Goal: Check status: Check status

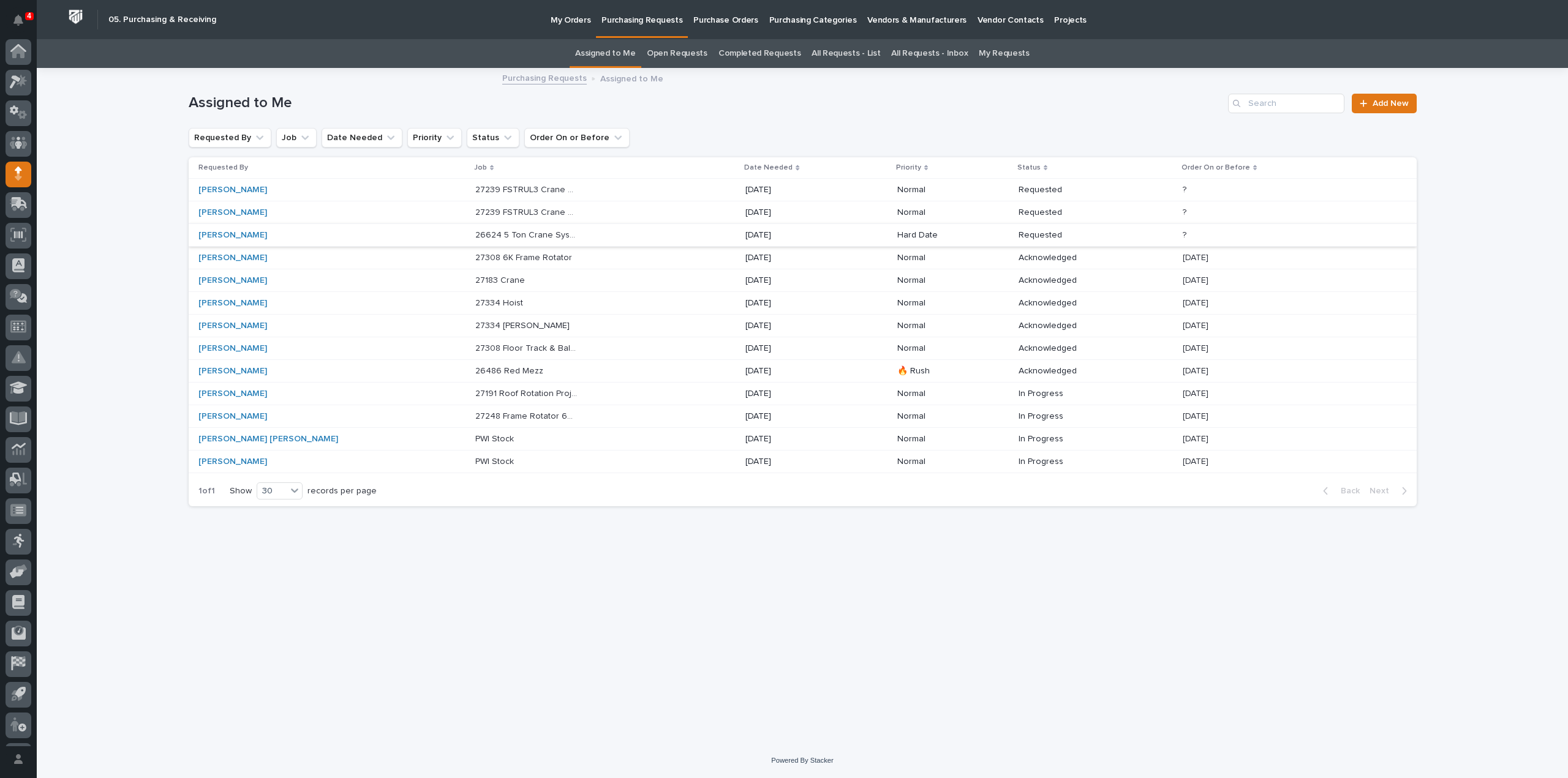
scroll to position [27, 0]
click at [475, 413] on p "27248 Frame Rotator 6K - Parts & HW" at bounding box center [527, 415] width 105 height 13
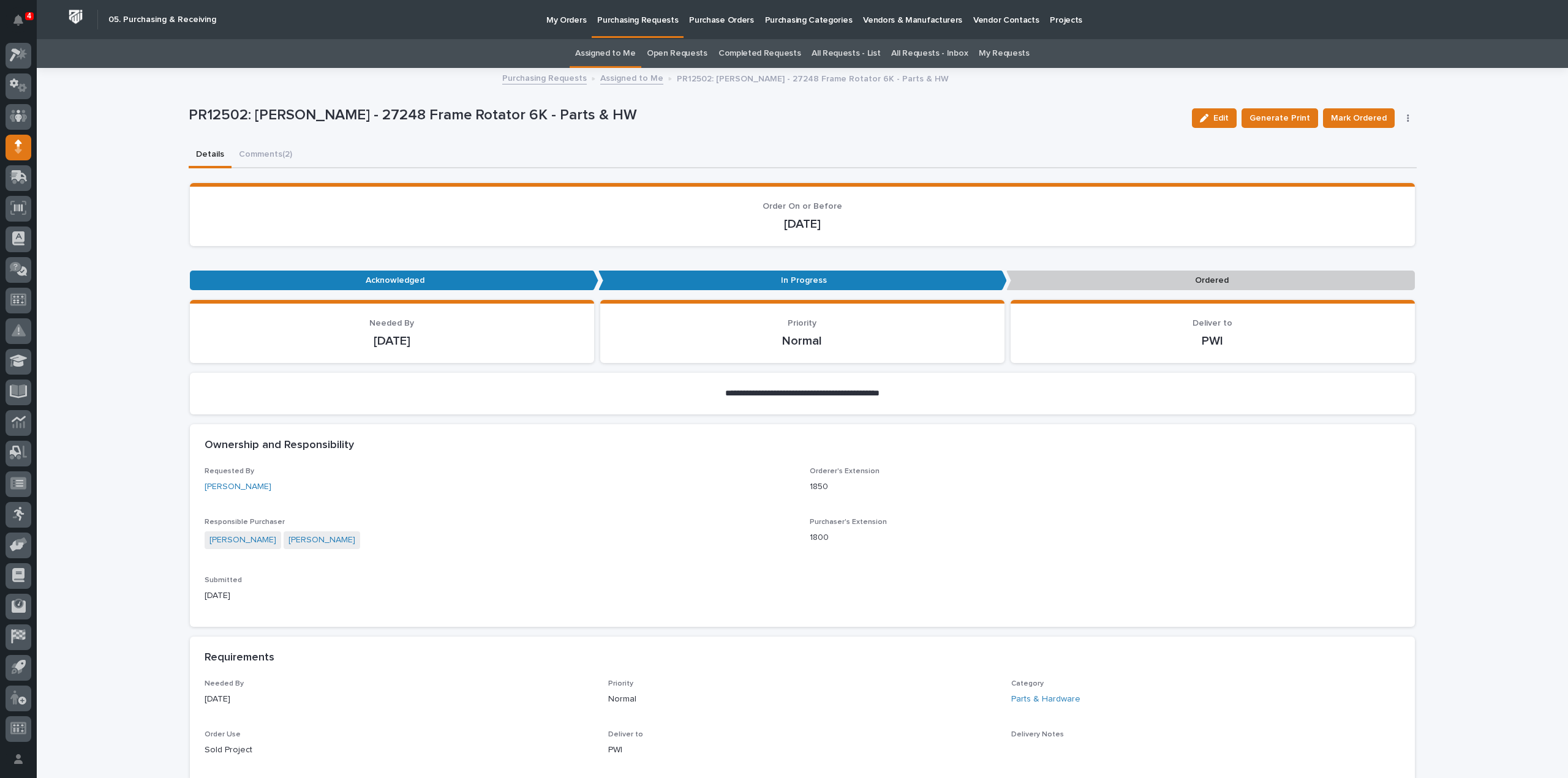
scroll to position [735, 0]
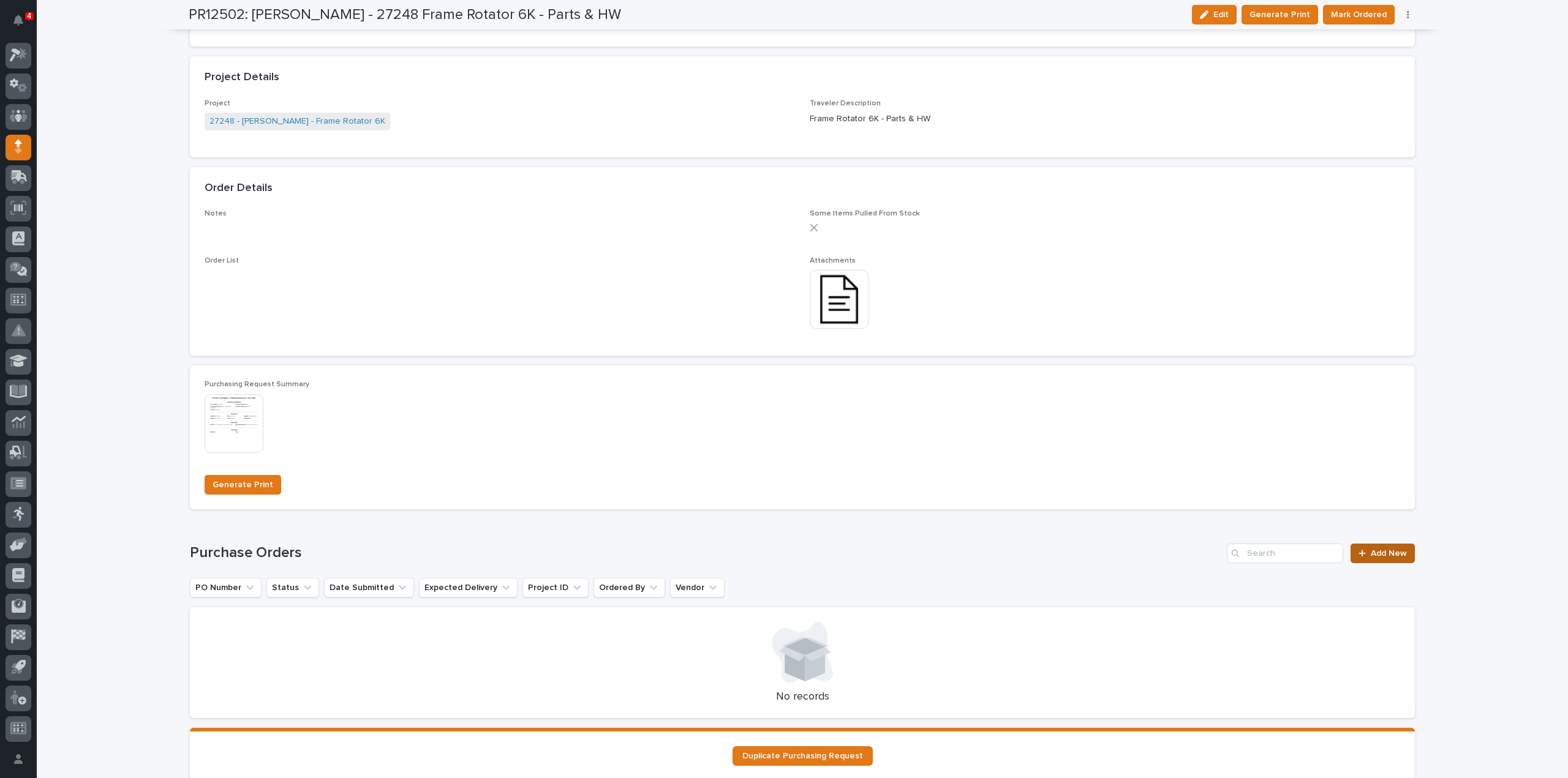
click at [1381, 557] on link "Add New" at bounding box center [1382, 554] width 64 height 20
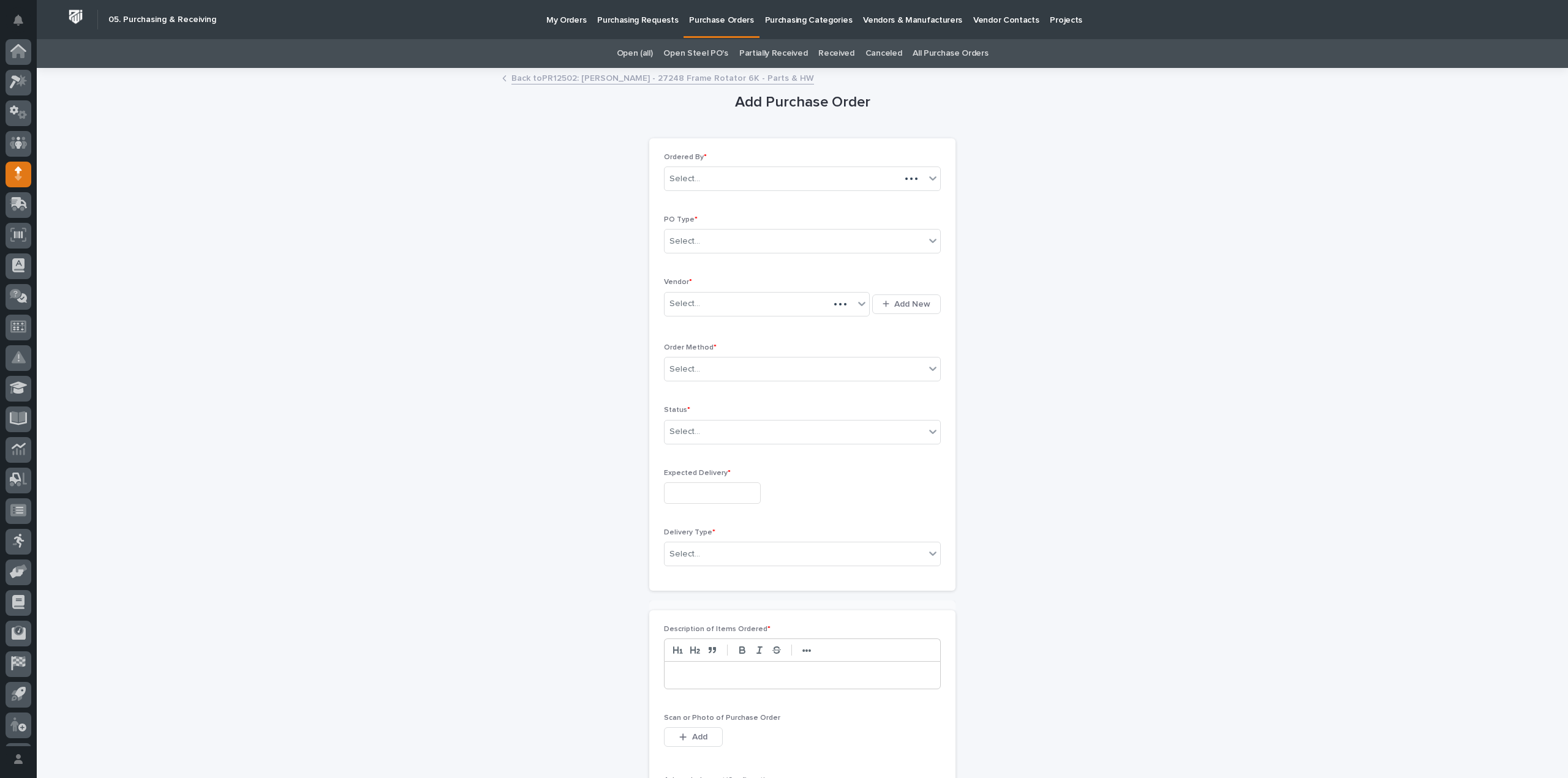
scroll to position [27, 0]
click at [673, 242] on div "Select..." at bounding box center [684, 241] width 30 height 13
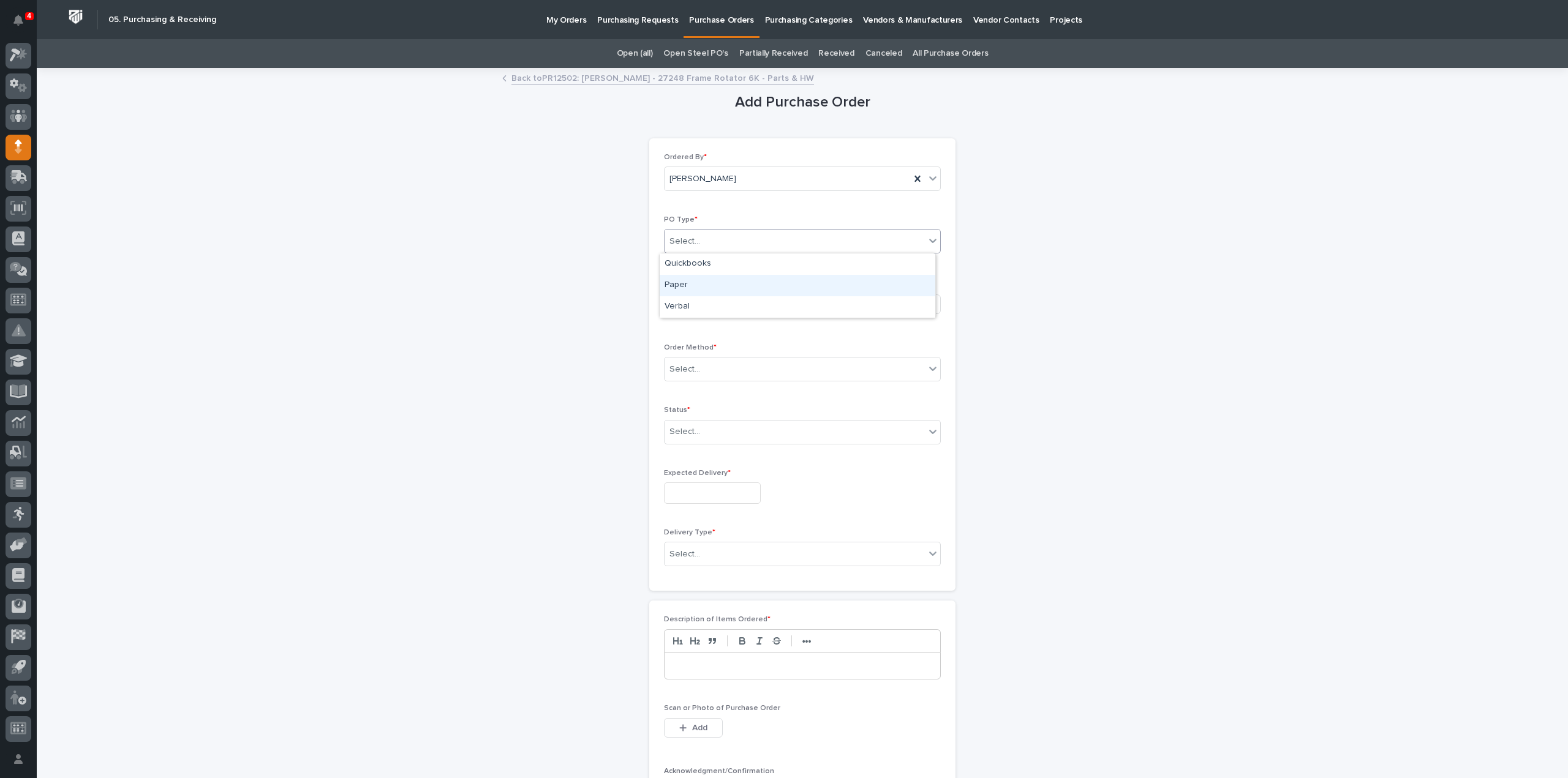
click at [676, 284] on div "Paper" at bounding box center [797, 286] width 275 height 21
click at [686, 308] on div "Select..." at bounding box center [684, 304] width 30 height 13
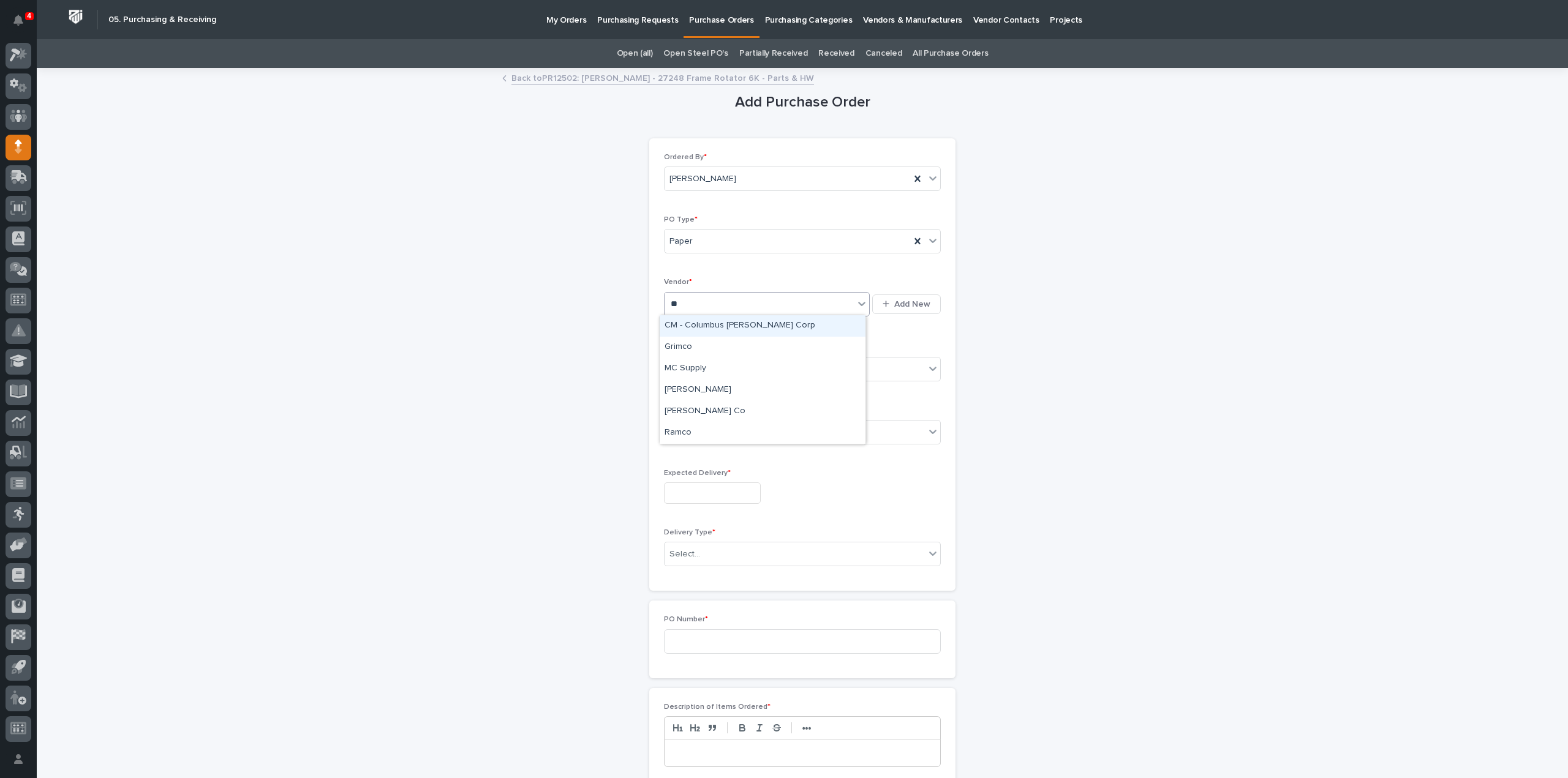
type input "***"
click at [687, 320] on div "[PERSON_NAME]" at bounding box center [762, 326] width 205 height 21
click at [688, 371] on div "Select..." at bounding box center [684, 369] width 30 height 13
click at [693, 391] on div "Online Order" at bounding box center [797, 391] width 275 height 21
click at [698, 433] on div "Select..." at bounding box center [794, 431] width 260 height 21
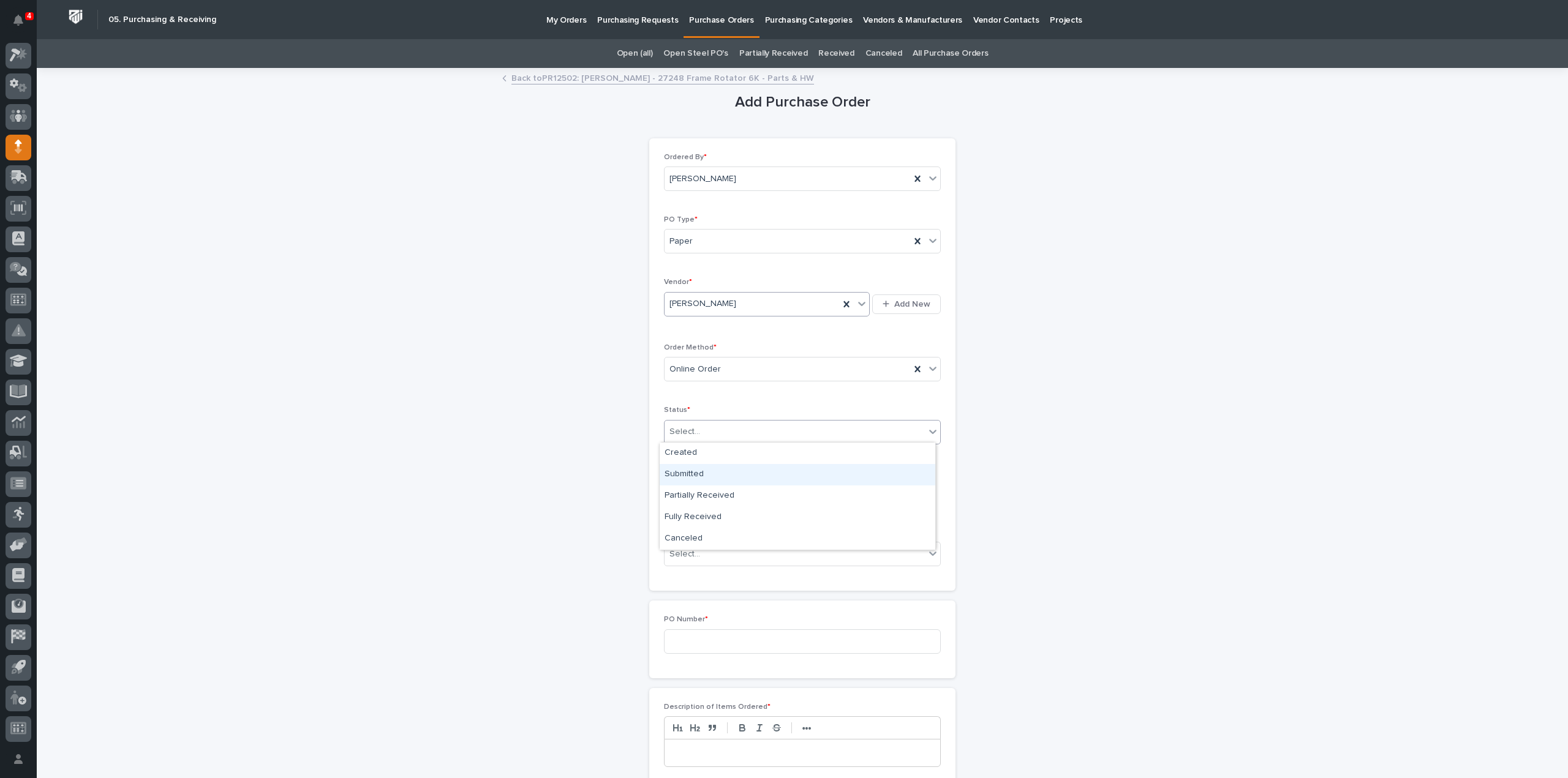
click at [694, 480] on div "Submitted" at bounding box center [797, 475] width 275 height 21
click at [698, 491] on input "text" at bounding box center [712, 493] width 96 height 21
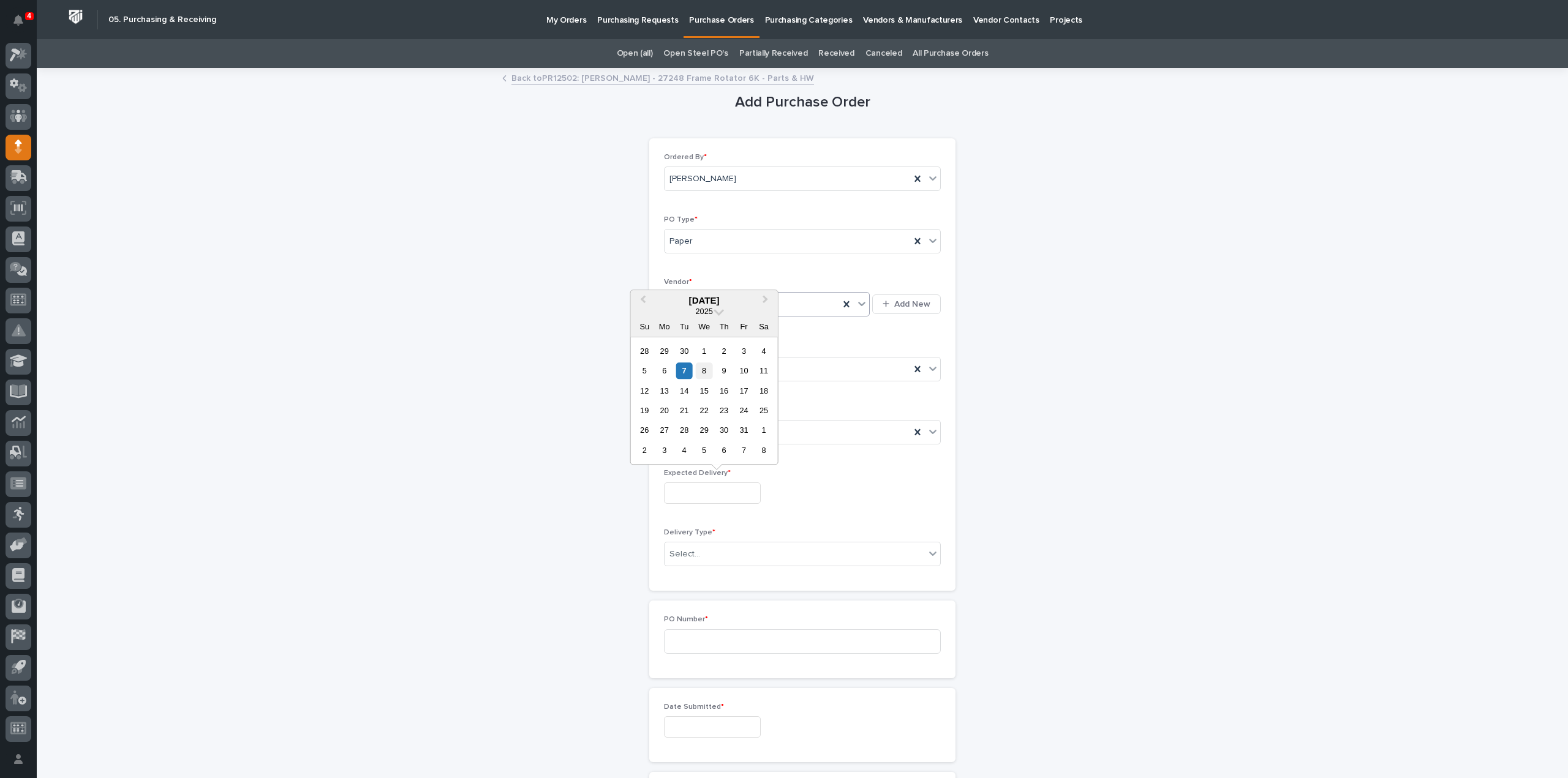
click at [707, 374] on div "8" at bounding box center [704, 371] width 17 height 17
type input "**********"
click at [707, 556] on div "Select..." at bounding box center [794, 554] width 260 height 21
click at [710, 577] on div "Deliver to PWI" at bounding box center [797, 574] width 275 height 21
click at [718, 635] on input at bounding box center [802, 641] width 277 height 24
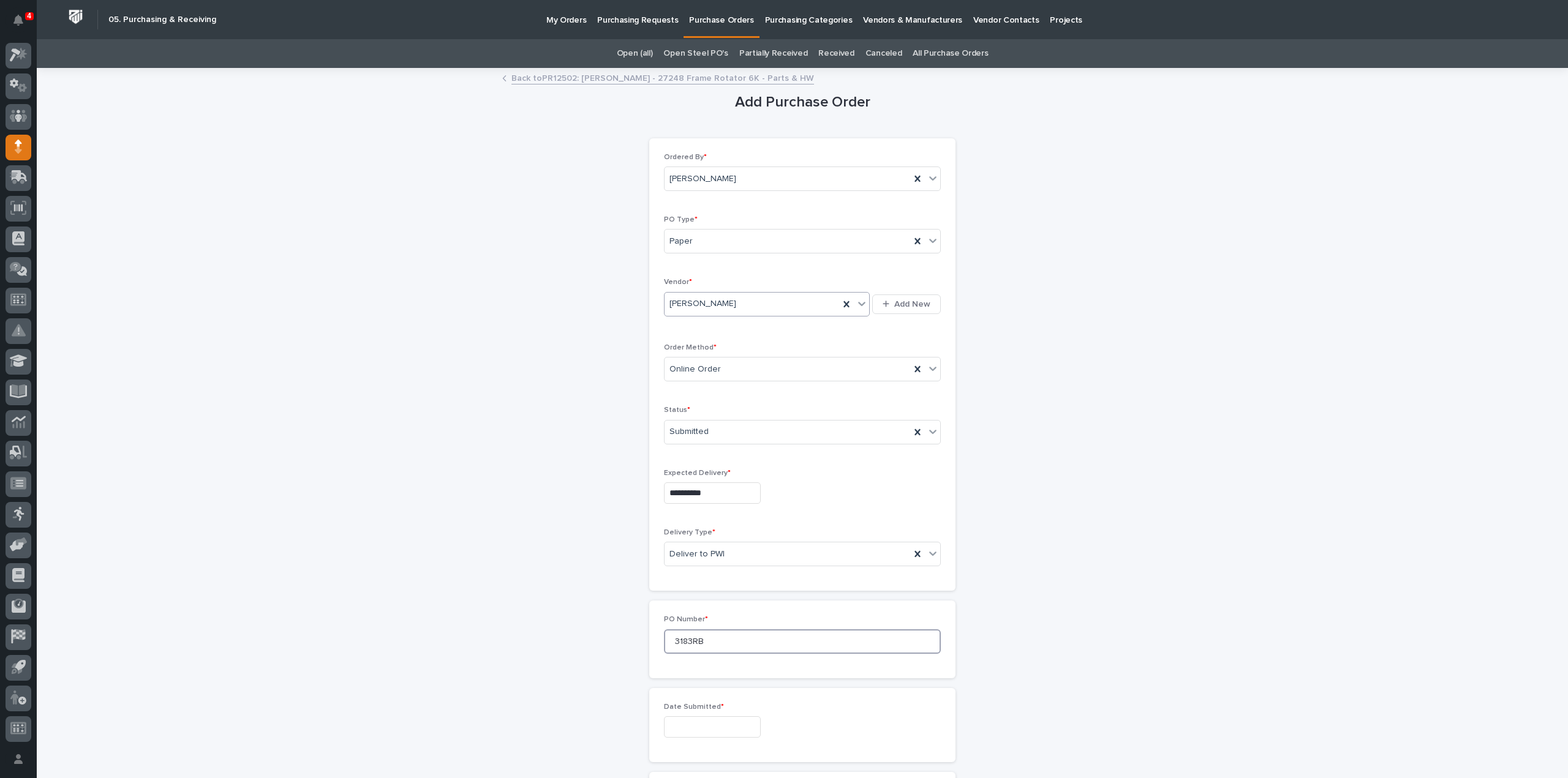
scroll to position [122, 0]
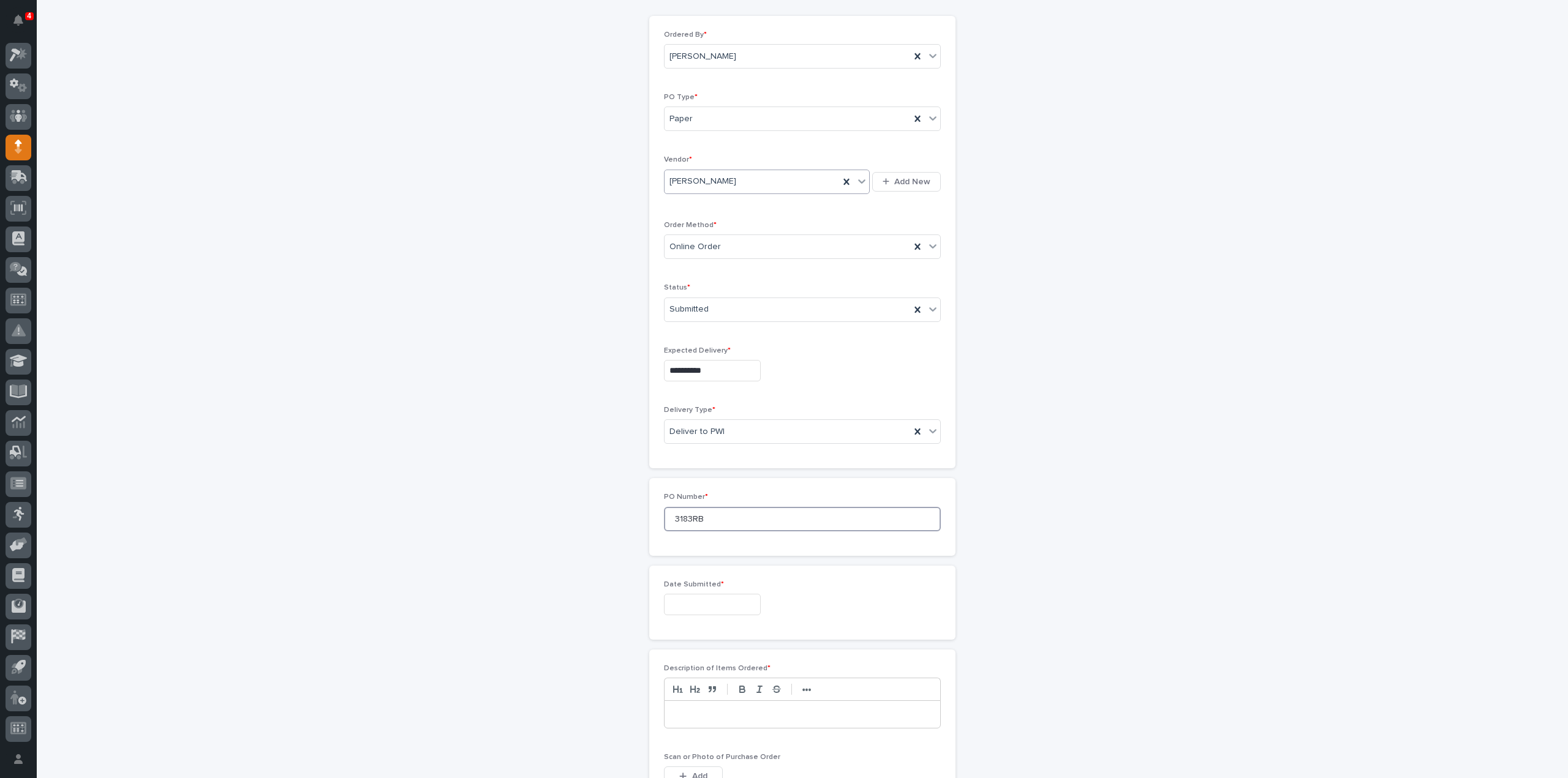
type input "3183RB"
click at [709, 610] on input "text" at bounding box center [712, 605] width 96 height 21
click at [686, 484] on div "7" at bounding box center [684, 481] width 17 height 17
type input "**********"
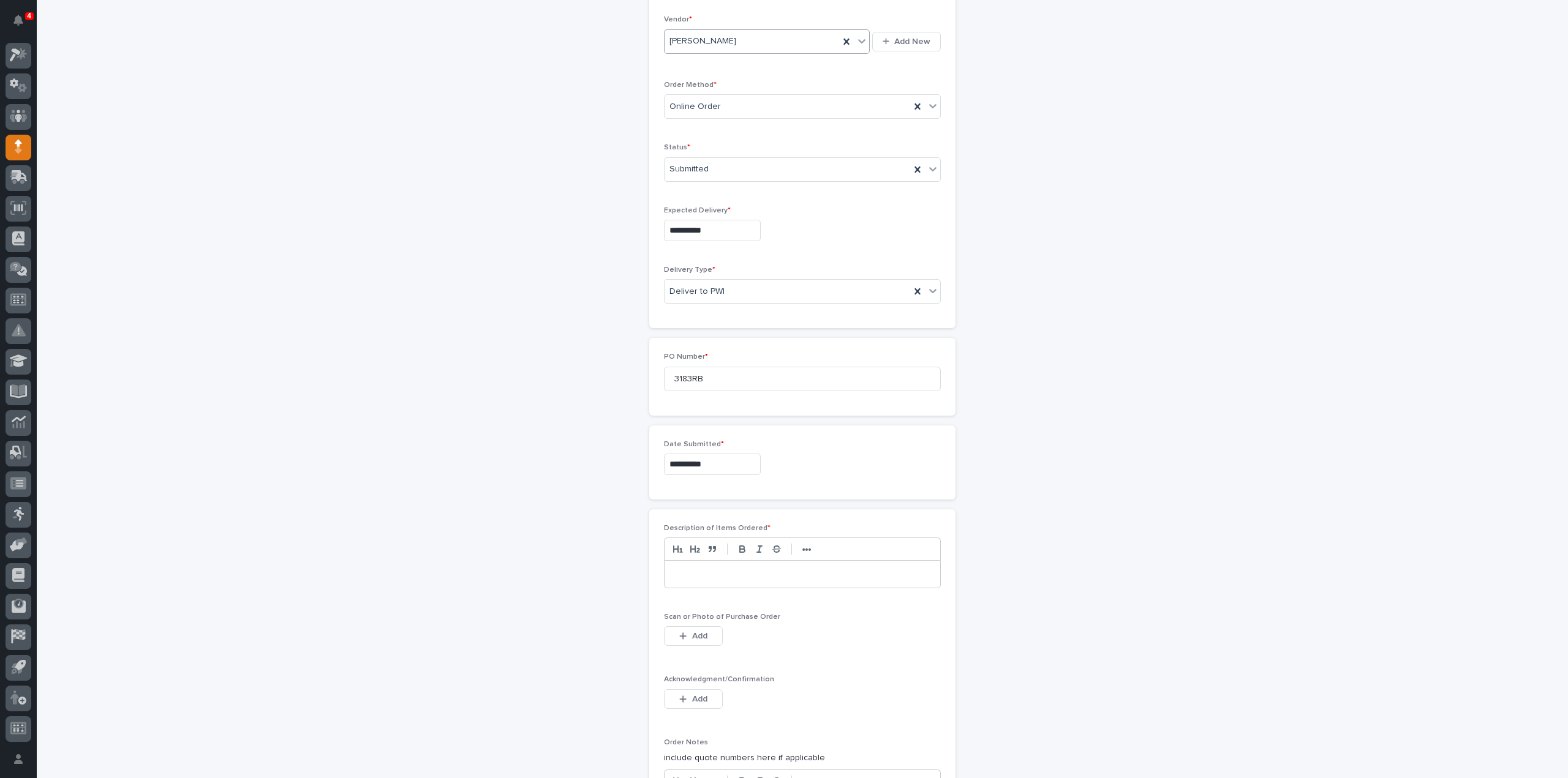
scroll to position [367, 0]
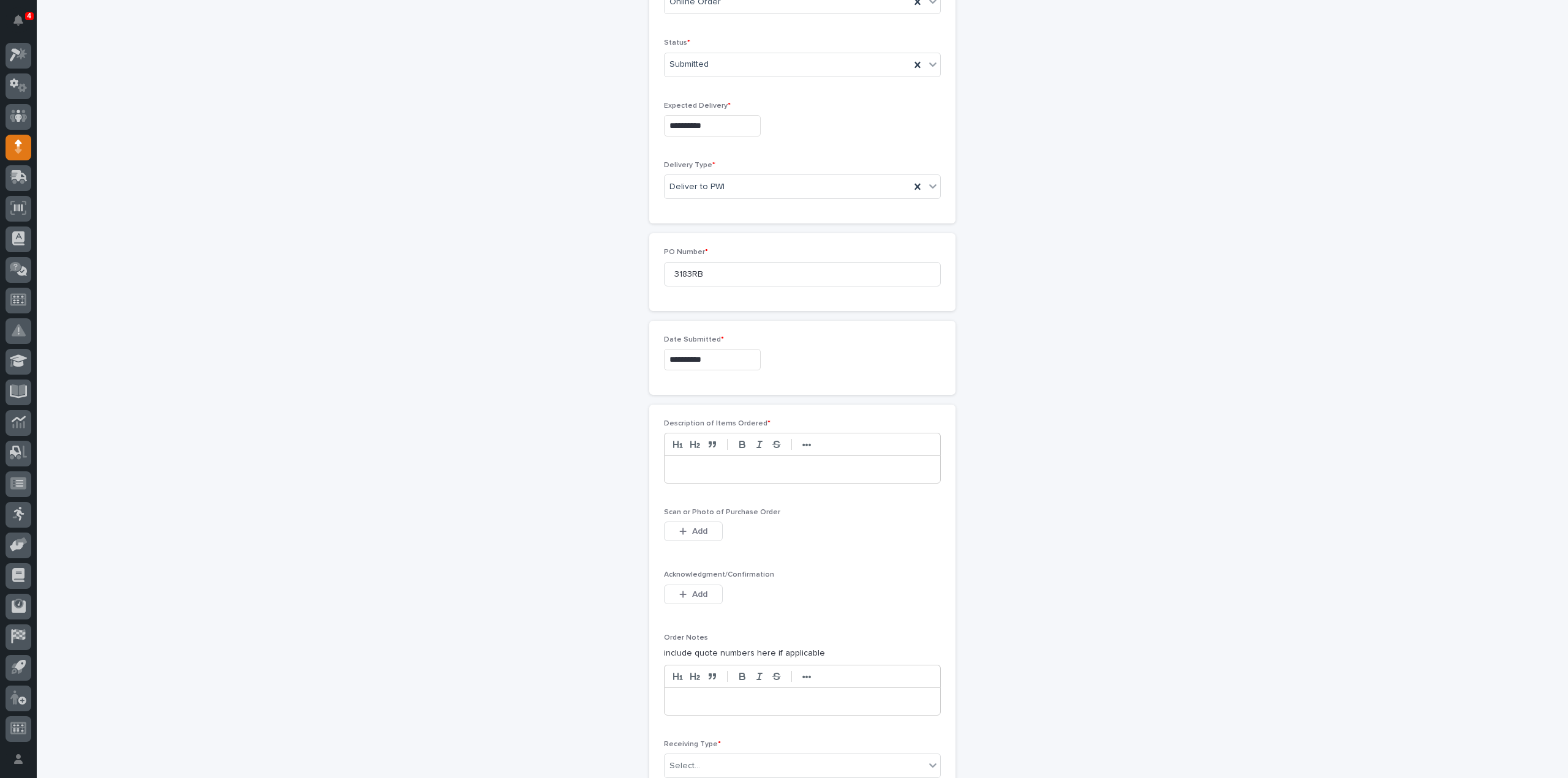
click at [684, 474] on div at bounding box center [802, 470] width 275 height 27
click at [698, 526] on span "Add" at bounding box center [700, 531] width 15 height 11
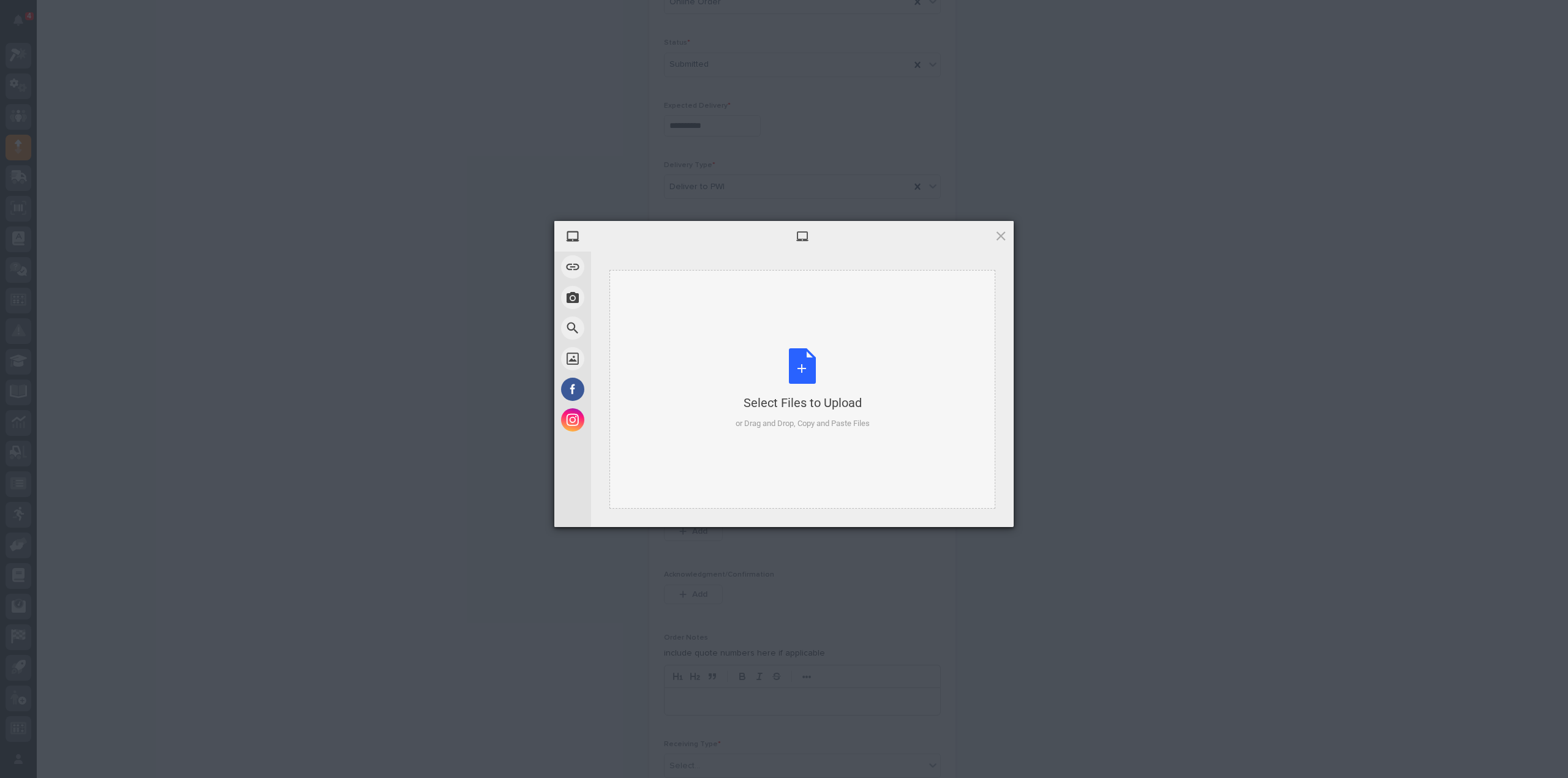
click at [811, 381] on div "Select Files to Upload or Drag and Drop, Copy and Paste Files" at bounding box center [802, 389] width 134 height 81
click at [994, 517] on span "Upload 1" at bounding box center [976, 511] width 62 height 23
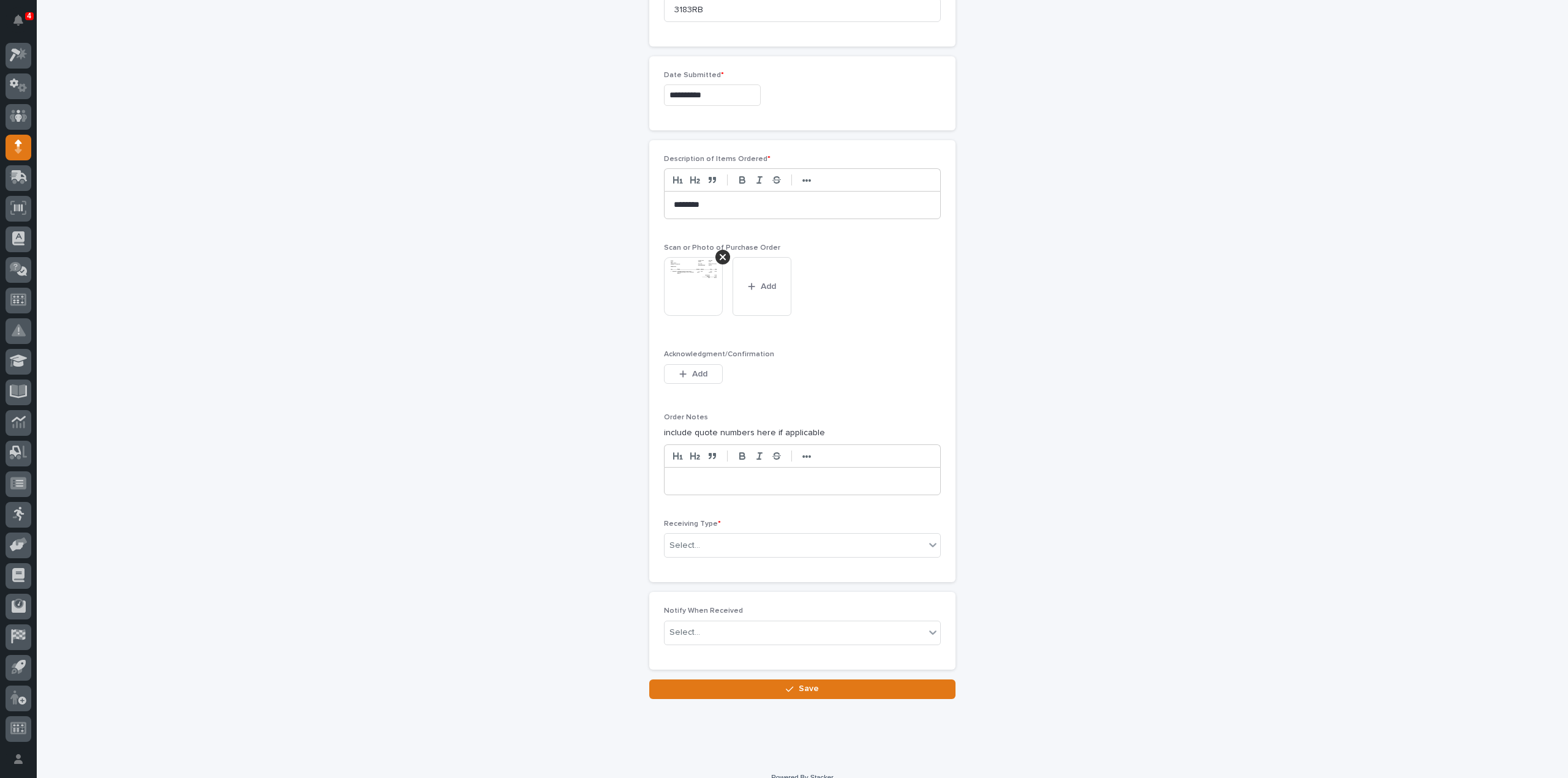
scroll to position [634, 0]
click at [701, 540] on input "text" at bounding box center [701, 544] width 1 height 11
click at [694, 624] on div "Deliver to" at bounding box center [797, 626] width 275 height 21
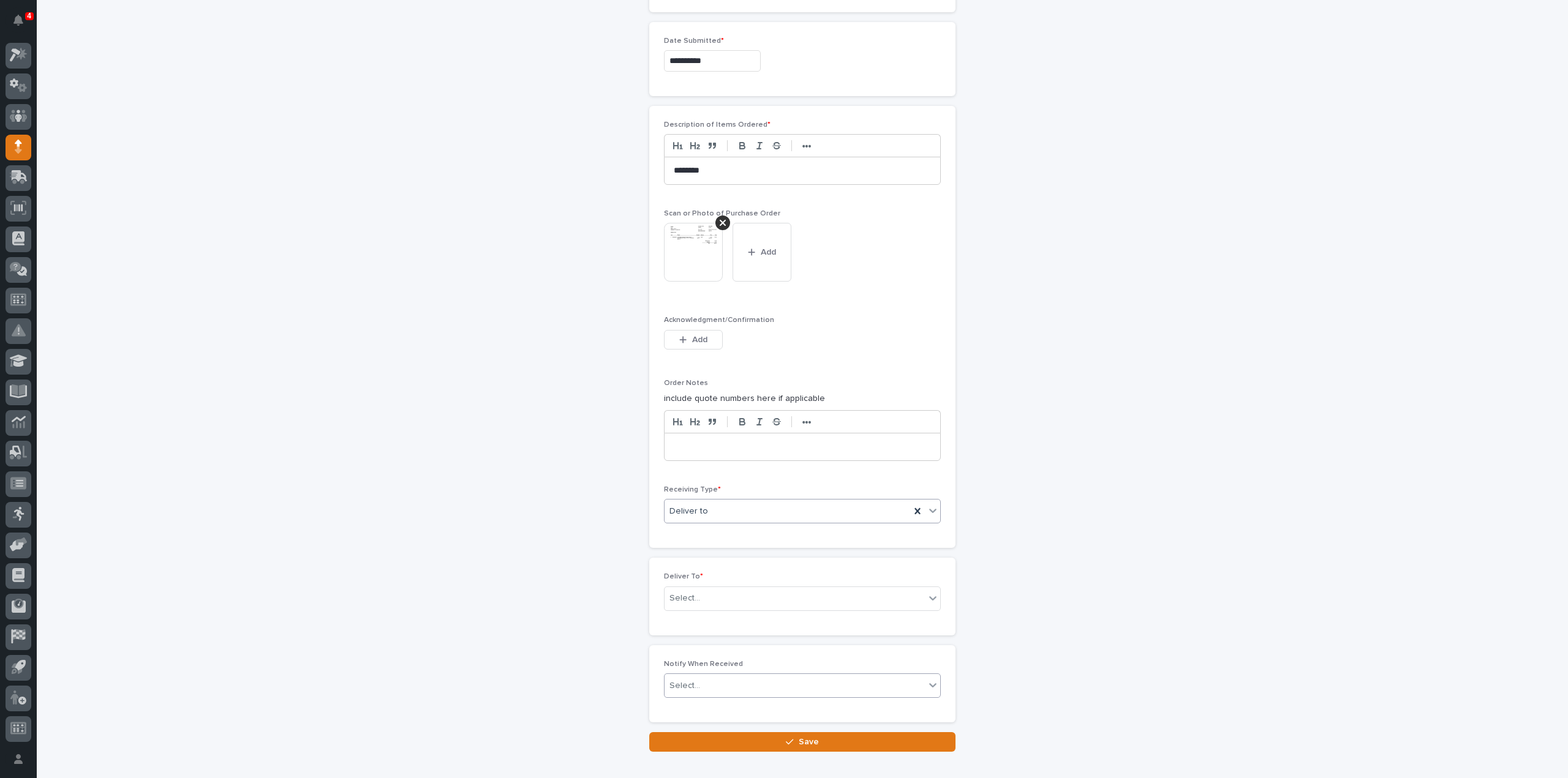
scroll to position [678, 0]
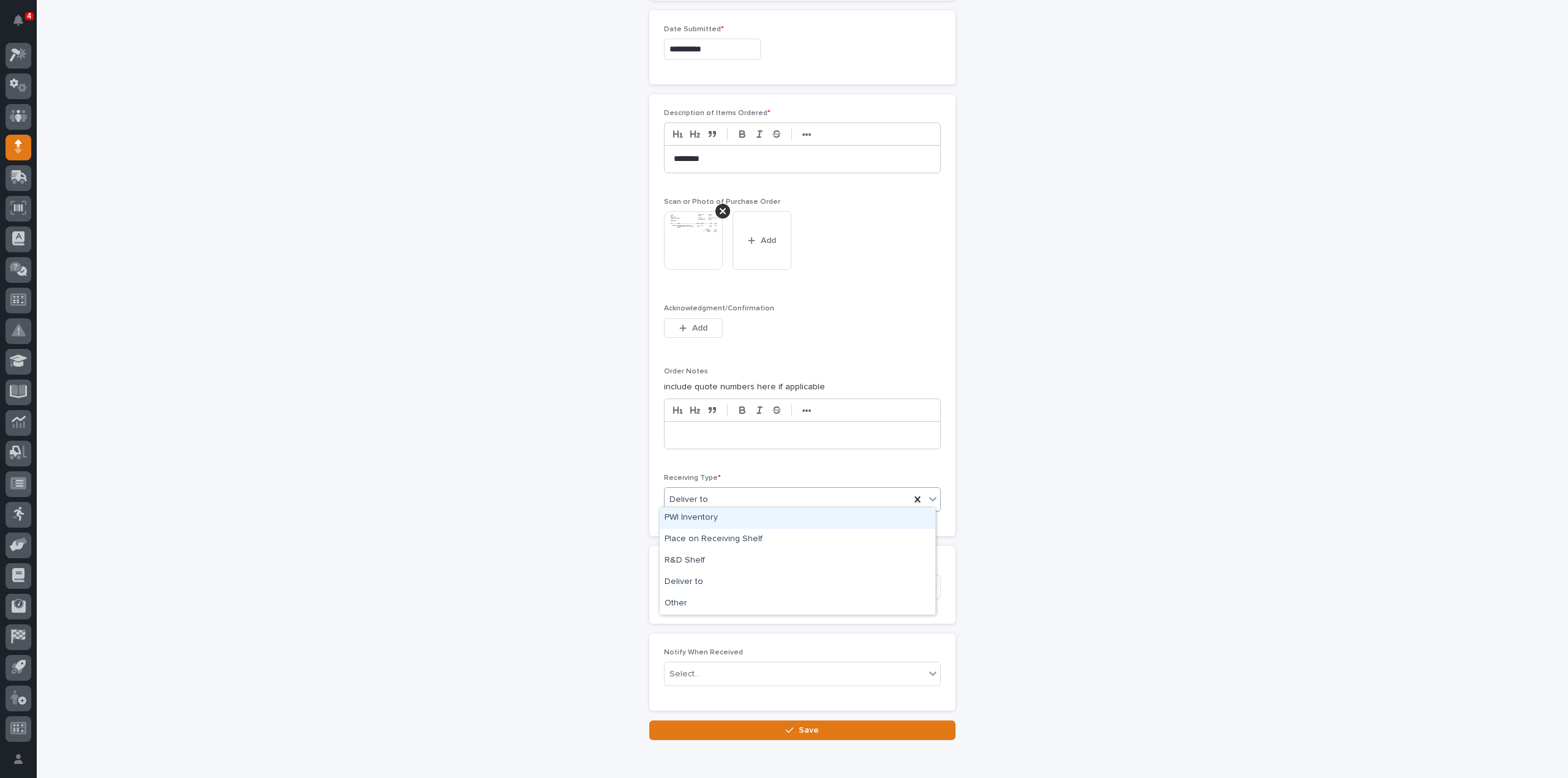
click at [696, 494] on span "Deliver to" at bounding box center [688, 499] width 38 height 13
click at [690, 581] on div "Deliver to" at bounding box center [797, 582] width 275 height 21
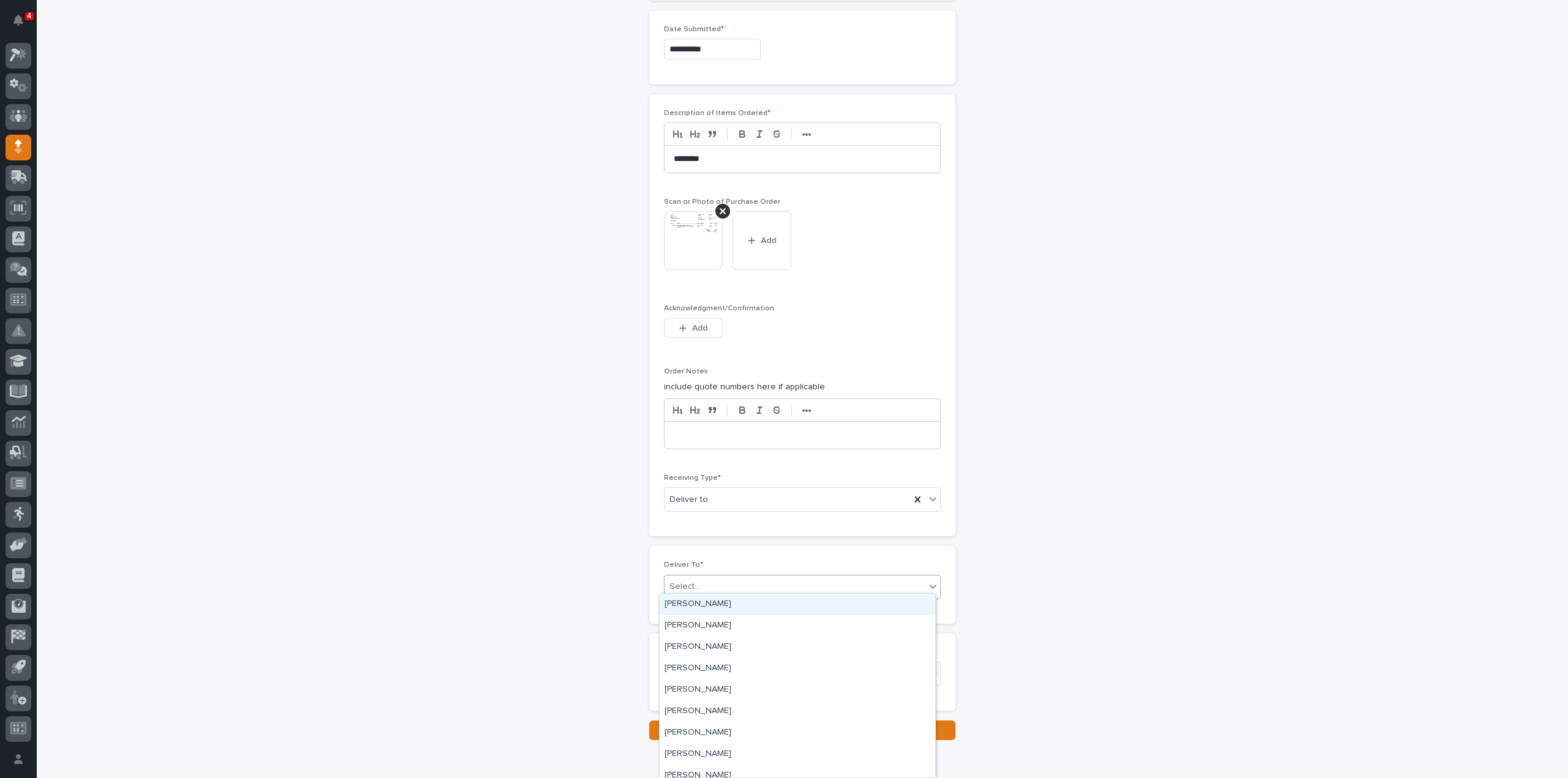
click at [704, 587] on div "Select..." at bounding box center [794, 587] width 260 height 21
type input "****"
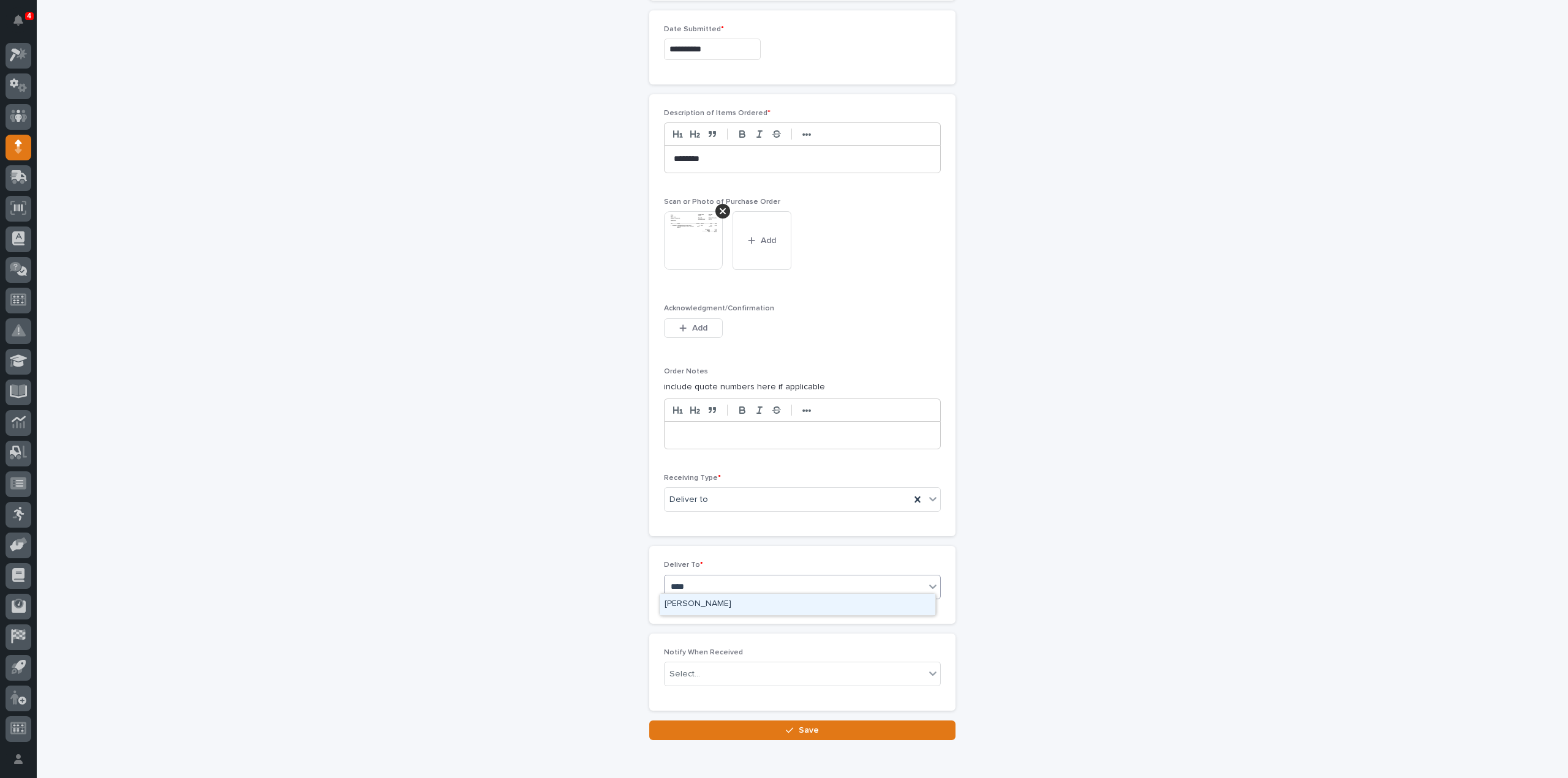
click at [693, 600] on div "Reinhart Burkholder" at bounding box center [797, 605] width 275 height 21
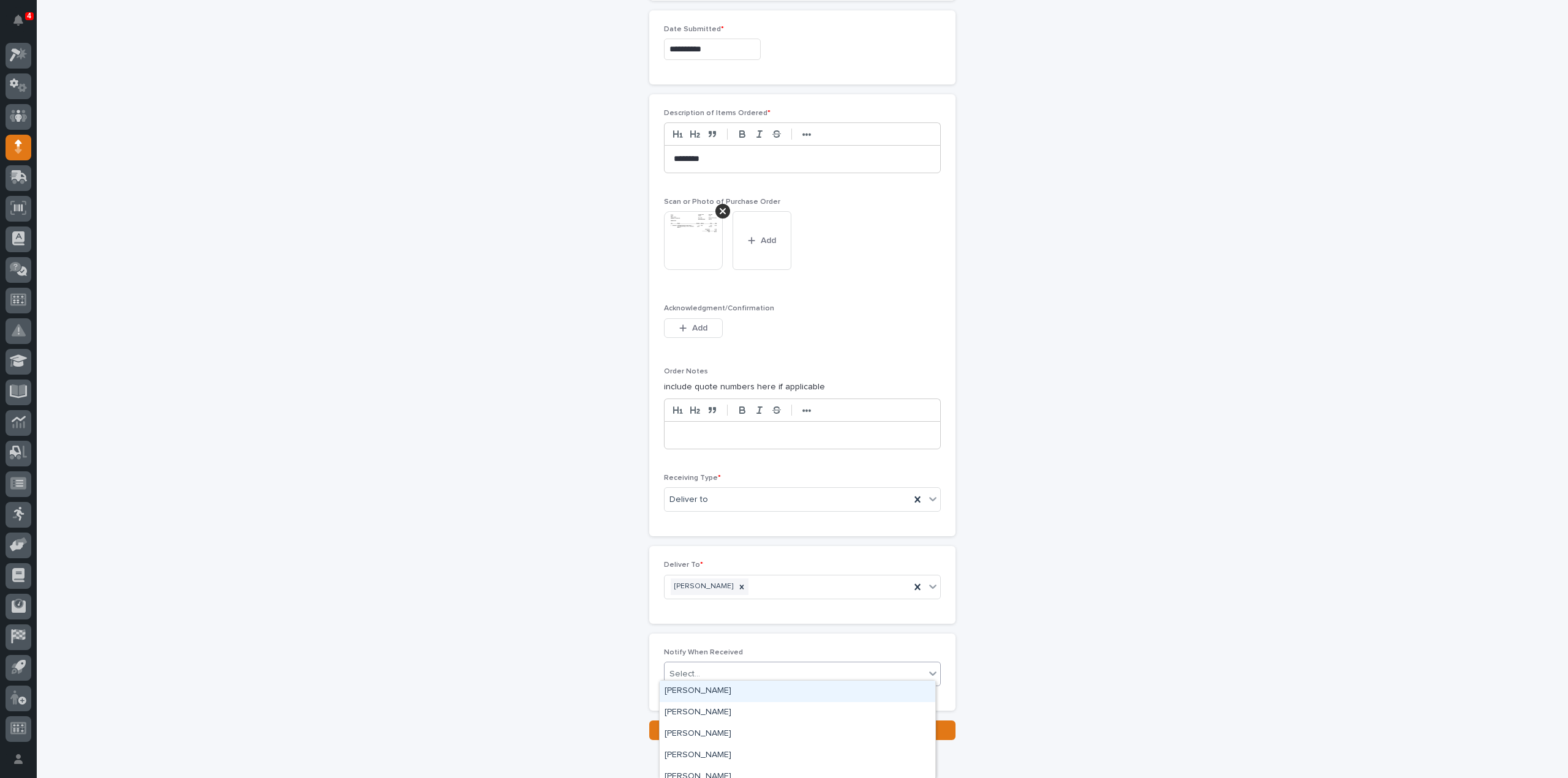
click at [690, 673] on div "Select..." at bounding box center [684, 674] width 30 height 13
type input "****"
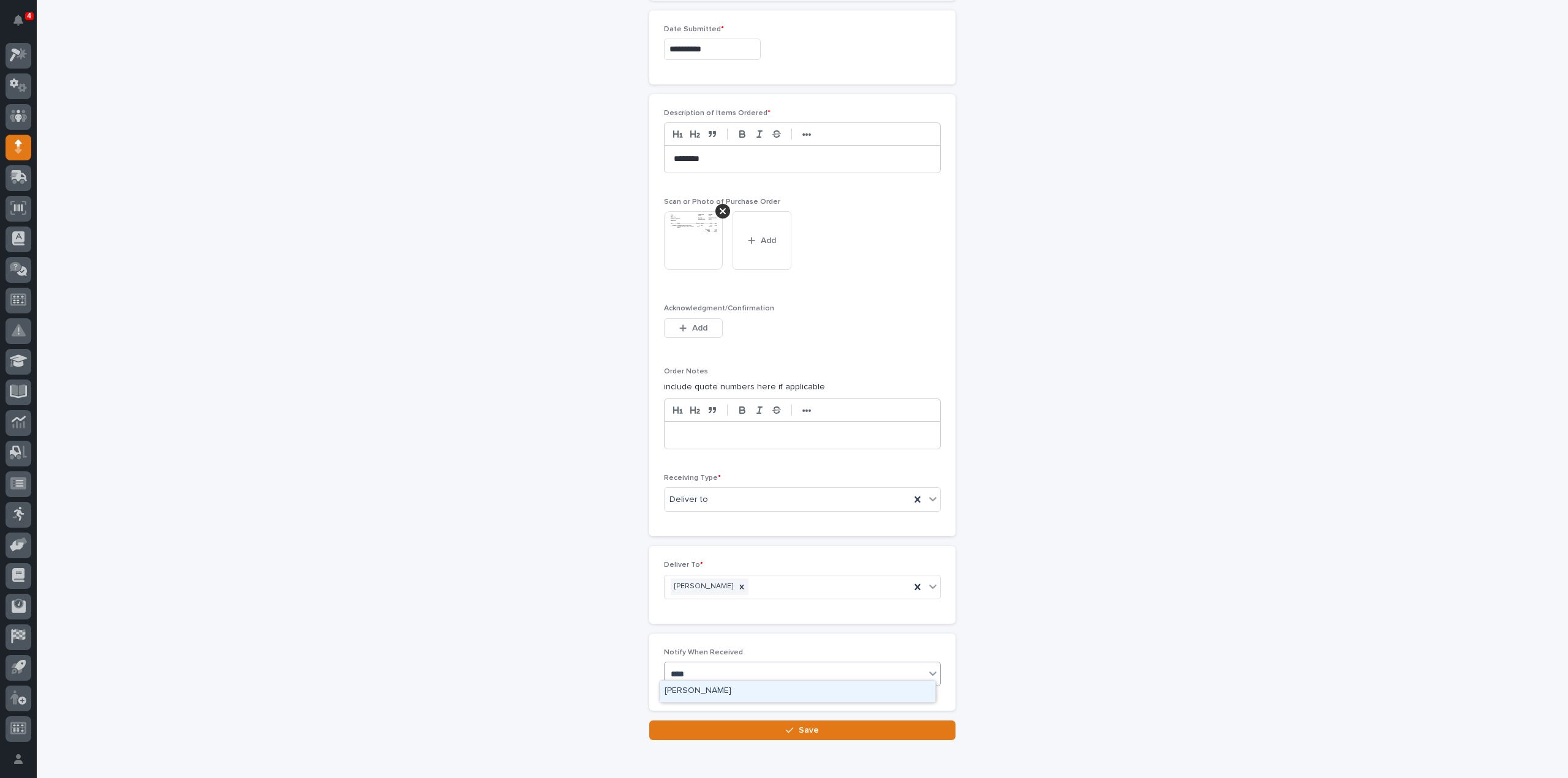
click at [700, 685] on div "Reinhart Burkholder" at bounding box center [797, 691] width 275 height 21
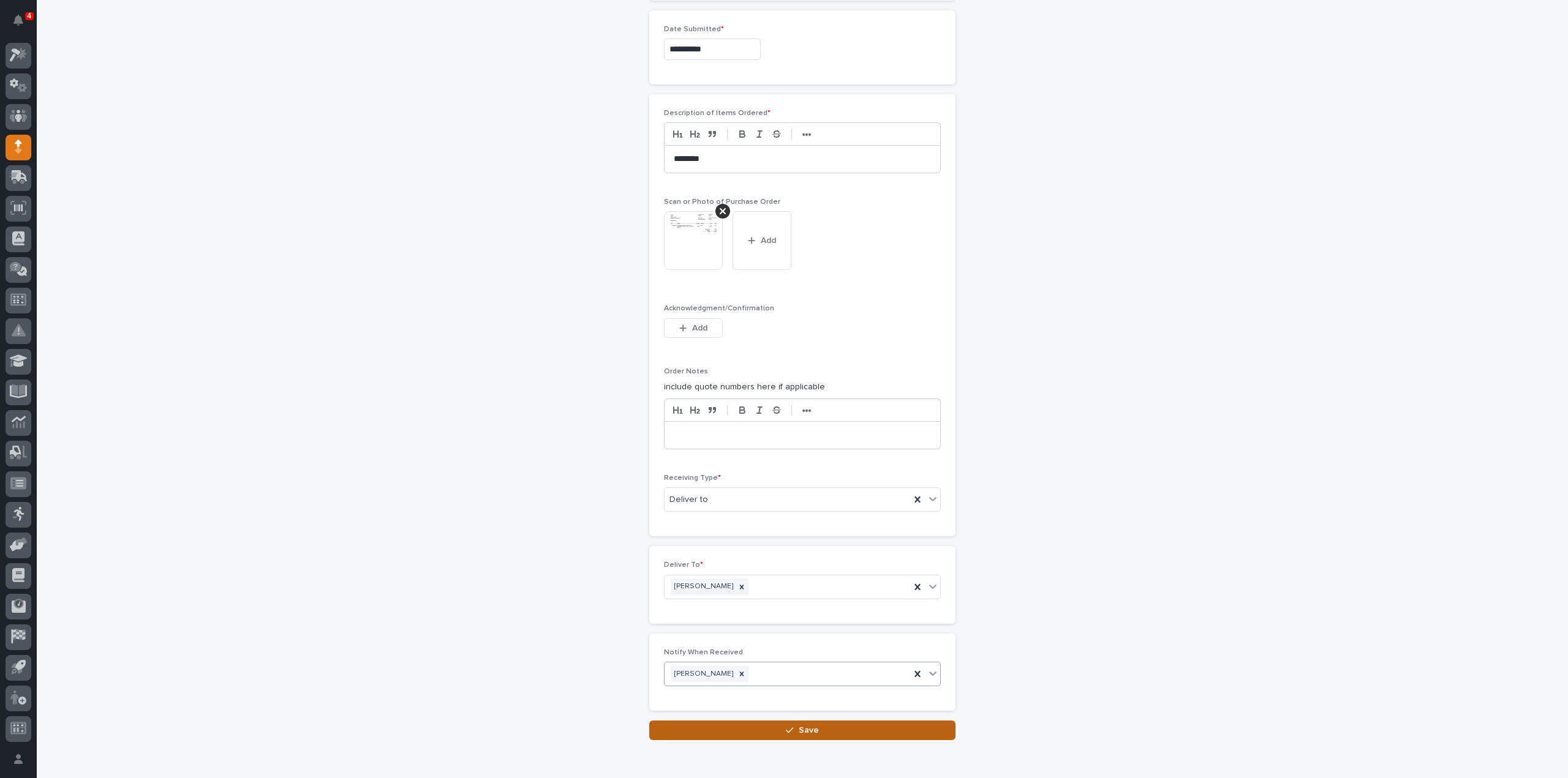
click at [714, 729] on button "Save" at bounding box center [802, 731] width 306 height 20
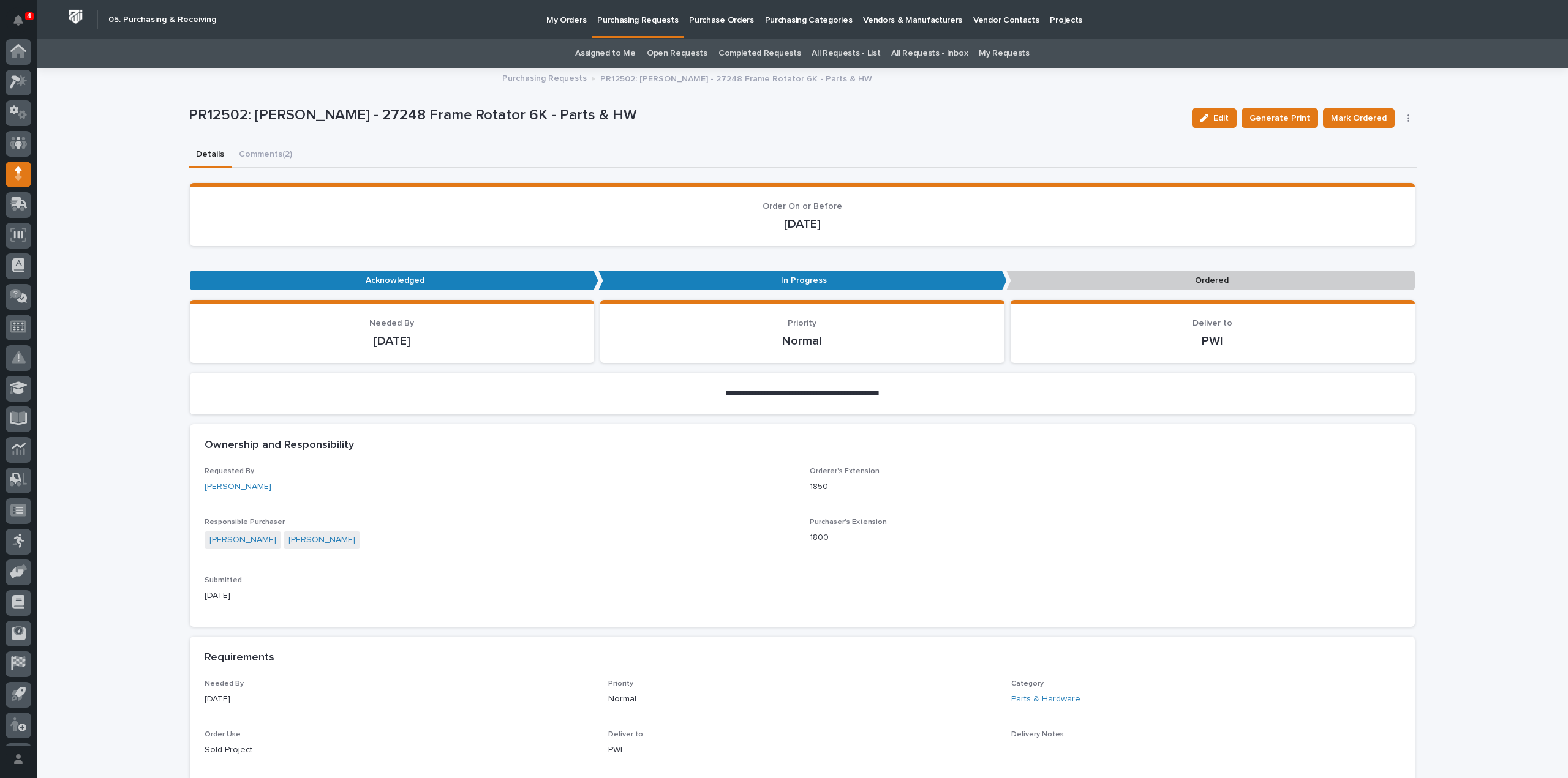
scroll to position [27, 0]
click at [598, 54] on link "Assigned to Me" at bounding box center [606, 54] width 61 height 29
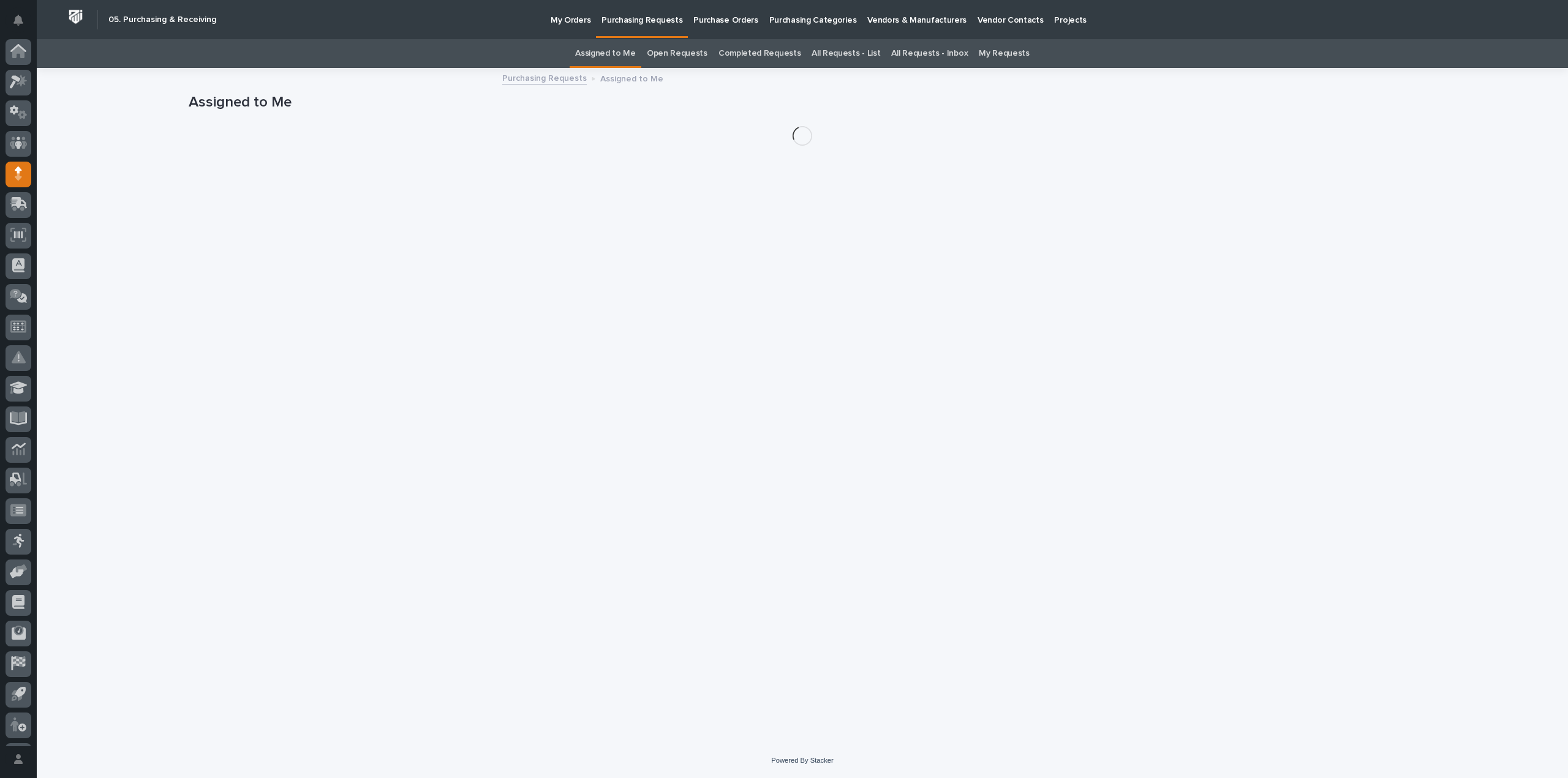
scroll to position [27, 0]
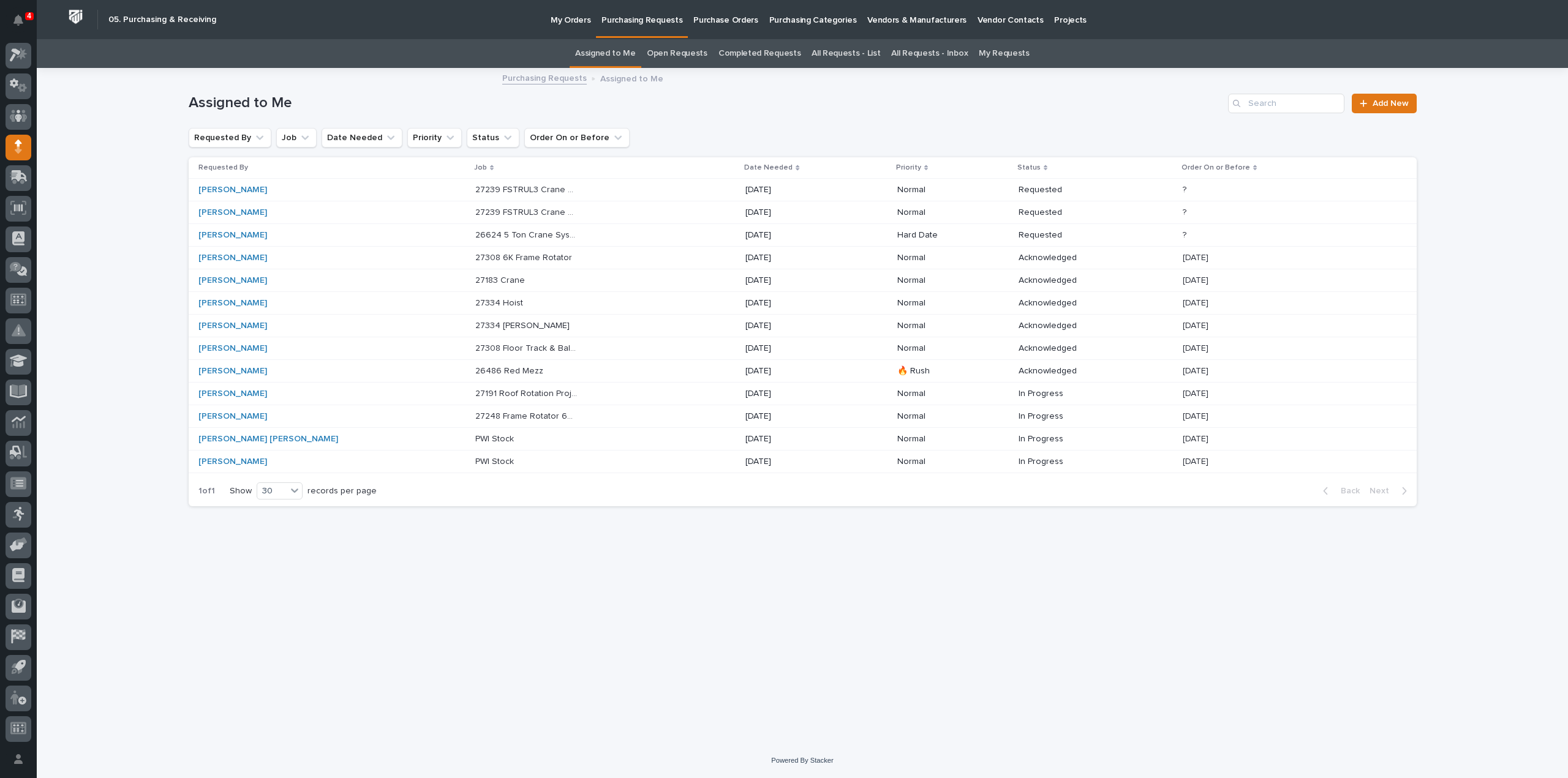
click at [827, 50] on link "All Requests - List" at bounding box center [845, 54] width 69 height 29
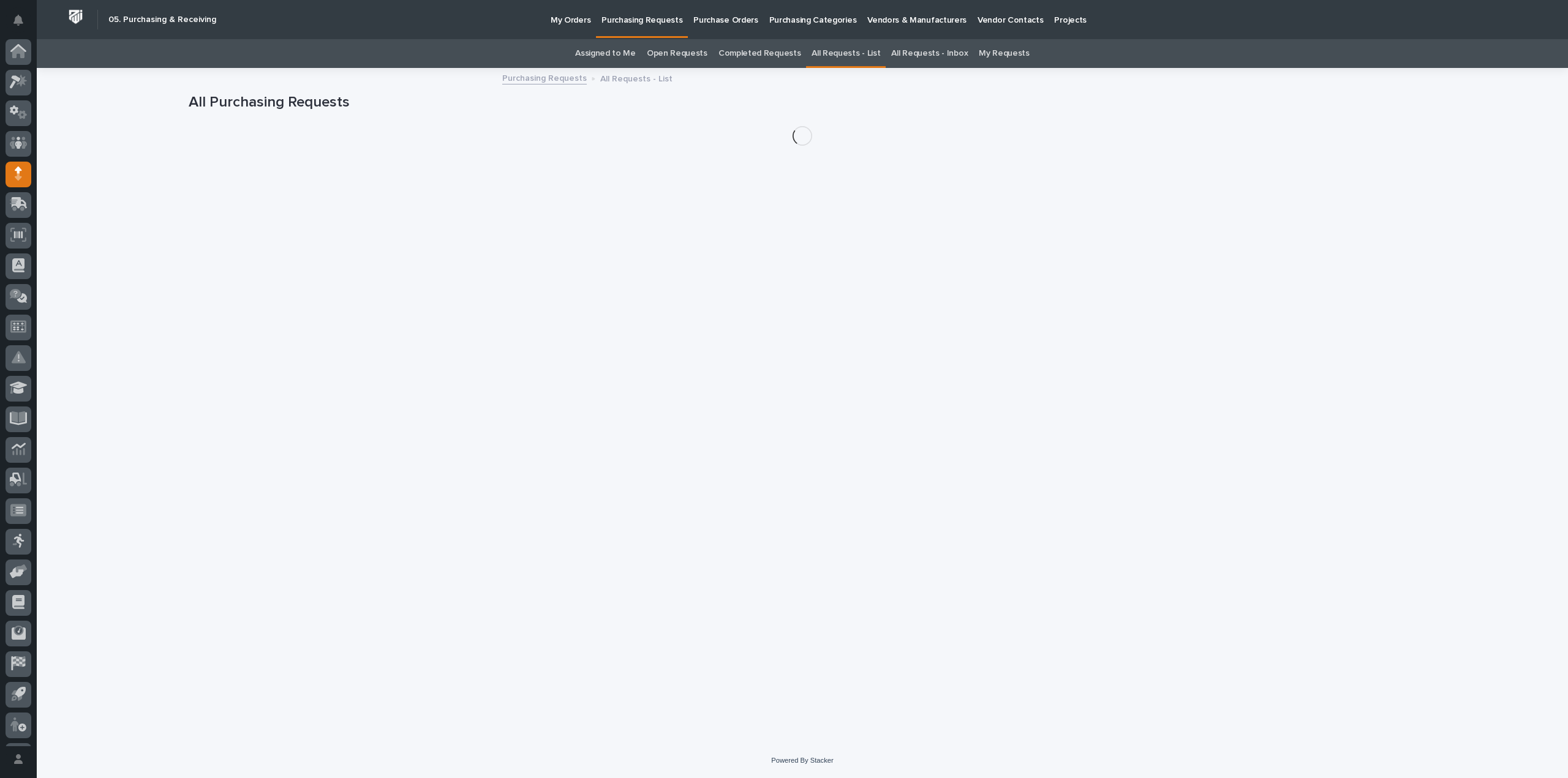
scroll to position [27, 0]
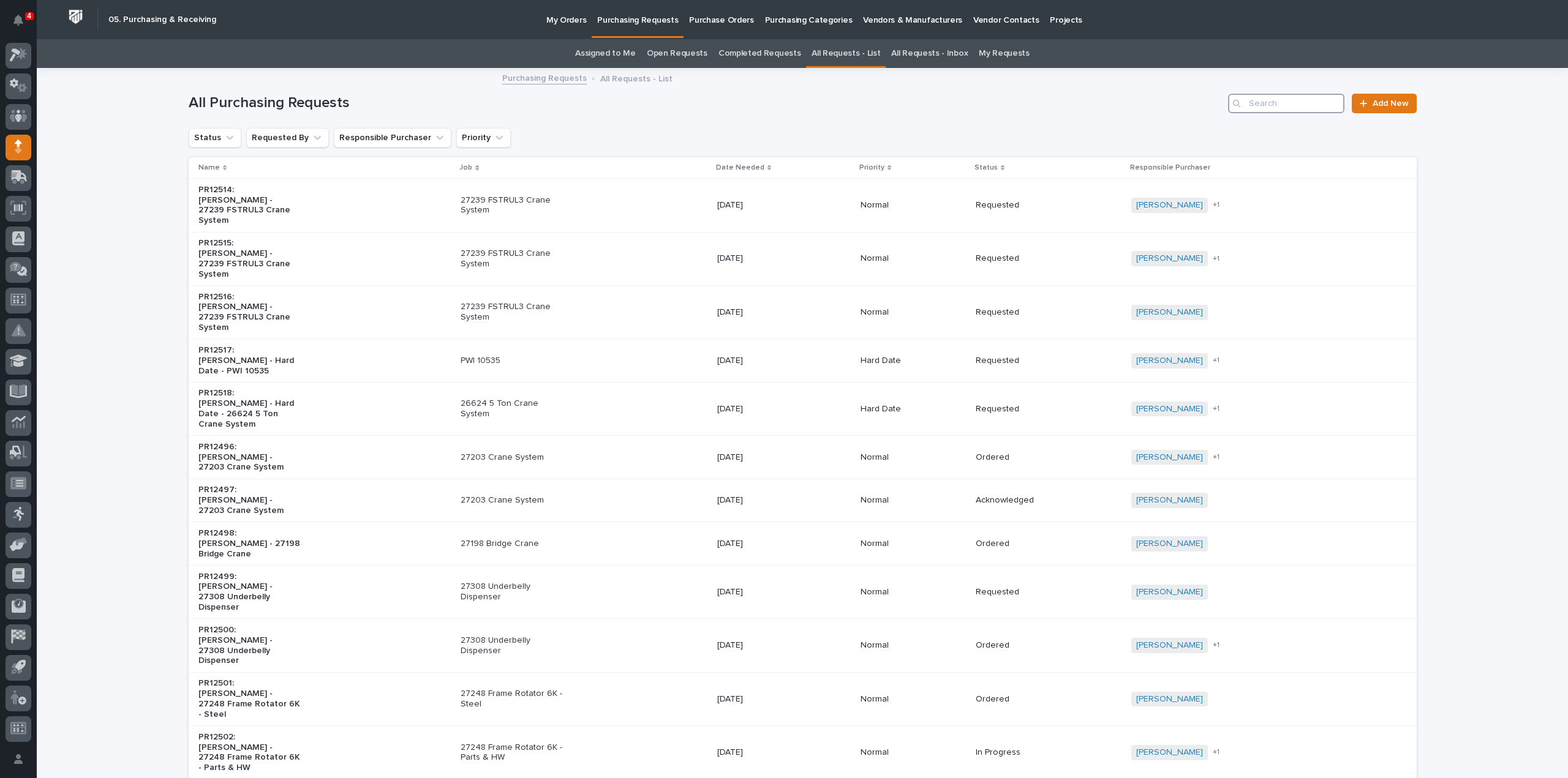
click at [1280, 106] on input "Search" at bounding box center [1286, 104] width 116 height 20
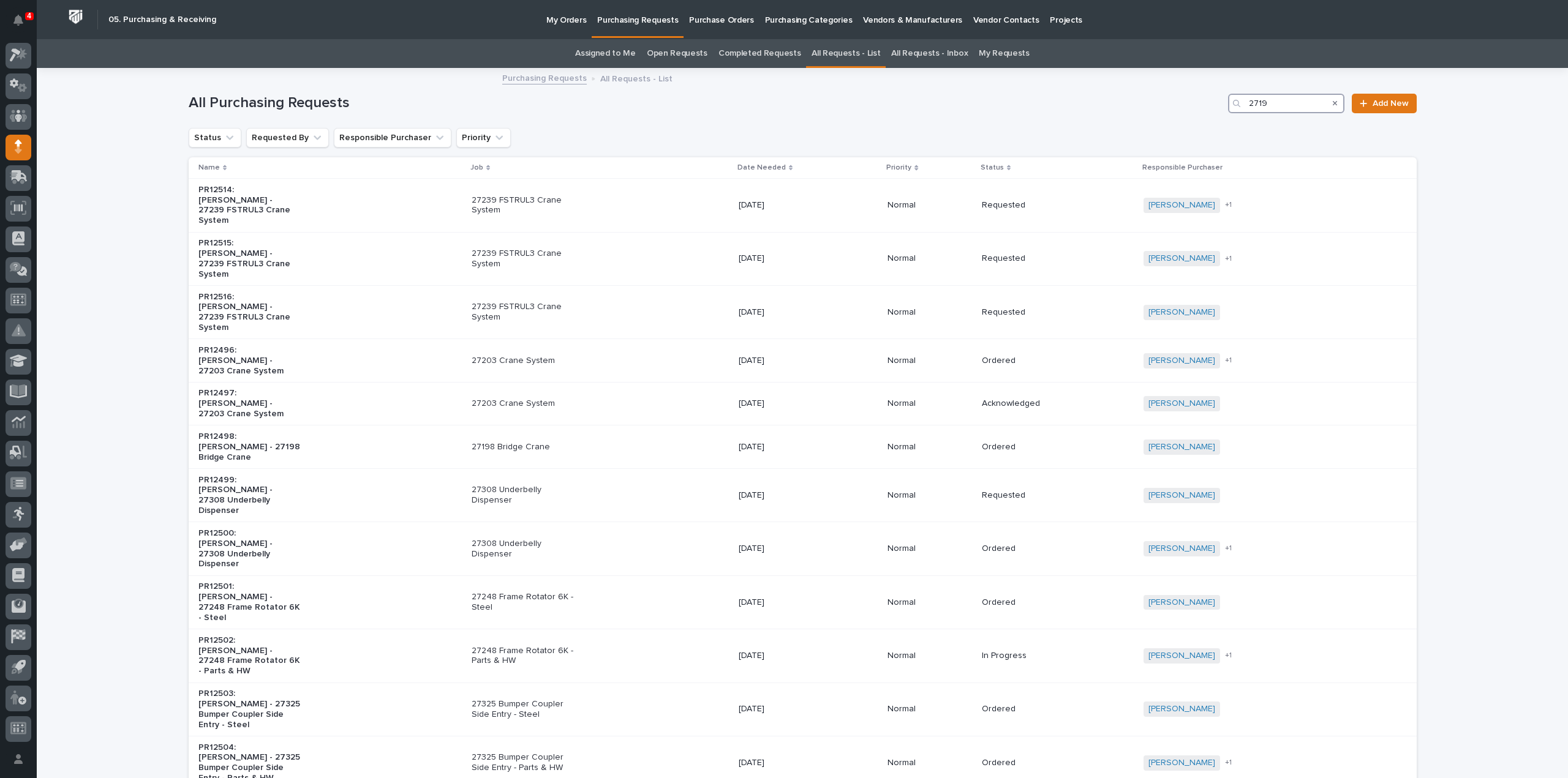
type input "27194"
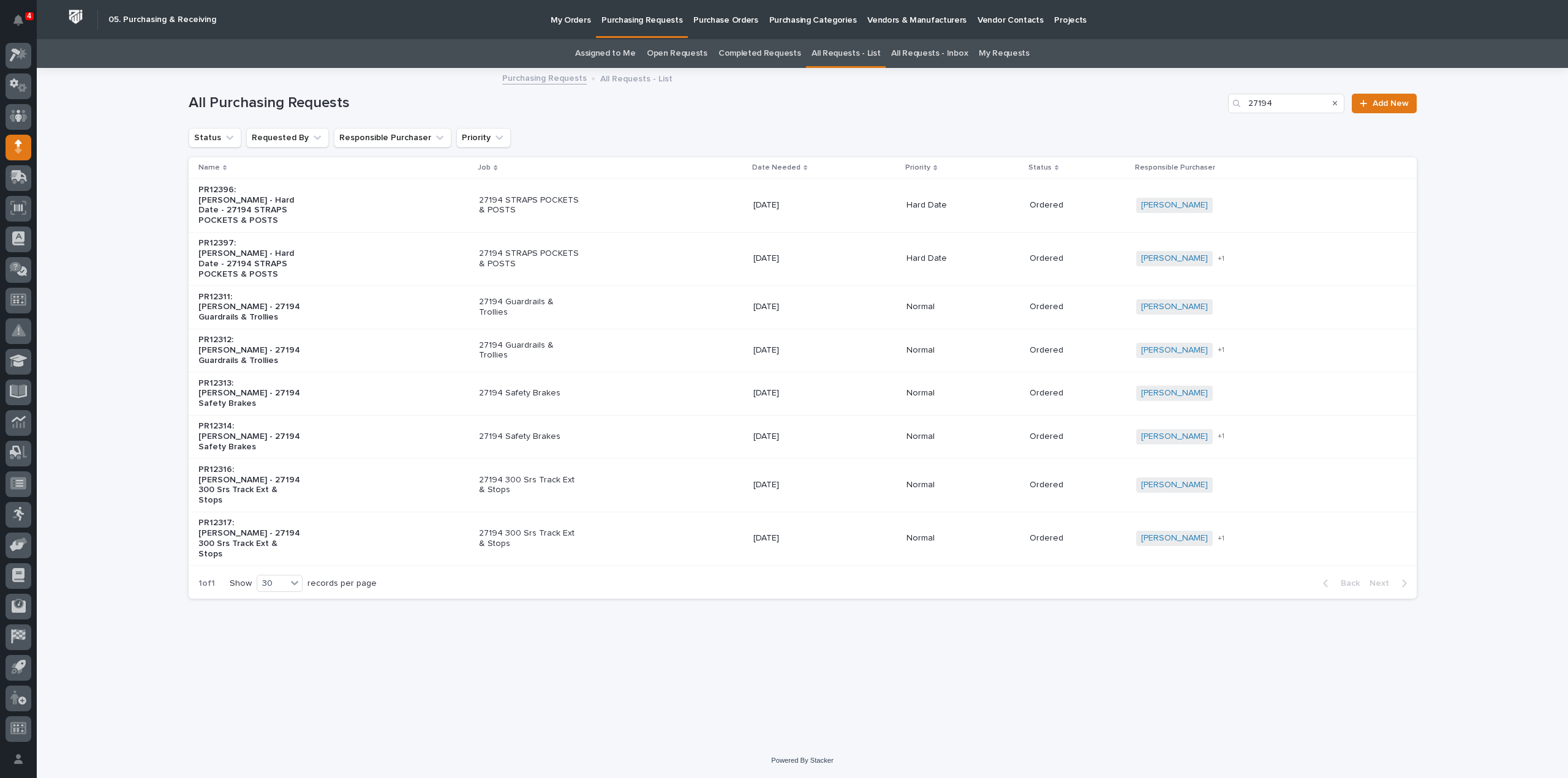
click at [548, 529] on p "27194 300 Srs Track Ext & Stops" at bounding box center [530, 539] width 102 height 21
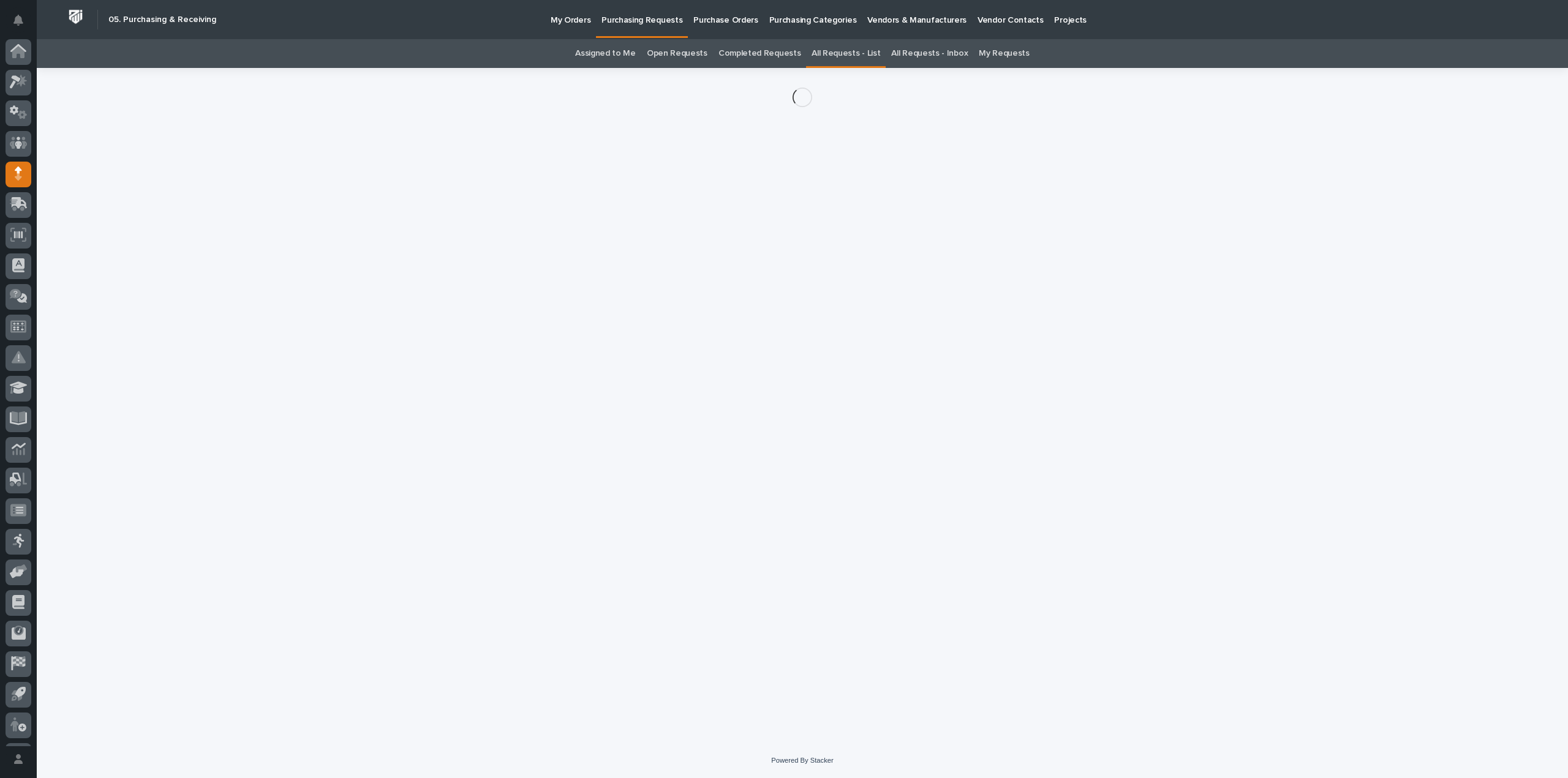
scroll to position [27, 0]
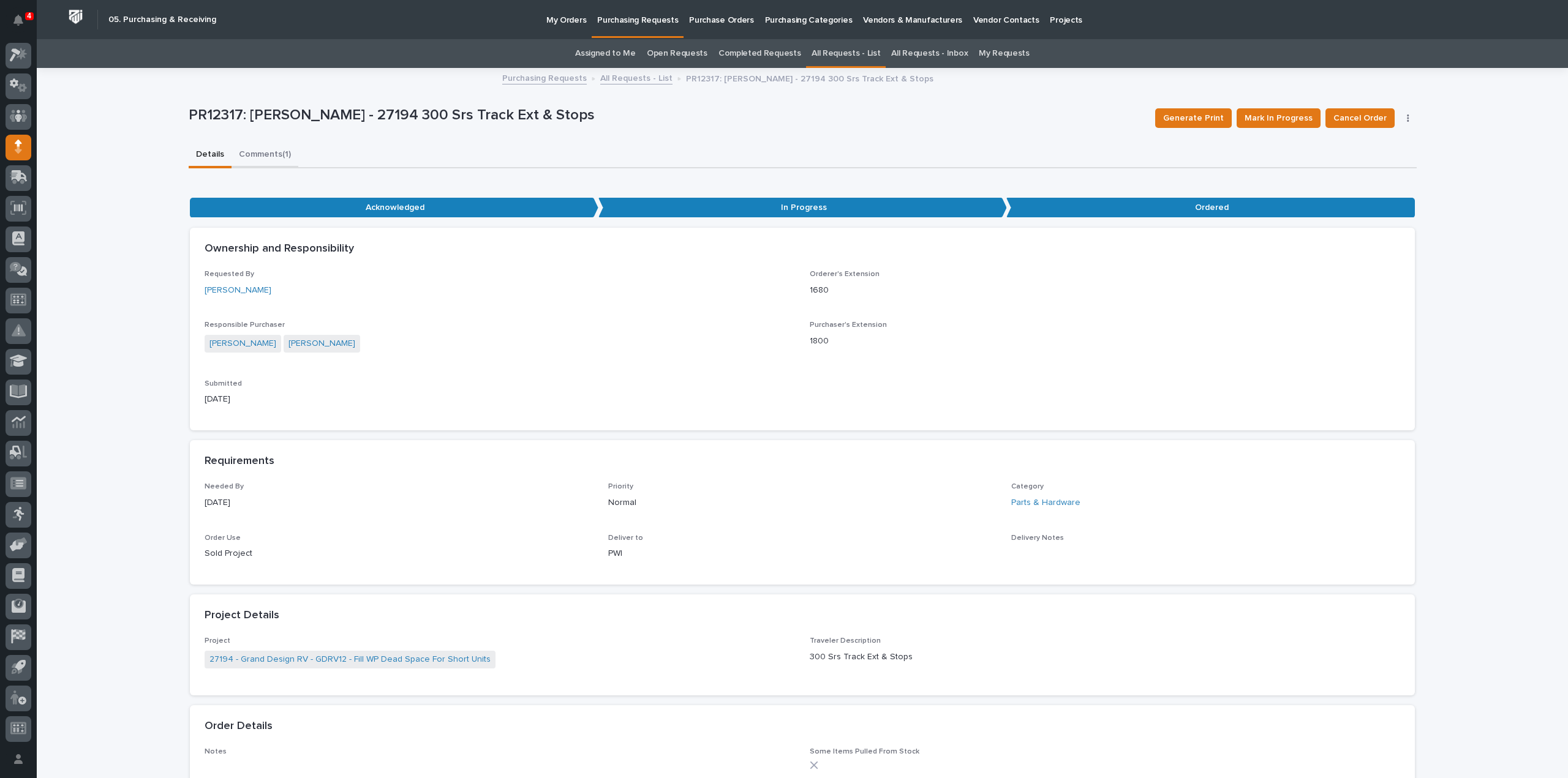
click at [248, 155] on button "Comments (1)" at bounding box center [264, 155] width 67 height 26
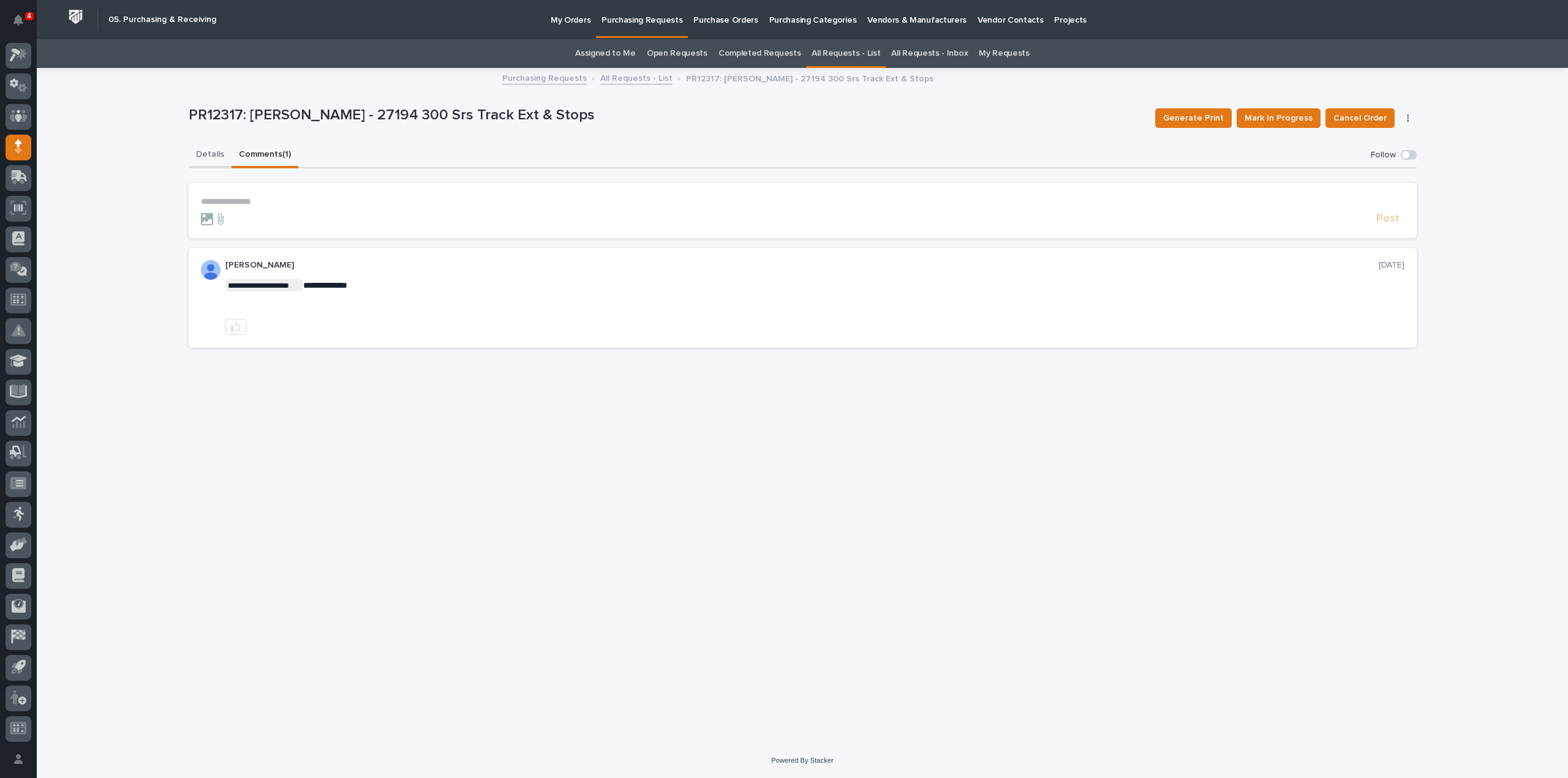
click at [218, 153] on button "Details" at bounding box center [210, 155] width 43 height 26
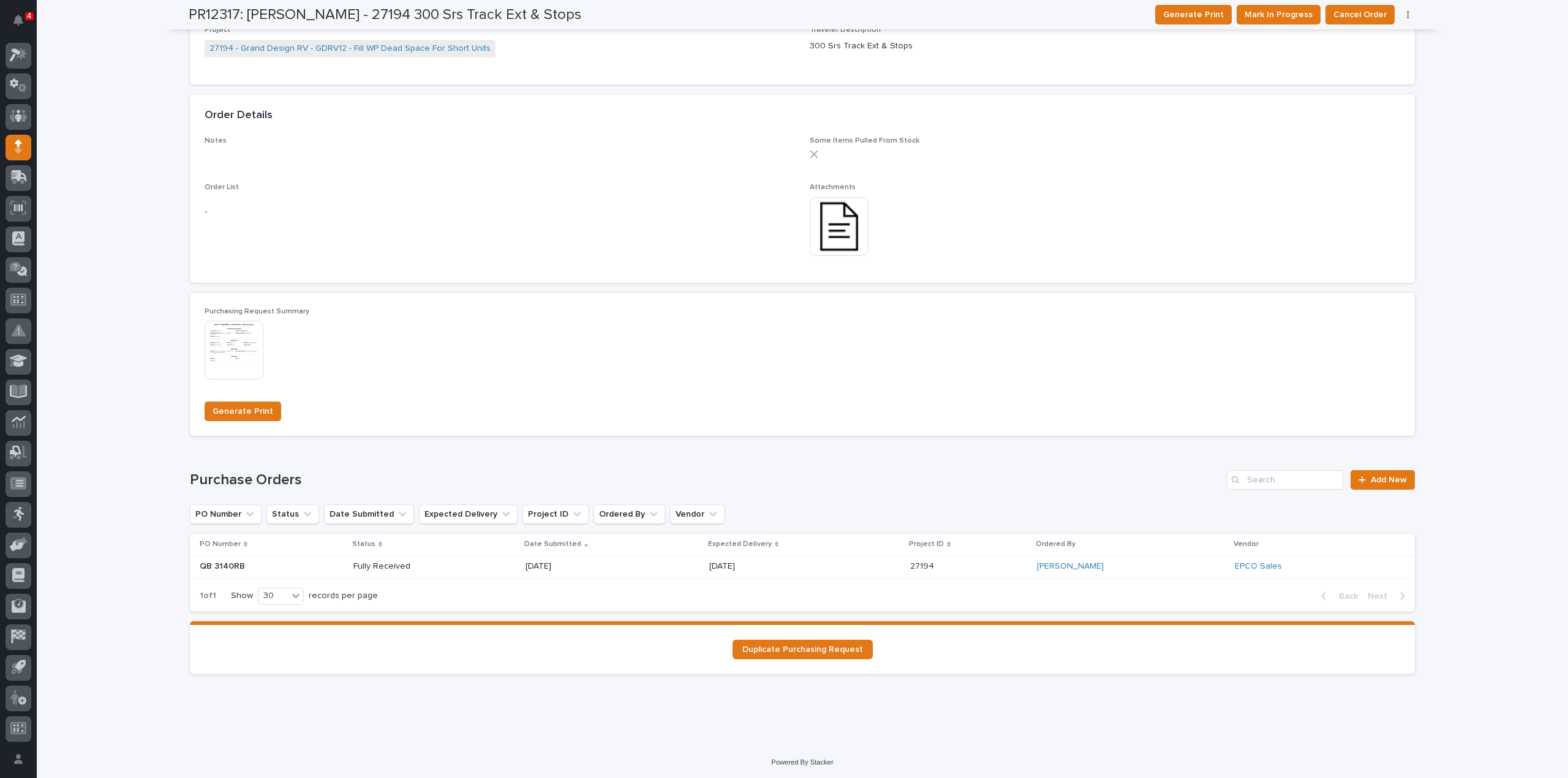
scroll to position [612, 0]
click at [390, 567] on p "Fully Received" at bounding box center [397, 565] width 88 height 11
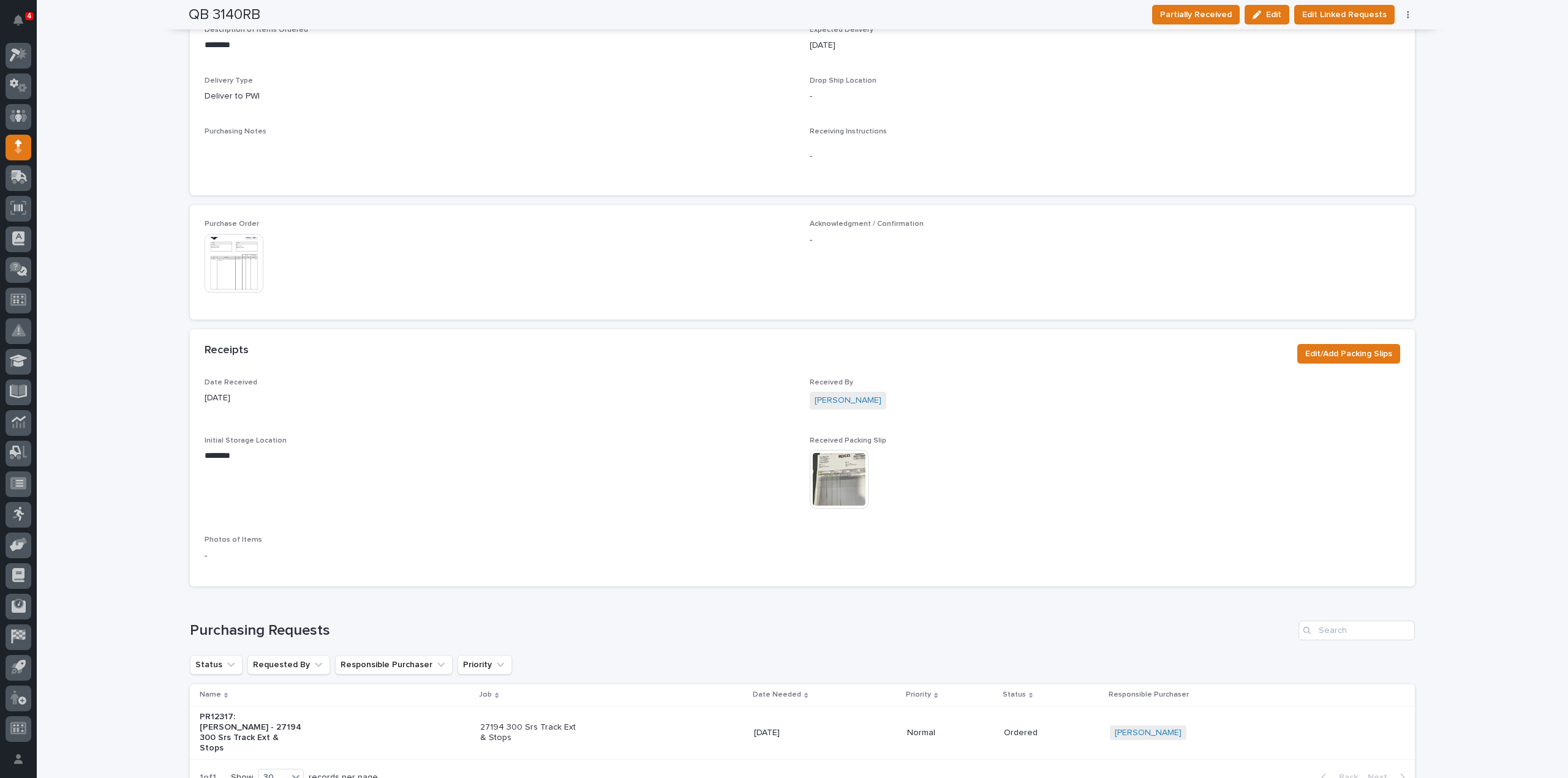
scroll to position [508, 0]
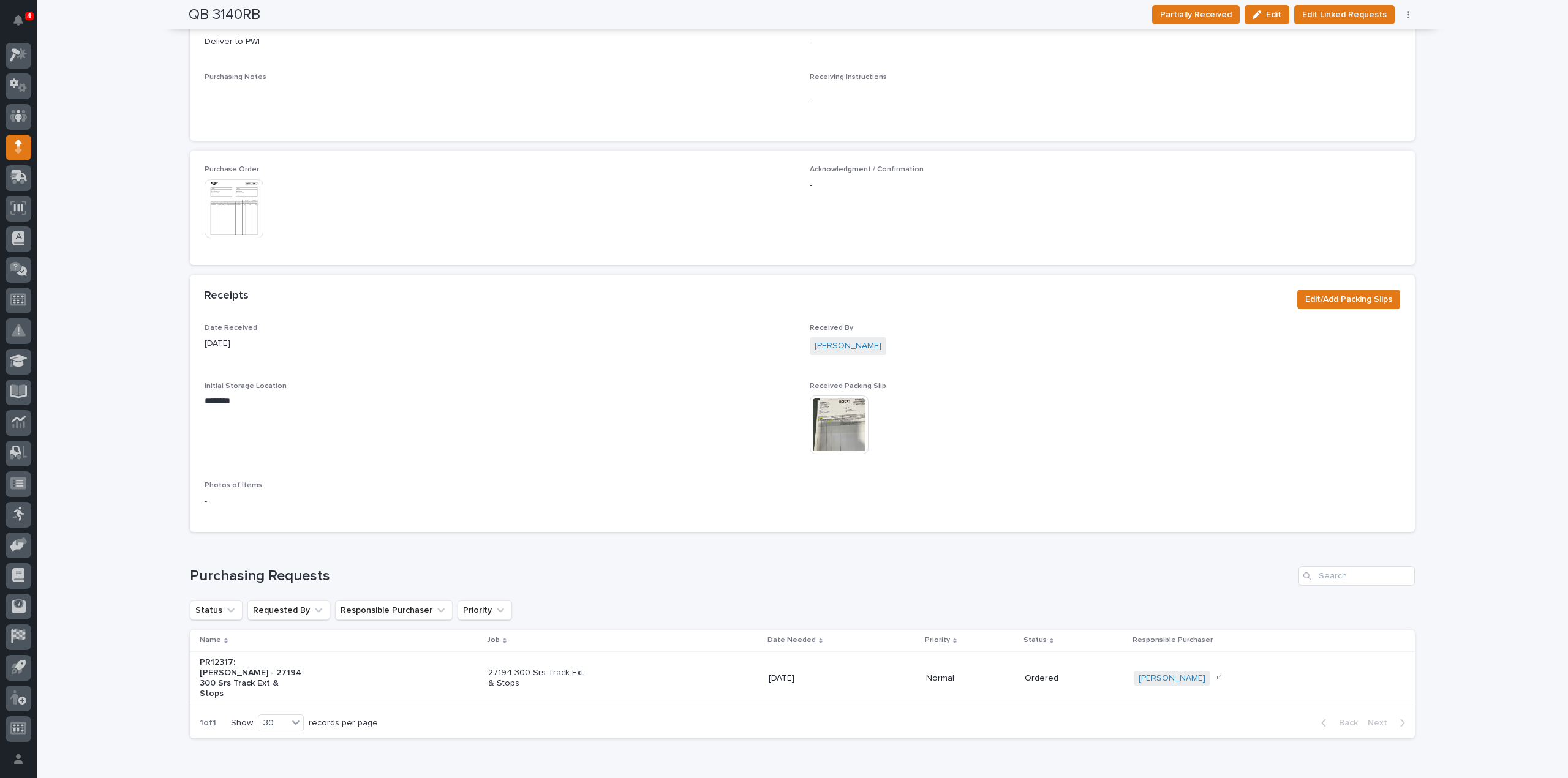
click at [830, 437] on img at bounding box center [839, 425] width 59 height 59
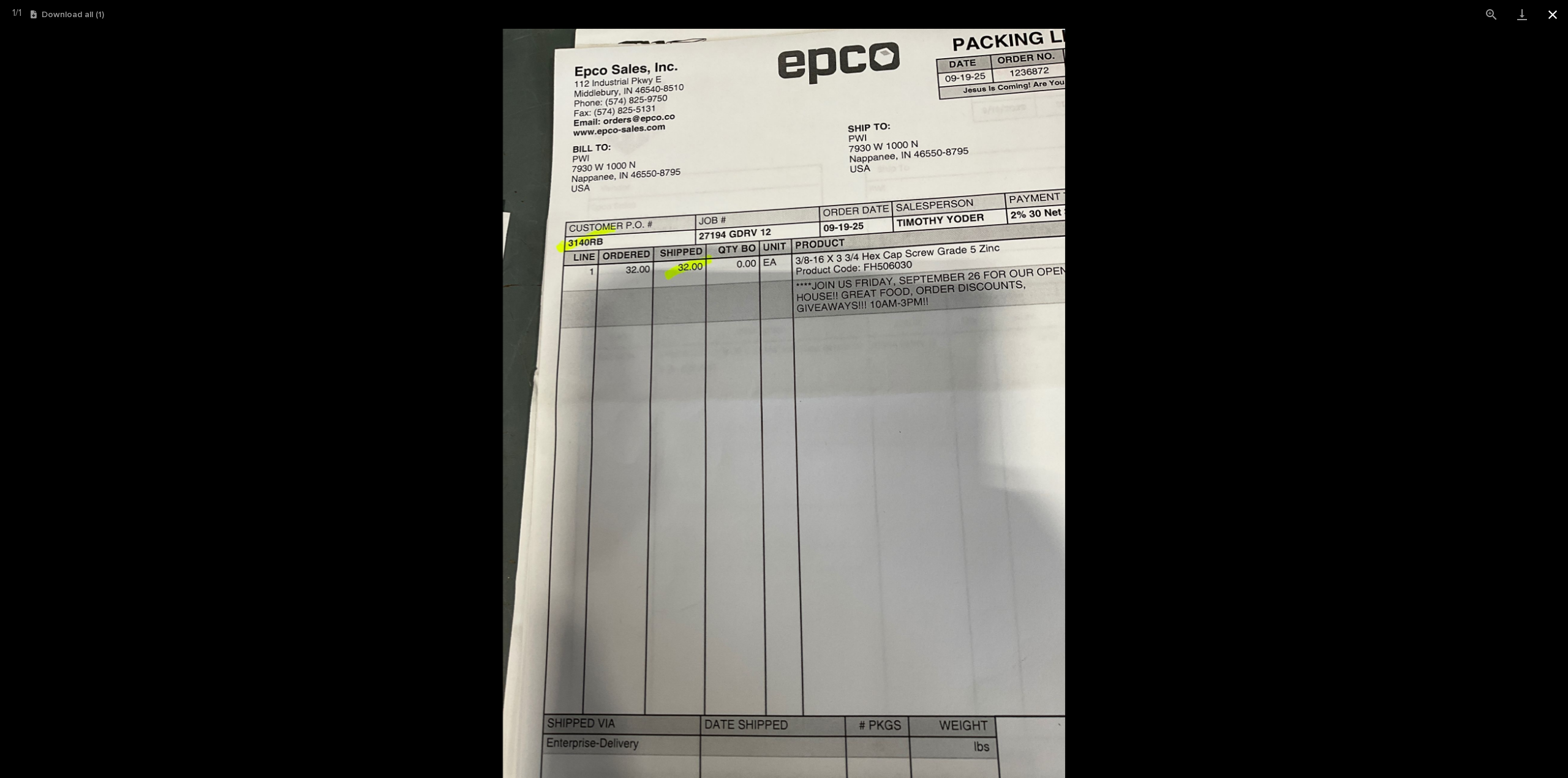
click at [1556, 17] on button "Close gallery" at bounding box center [1552, 14] width 30 height 29
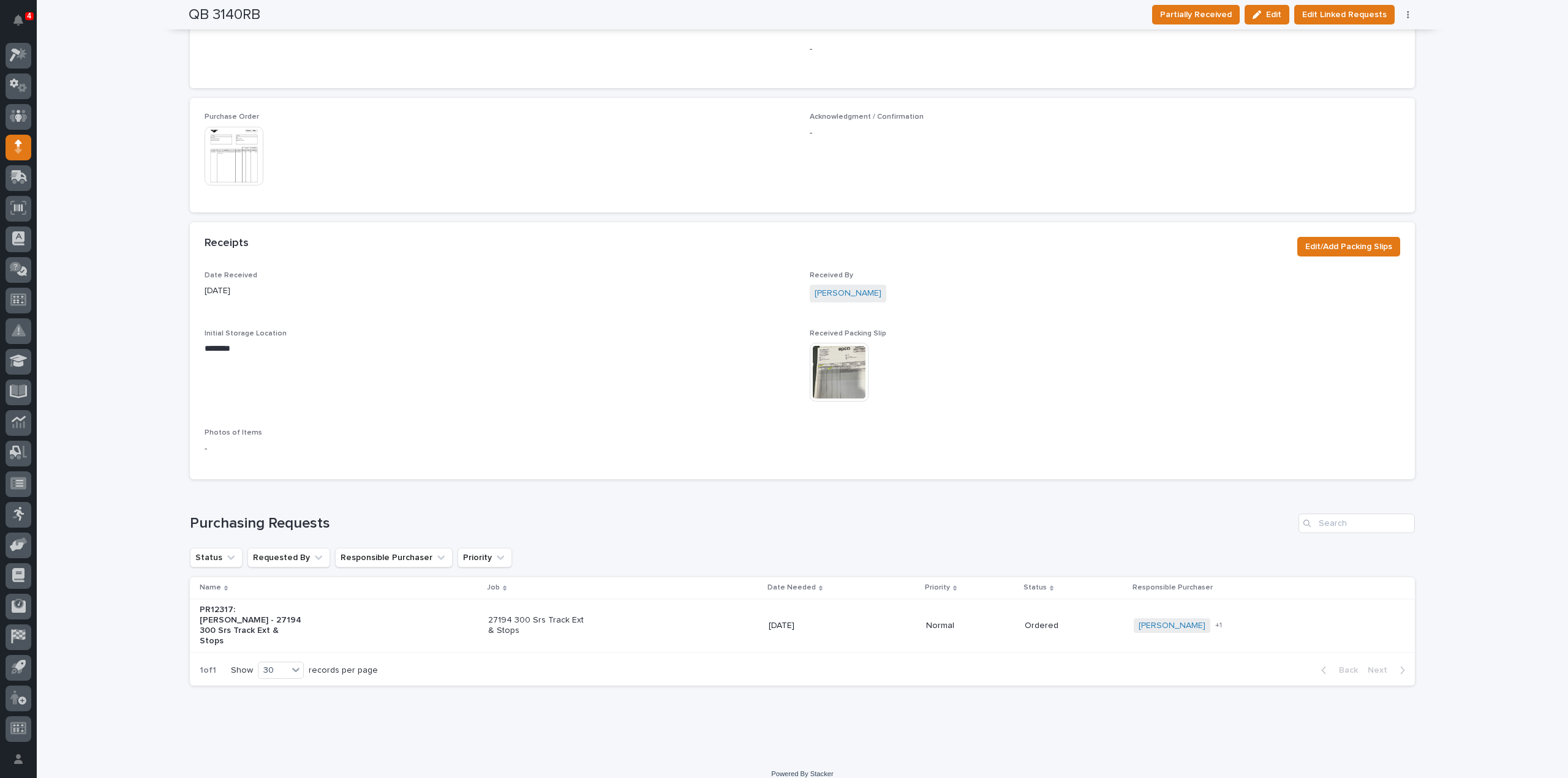
scroll to position [564, 0]
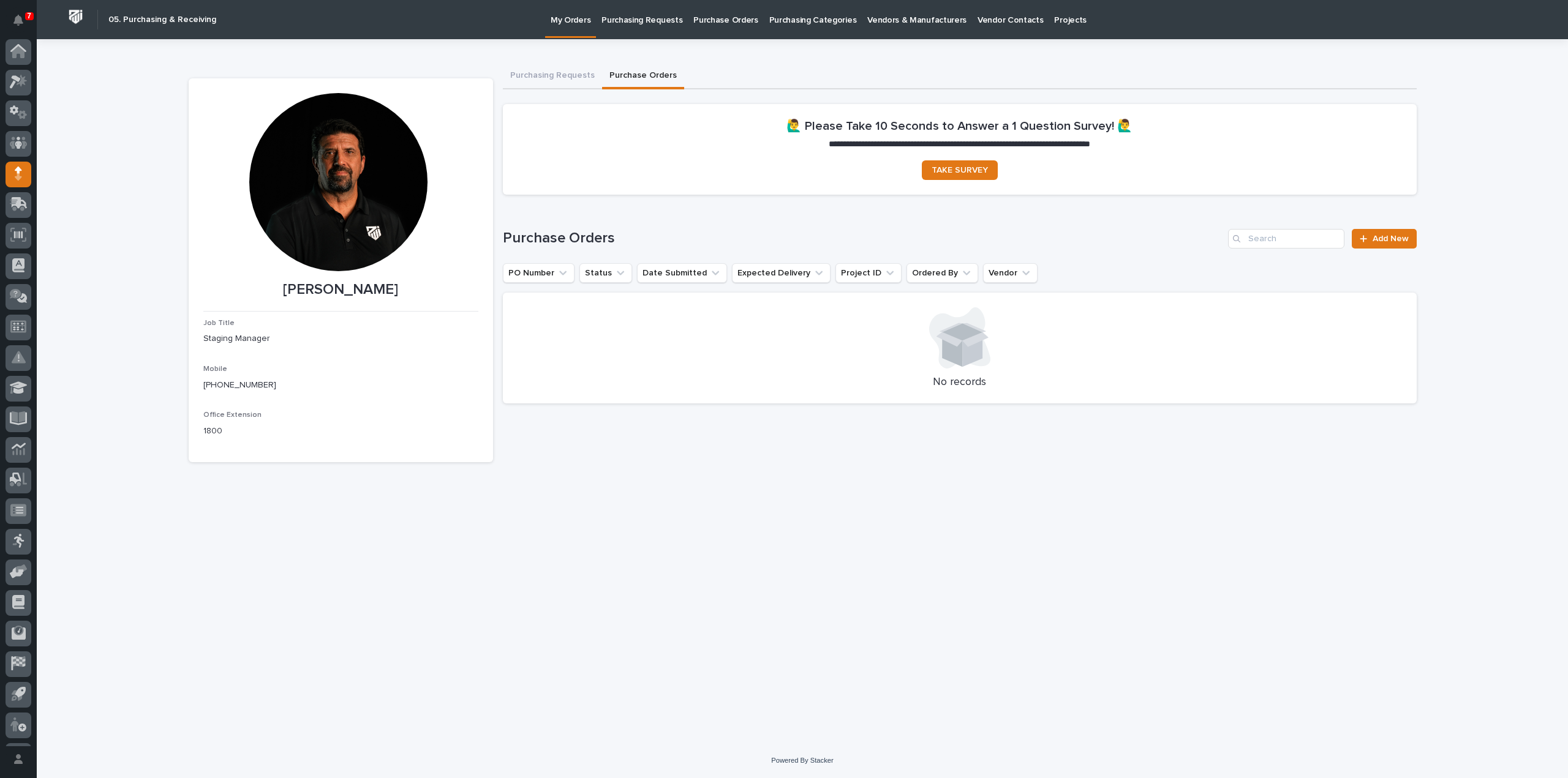
scroll to position [27, 0]
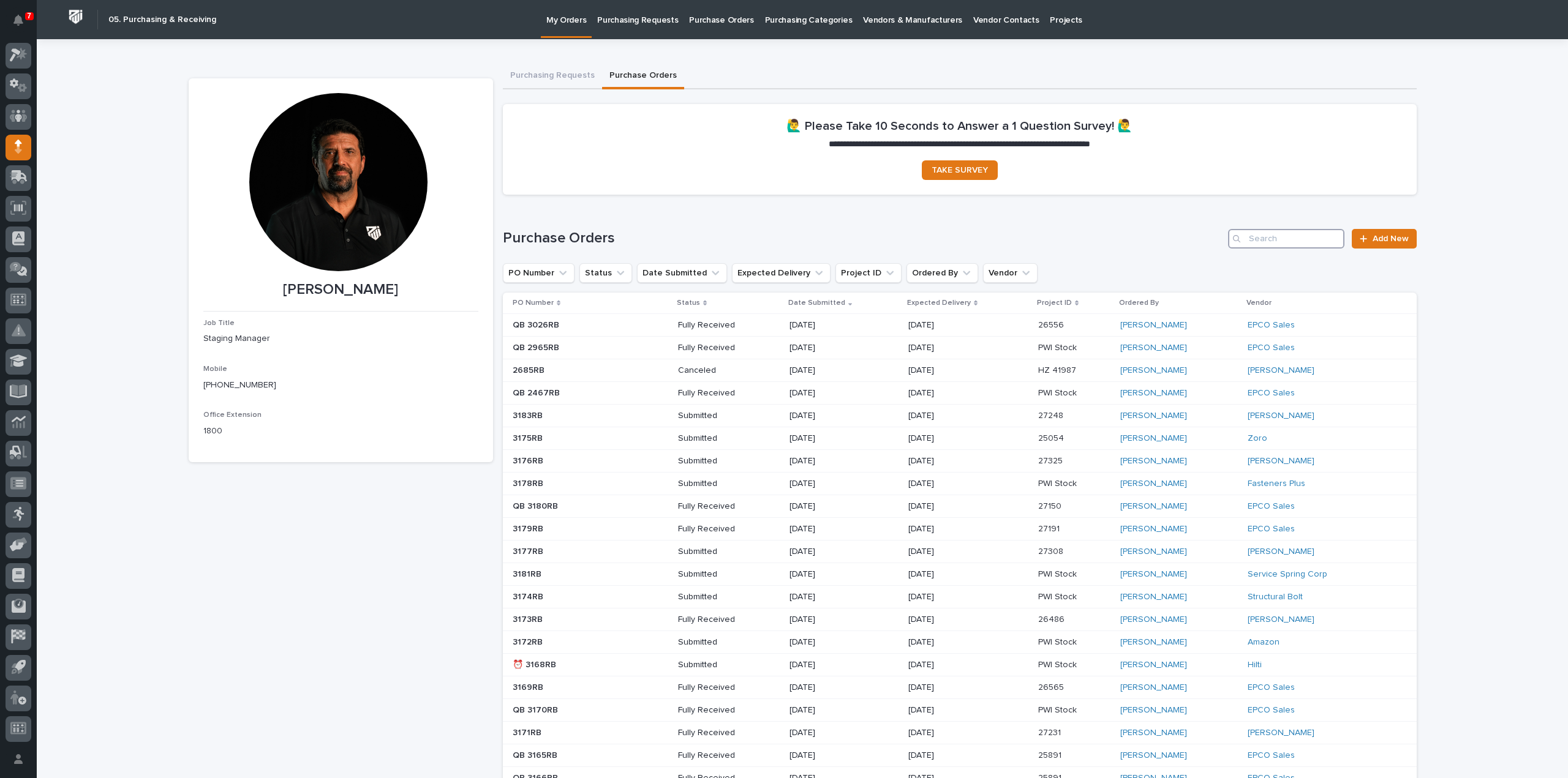
click at [1257, 232] on input "Search" at bounding box center [1286, 238] width 116 height 20
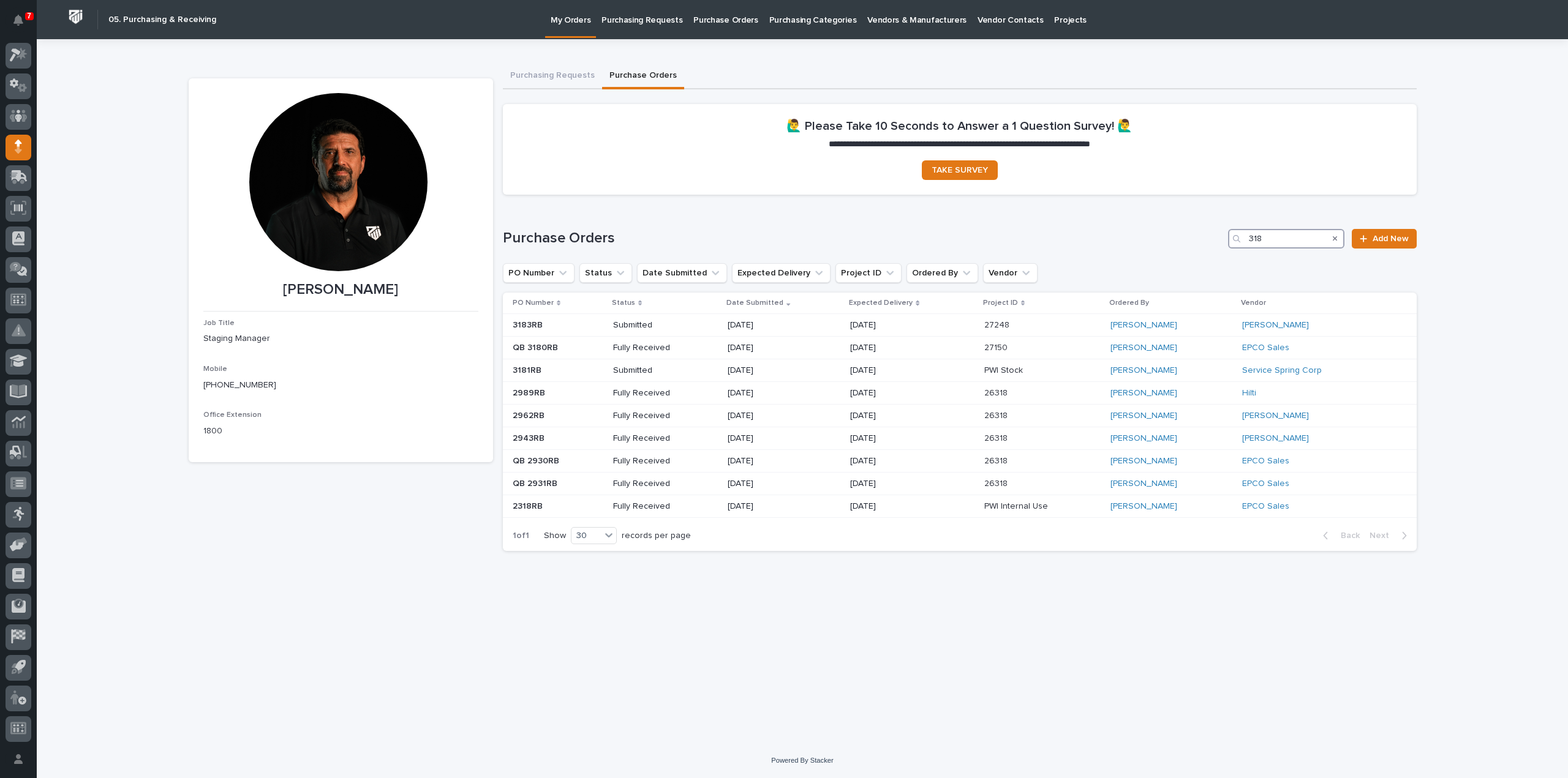
type input "318"
click at [1397, 243] on link "Add New" at bounding box center [1384, 238] width 64 height 20
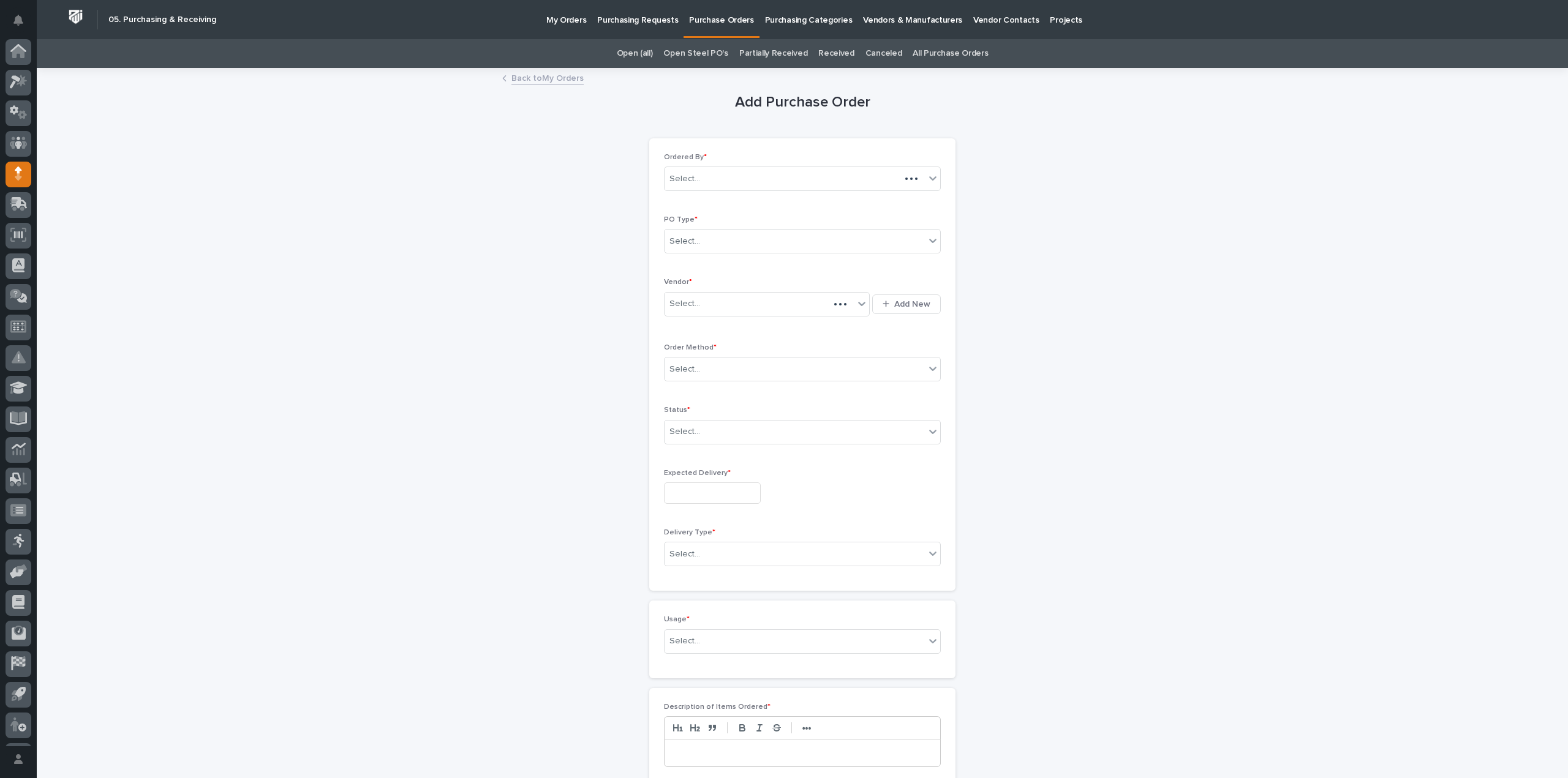
scroll to position [27, 0]
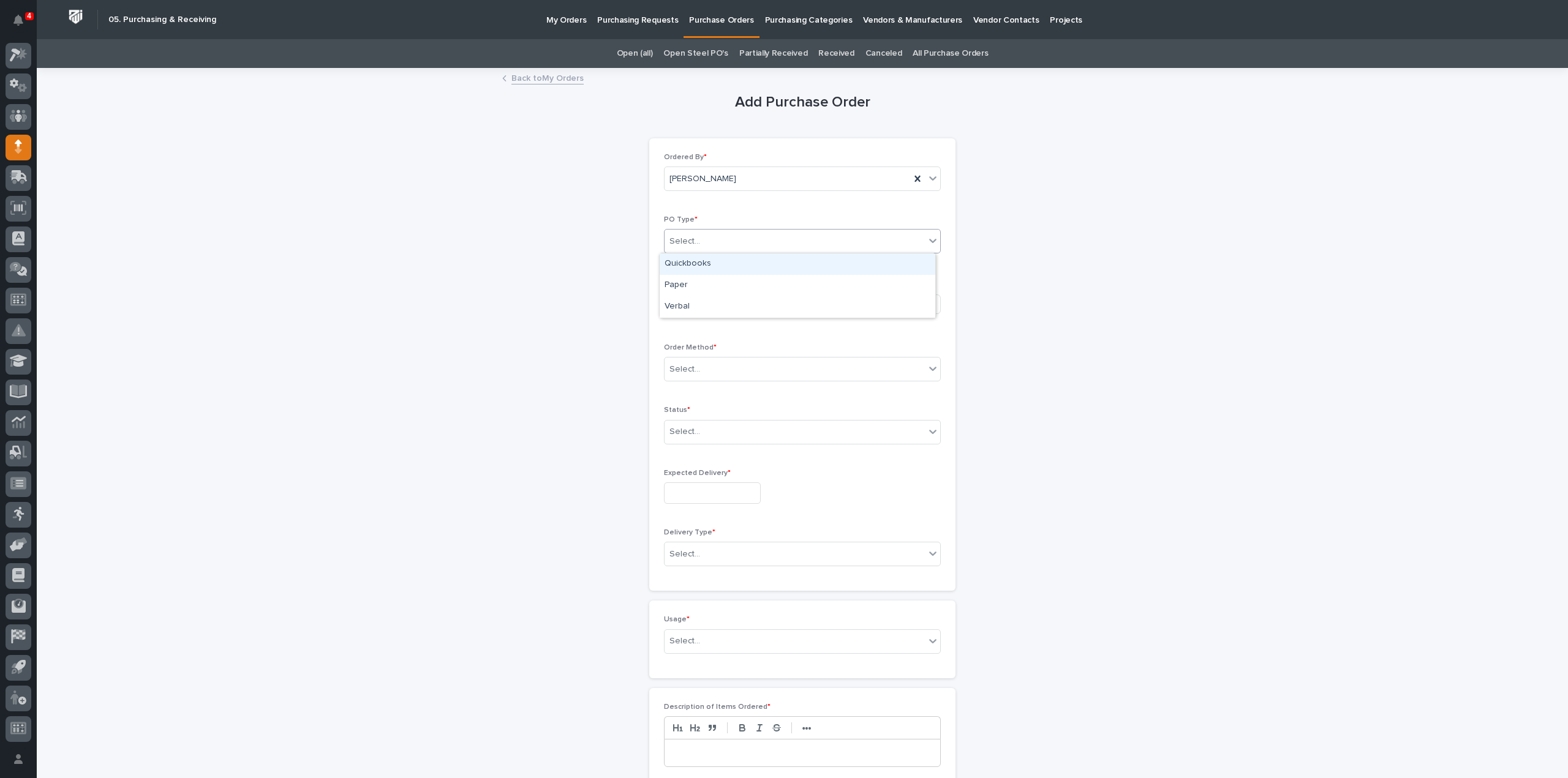
click at [671, 242] on div "Select..." at bounding box center [684, 241] width 30 height 13
click at [675, 289] on div "Paper" at bounding box center [797, 286] width 275 height 21
click at [677, 308] on div "Select..." at bounding box center [684, 304] width 30 height 13
type input "*"
type input "****"
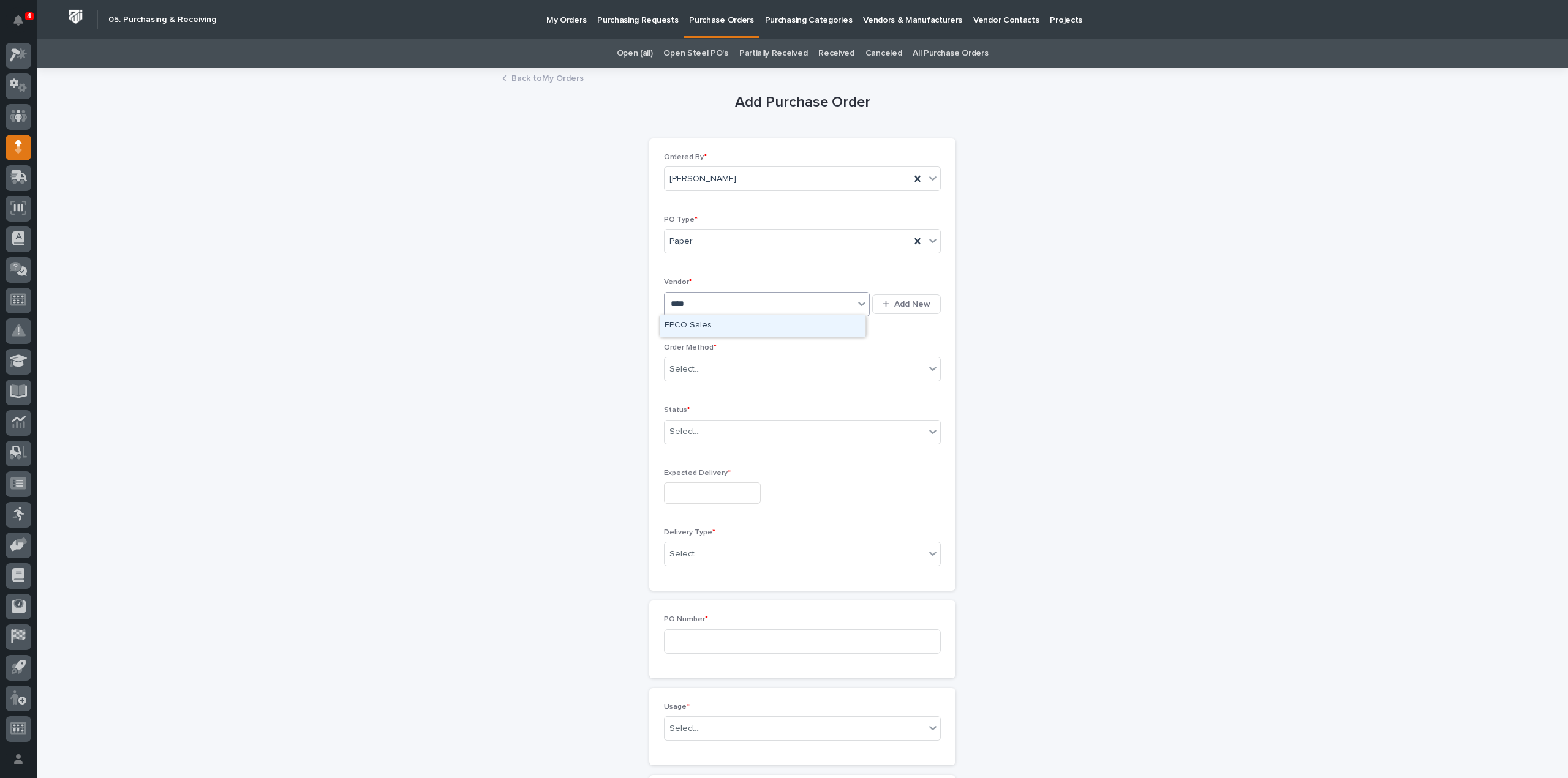
click at [674, 322] on div "EPCO Sales" at bounding box center [762, 326] width 205 height 21
click at [672, 371] on div "Select..." at bounding box center [684, 369] width 30 height 13
drag, startPoint x: 671, startPoint y: 404, endPoint x: 676, endPoint y: 387, distance: 17.7
click at [676, 387] on div "Online Order" at bounding box center [797, 391] width 275 height 21
click at [679, 433] on div "Select..." at bounding box center [684, 431] width 30 height 13
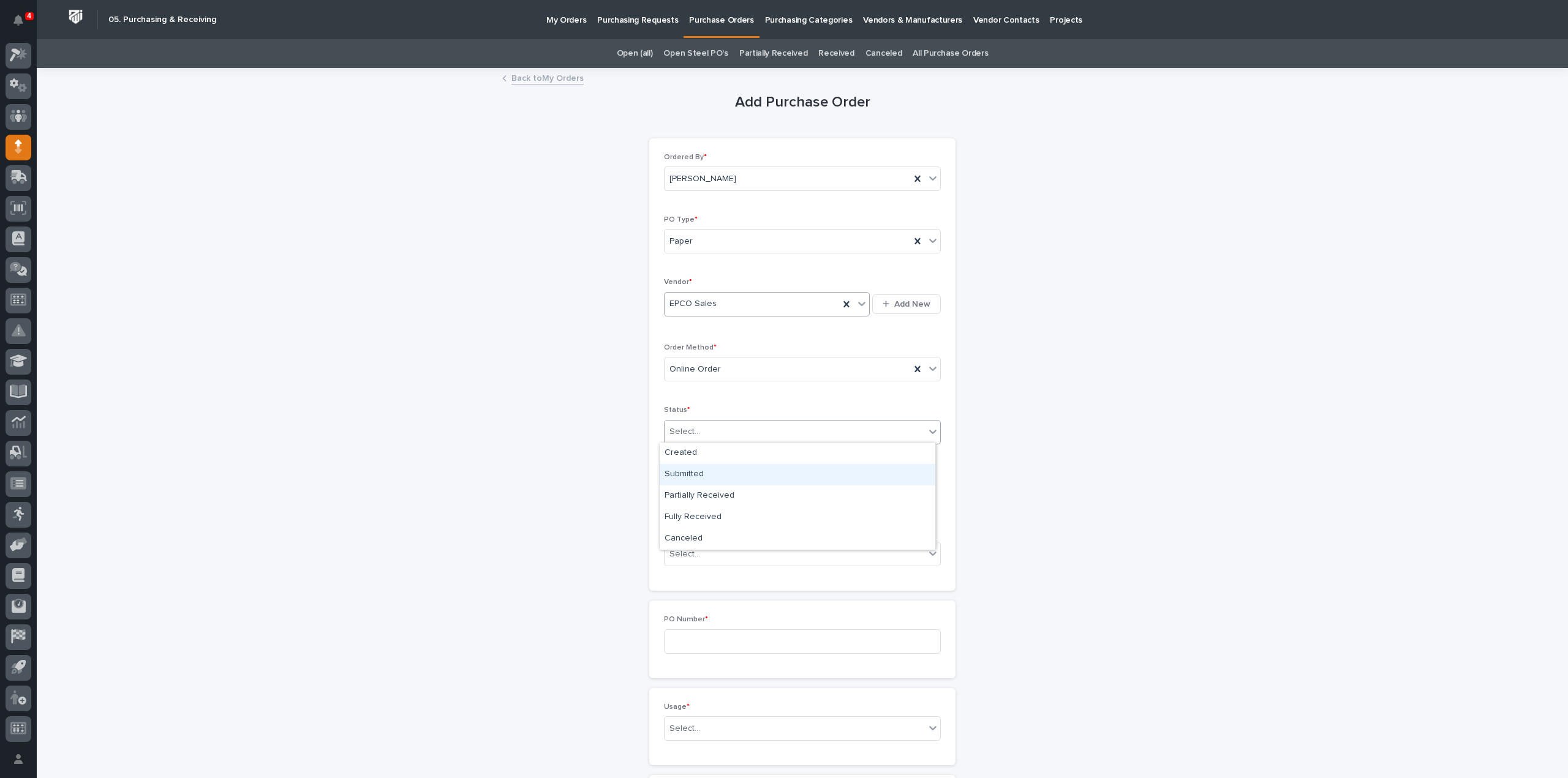
drag, startPoint x: 683, startPoint y: 461, endPoint x: 684, endPoint y: 472, distance: 11.0
click at [684, 472] on div "Submitted" at bounding box center [797, 475] width 275 height 21
click at [688, 491] on input "text" at bounding box center [712, 493] width 96 height 21
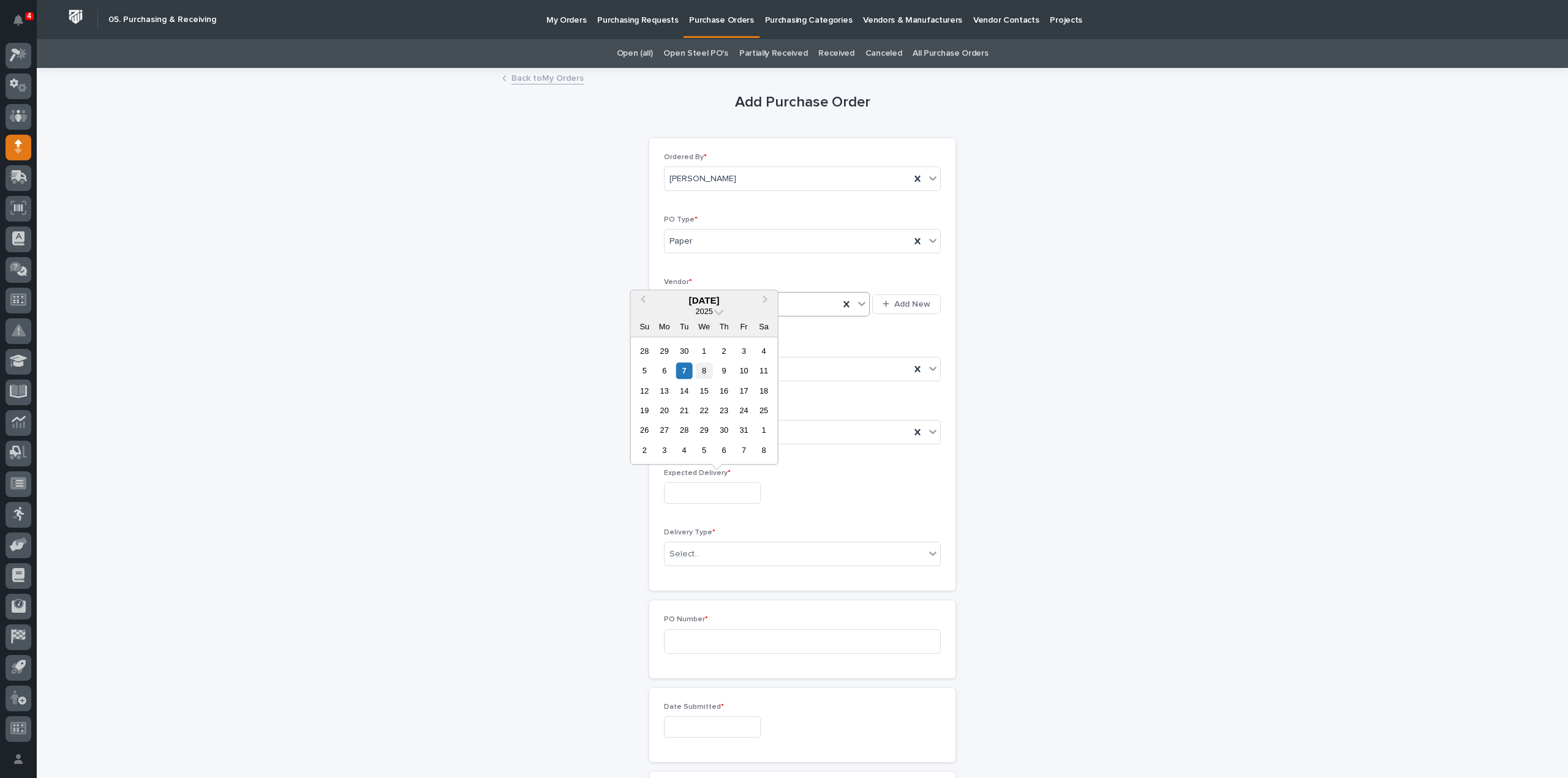
click at [706, 372] on div "8" at bounding box center [704, 371] width 17 height 17
type input "**********"
click at [687, 552] on div "Select..." at bounding box center [684, 554] width 30 height 13
click at [696, 573] on div "Deliver to PWI" at bounding box center [797, 574] width 275 height 21
click at [710, 615] on p "PO Number *" at bounding box center [802, 620] width 277 height 9
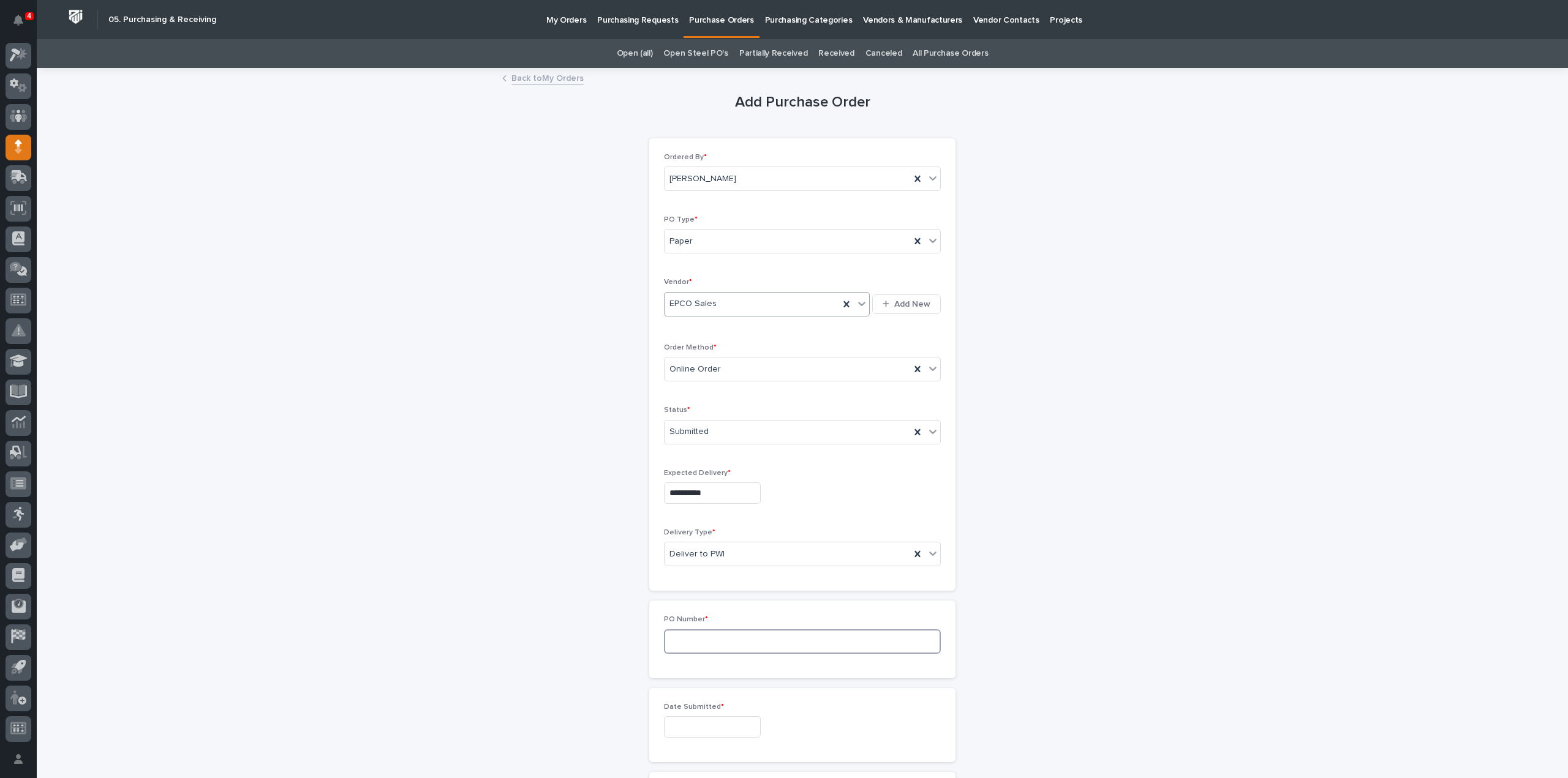
click at [711, 642] on input at bounding box center [802, 641] width 277 height 24
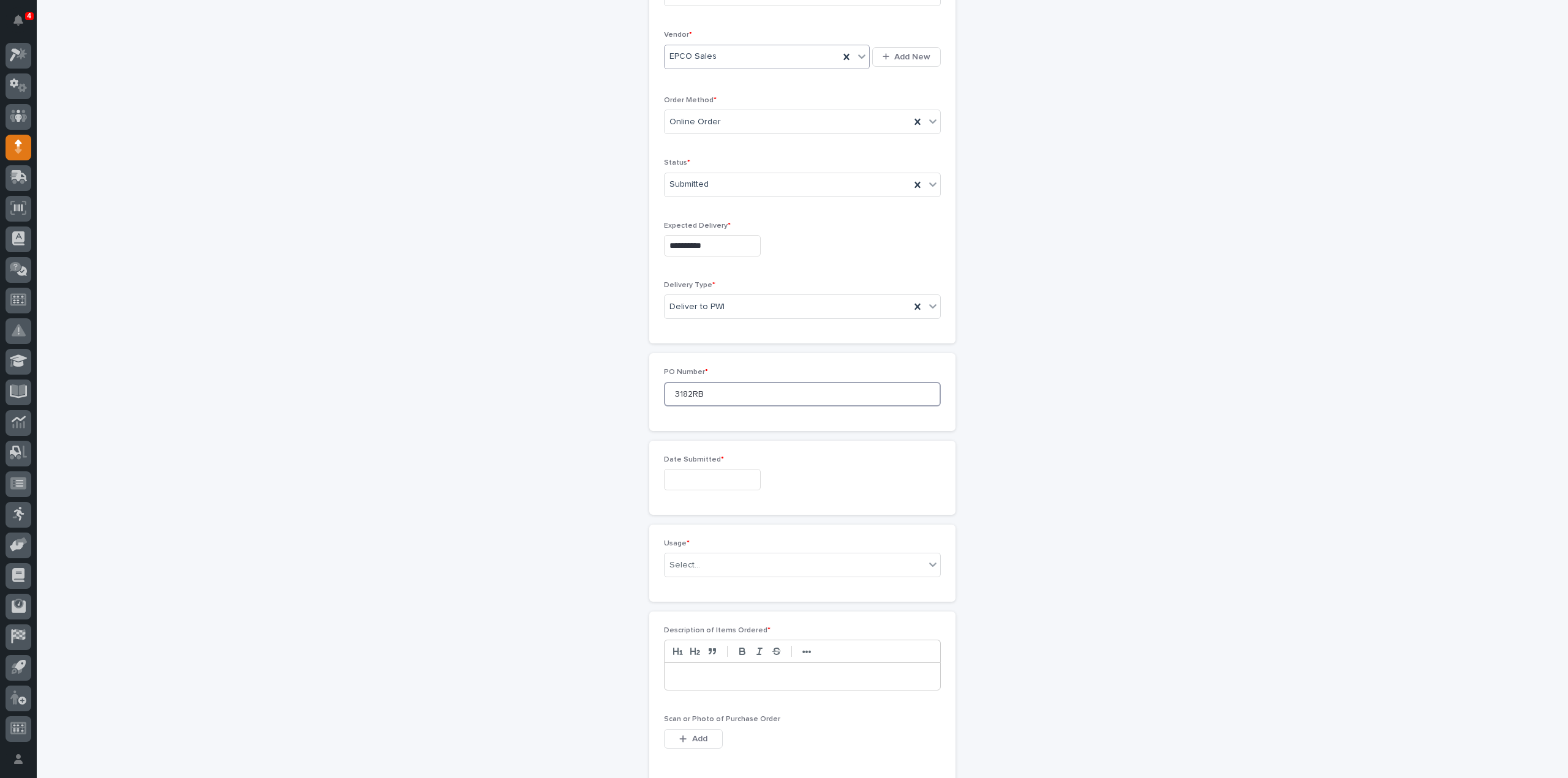
scroll to position [367, 0]
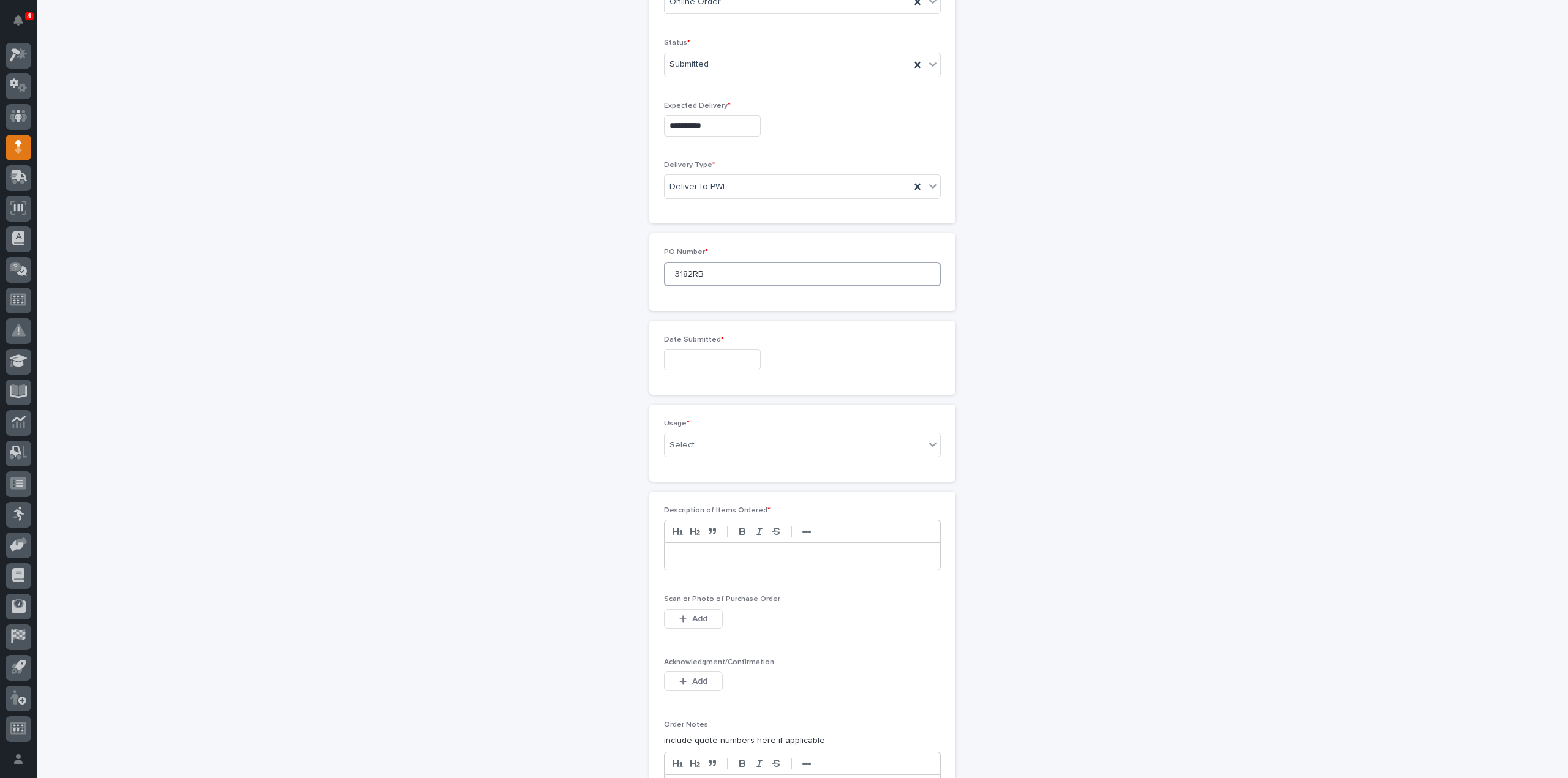
type input "3182RB"
click at [681, 359] on input "text" at bounding box center [712, 360] width 96 height 21
click at [671, 240] on div "6" at bounding box center [664, 237] width 17 height 17
type input "**********"
click at [680, 448] on div "Select..." at bounding box center [794, 445] width 260 height 21
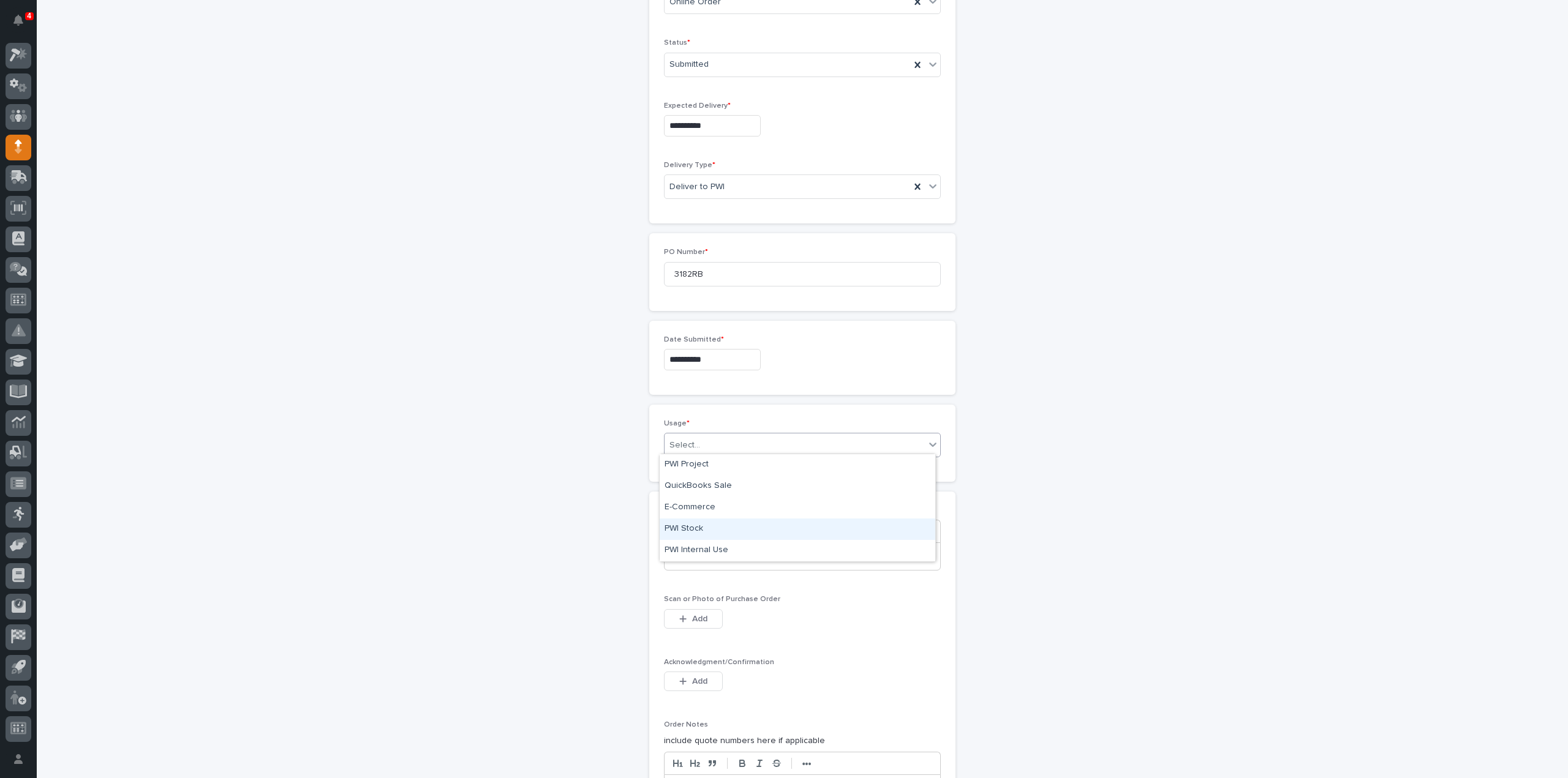
click at [686, 529] on div "PWI Stock" at bounding box center [797, 530] width 275 height 21
click at [693, 554] on p at bounding box center [802, 556] width 257 height 13
click at [706, 623] on button "Add" at bounding box center [693, 619] width 59 height 20
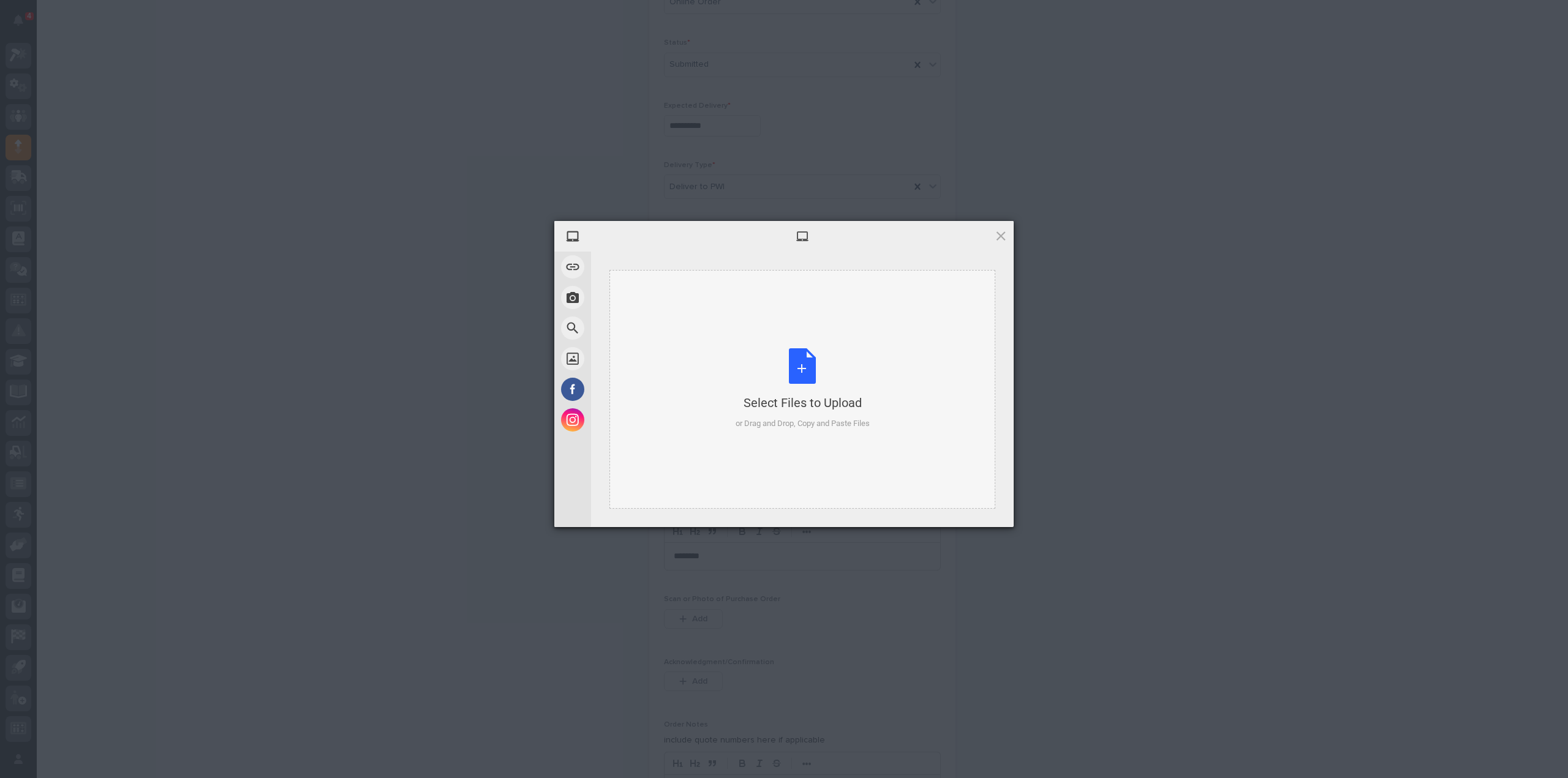
click at [799, 384] on div "Select Files to Upload or Drag and Drop, Copy and Paste Files" at bounding box center [802, 389] width 134 height 81
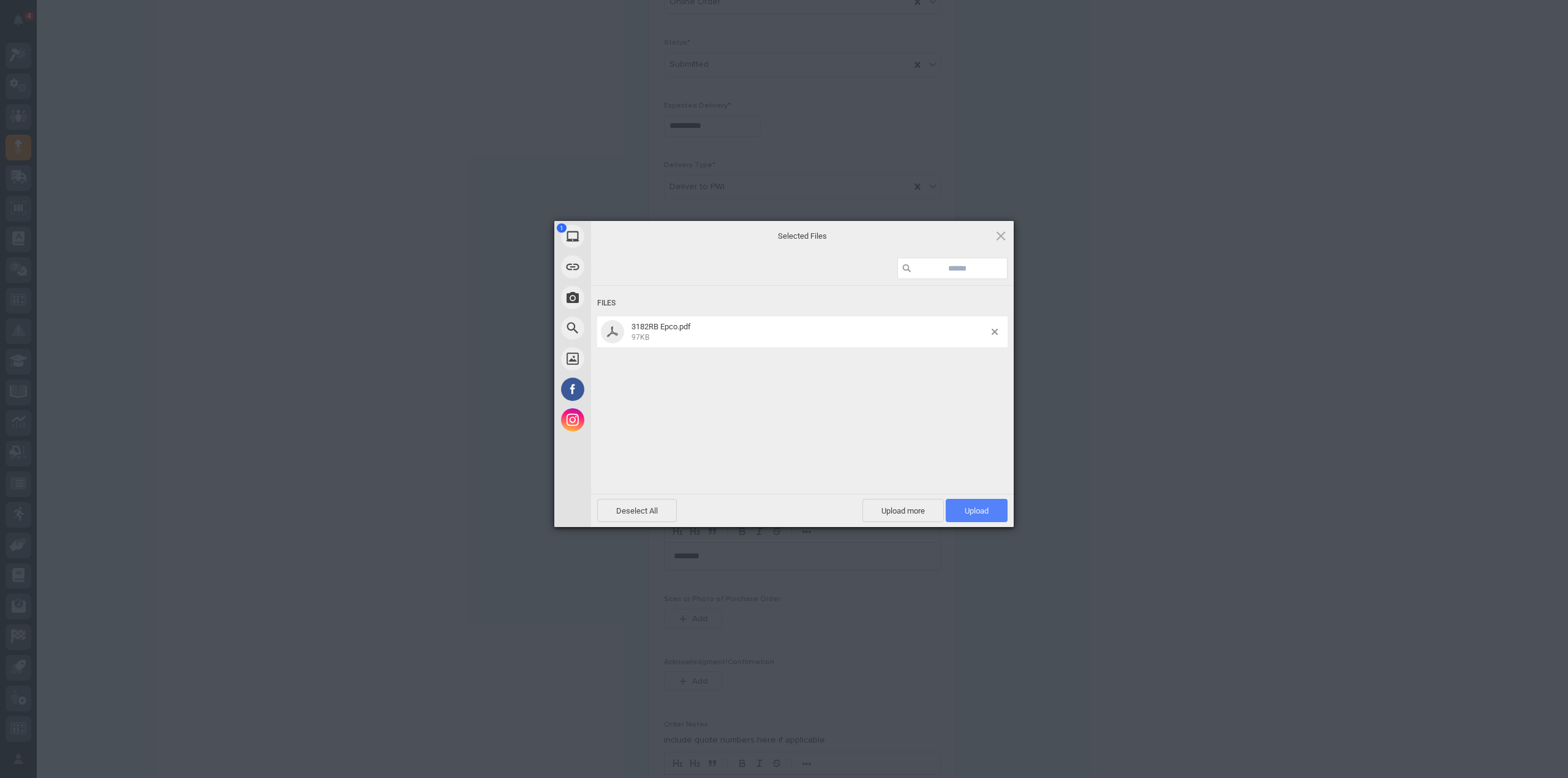
click at [994, 513] on span "Upload 1" at bounding box center [976, 511] width 62 height 23
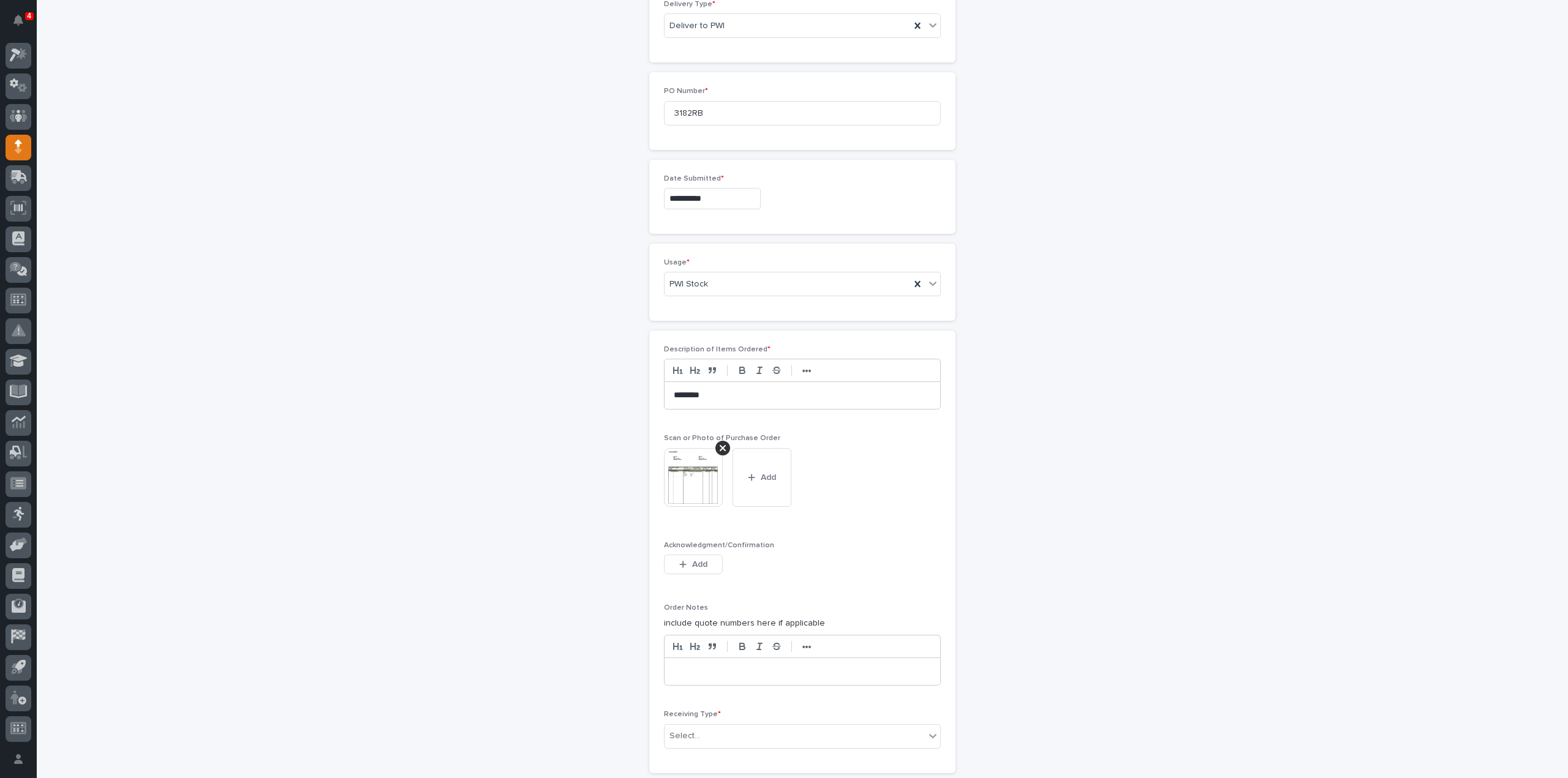
scroll to position [730, 0]
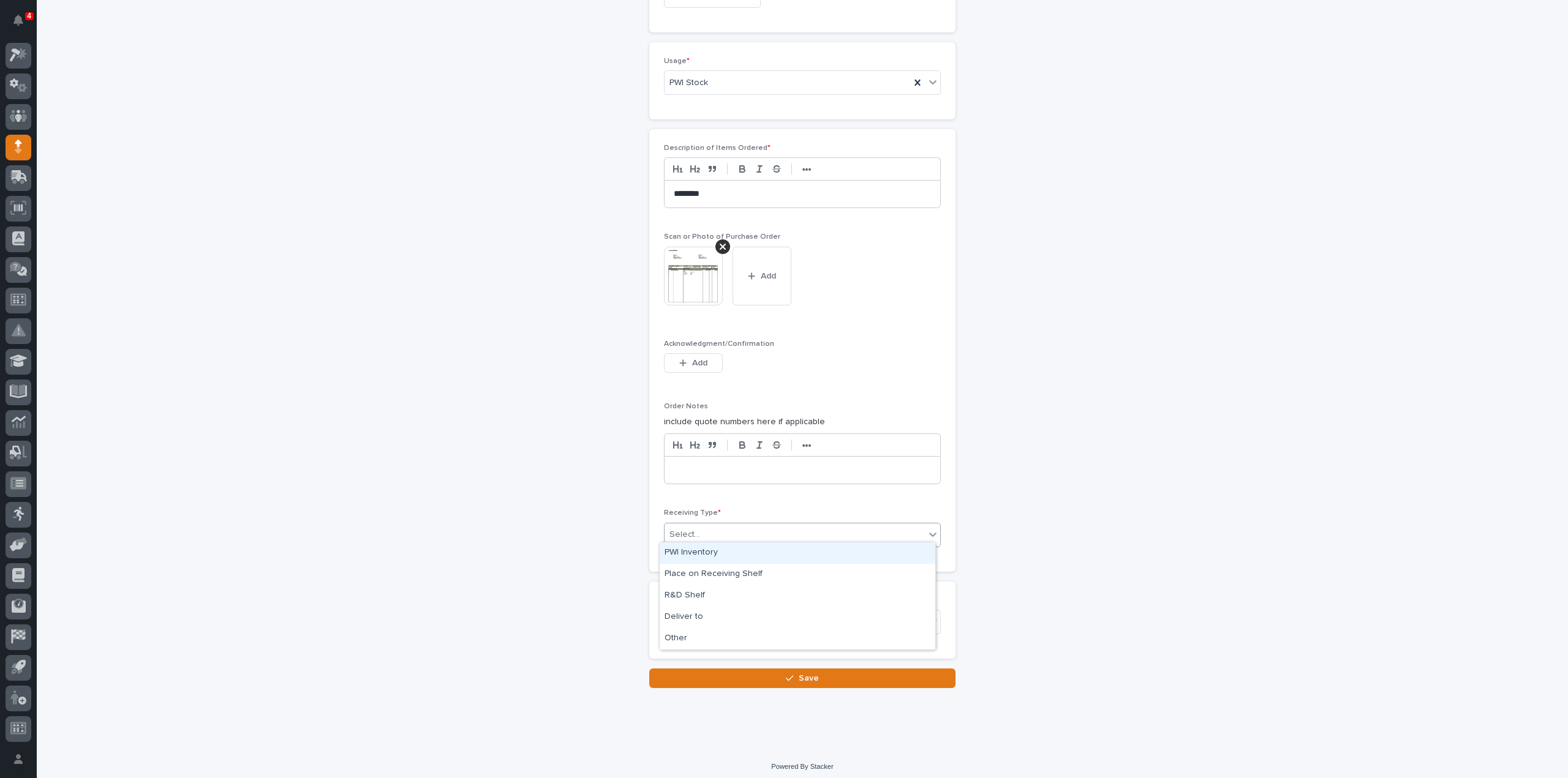
click at [725, 527] on div "Select..." at bounding box center [794, 534] width 260 height 21
click at [695, 617] on div "Deliver to" at bounding box center [797, 617] width 275 height 21
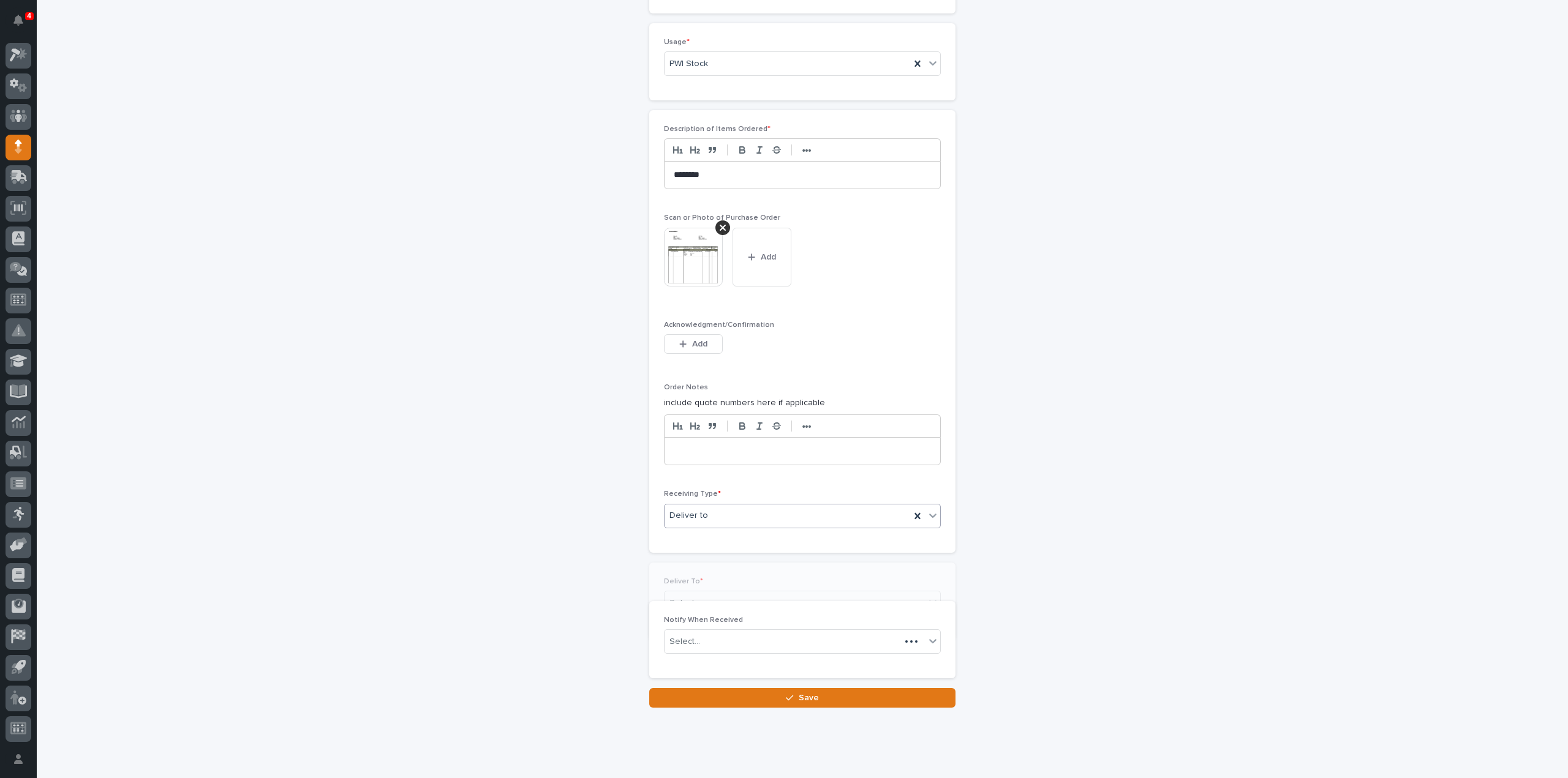
scroll to position [773, 0]
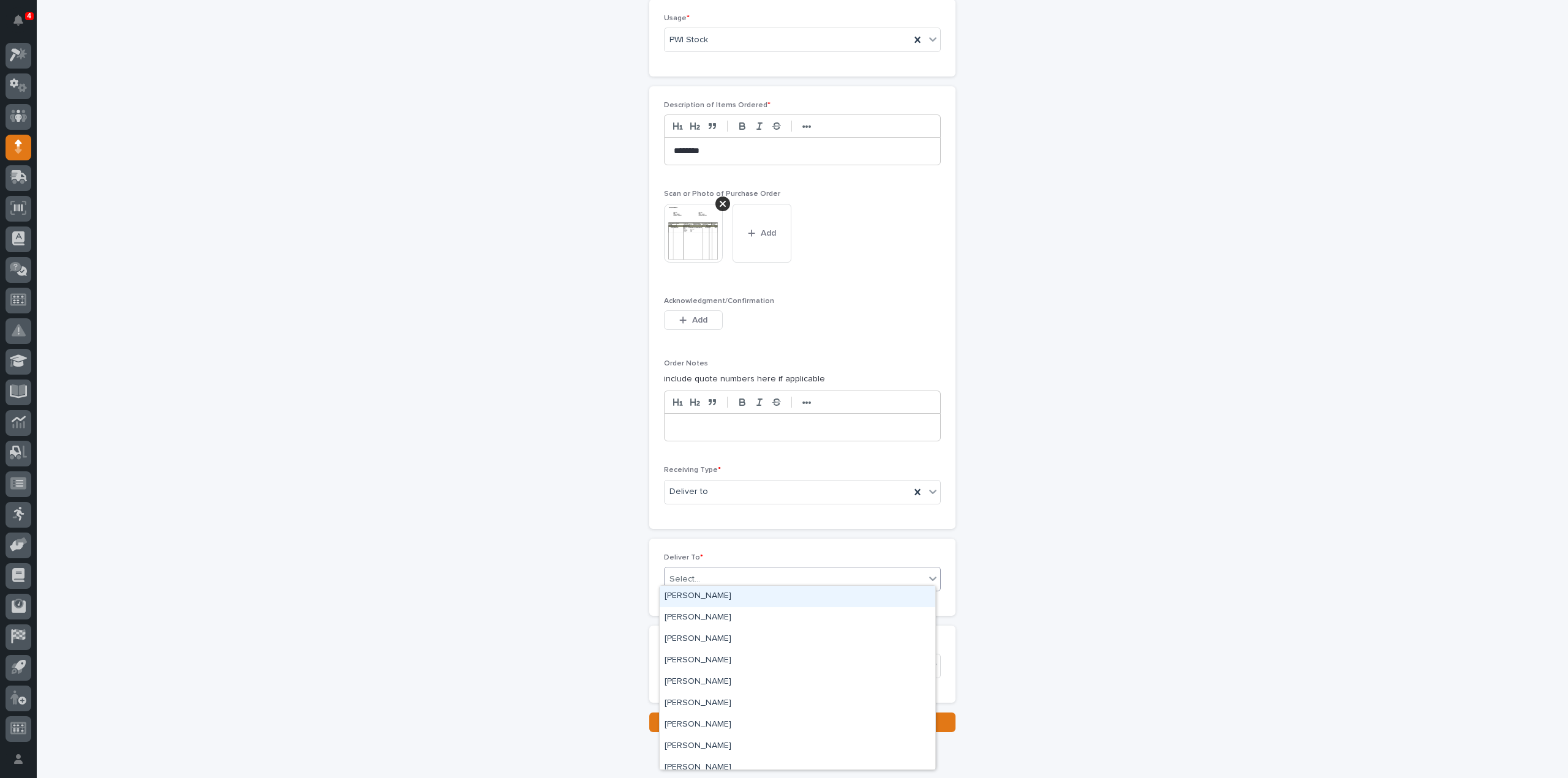
click at [688, 580] on div "Select..." at bounding box center [794, 579] width 260 height 21
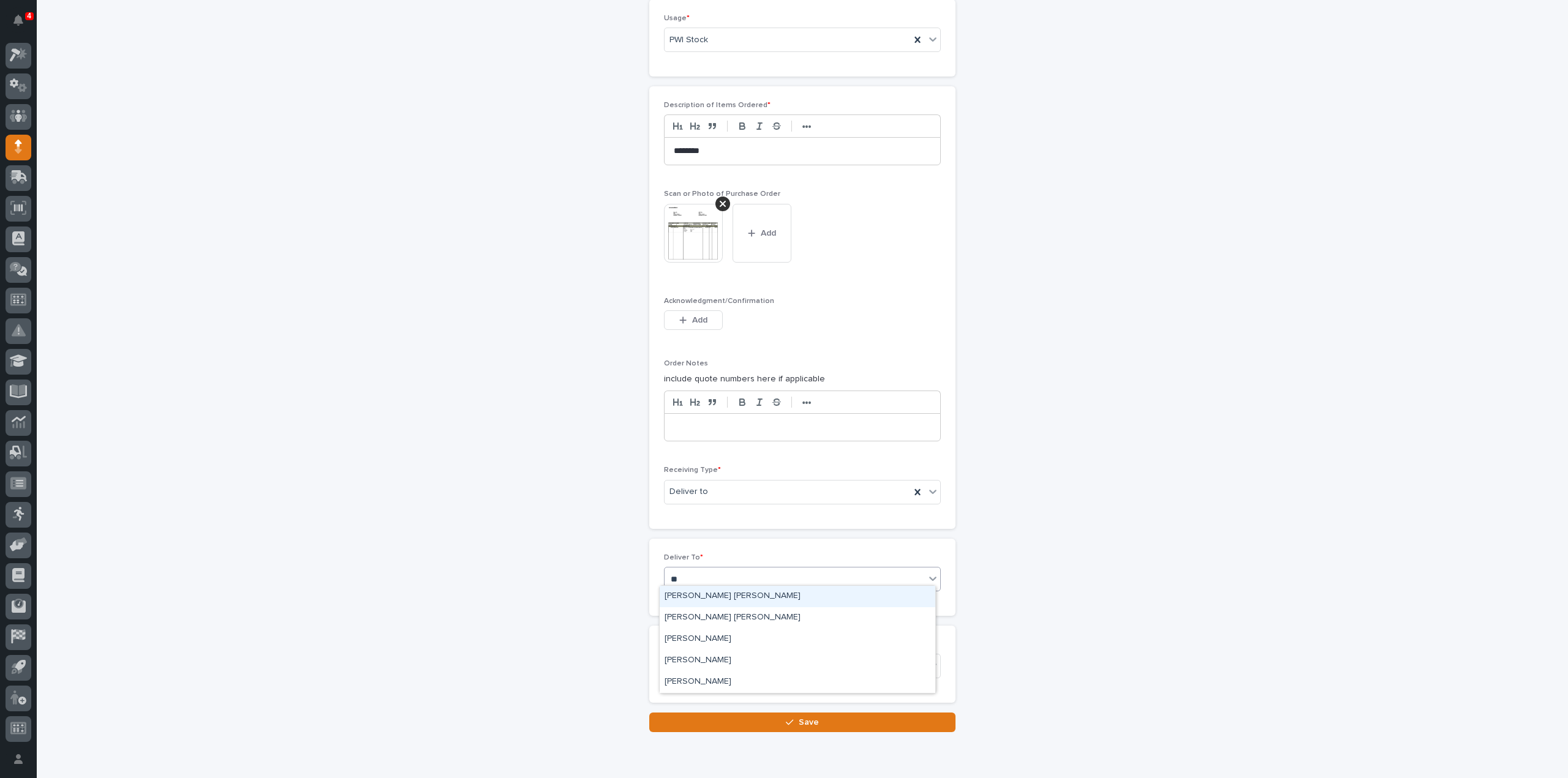
type input "***"
click at [677, 619] on div "Kyle Dean Miller" at bounding box center [797, 618] width 275 height 21
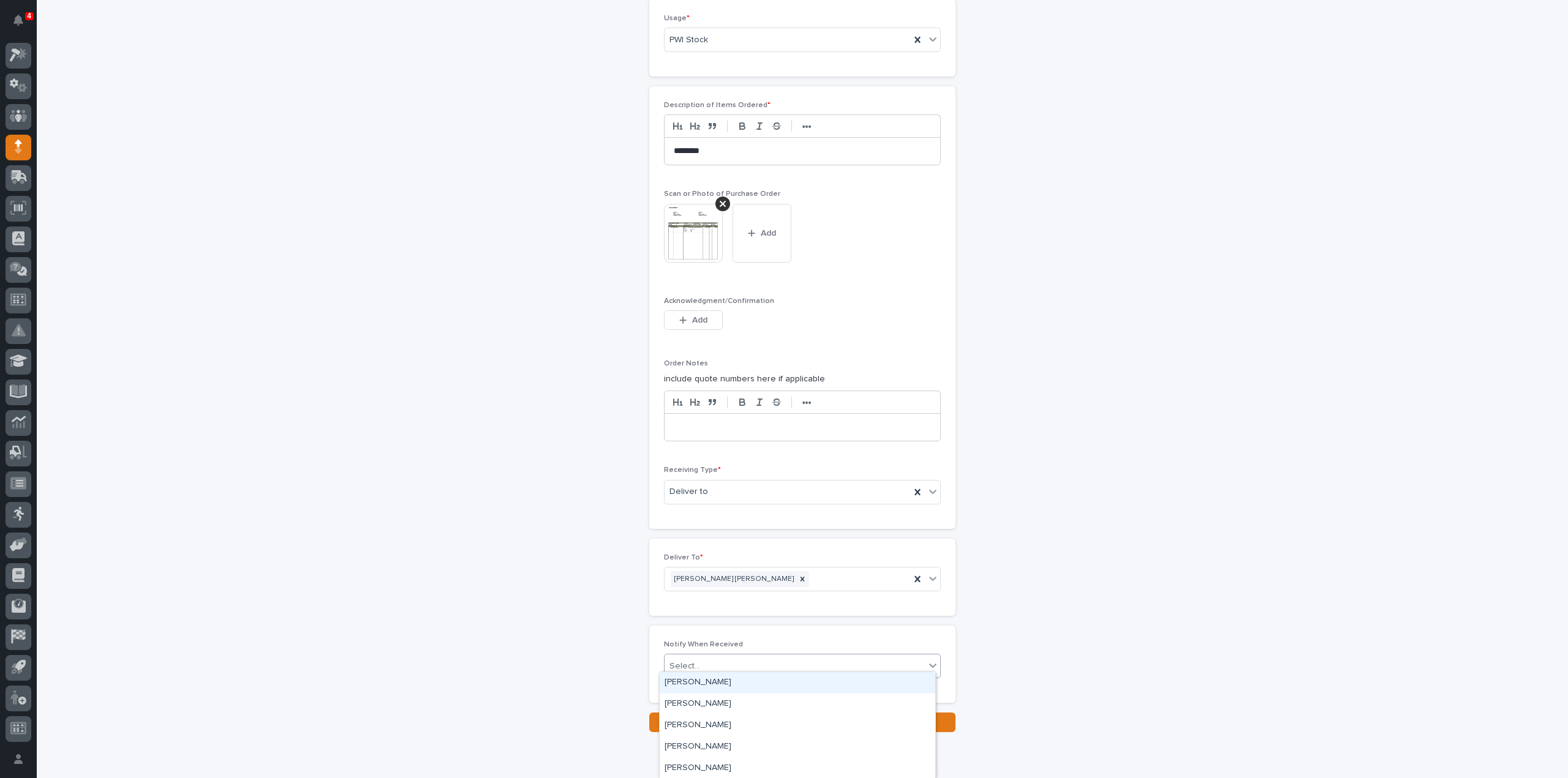
click at [678, 661] on div "Select..." at bounding box center [684, 666] width 30 height 13
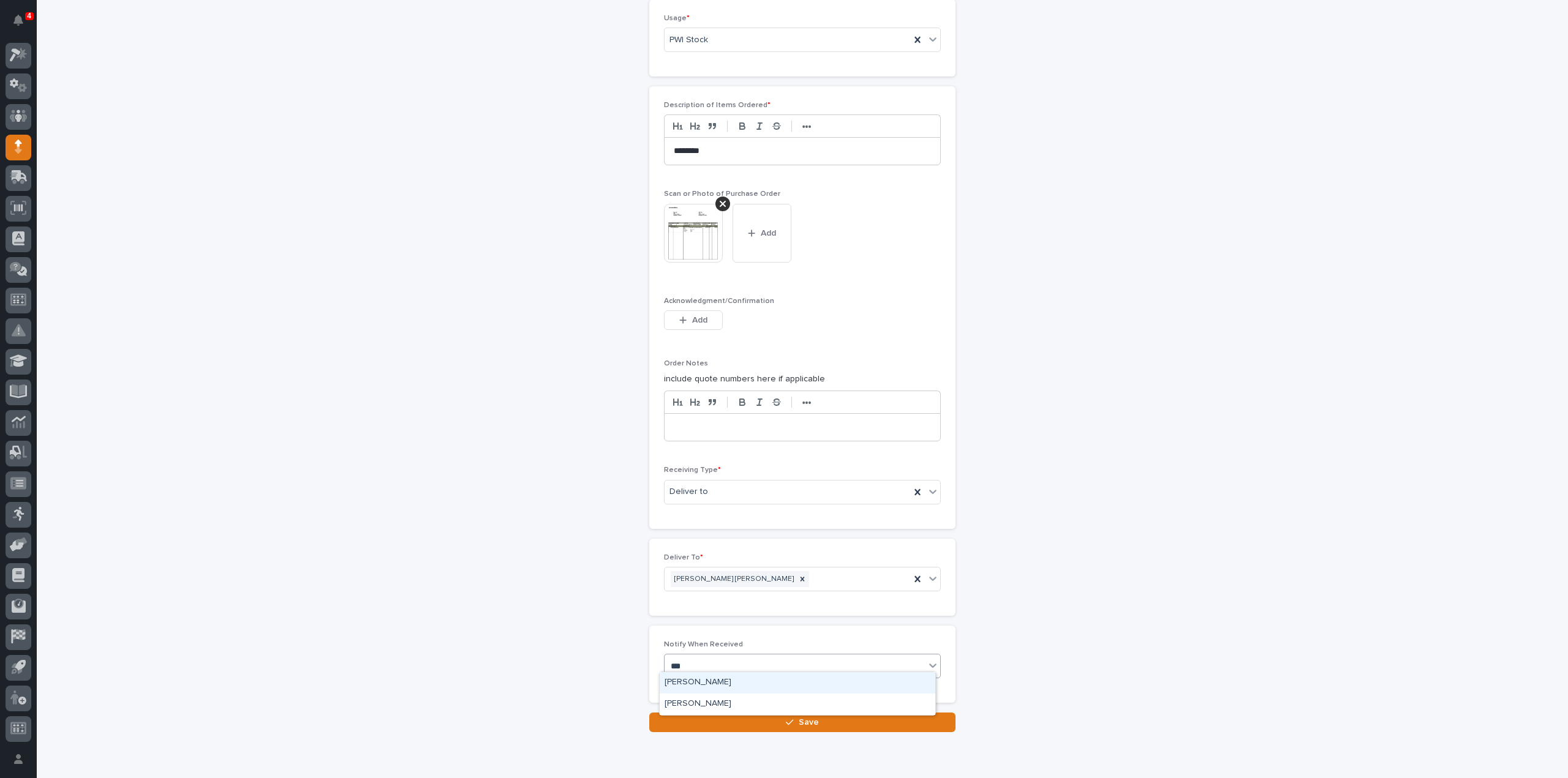
type input "****"
click at [698, 682] on div "Reinhart Burkholder" at bounding box center [797, 683] width 275 height 21
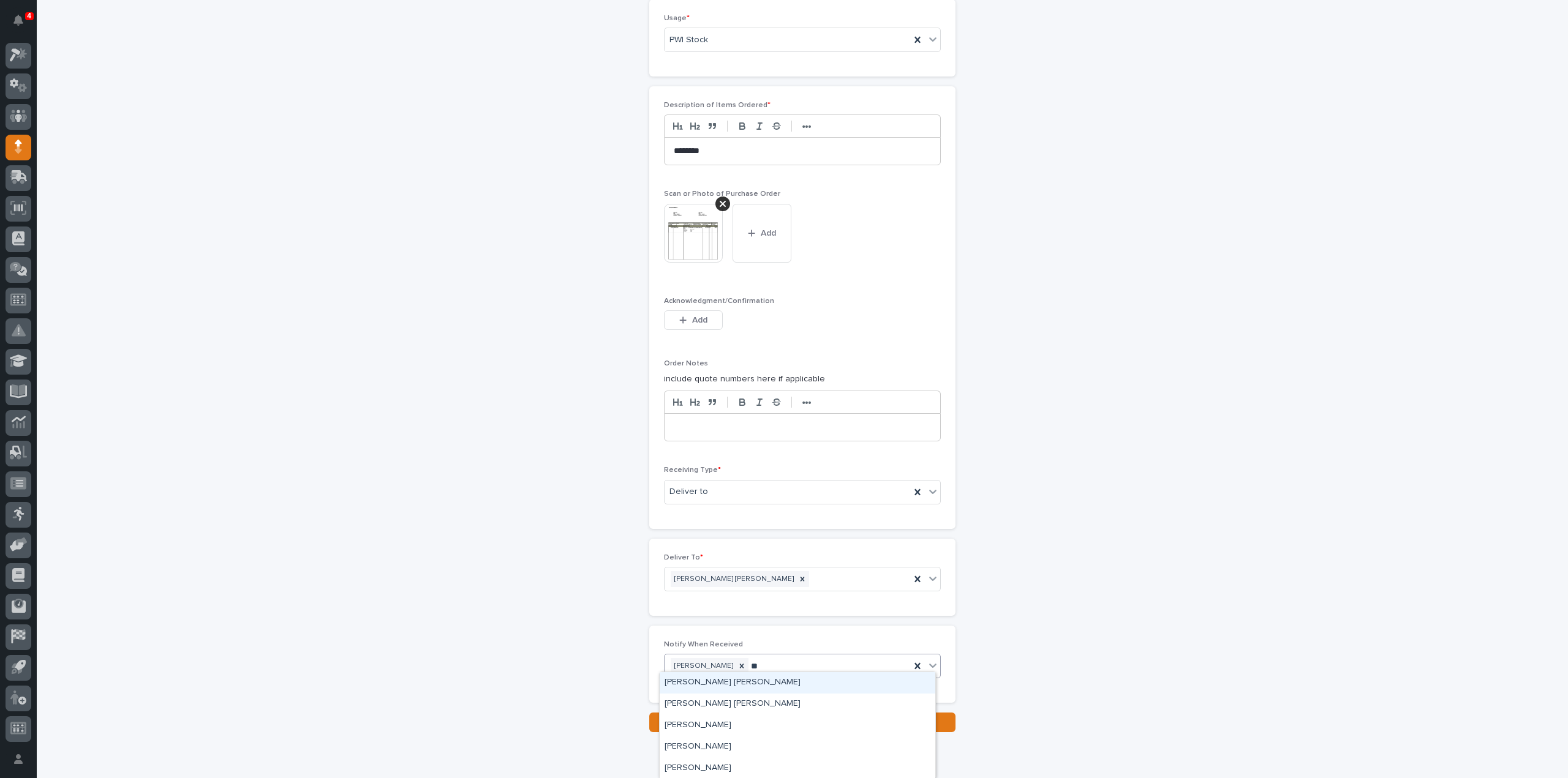
type input "***"
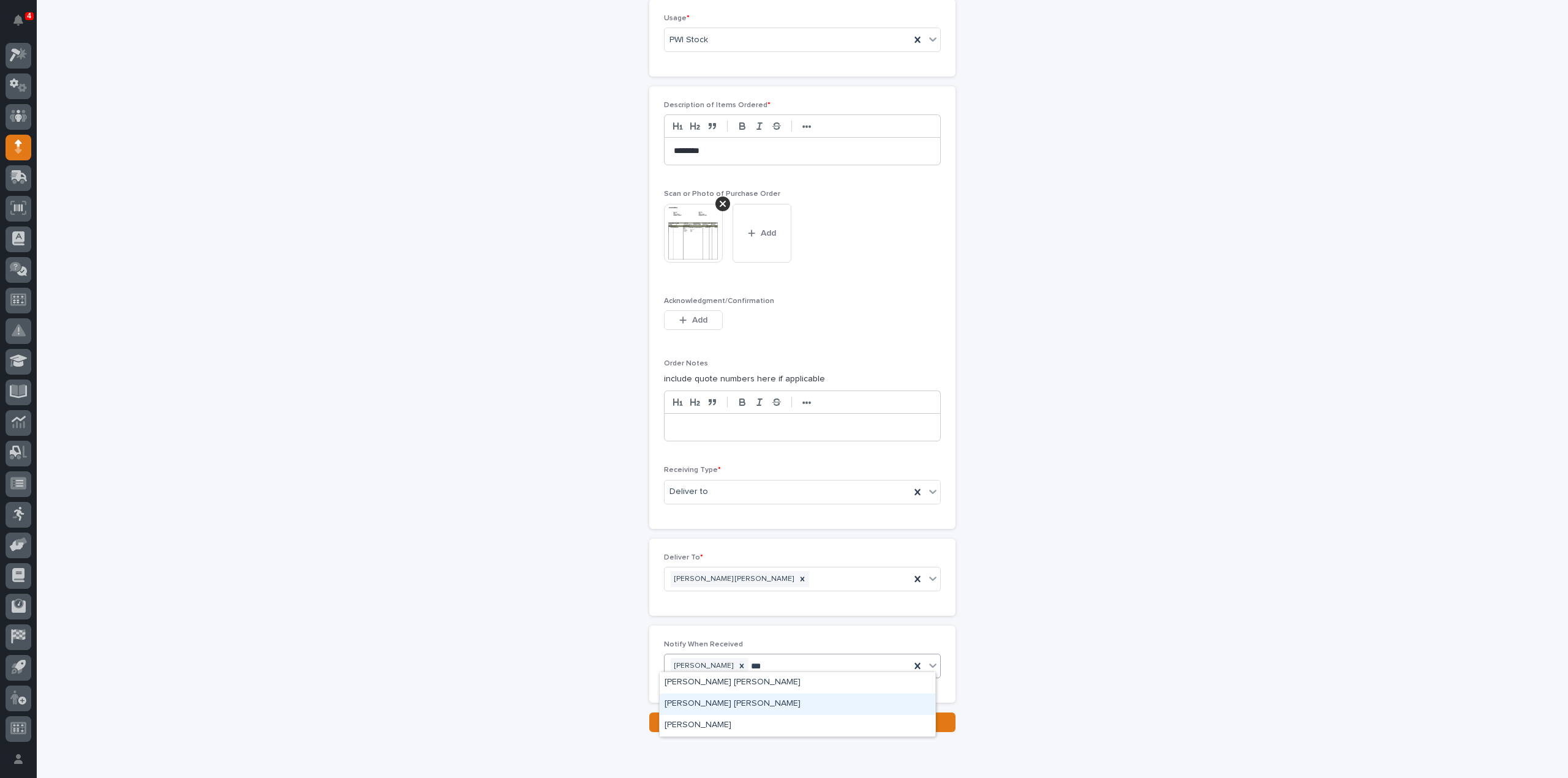
click at [723, 708] on div "Kyle Dean Miller" at bounding box center [797, 705] width 275 height 21
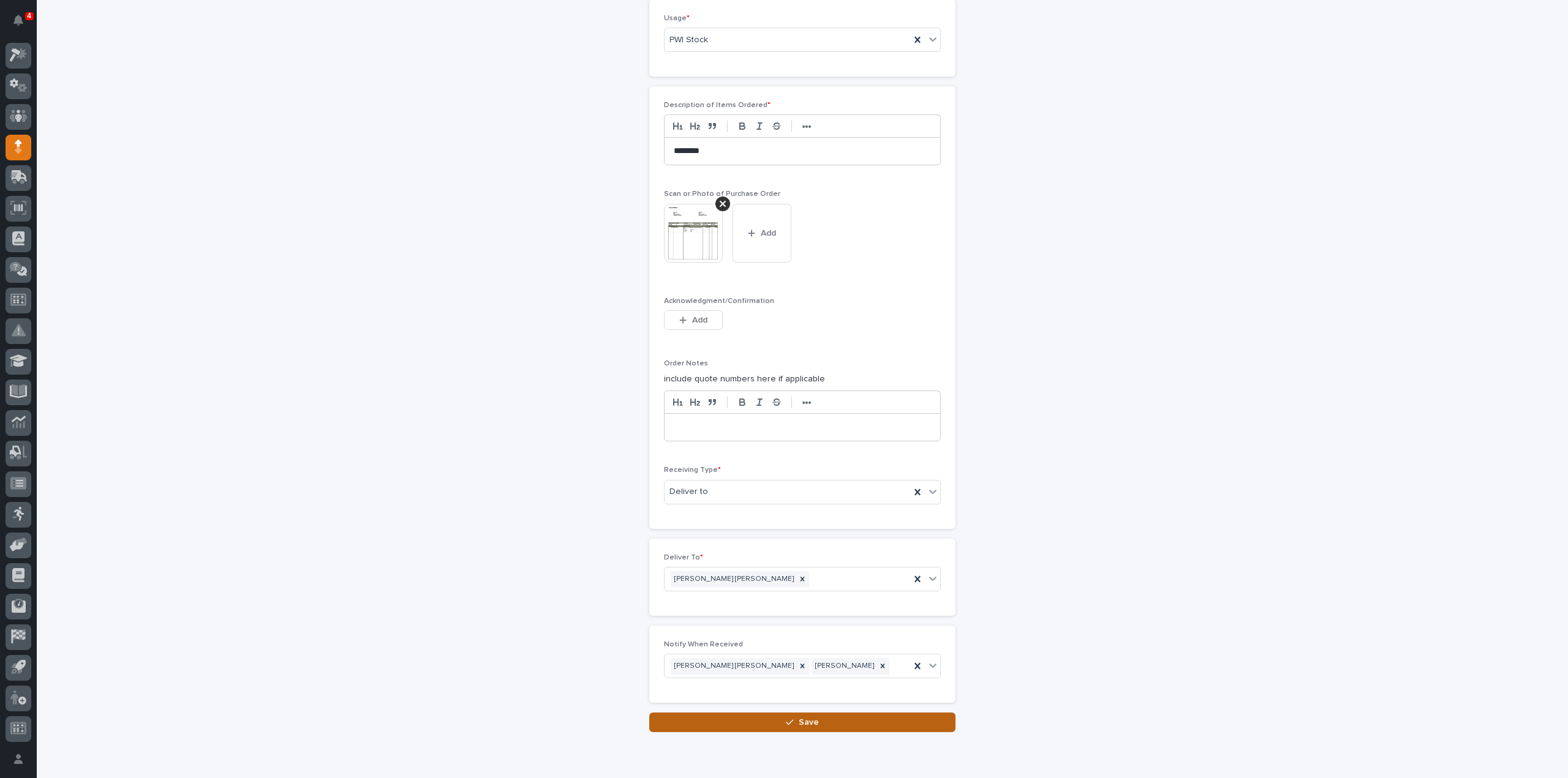
click at [841, 715] on button "Save" at bounding box center [802, 723] width 306 height 20
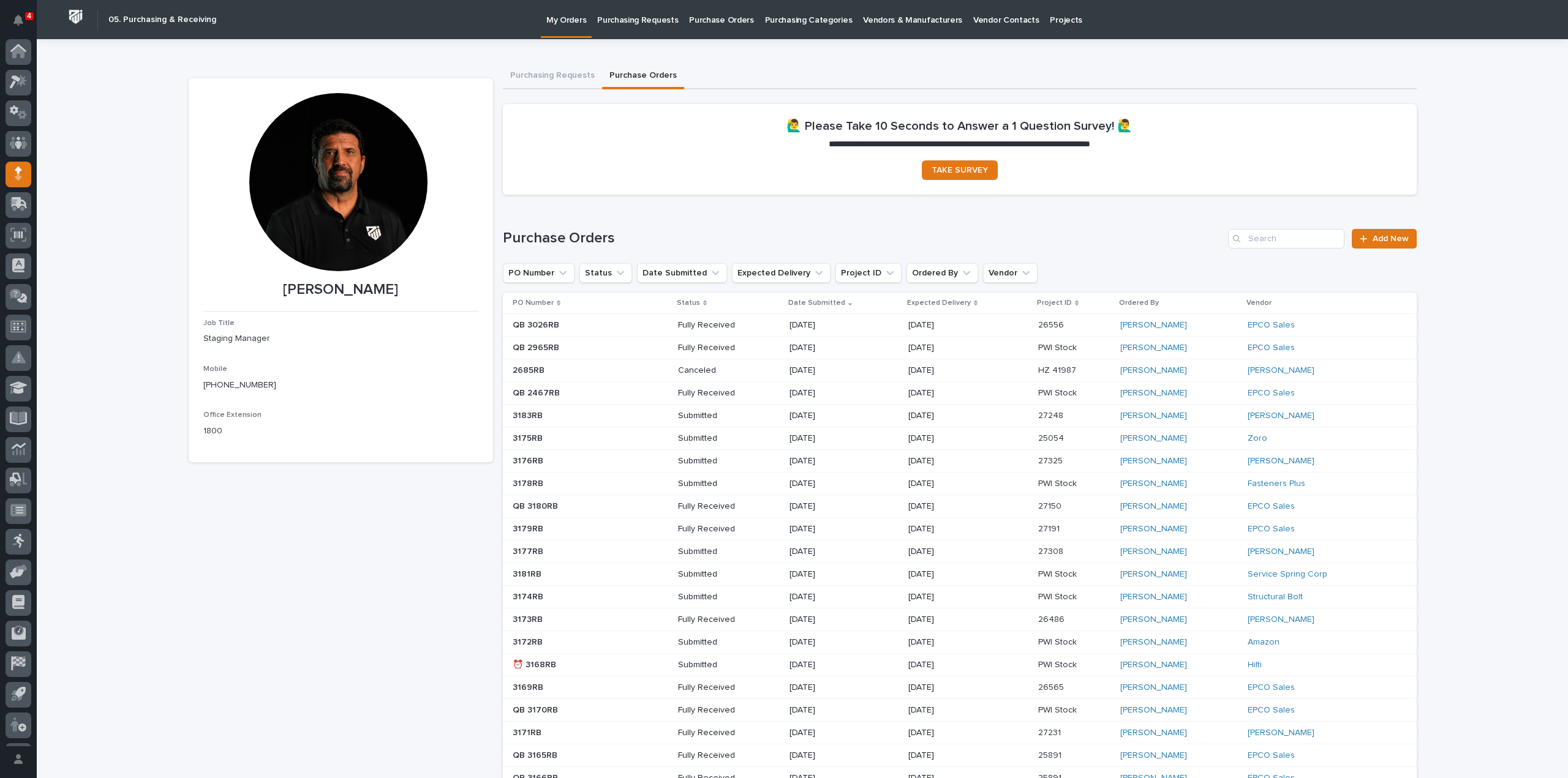
scroll to position [27, 0]
click at [1291, 246] on input "Search" at bounding box center [1286, 238] width 116 height 20
type input "3182"
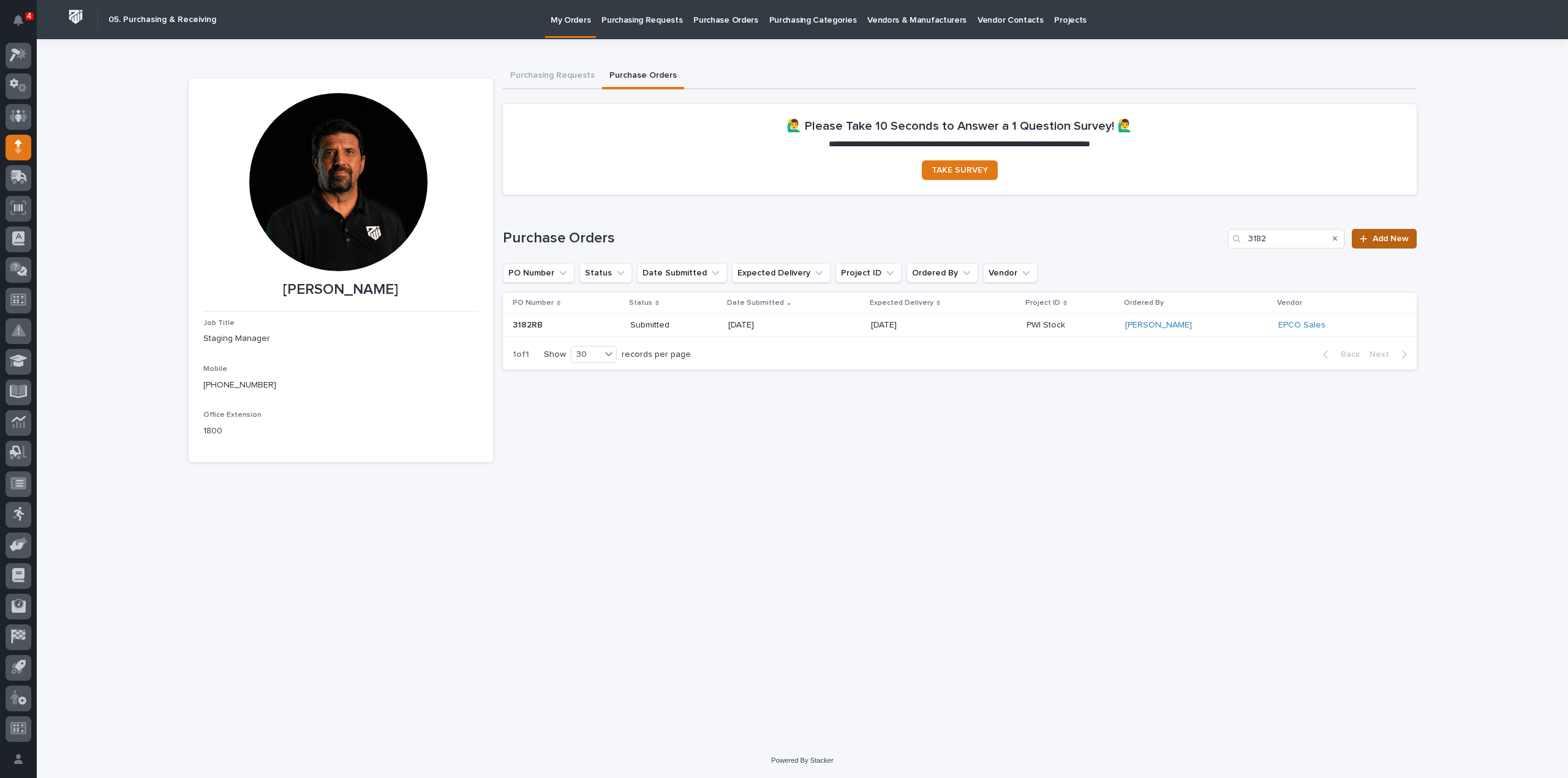
click at [1392, 242] on span "Add New" at bounding box center [1390, 239] width 36 height 9
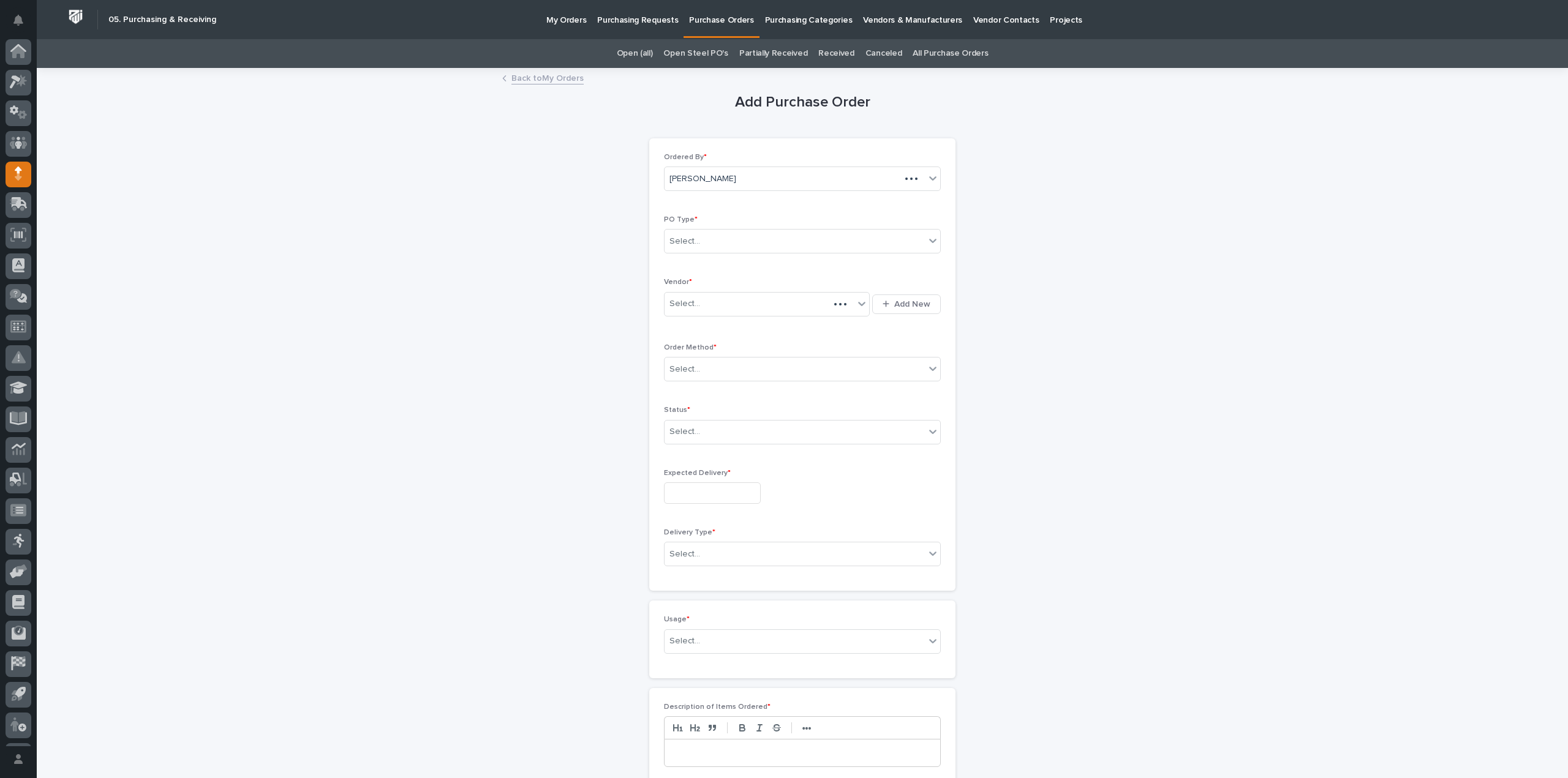
scroll to position [27, 0]
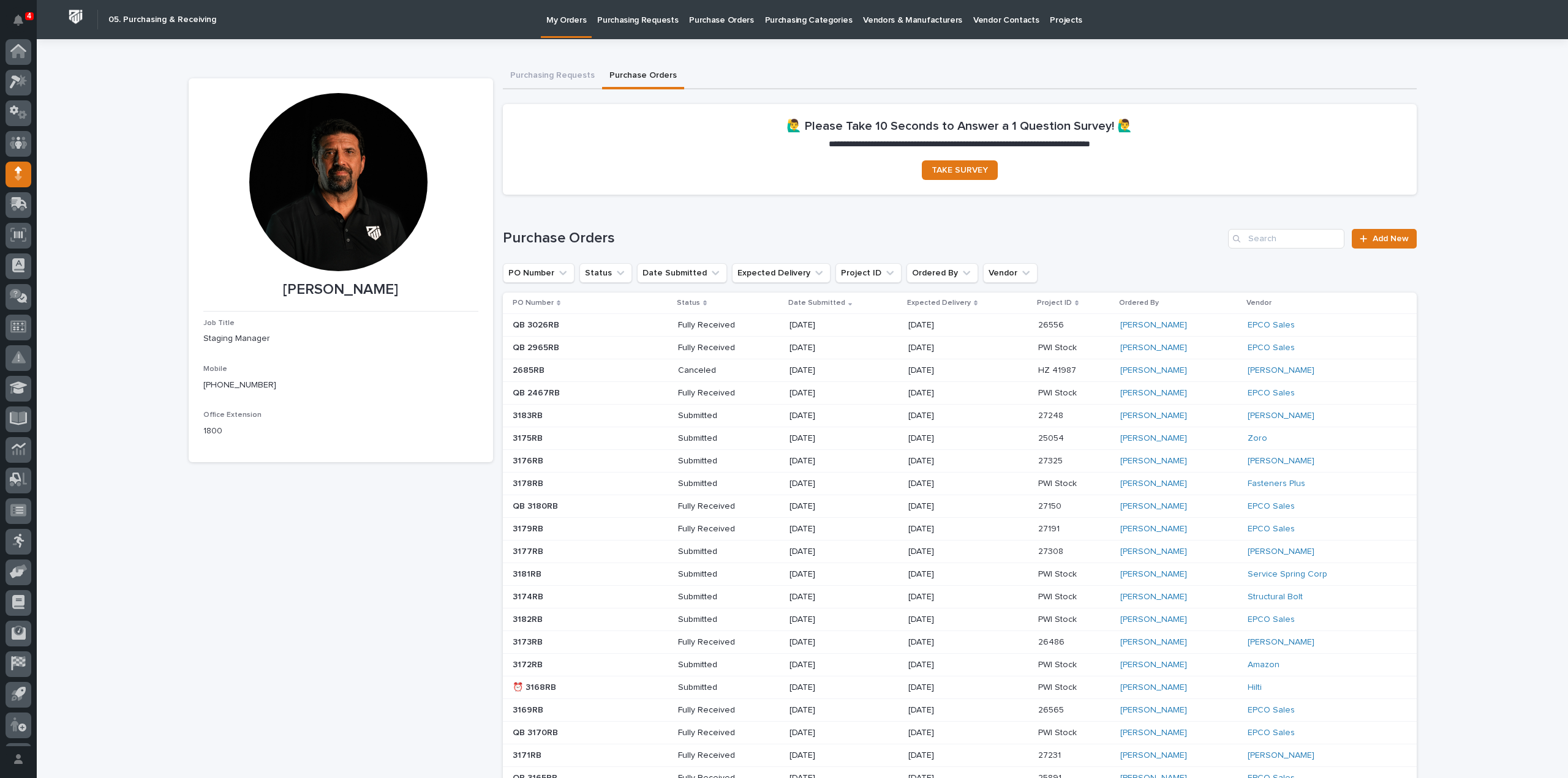
scroll to position [27, 0]
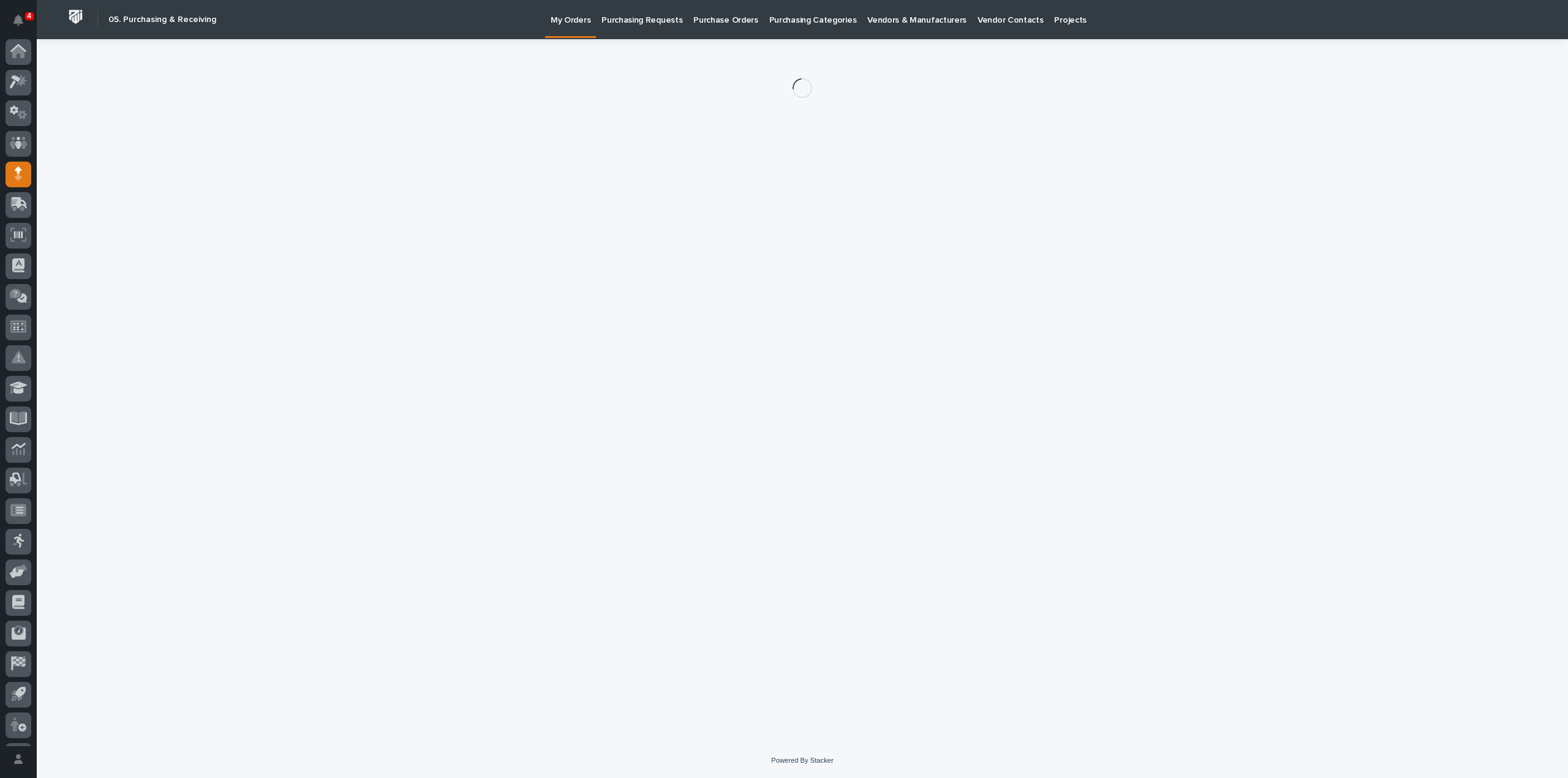
scroll to position [27, 0]
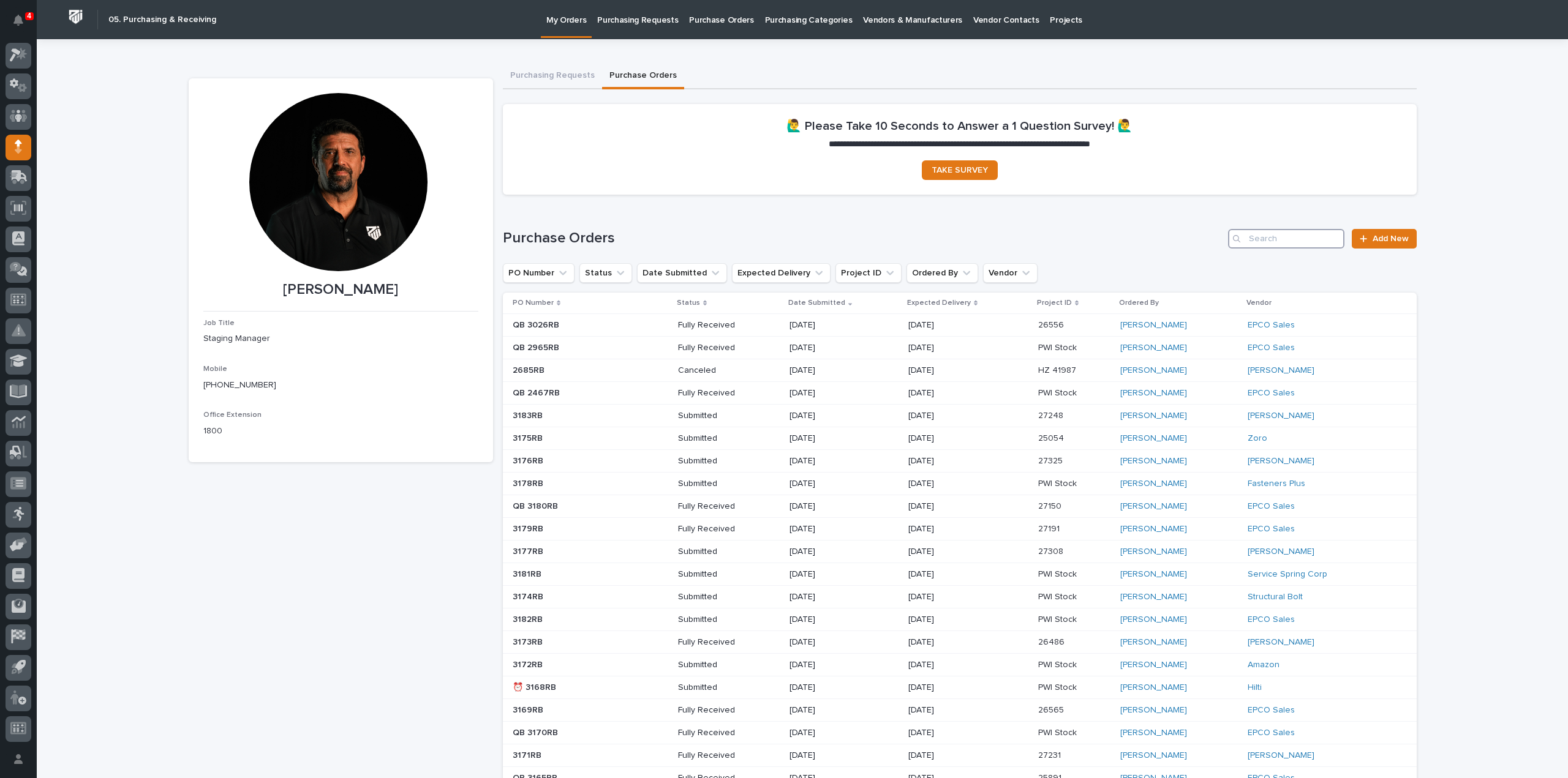
click at [1295, 243] on input "Search" at bounding box center [1286, 238] width 116 height 20
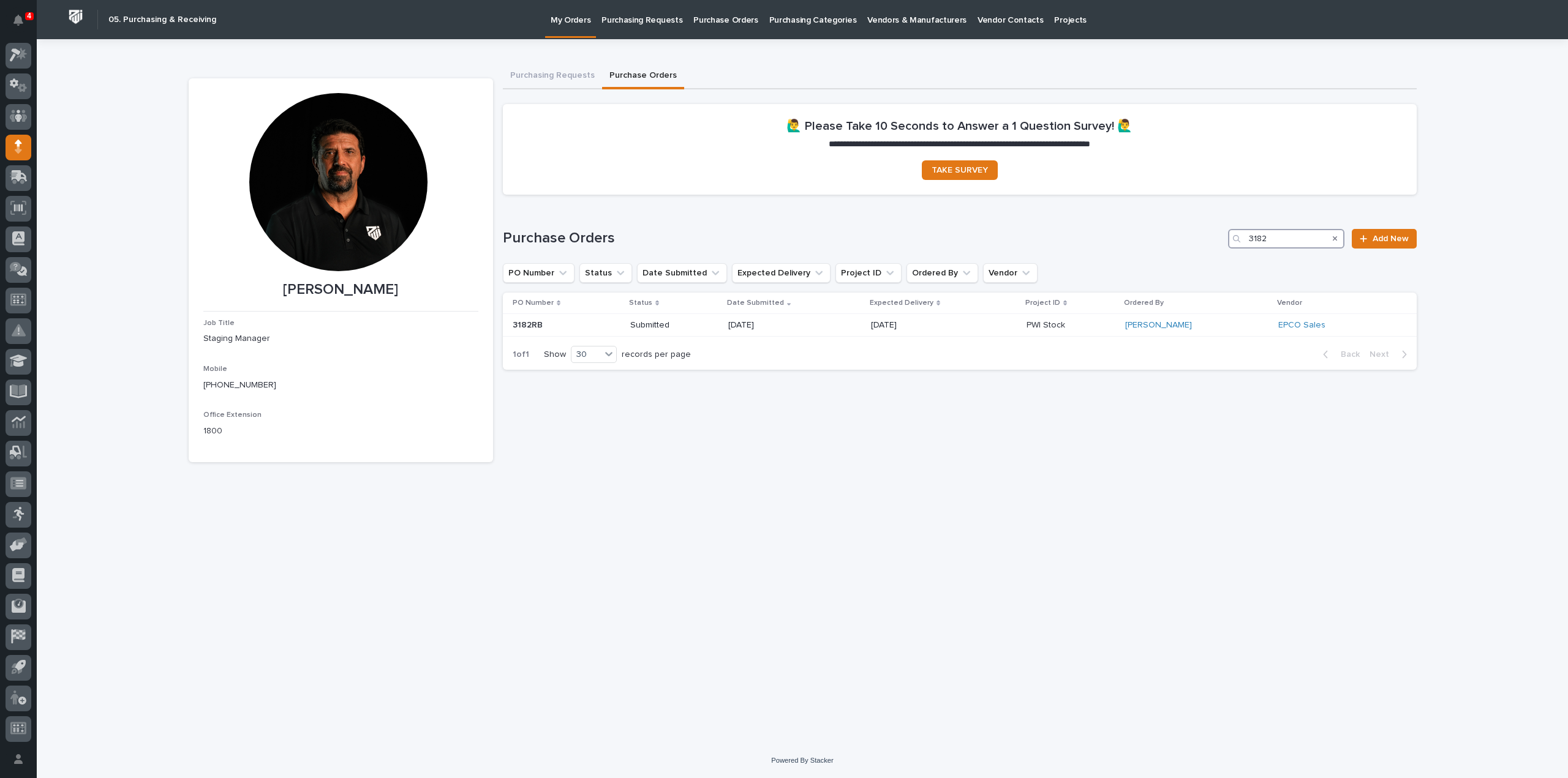
type input "3182"
click at [1214, 661] on div "**********" at bounding box center [802, 376] width 1240 height 673
click at [1337, 236] on icon "Search" at bounding box center [1335, 238] width 4 height 7
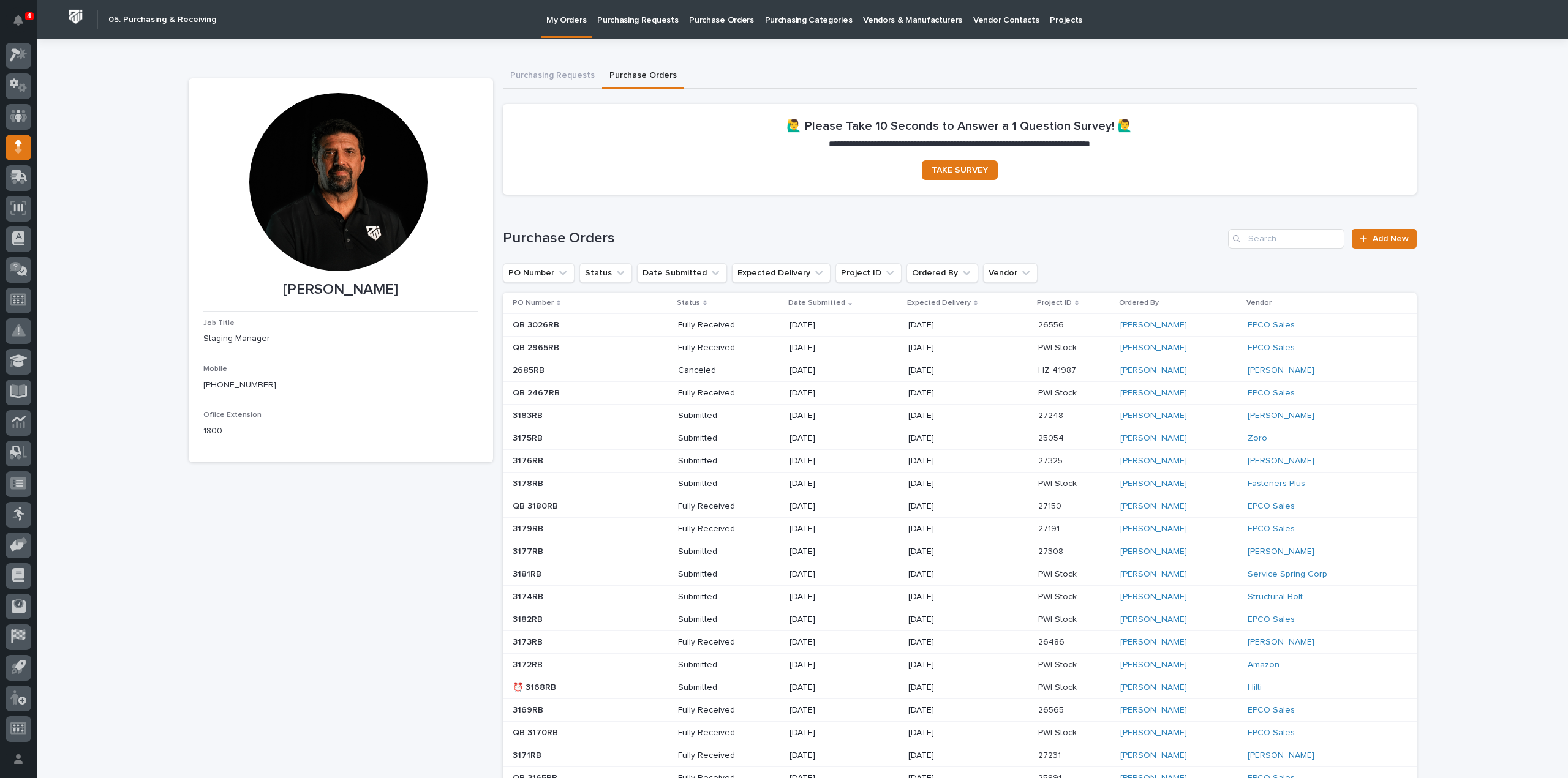
click at [295, 699] on div "Reinhart Burkholder Job Title Staging Manager Mobile (574) 238-0244 Office Exte…" at bounding box center [340, 557] width 305 height 958
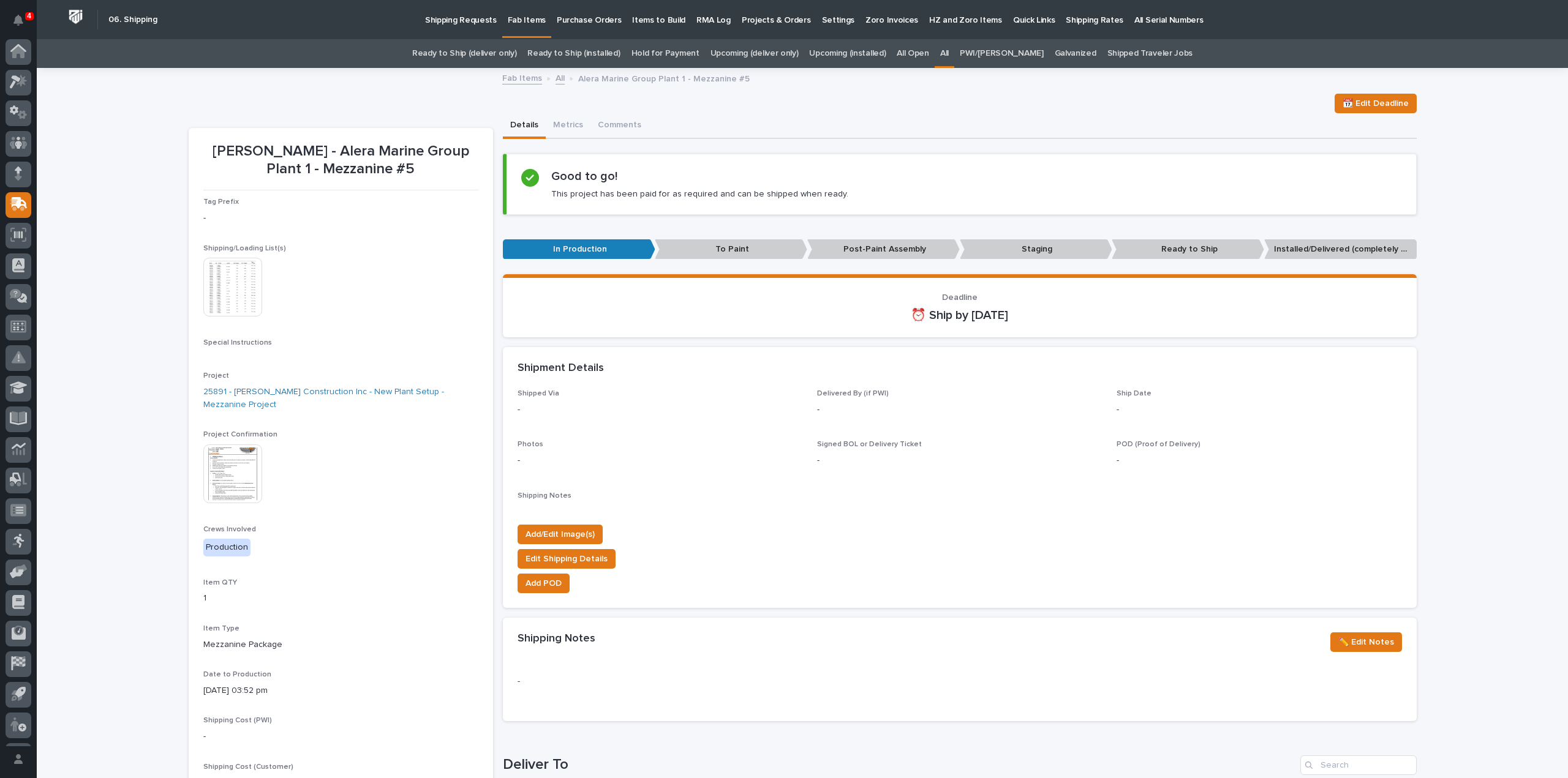
scroll to position [27, 0]
click at [949, 49] on link "All" at bounding box center [944, 54] width 9 height 29
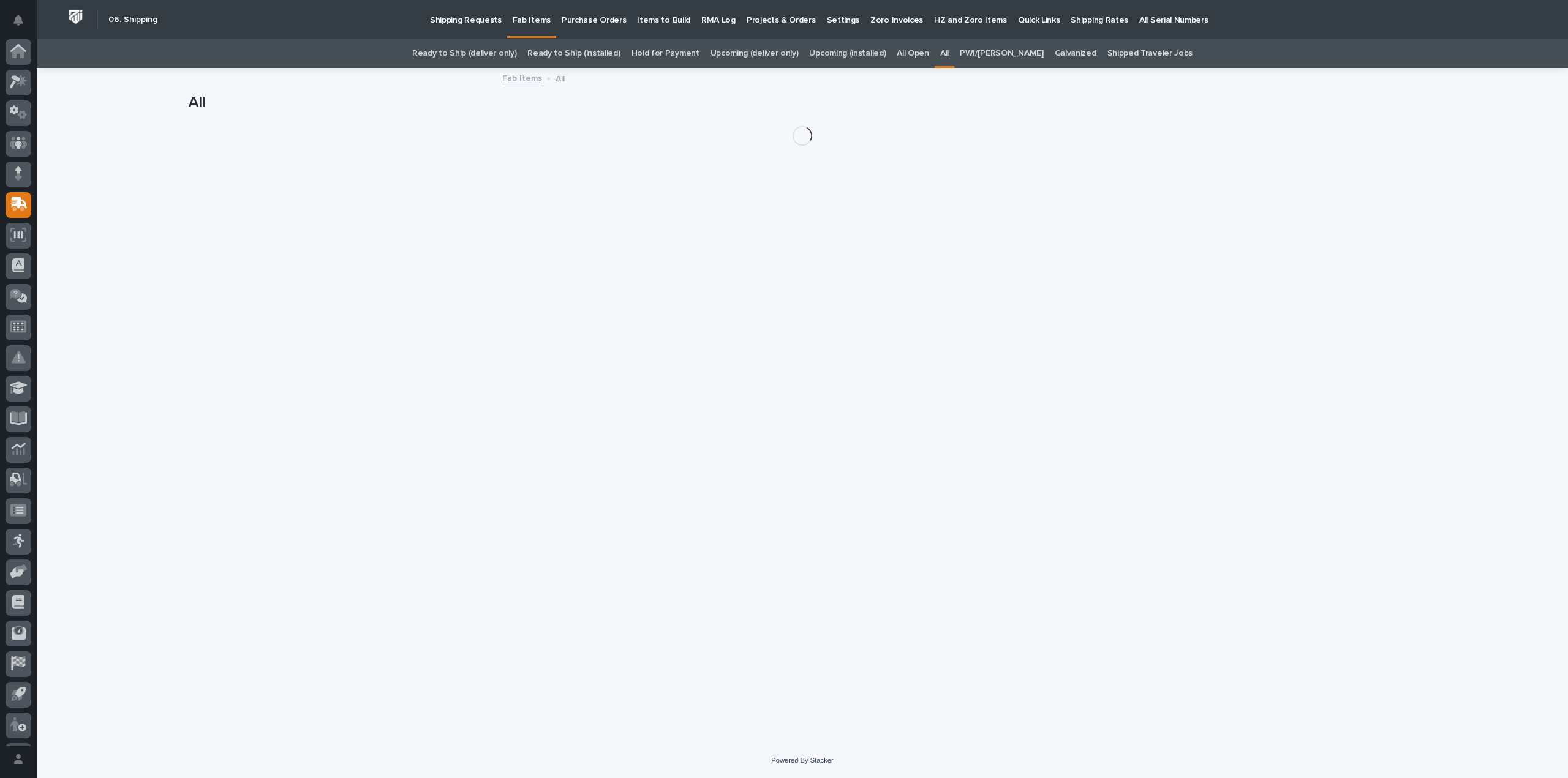
scroll to position [27, 0]
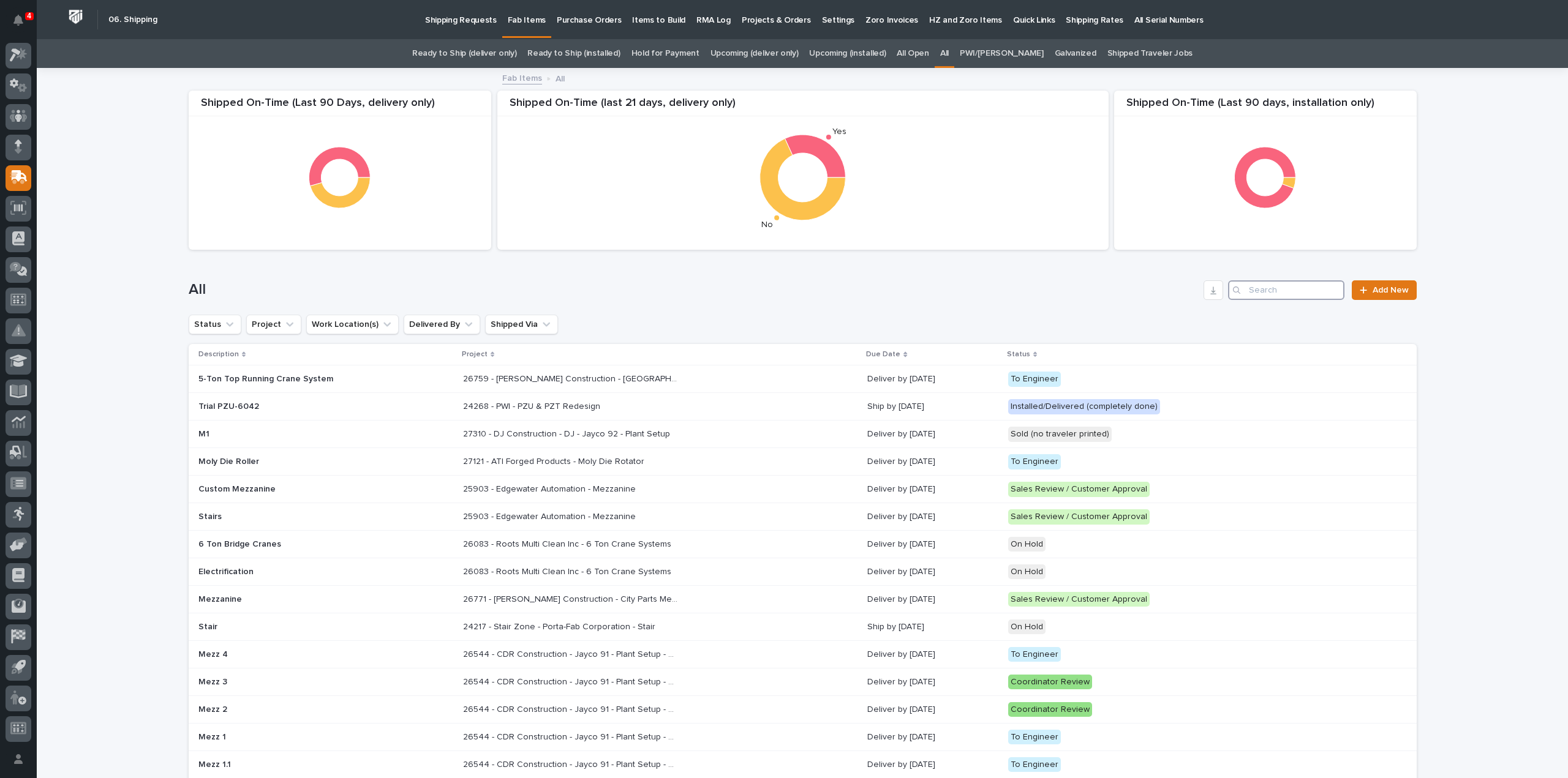
click at [1284, 289] on input "Search" at bounding box center [1286, 290] width 116 height 20
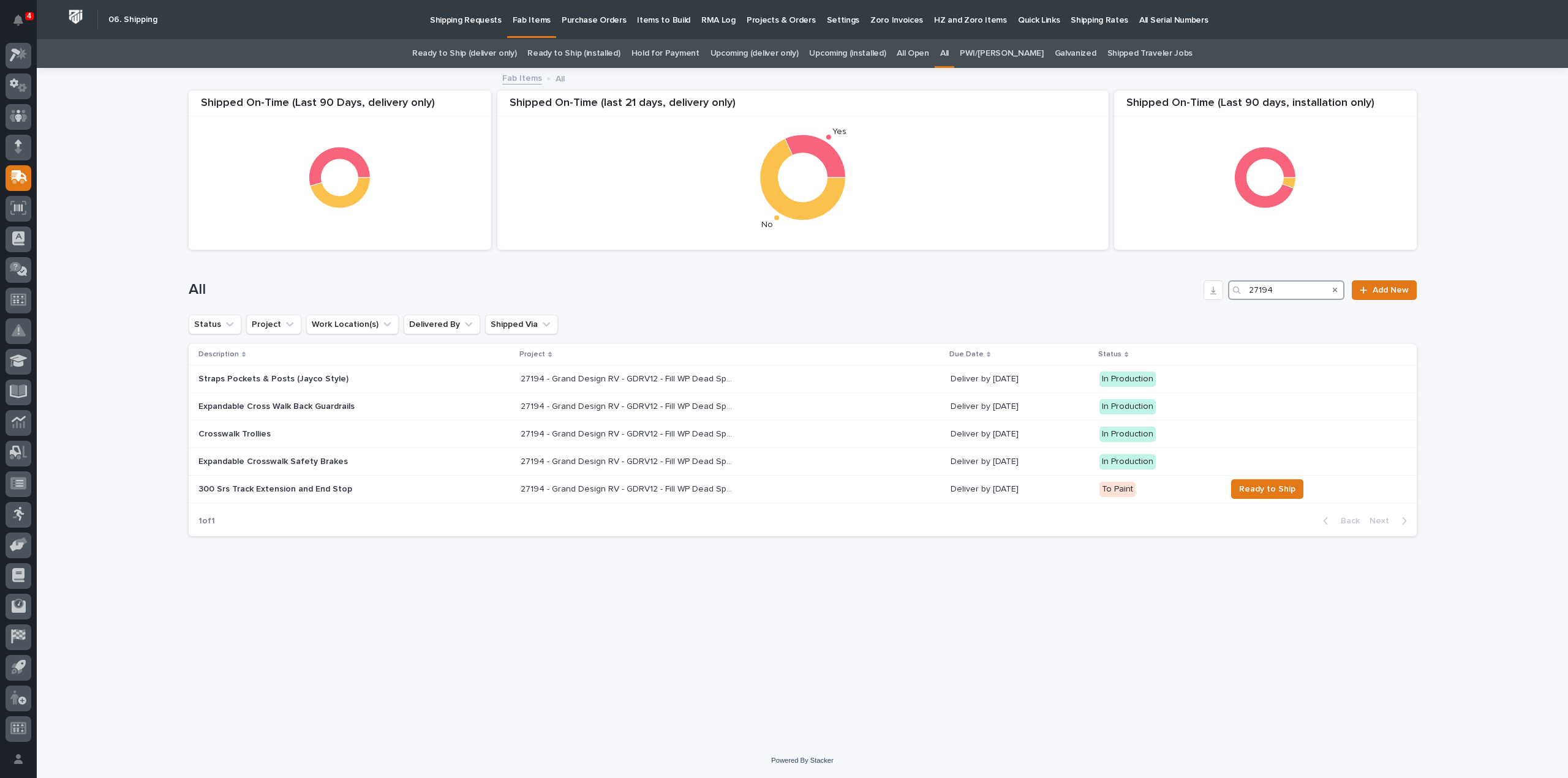
type input "27194"
click at [542, 491] on p "27194 - Grand Design RV - GDRV12 - Fill WP Dead Space For Short Units" at bounding box center [629, 488] width 217 height 13
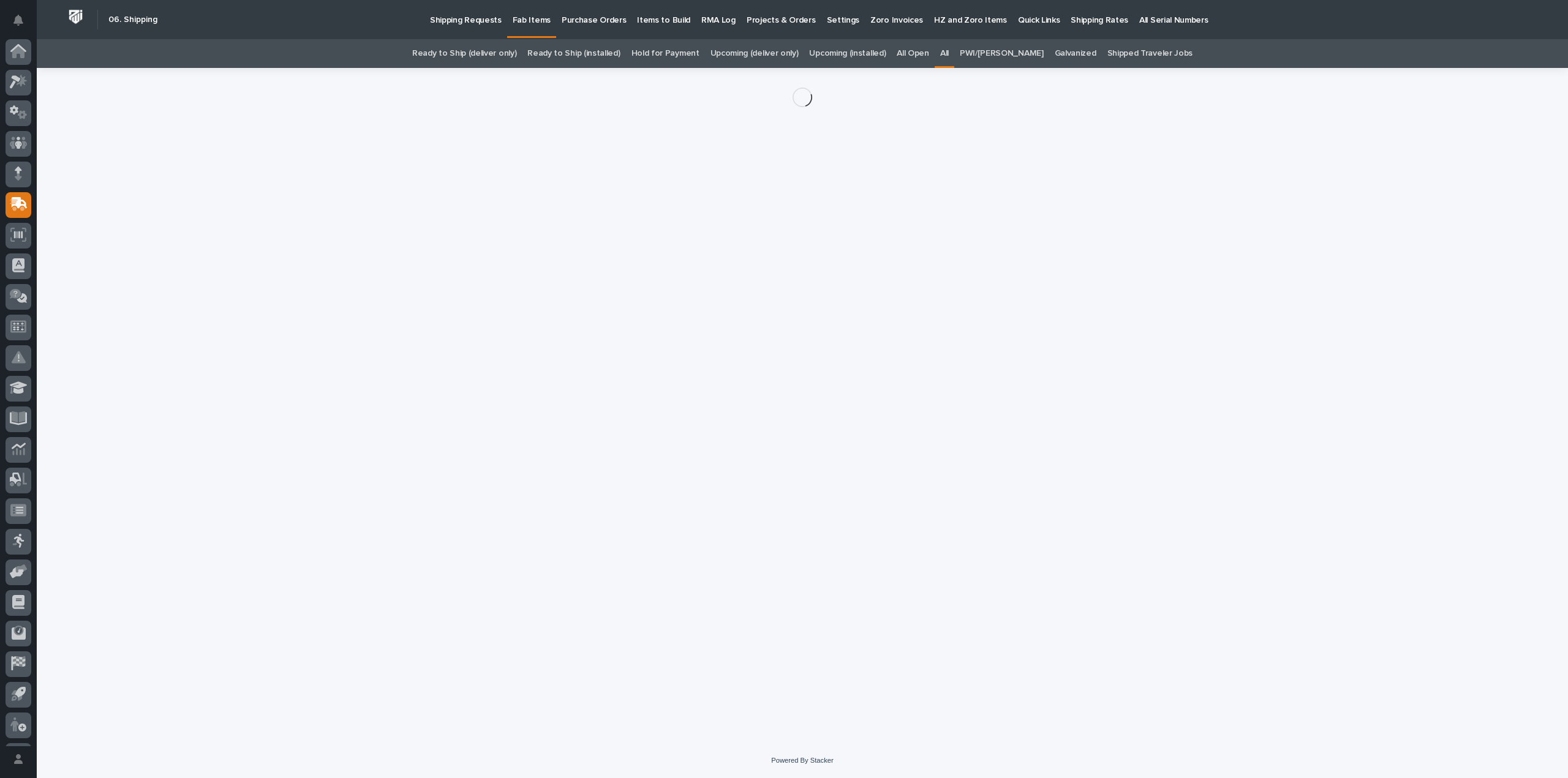
scroll to position [27, 0]
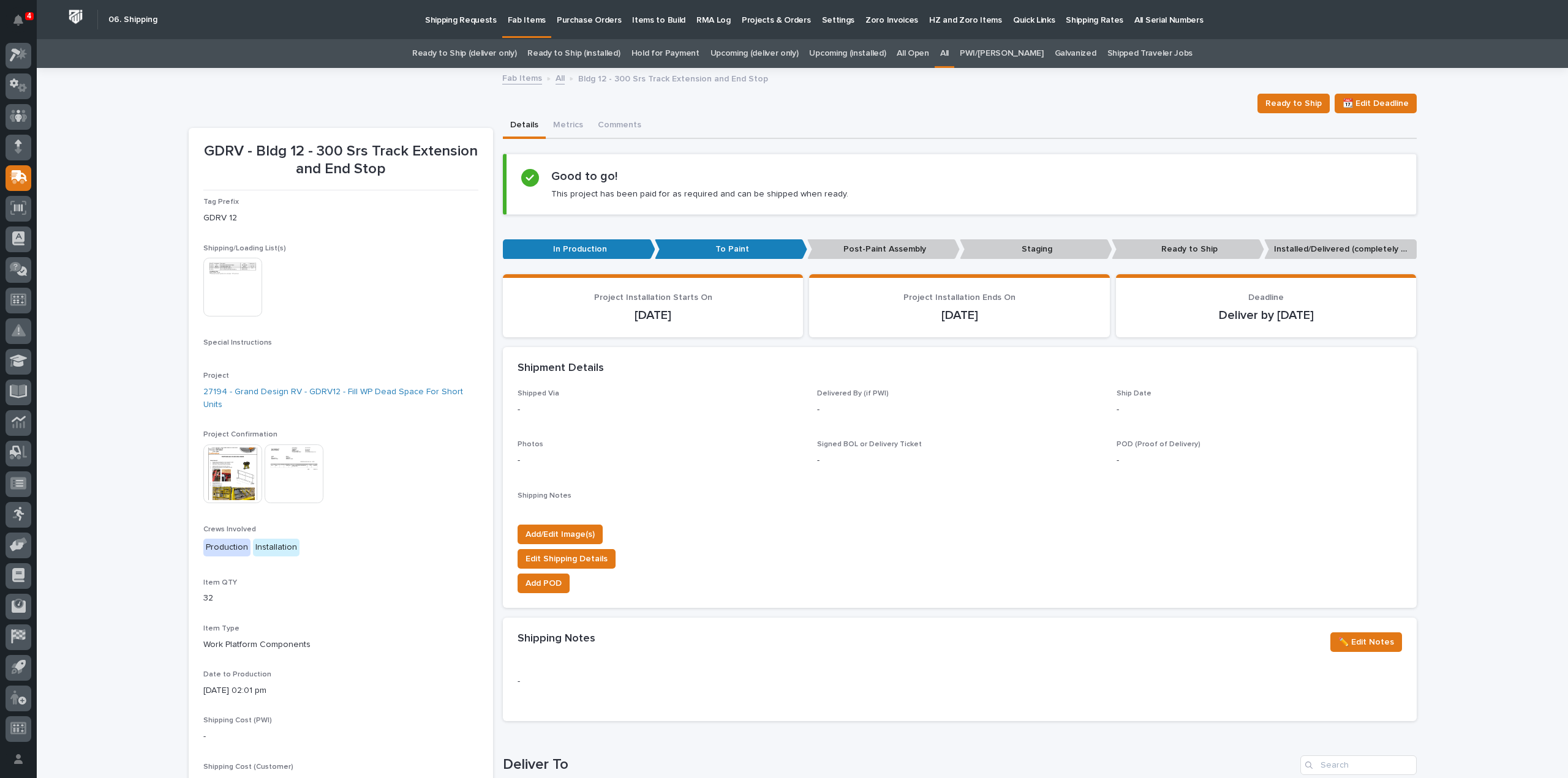
click at [1525, 334] on div "Loading... Saving… Loading... Saving… GDRV - Bldg 12 - 300 Srs Track Extension …" at bounding box center [802, 651] width 1531 height 1165
click at [949, 54] on link "All" at bounding box center [944, 54] width 9 height 29
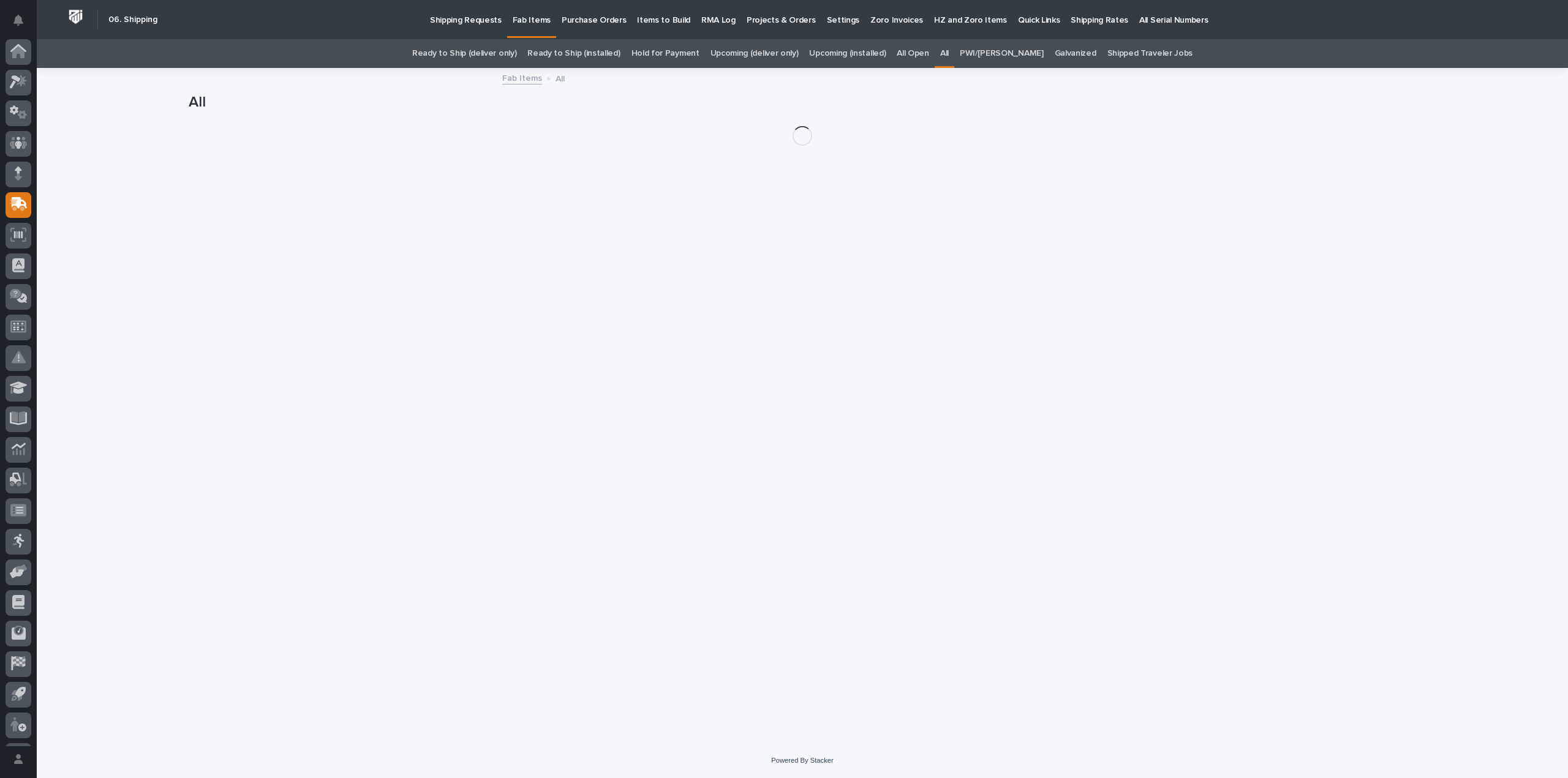
scroll to position [27, 0]
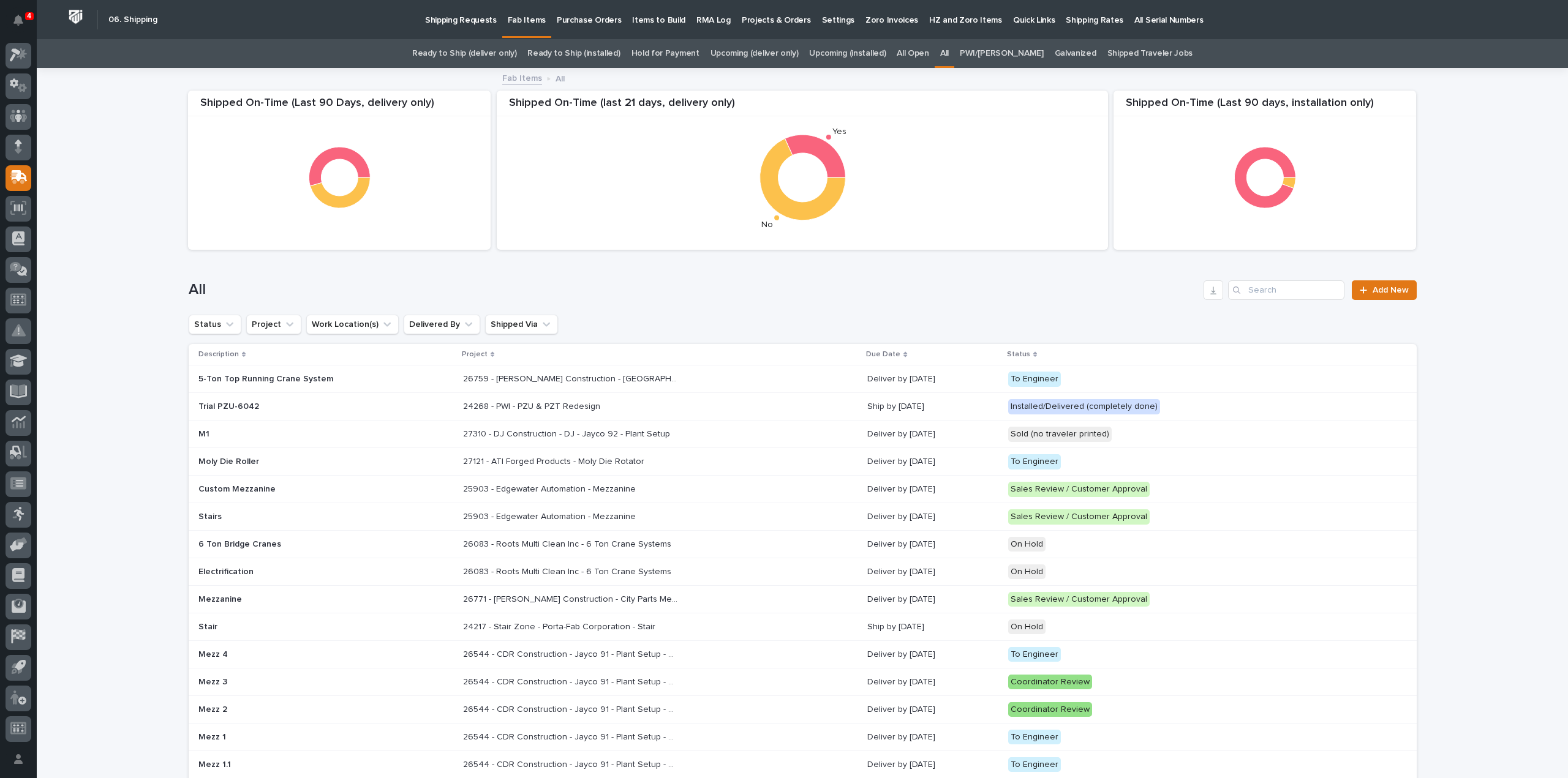
click at [1496, 166] on div "Loading... Saving… Loading... Saving… Shipped On-Time (Last 90 days, installati…" at bounding box center [802, 682] width 1531 height 1227
click at [1291, 292] on input "Search" at bounding box center [1286, 290] width 116 height 20
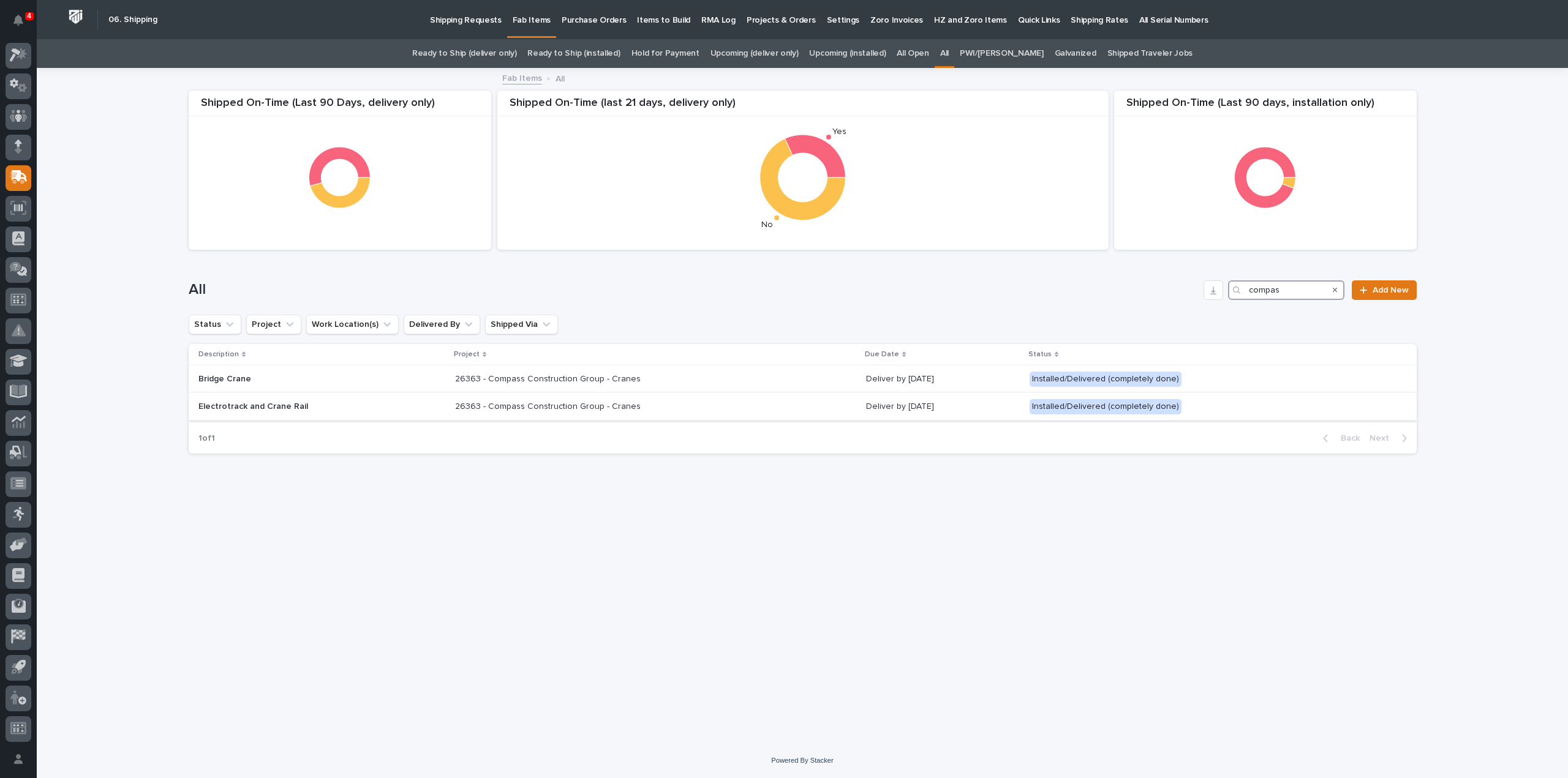
type input "compas"
click at [518, 406] on p "26363 - Compass Construction Group - Cranes" at bounding box center [549, 406] width 188 height 13
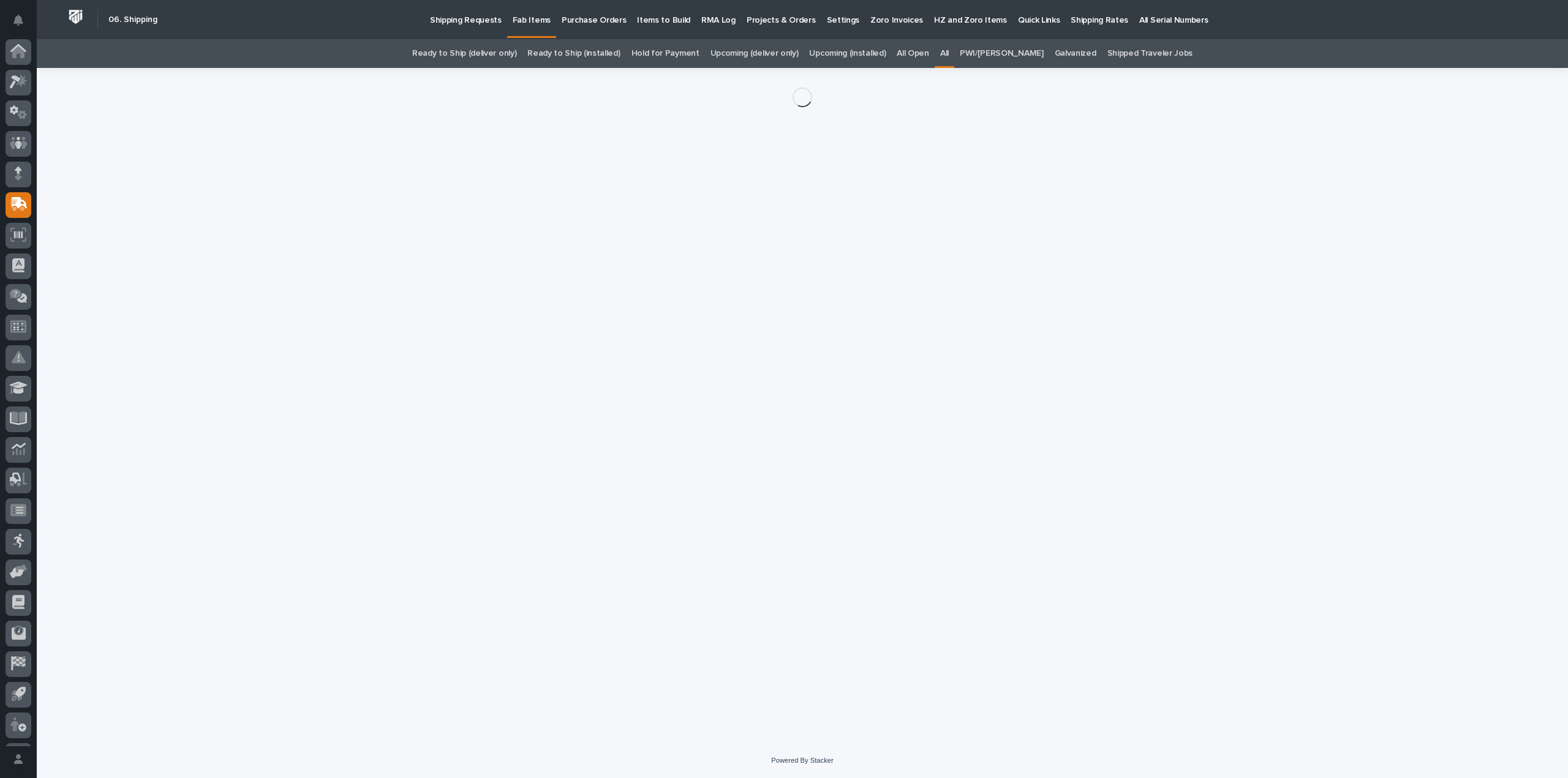
scroll to position [27, 0]
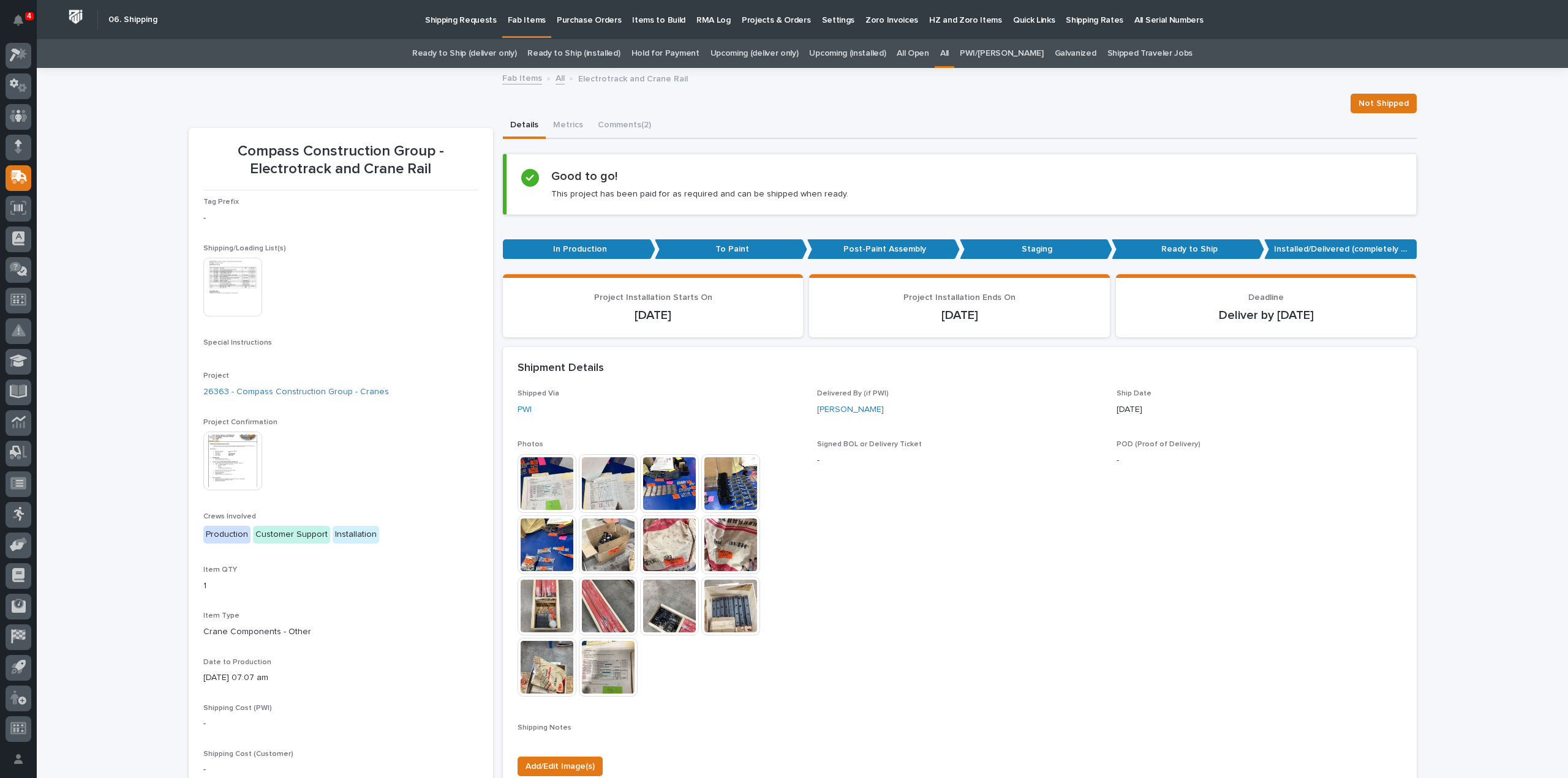
click at [228, 298] on img at bounding box center [233, 288] width 59 height 59
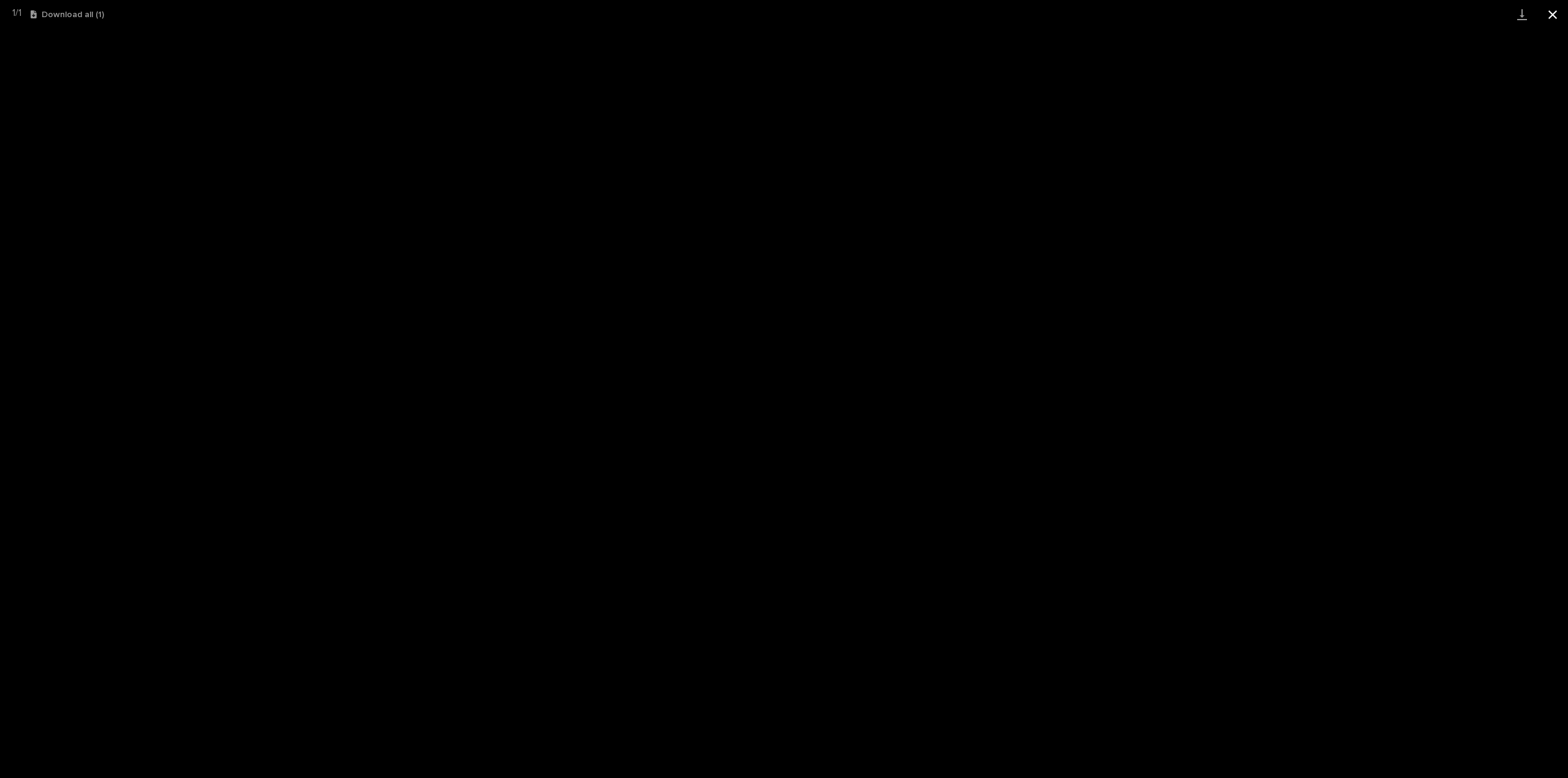
click at [1552, 11] on button "Close gallery" at bounding box center [1552, 14] width 30 height 29
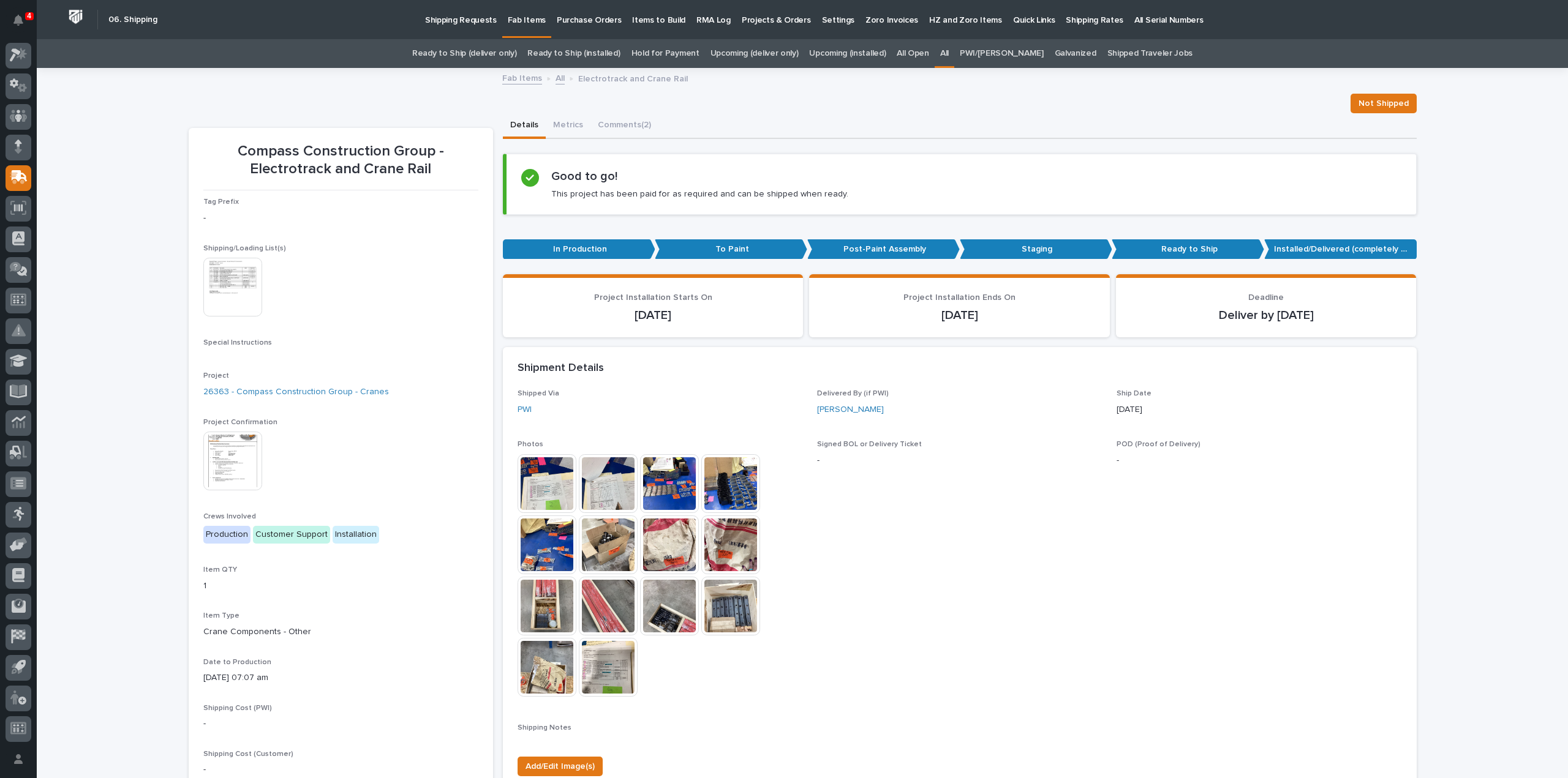
scroll to position [612, 0]
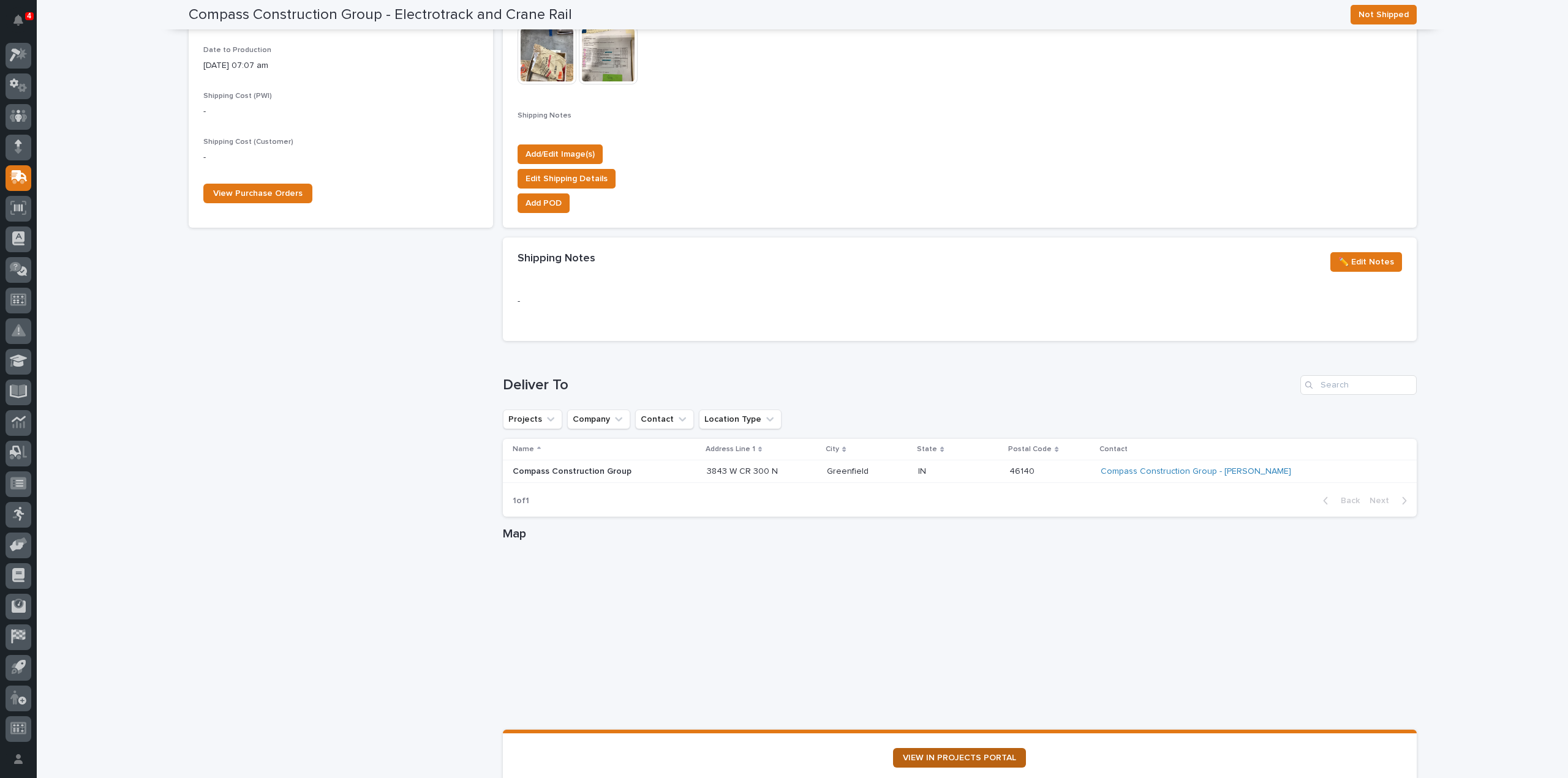
click at [935, 757] on span "VIEW IN PROJECTS PORTAL" at bounding box center [959, 758] width 113 height 9
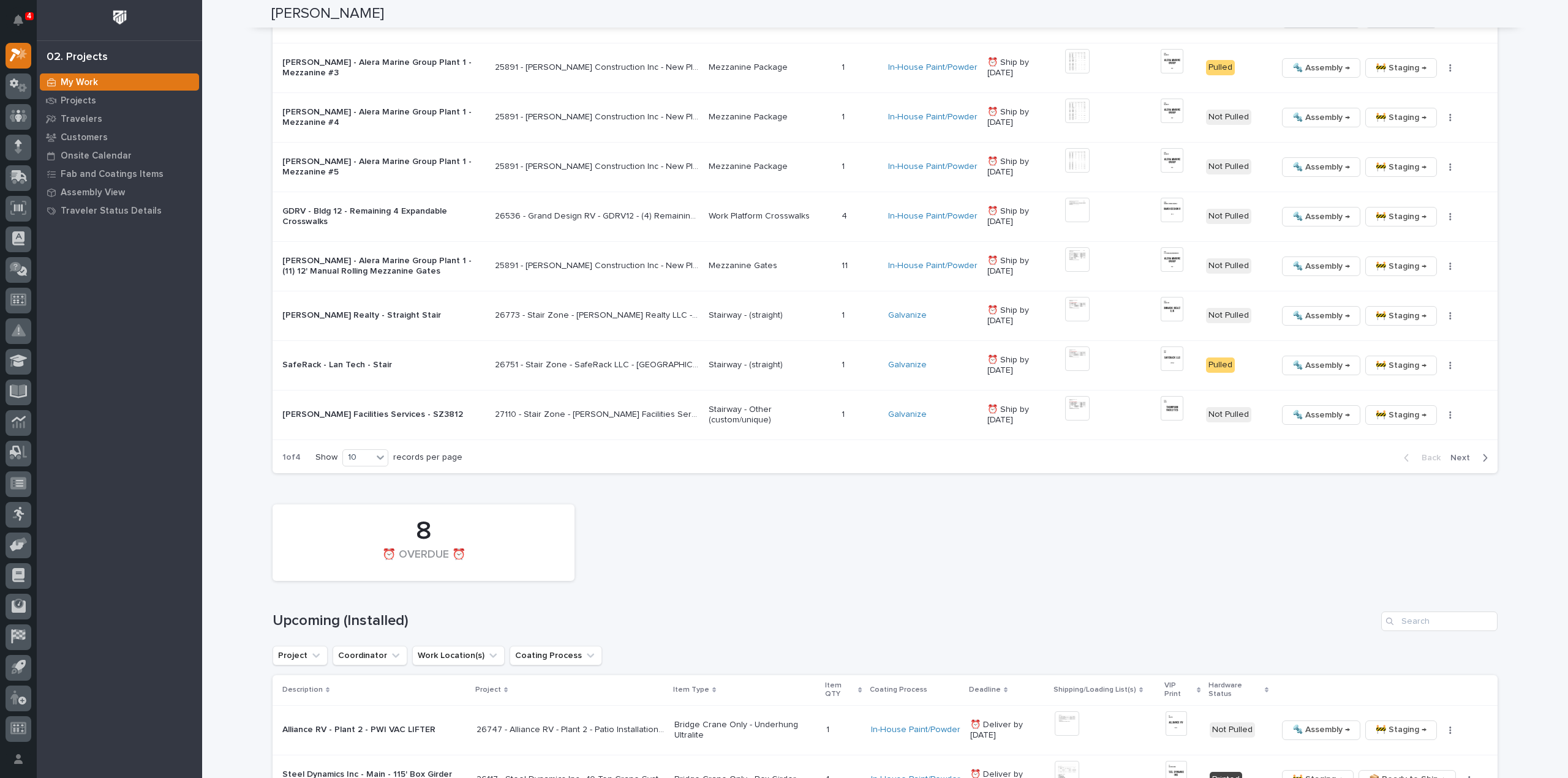
scroll to position [1592, 0]
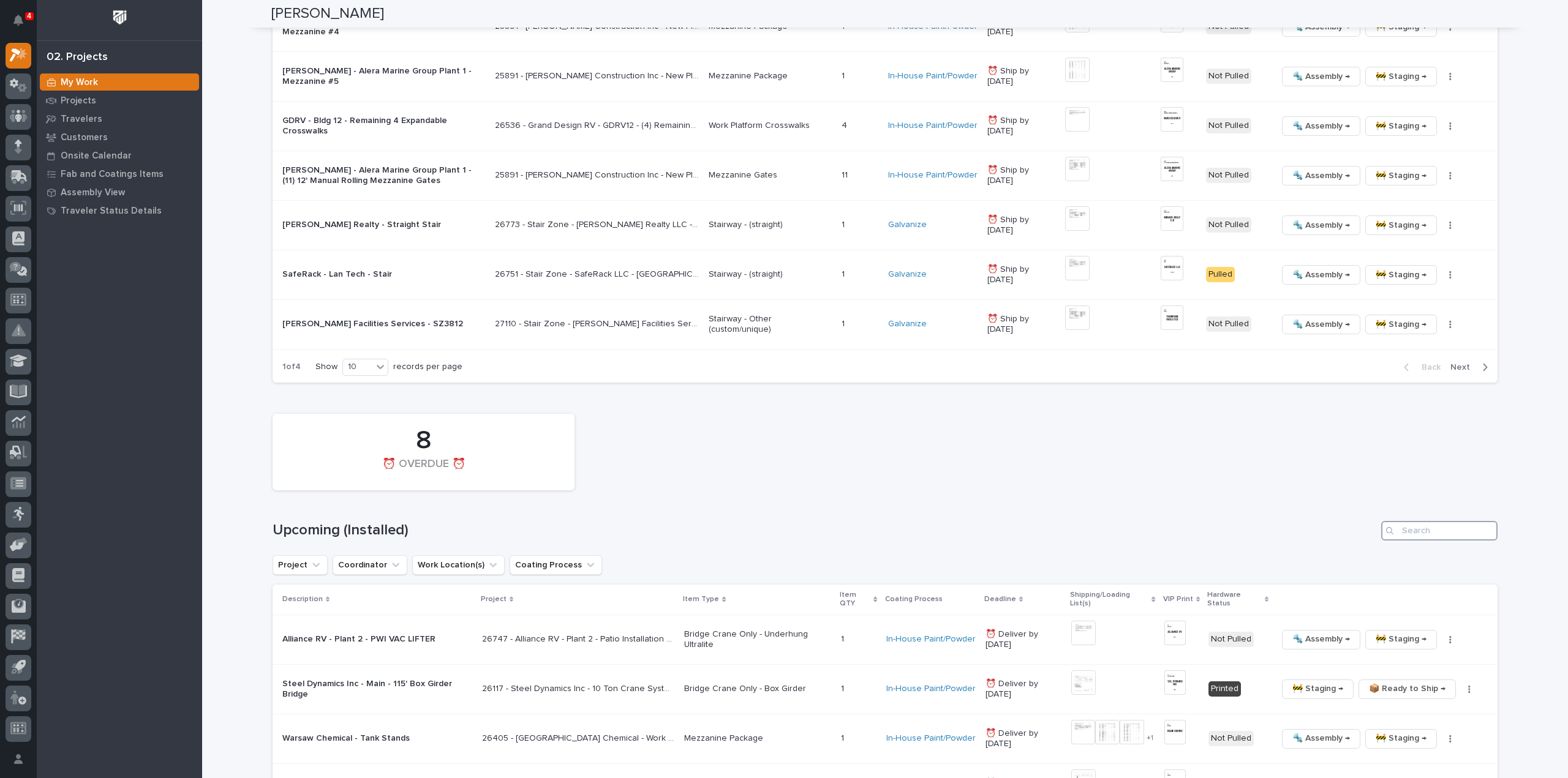
click at [1418, 527] on input "Search" at bounding box center [1439, 531] width 116 height 20
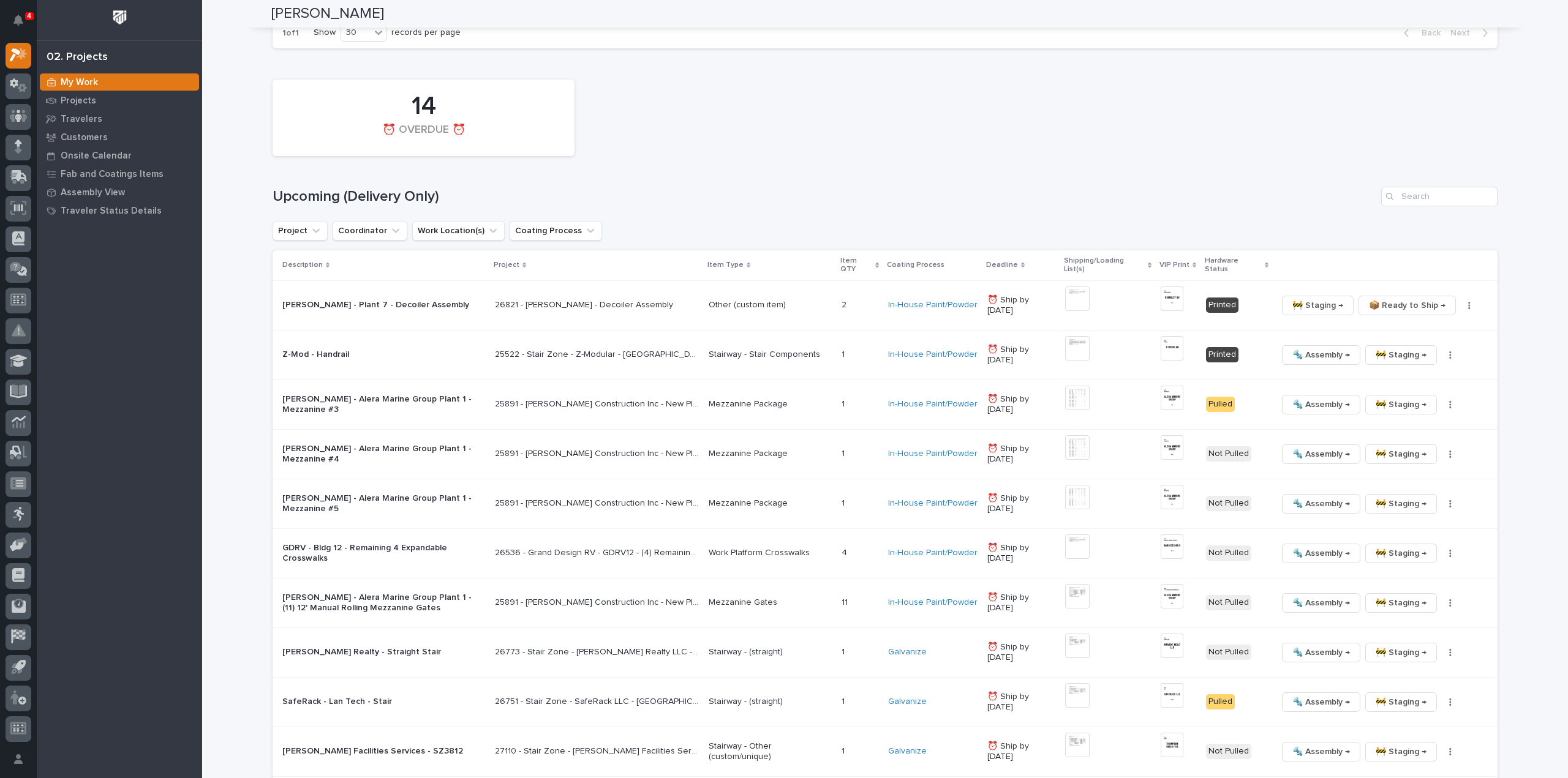
scroll to position [1155, 0]
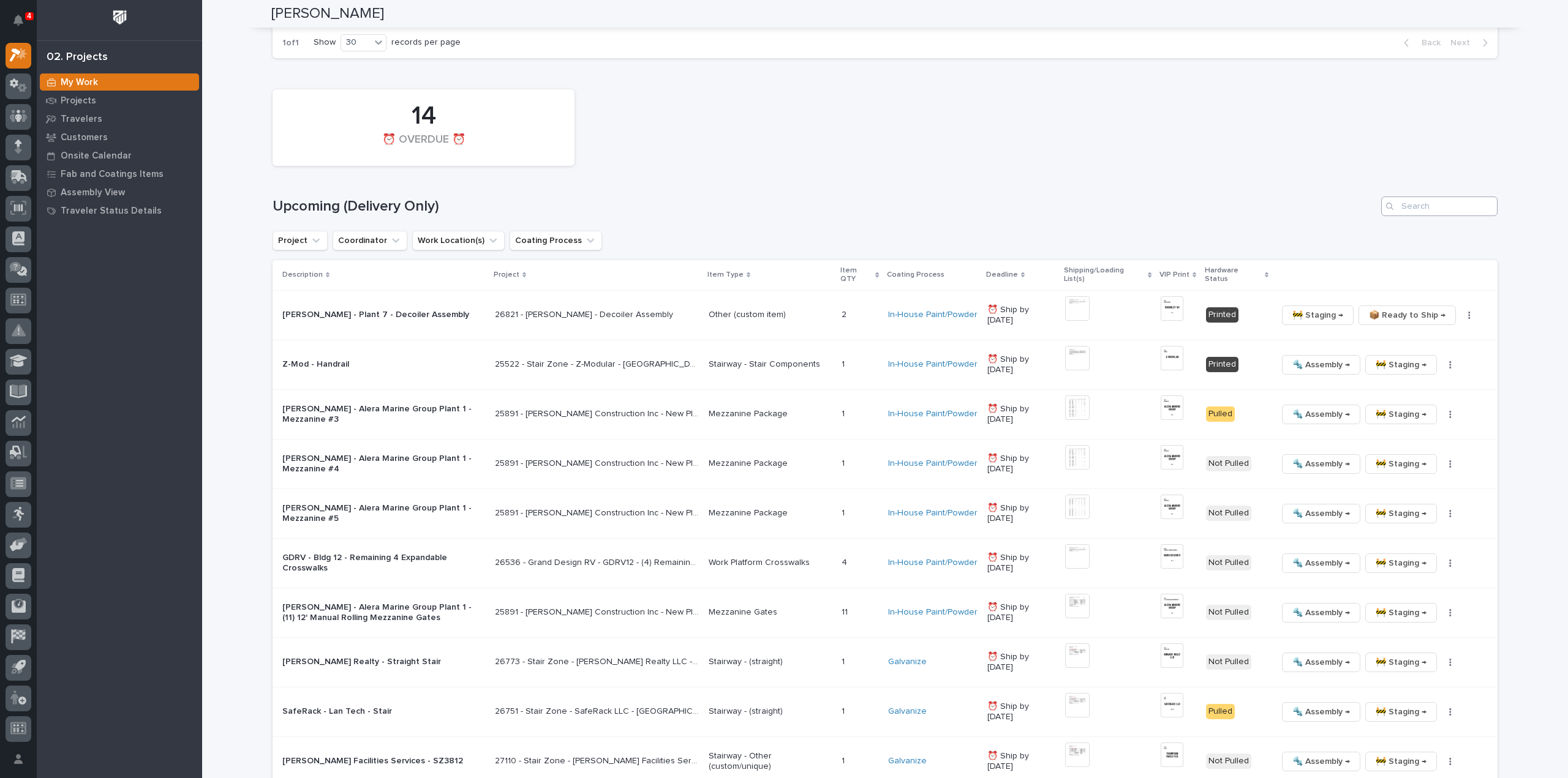
type input "26536"
click at [1454, 199] on input "Search" at bounding box center [1439, 206] width 116 height 20
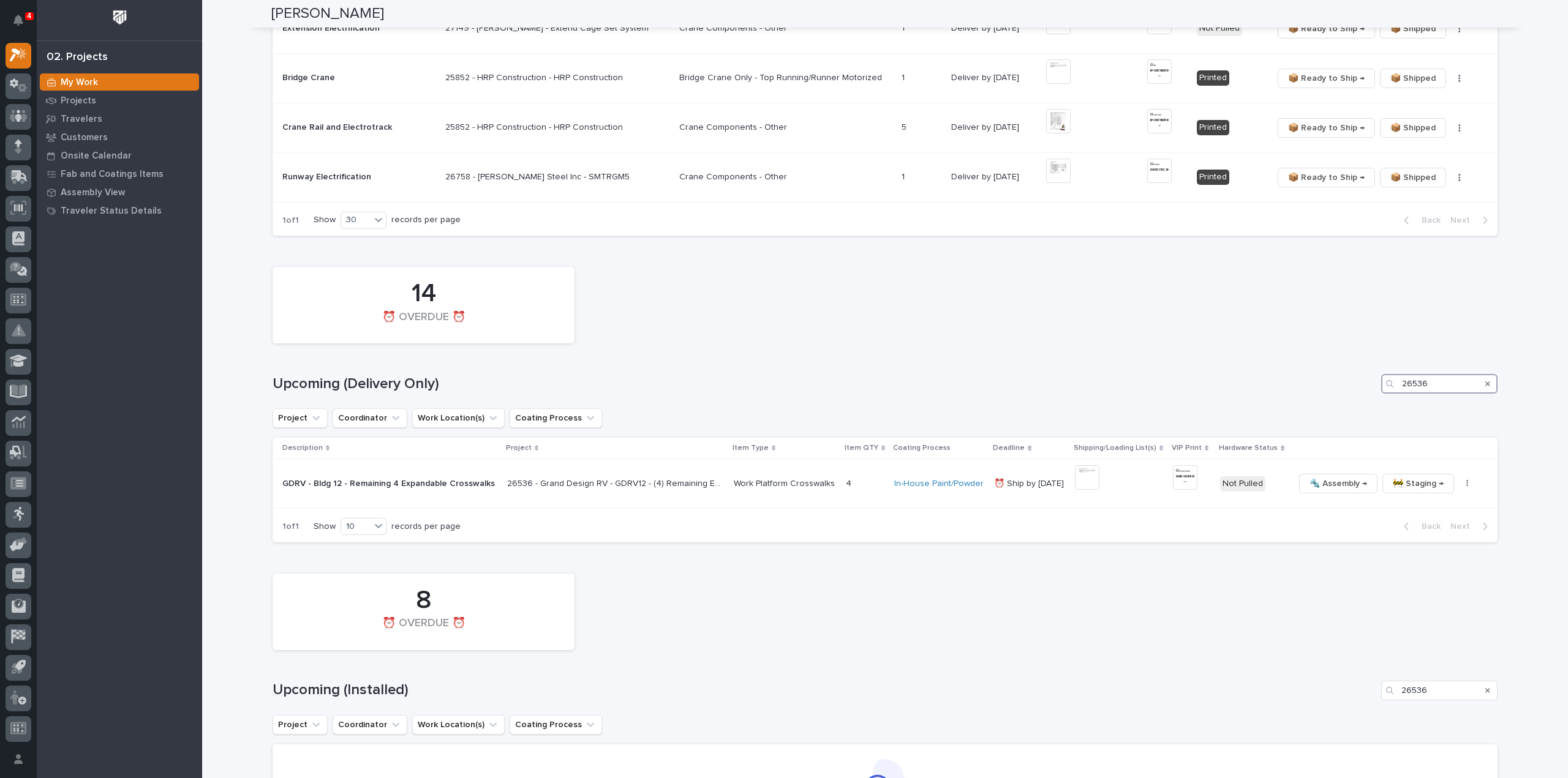
scroll to position [927, 0]
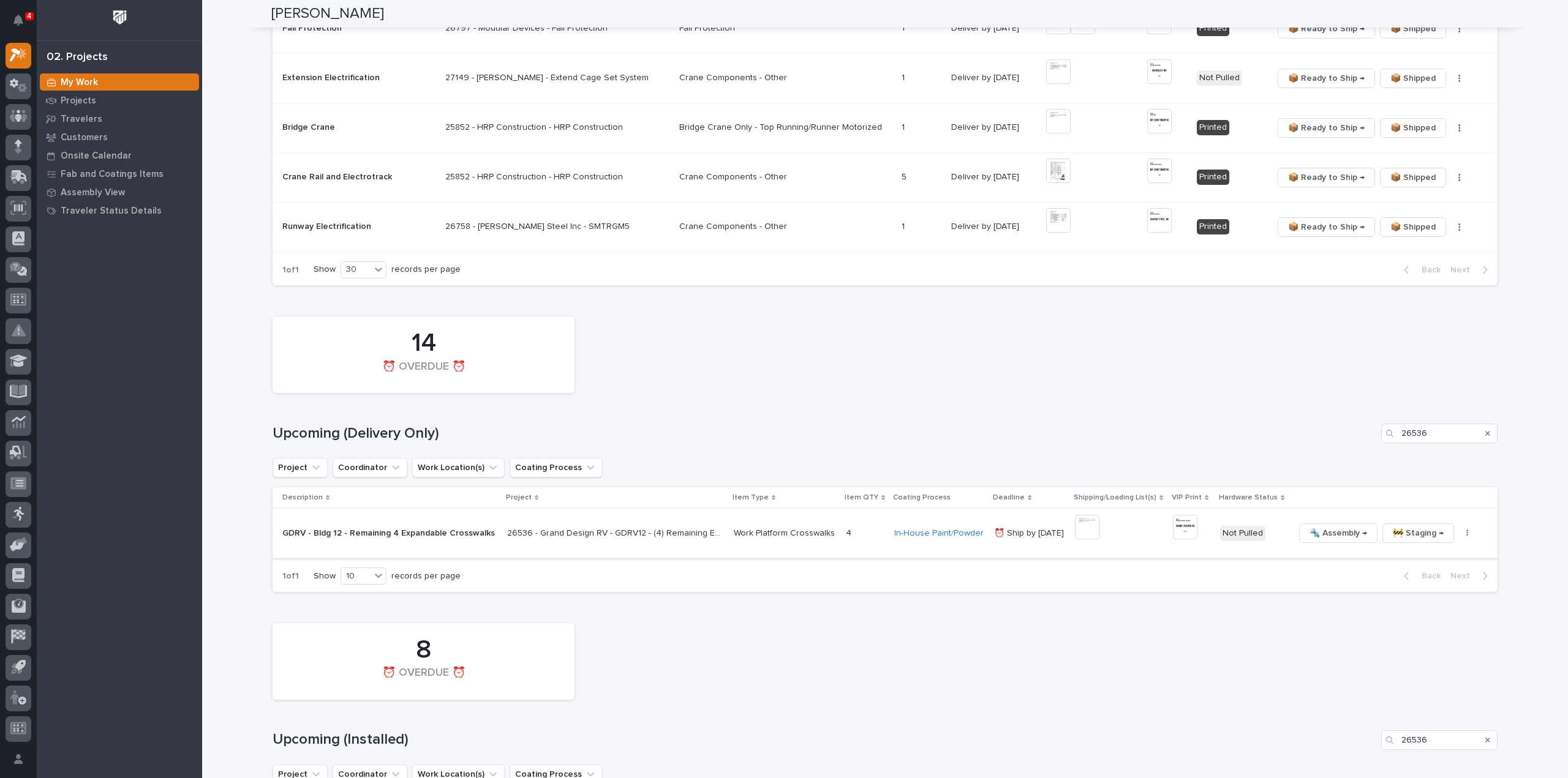
click at [1088, 526] on img at bounding box center [1086, 526] width 24 height 24
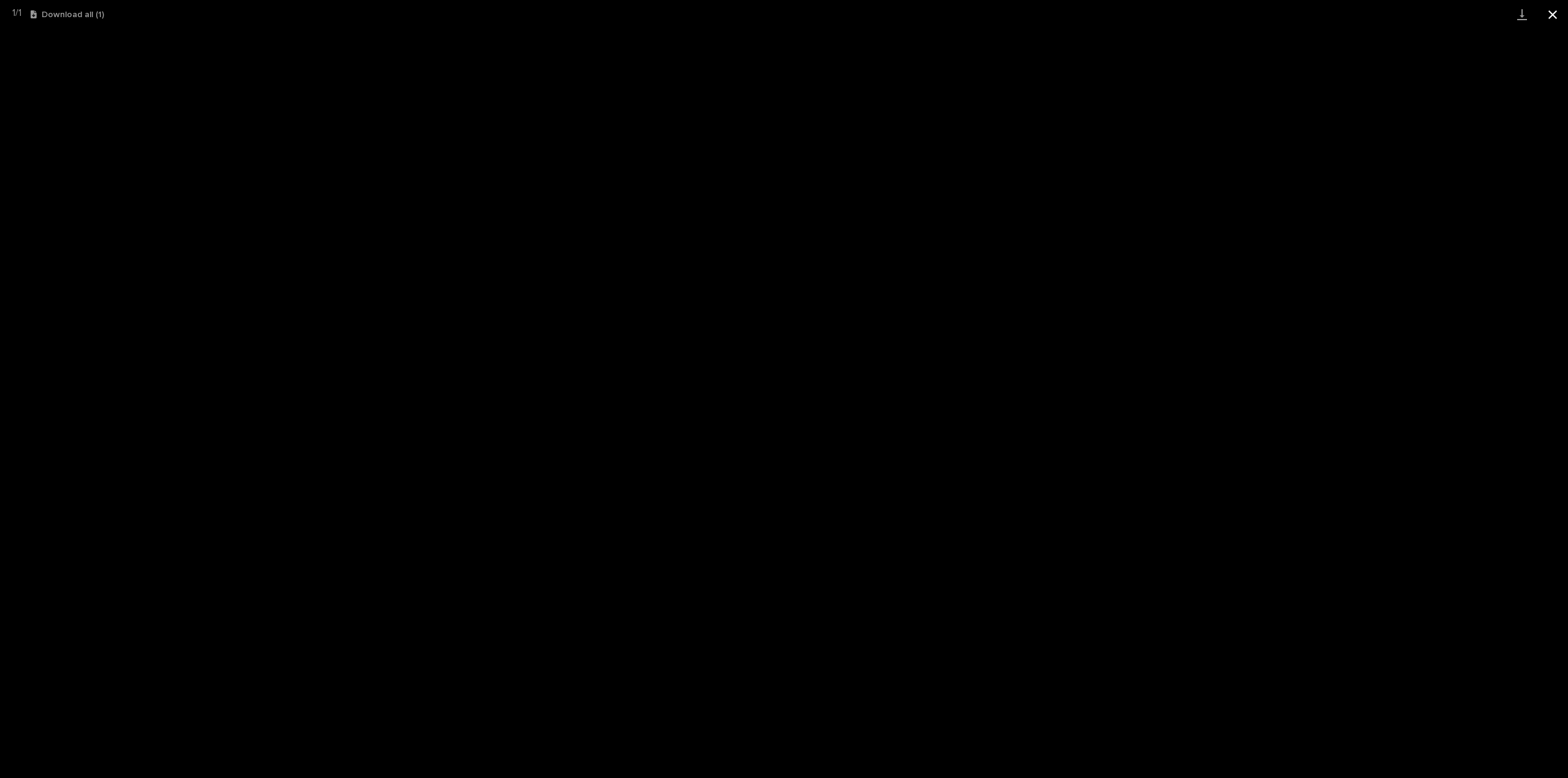
click at [1555, 15] on button "Close gallery" at bounding box center [1552, 14] width 30 height 29
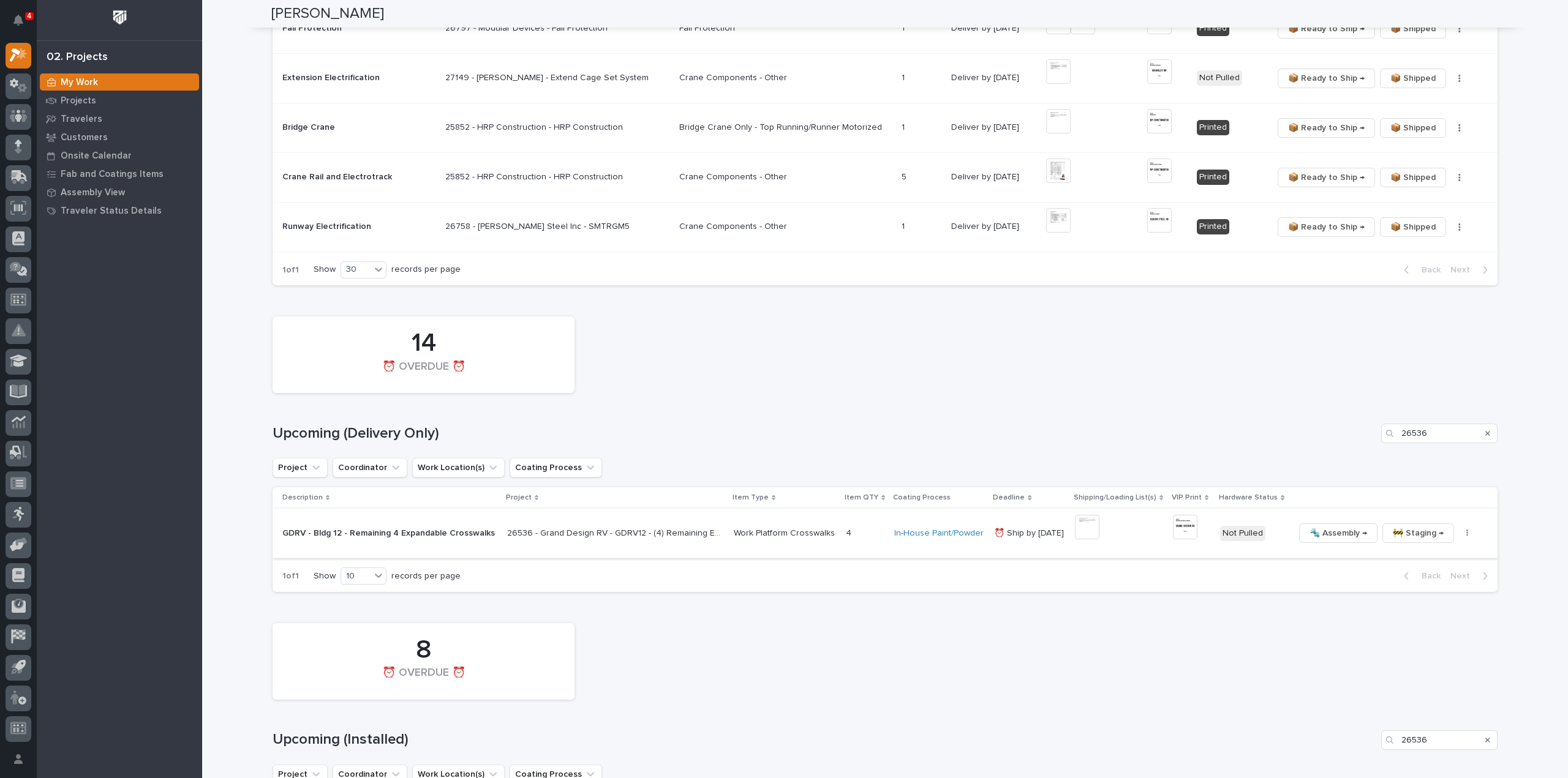
click at [1186, 526] on img at bounding box center [1185, 526] width 24 height 24
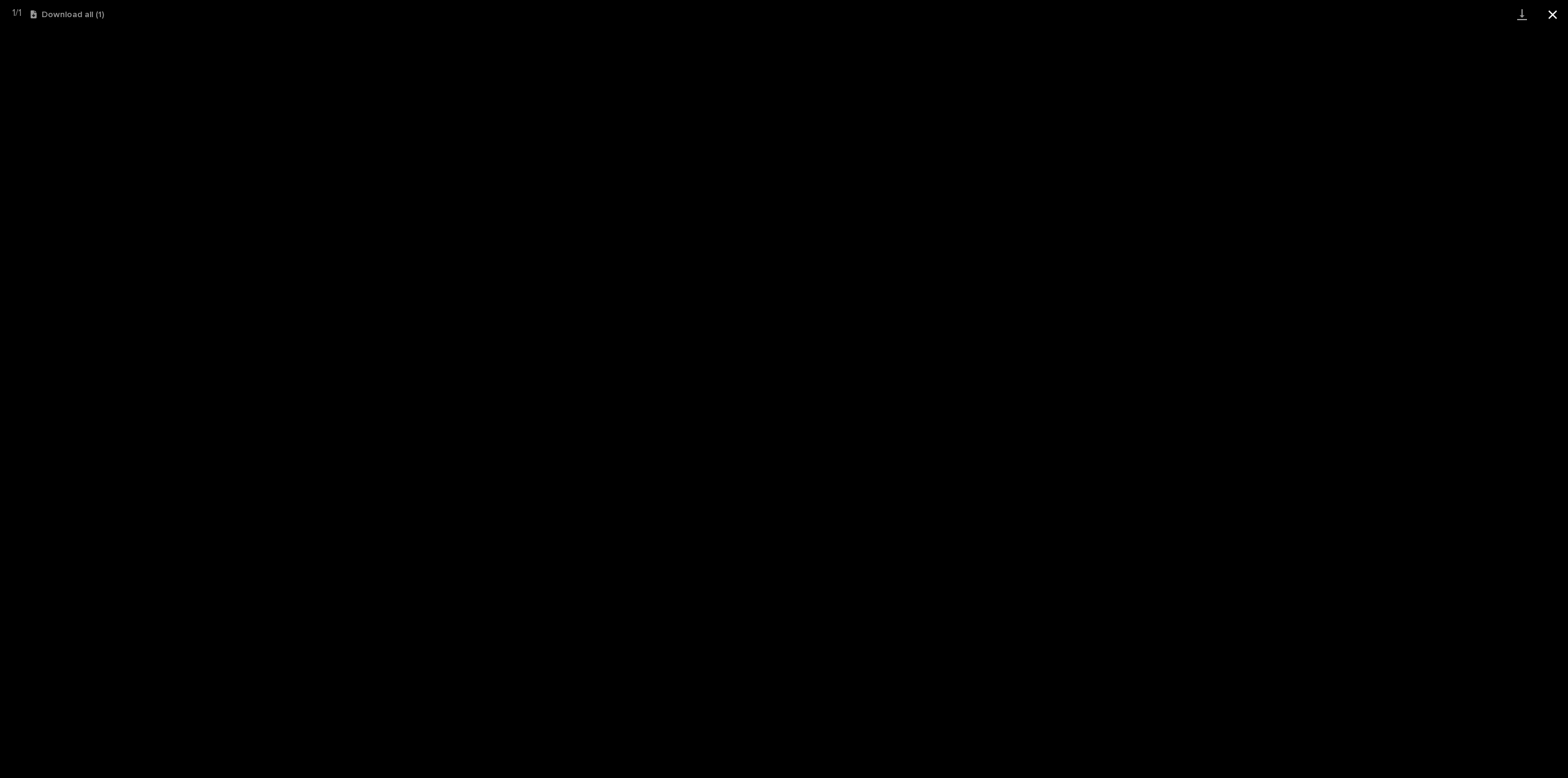
click at [1552, 14] on button "Close gallery" at bounding box center [1552, 14] width 30 height 29
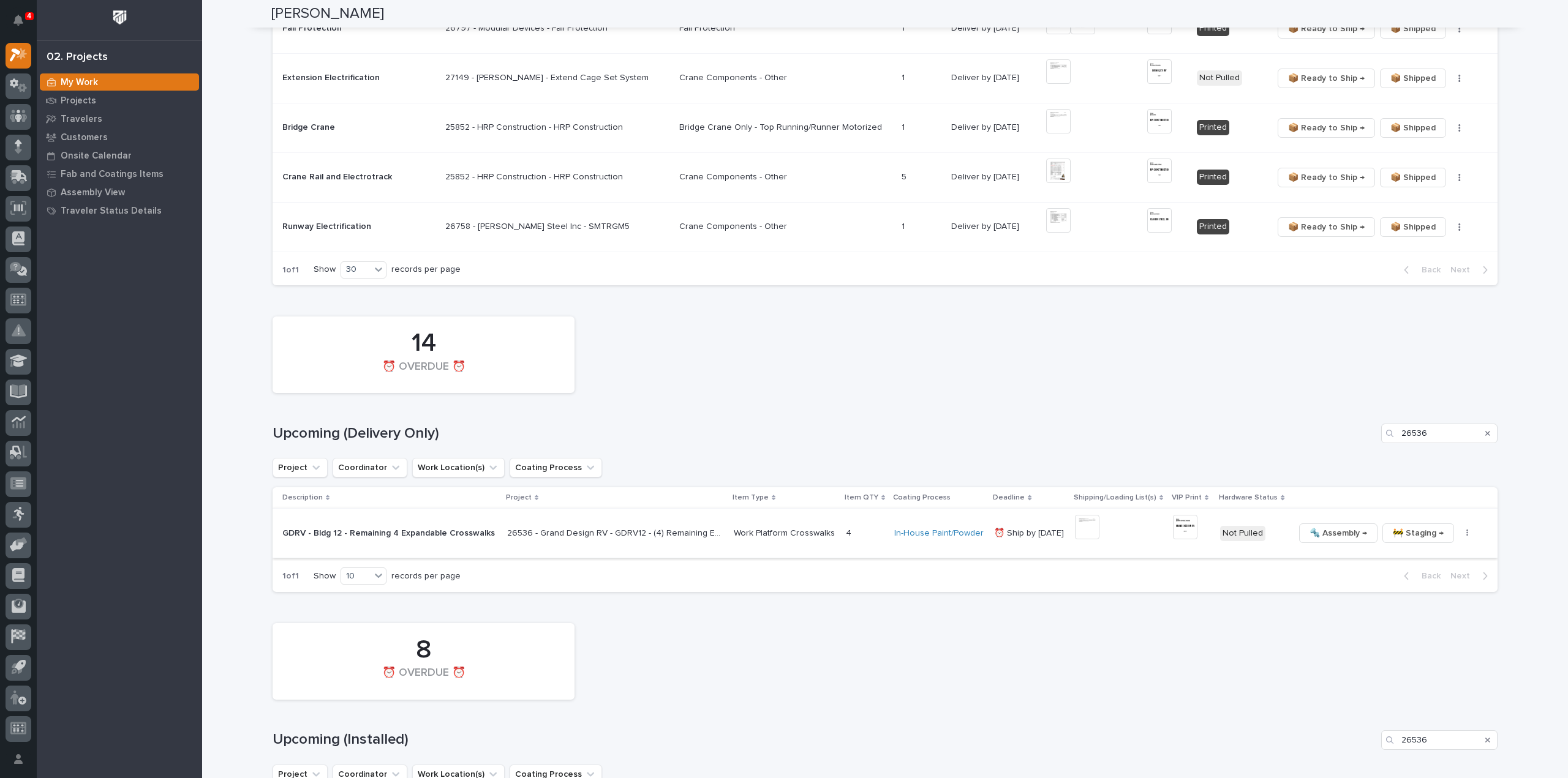
click at [1466, 533] on icon "button" at bounding box center [1467, 533] width 2 height 7
click at [1413, 615] on span "🔩 Hardware" at bounding box center [1409, 616] width 52 height 14
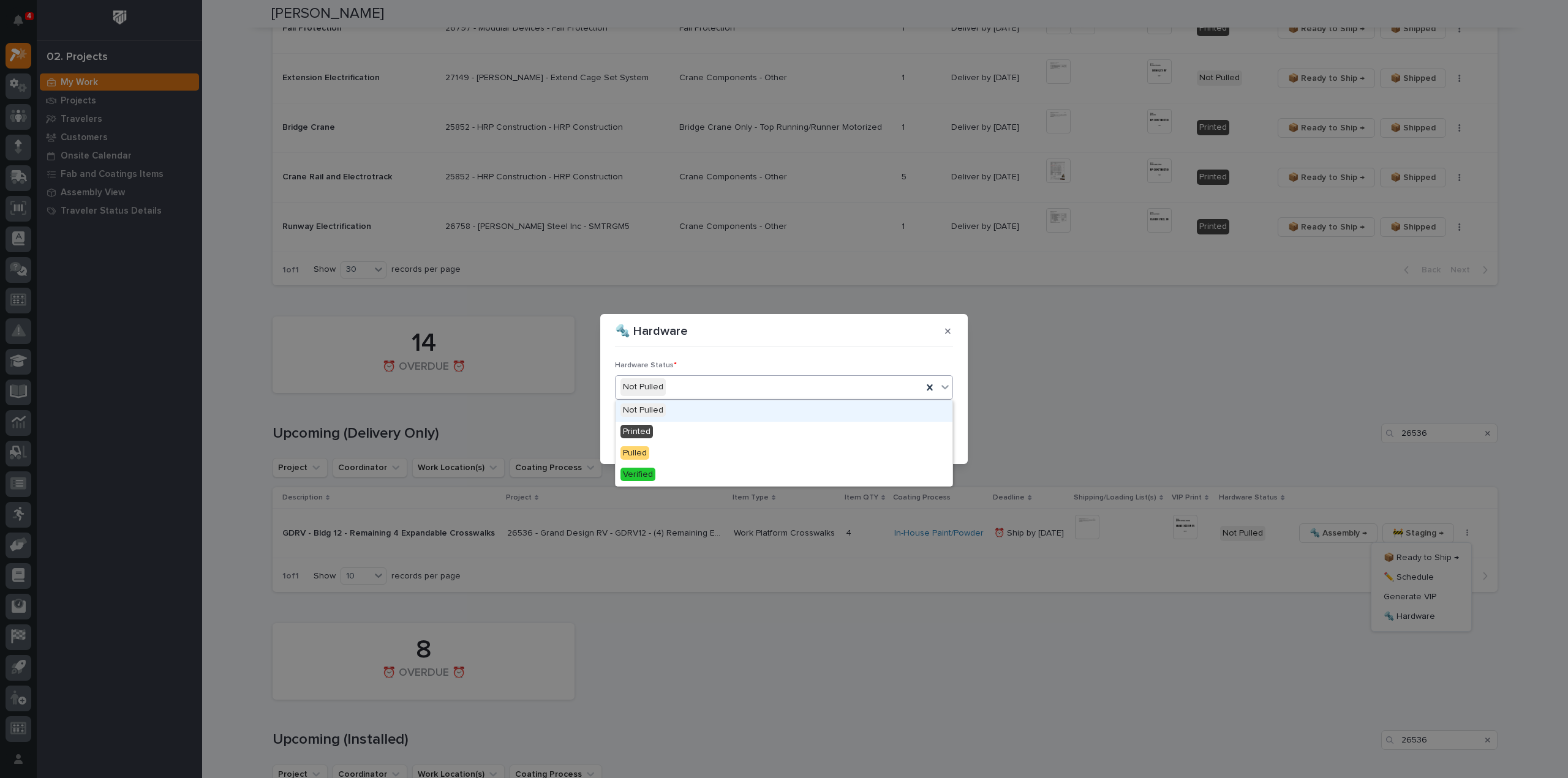
click at [684, 384] on div "Not Pulled" at bounding box center [768, 387] width 306 height 21
click at [691, 430] on div "Printed" at bounding box center [784, 432] width 337 height 21
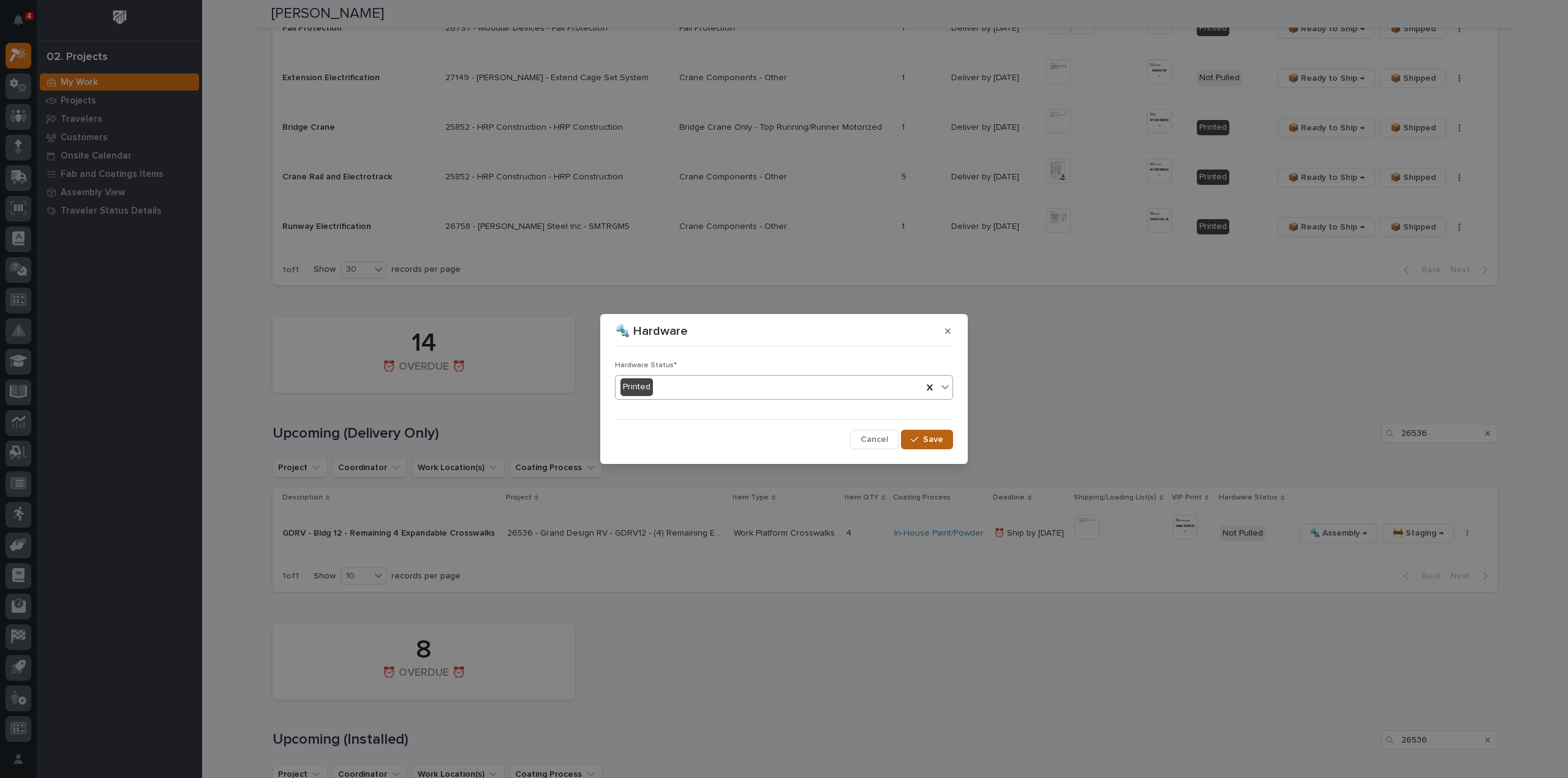
click at [920, 441] on div "button" at bounding box center [917, 439] width 13 height 9
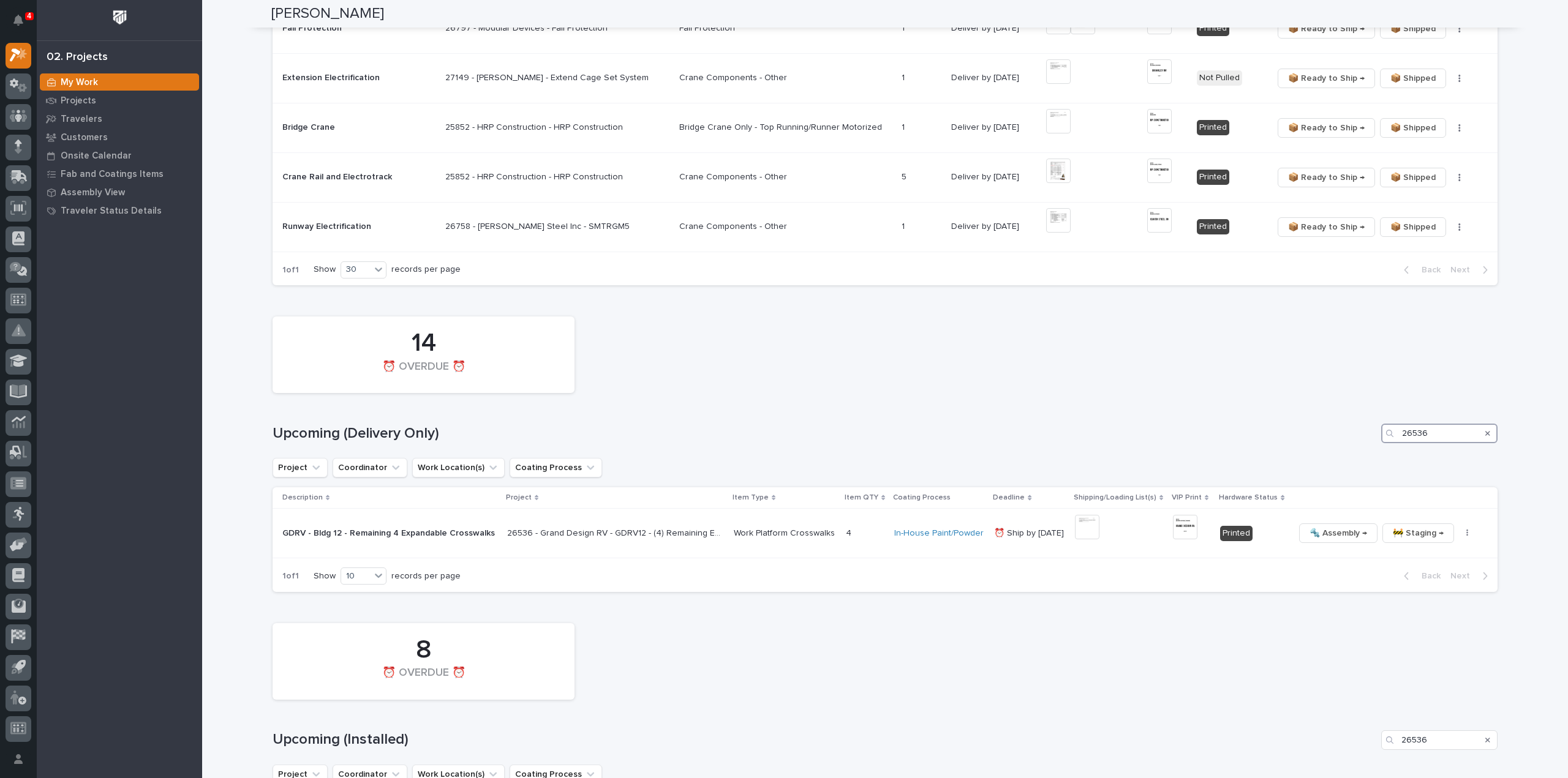
drag, startPoint x: 1433, startPoint y: 433, endPoint x: 1364, endPoint y: 439, distance: 69.3
click at [1364, 439] on div "Upcoming (Delivery Only) 26536" at bounding box center [885, 433] width 1225 height 20
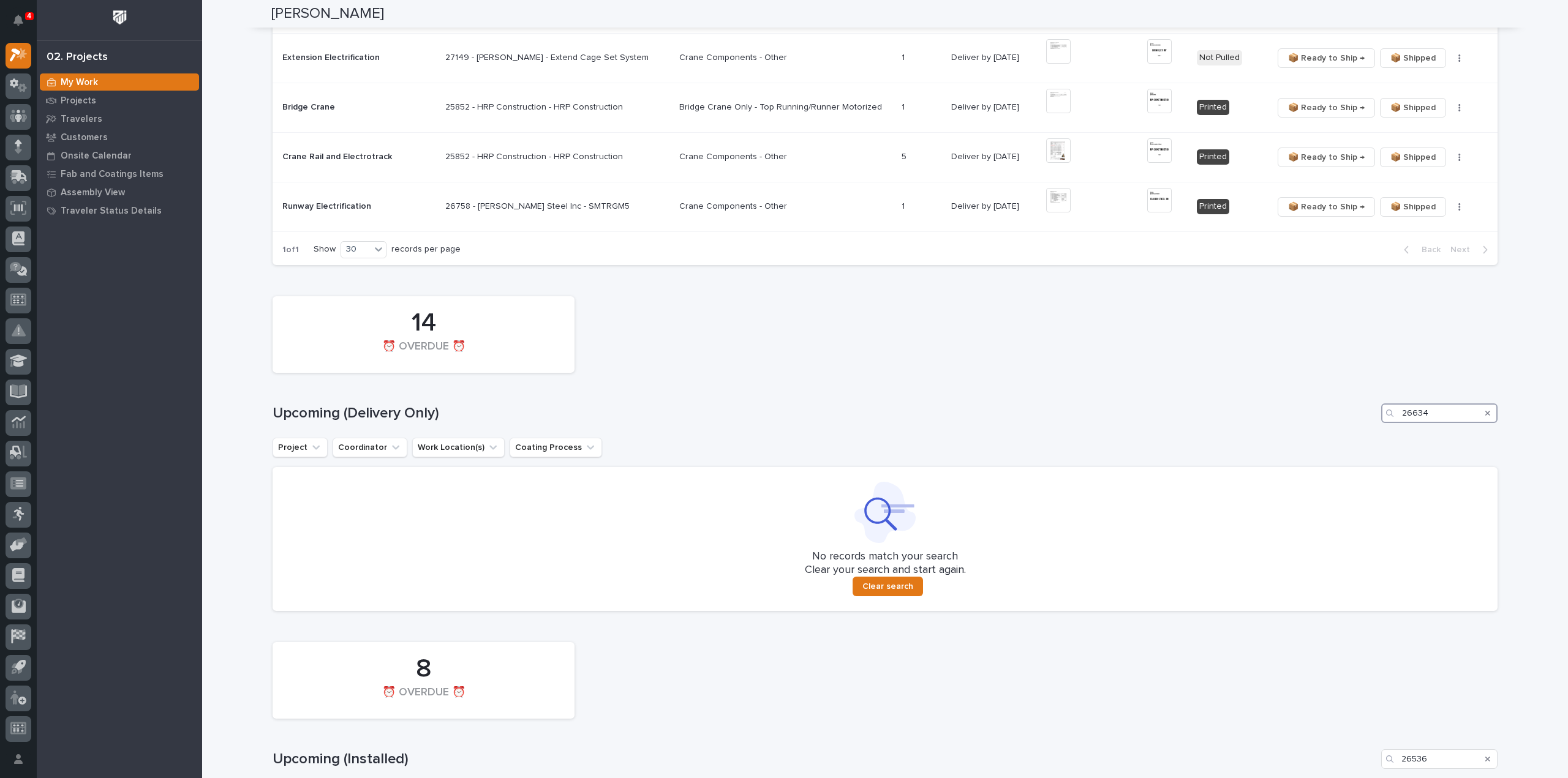
scroll to position [1192, 0]
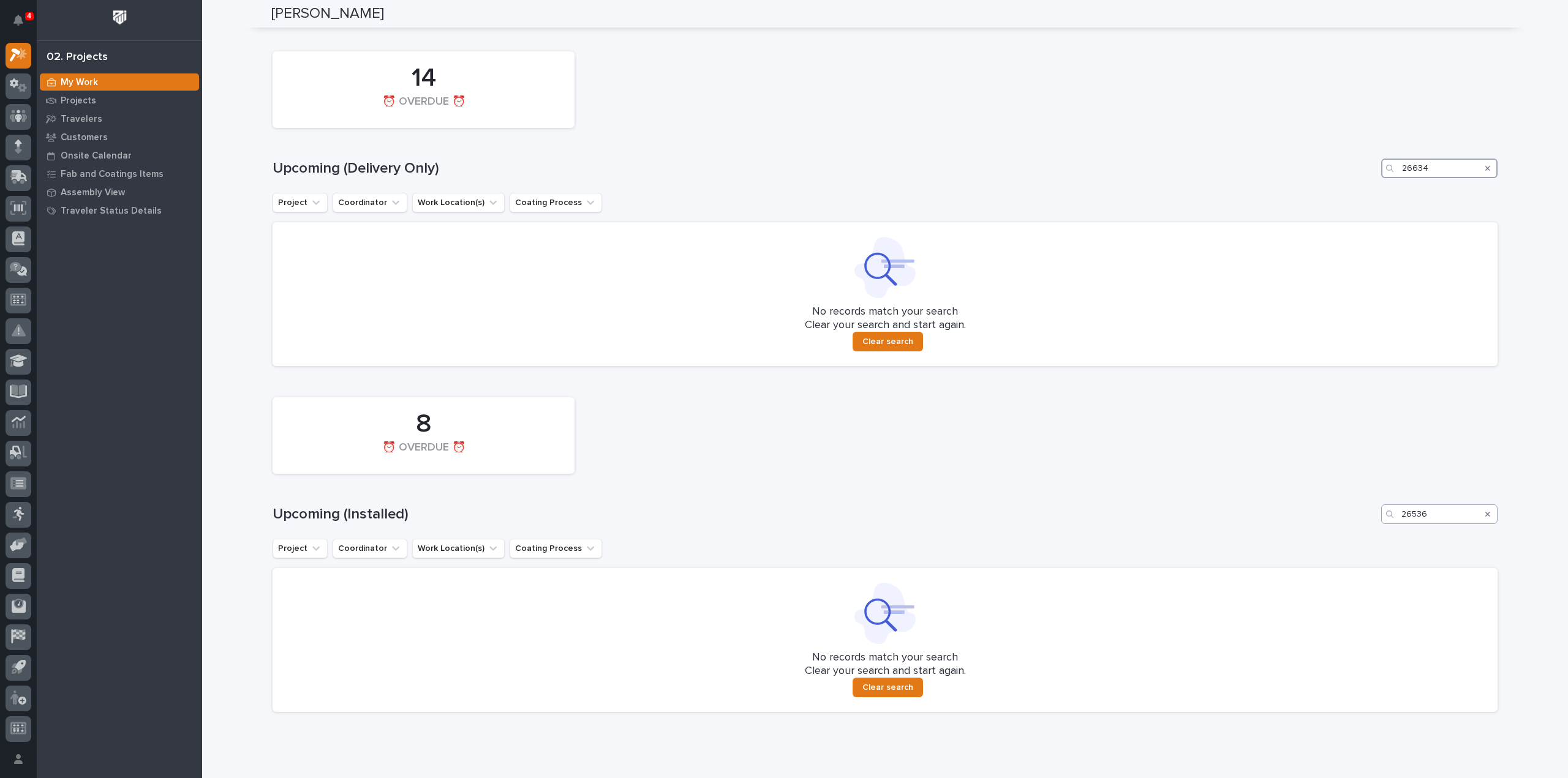
type input "26634"
drag, startPoint x: 1432, startPoint y: 510, endPoint x: 1395, endPoint y: 521, distance: 38.6
click at [1395, 521] on div "26536" at bounding box center [1439, 514] width 116 height 20
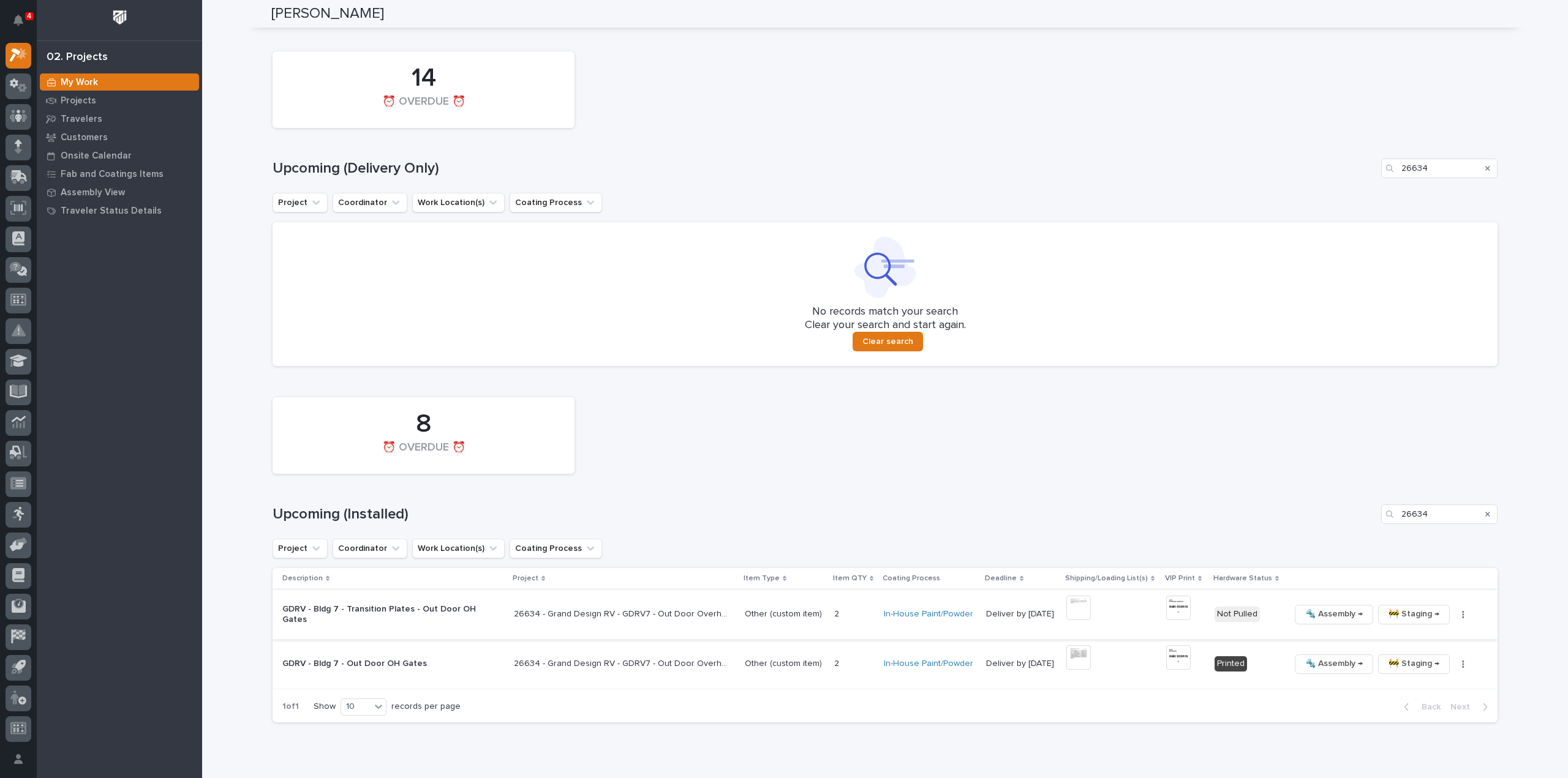
click at [1068, 608] on img at bounding box center [1077, 607] width 24 height 24
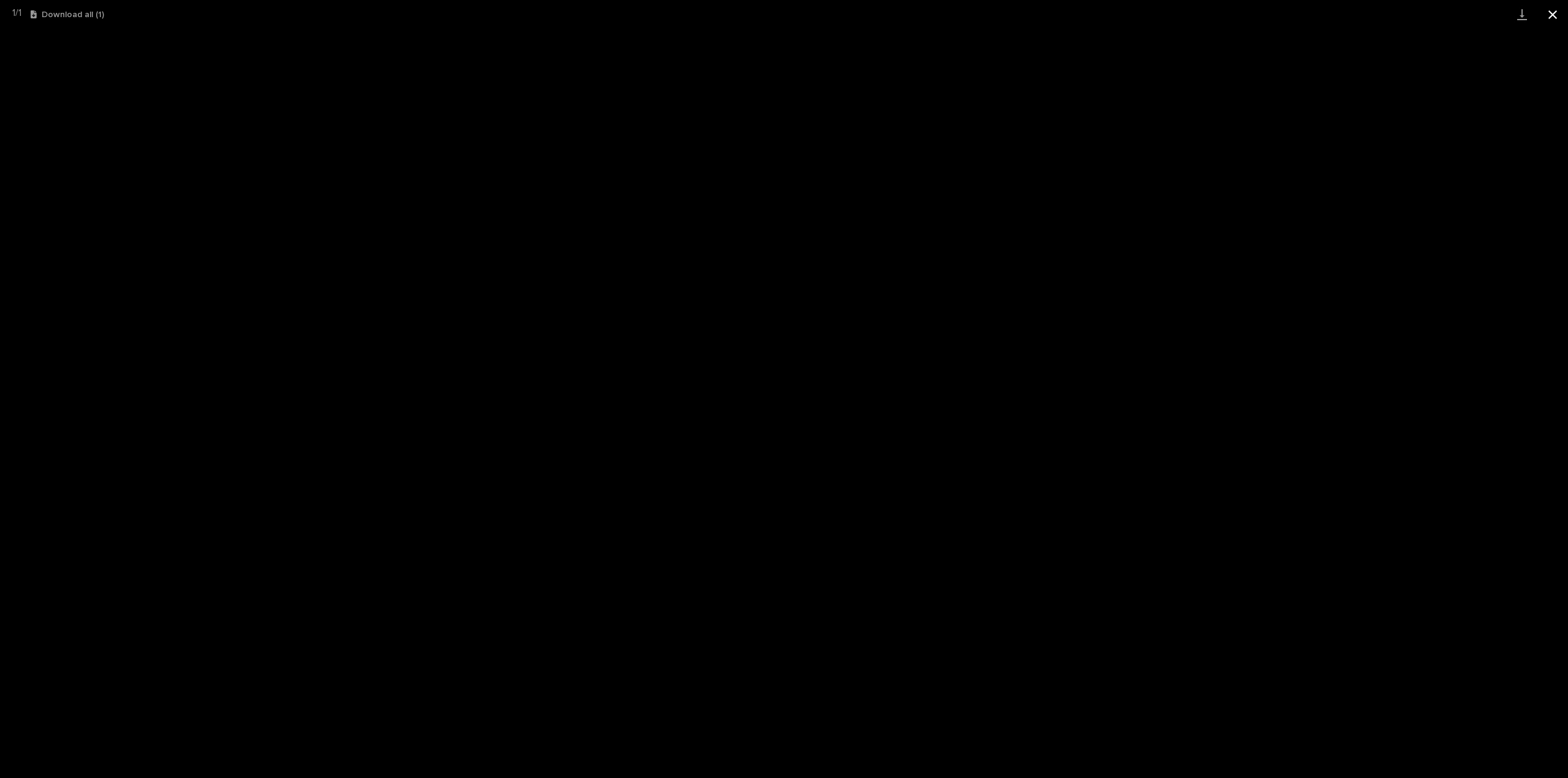
click at [1553, 13] on button "Close gallery" at bounding box center [1552, 14] width 30 height 29
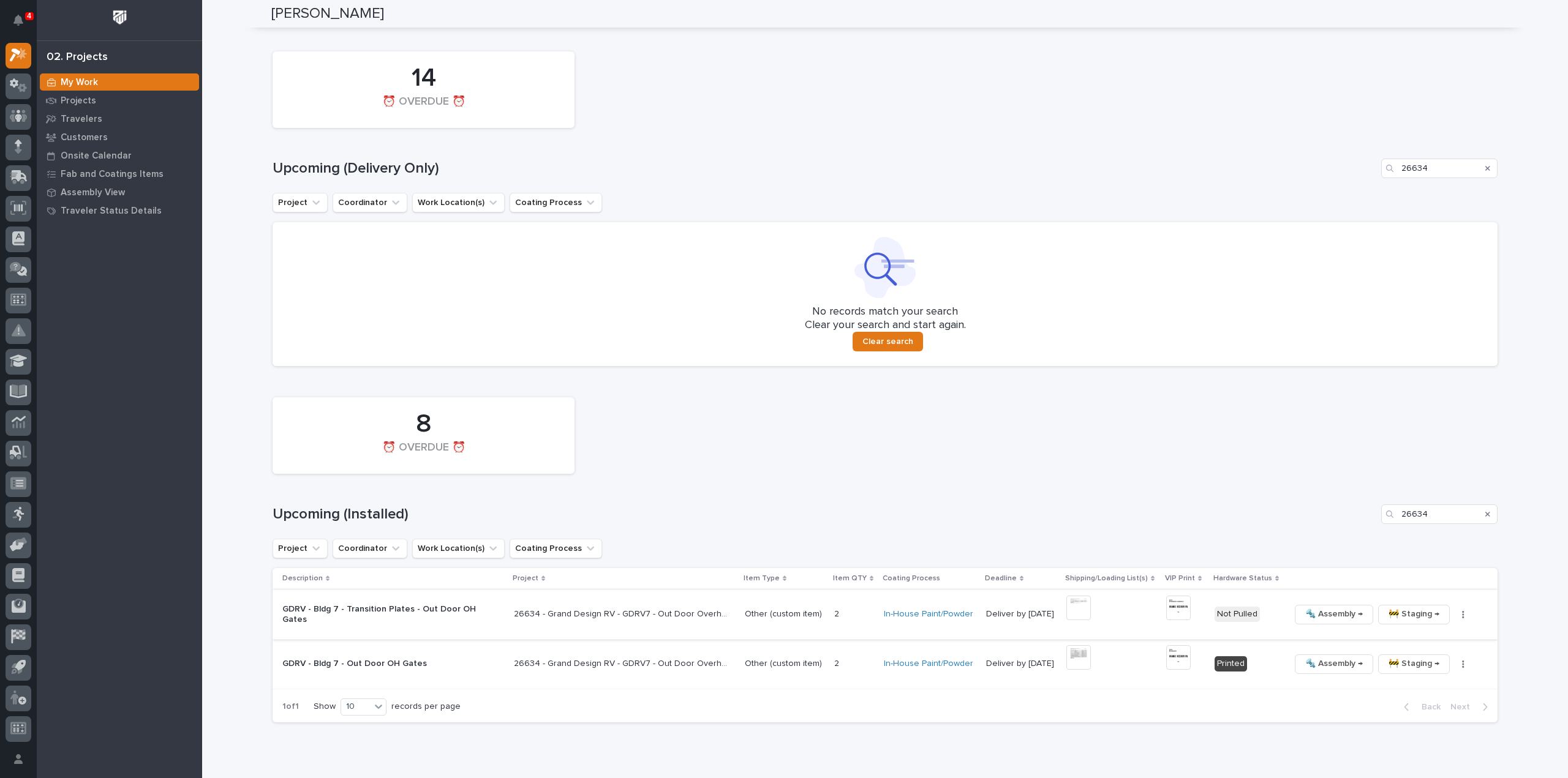
click at [1176, 610] on img at bounding box center [1178, 607] width 24 height 24
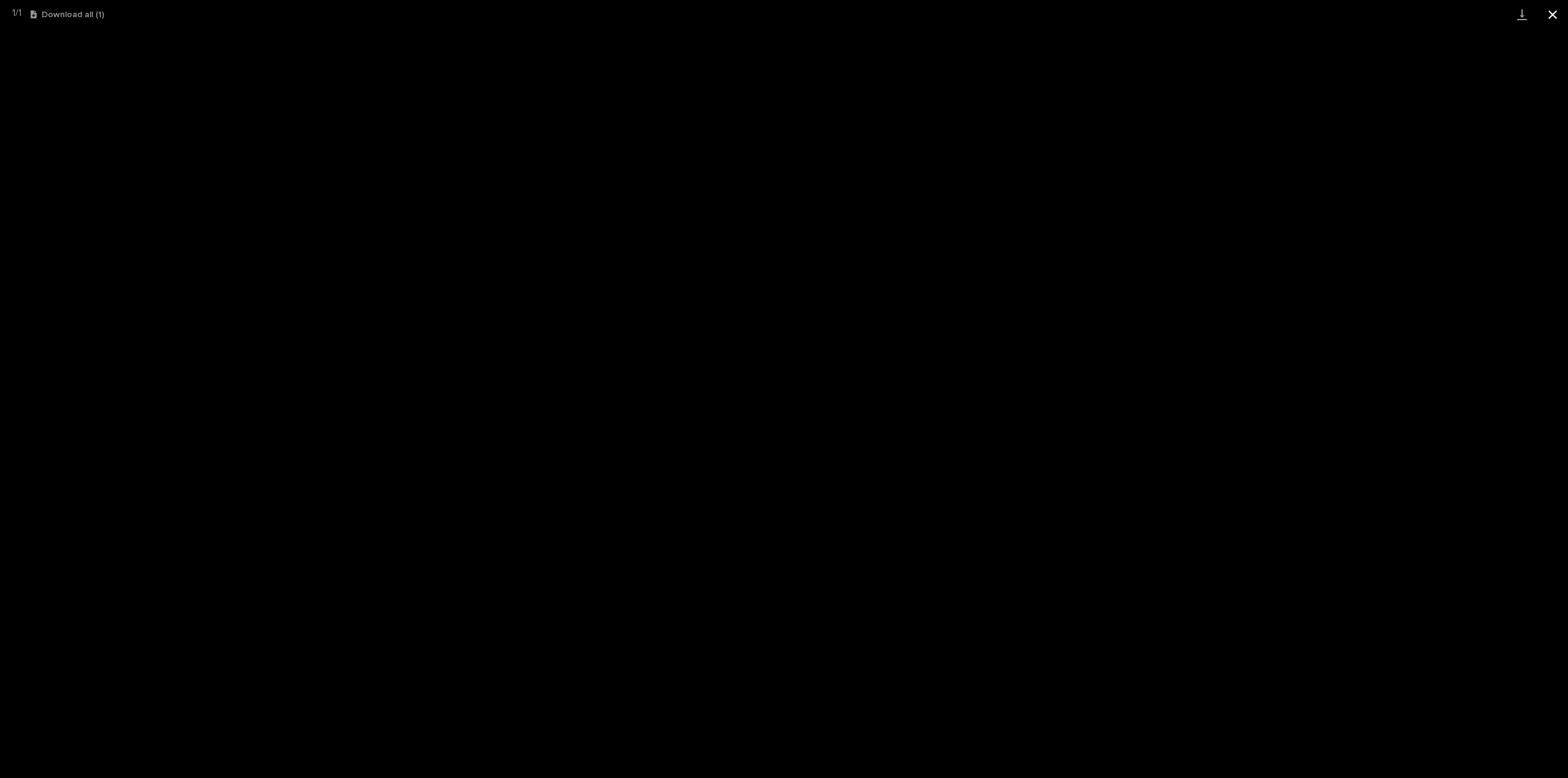
click at [1556, 12] on button "Close gallery" at bounding box center [1552, 14] width 30 height 29
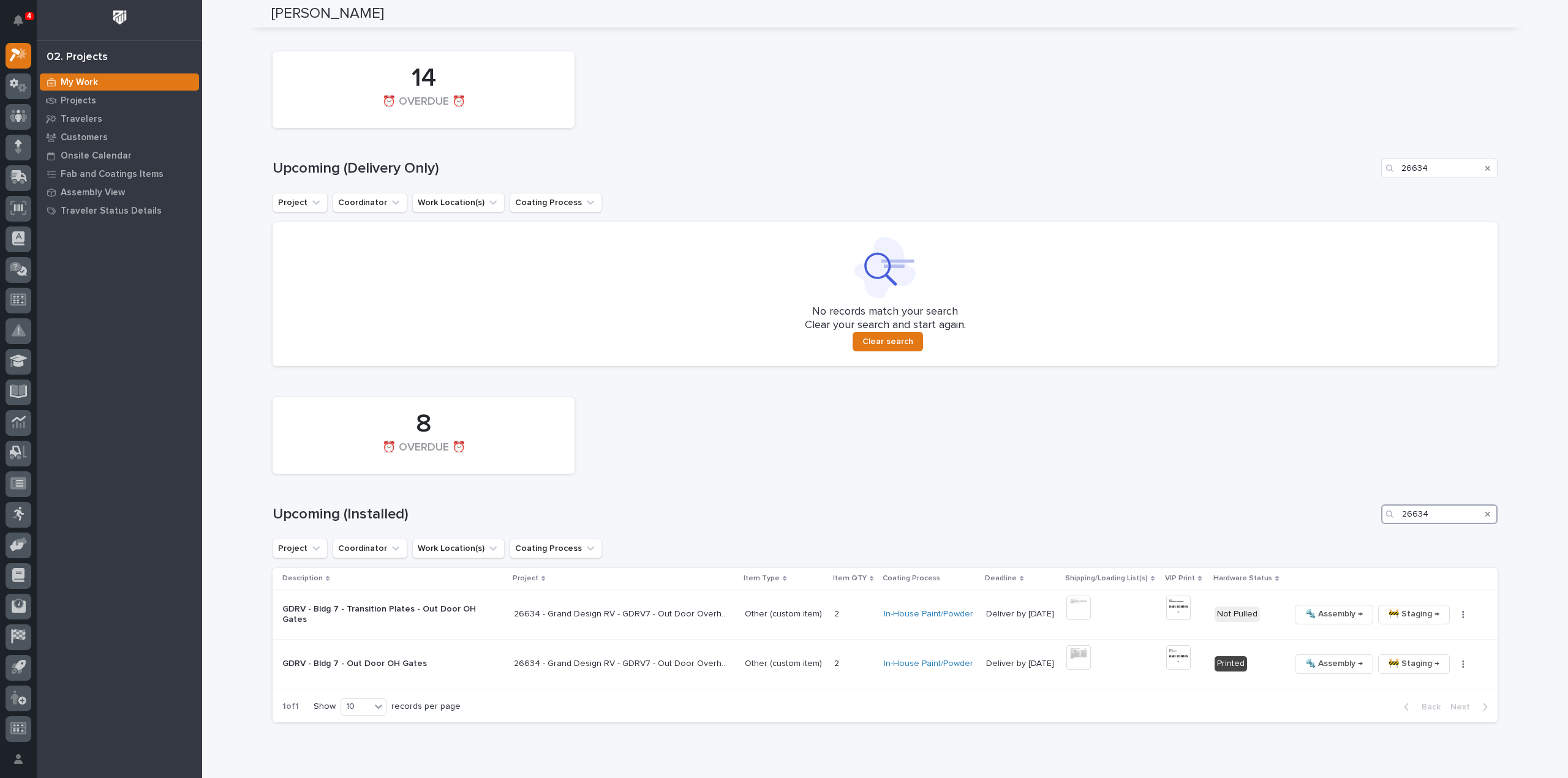
drag, startPoint x: 1438, startPoint y: 520, endPoint x: 1388, endPoint y: 529, distance: 50.8
click at [1388, 529] on div "8 ⏰ OVERDUE ⏰ Upcoming (Installed) 26634 Project Coordinator Work Location(s) C…" at bounding box center [885, 556] width 1225 height 331
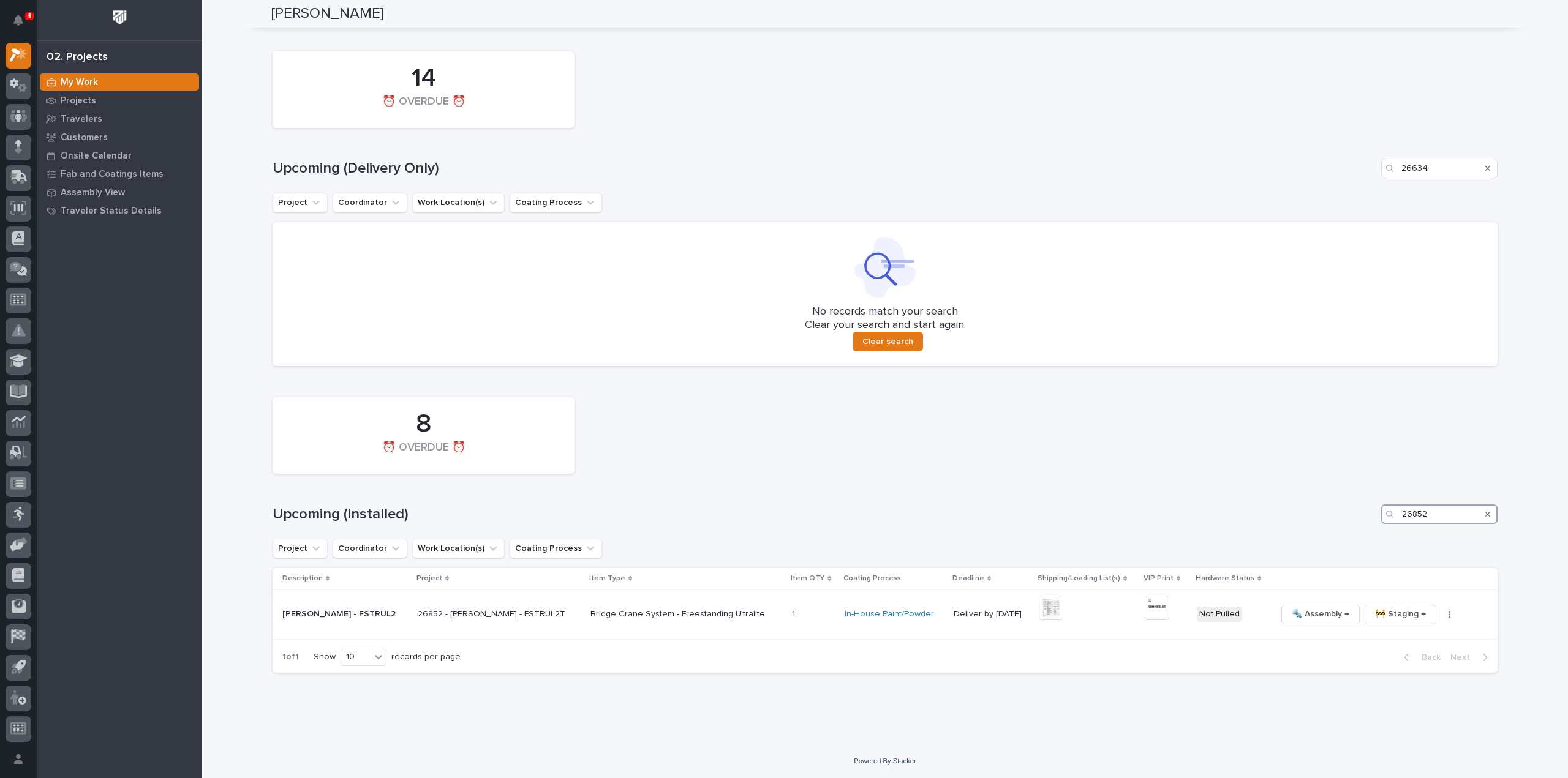
scroll to position [1191, 0]
click at [1039, 612] on img at bounding box center [1051, 609] width 24 height 24
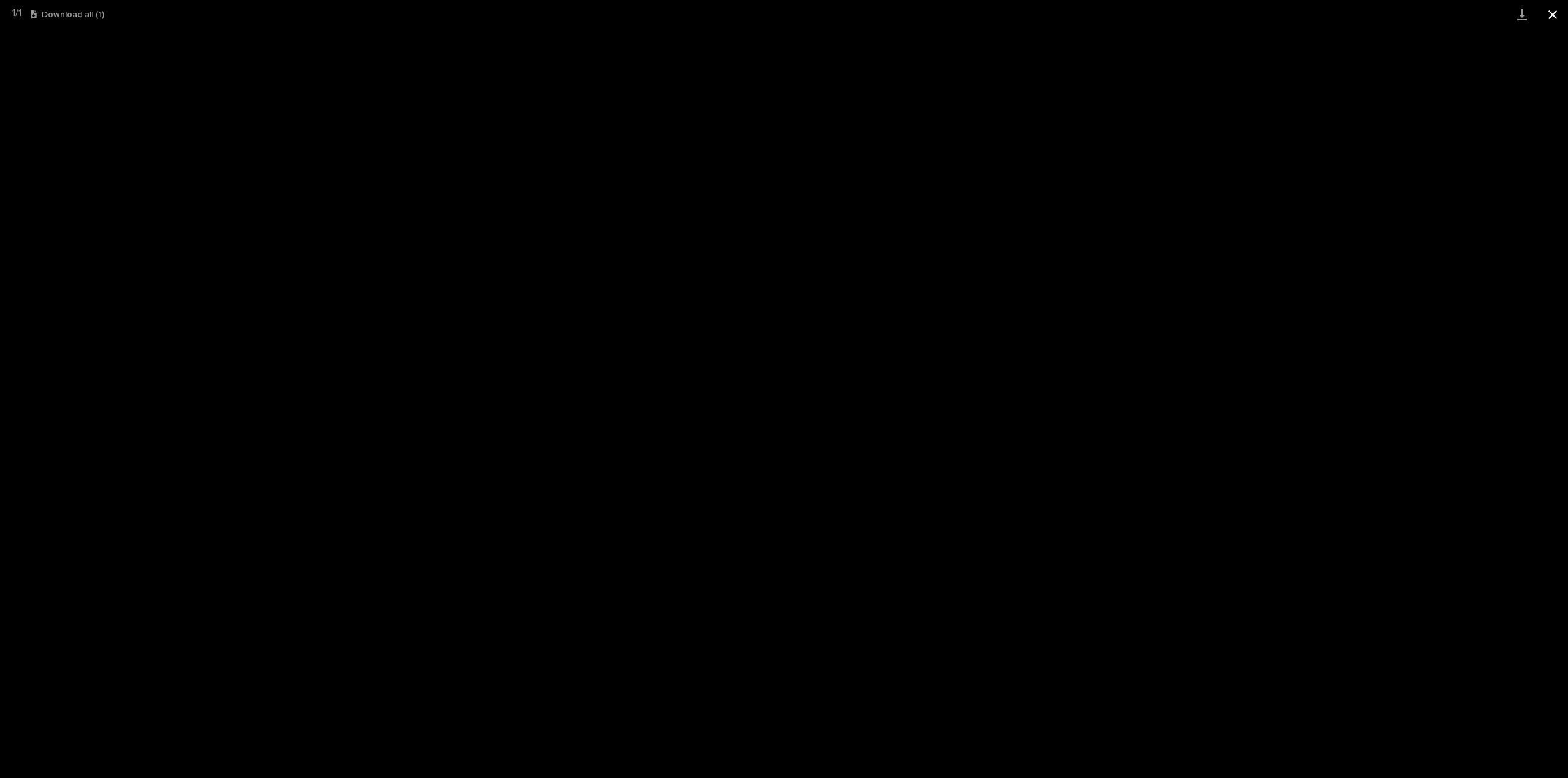
click at [1549, 12] on button "Close gallery" at bounding box center [1552, 14] width 30 height 29
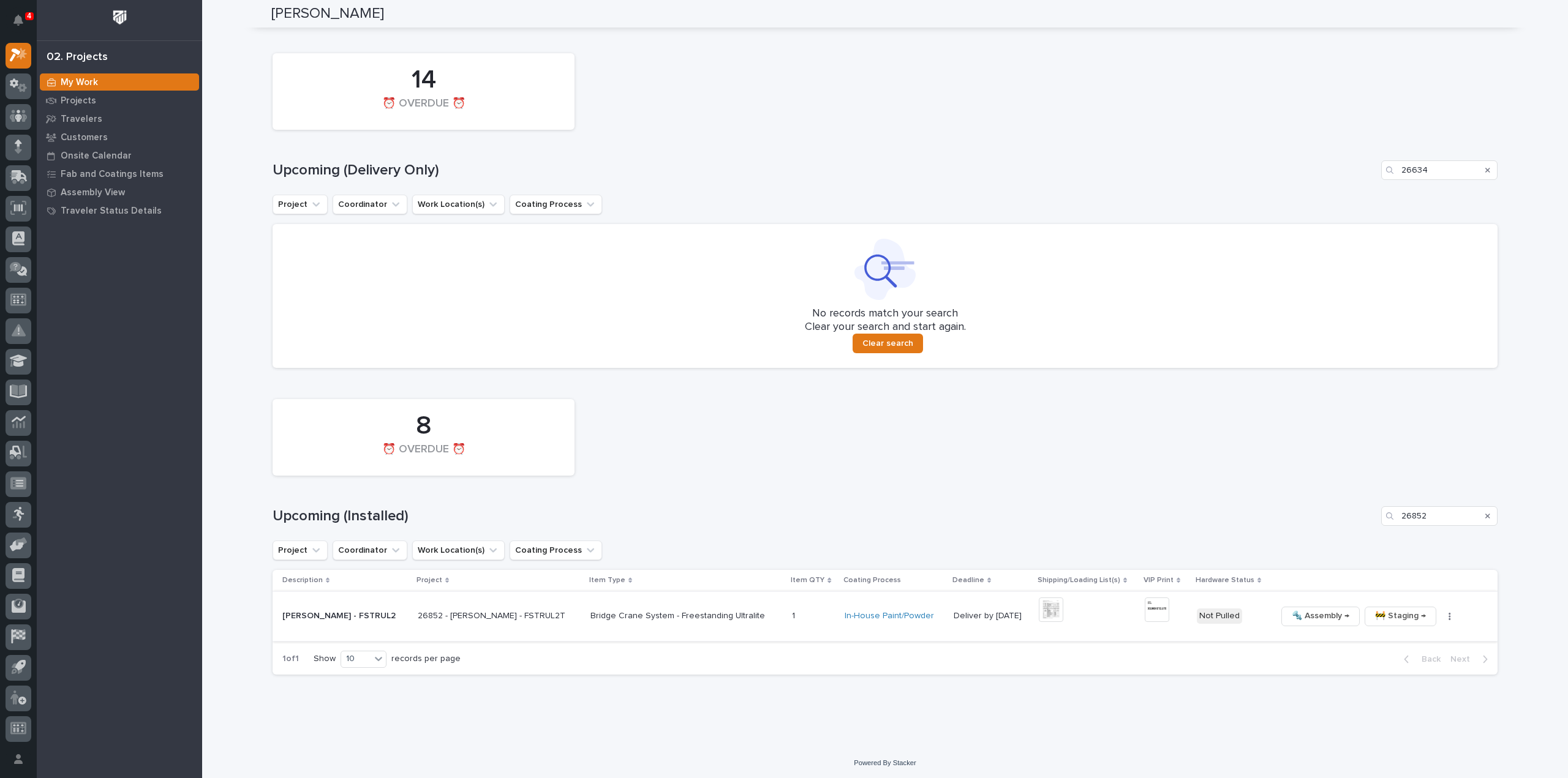
click at [1151, 609] on img at bounding box center [1156, 609] width 24 height 24
click at [1448, 618] on icon "button" at bounding box center [1449, 616] width 2 height 7
click at [1404, 702] on span "🔩 Hardware" at bounding box center [1385, 699] width 52 height 14
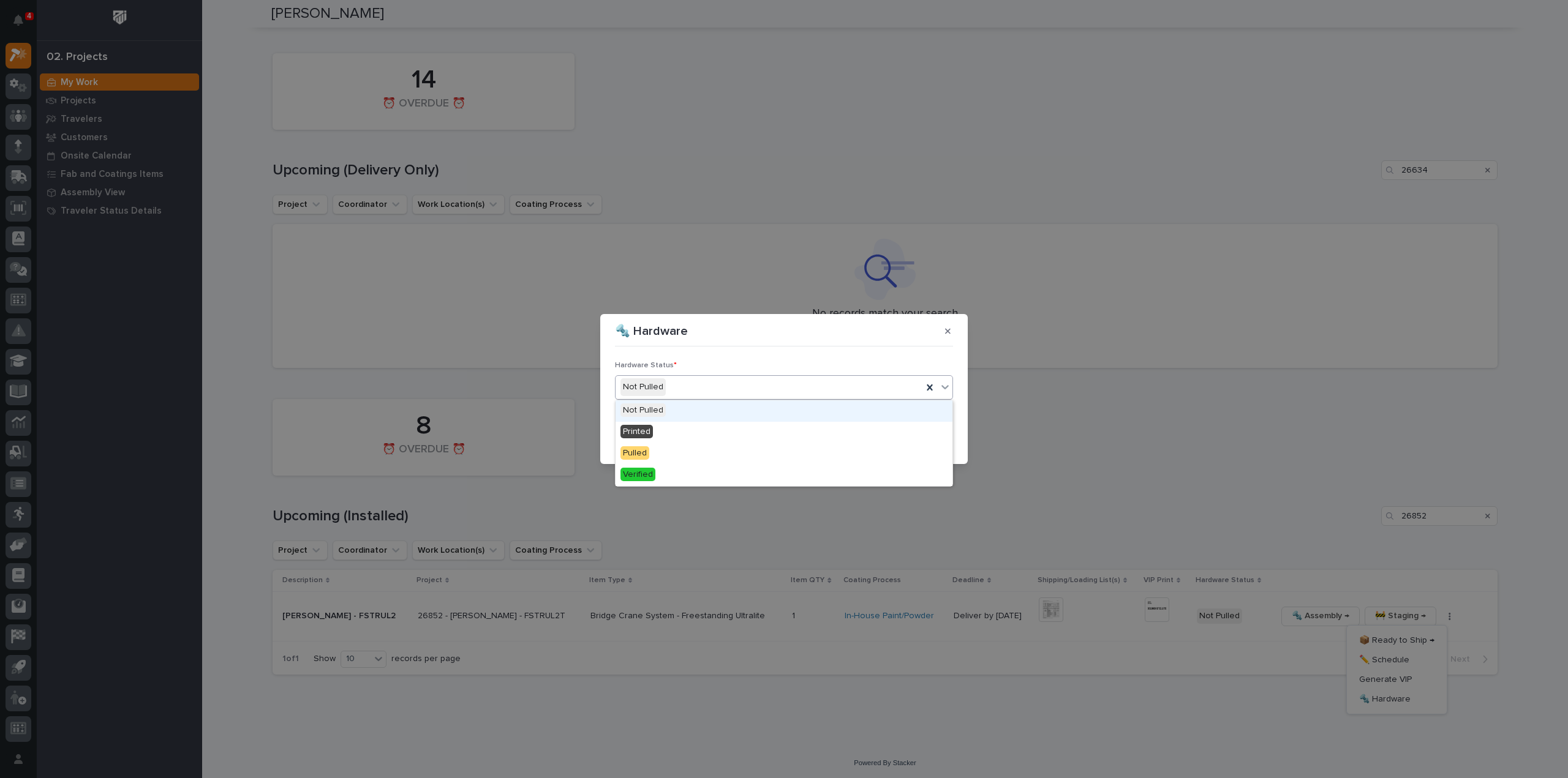
click at [724, 388] on div "Not Pulled" at bounding box center [768, 387] width 306 height 21
click at [713, 429] on div "Printed" at bounding box center [784, 432] width 337 height 21
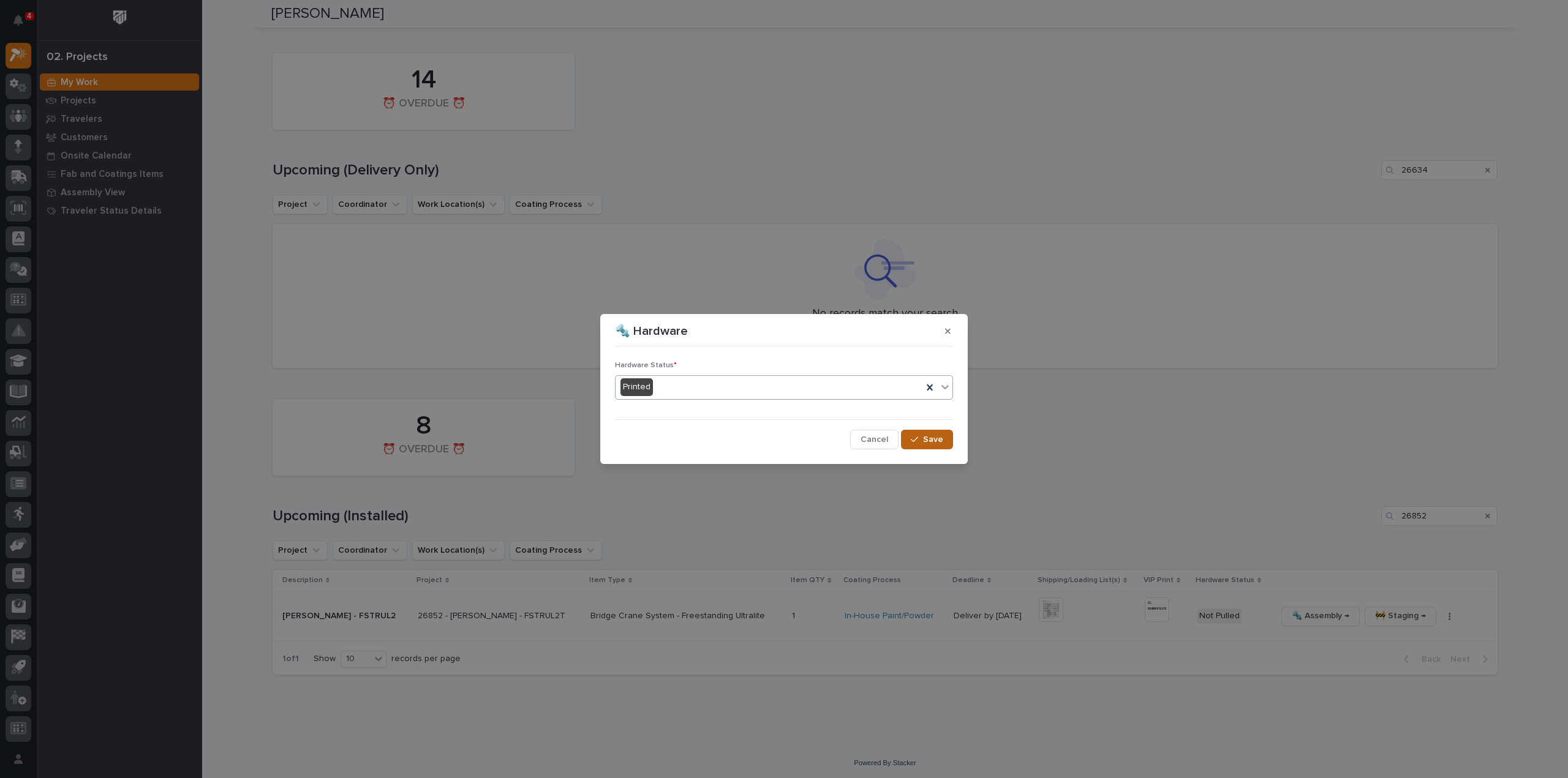
click at [916, 448] on button "Save" at bounding box center [927, 439] width 52 height 20
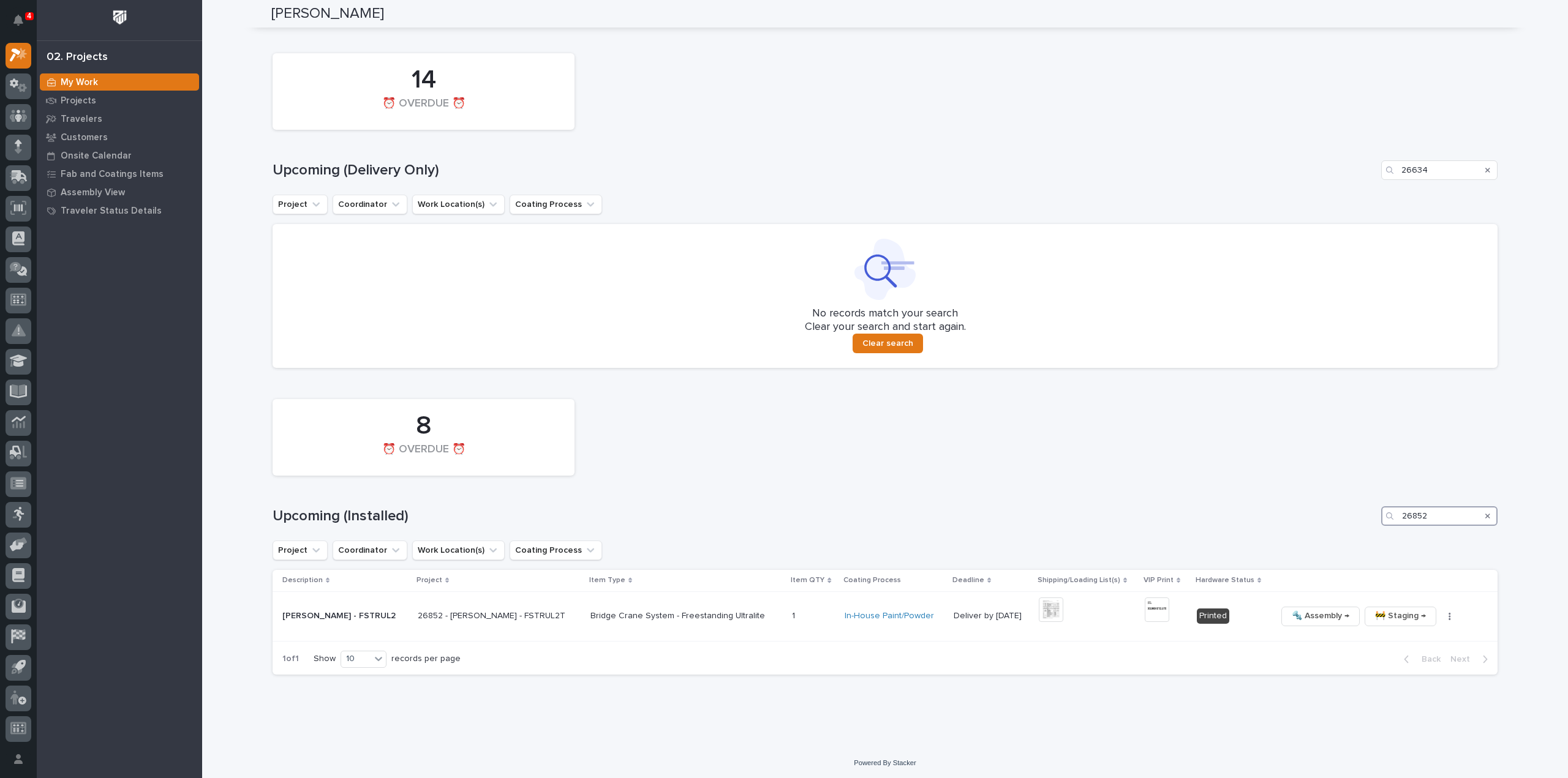
drag, startPoint x: 1425, startPoint y: 511, endPoint x: 1334, endPoint y: 526, distance: 92.2
click at [1354, 524] on div "8 ⏰ OVERDUE ⏰ Upcoming (Installed) 26852 Project Coordinator Work Location(s) C…" at bounding box center [885, 533] width 1225 height 281
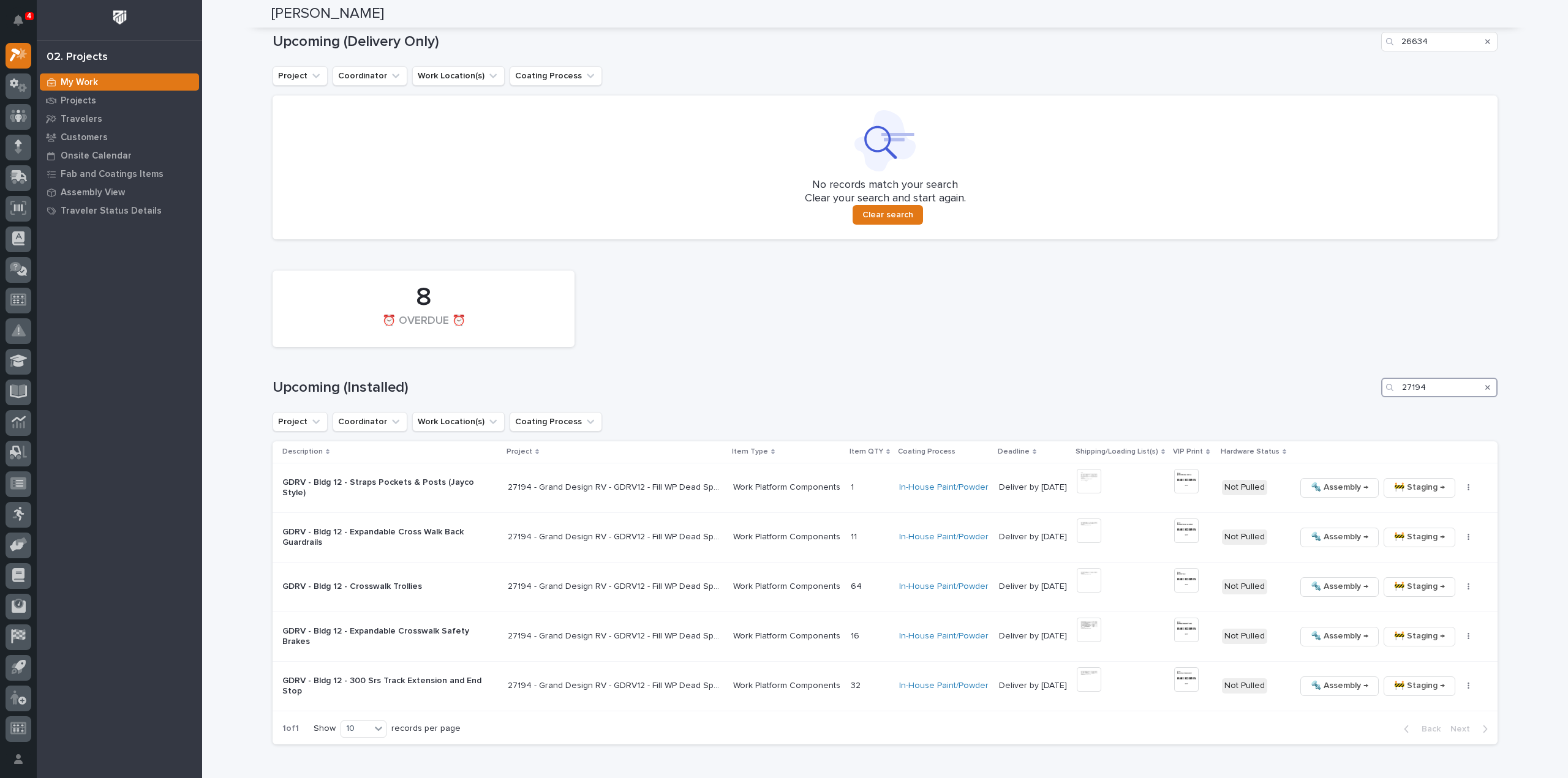
scroll to position [1389, 0]
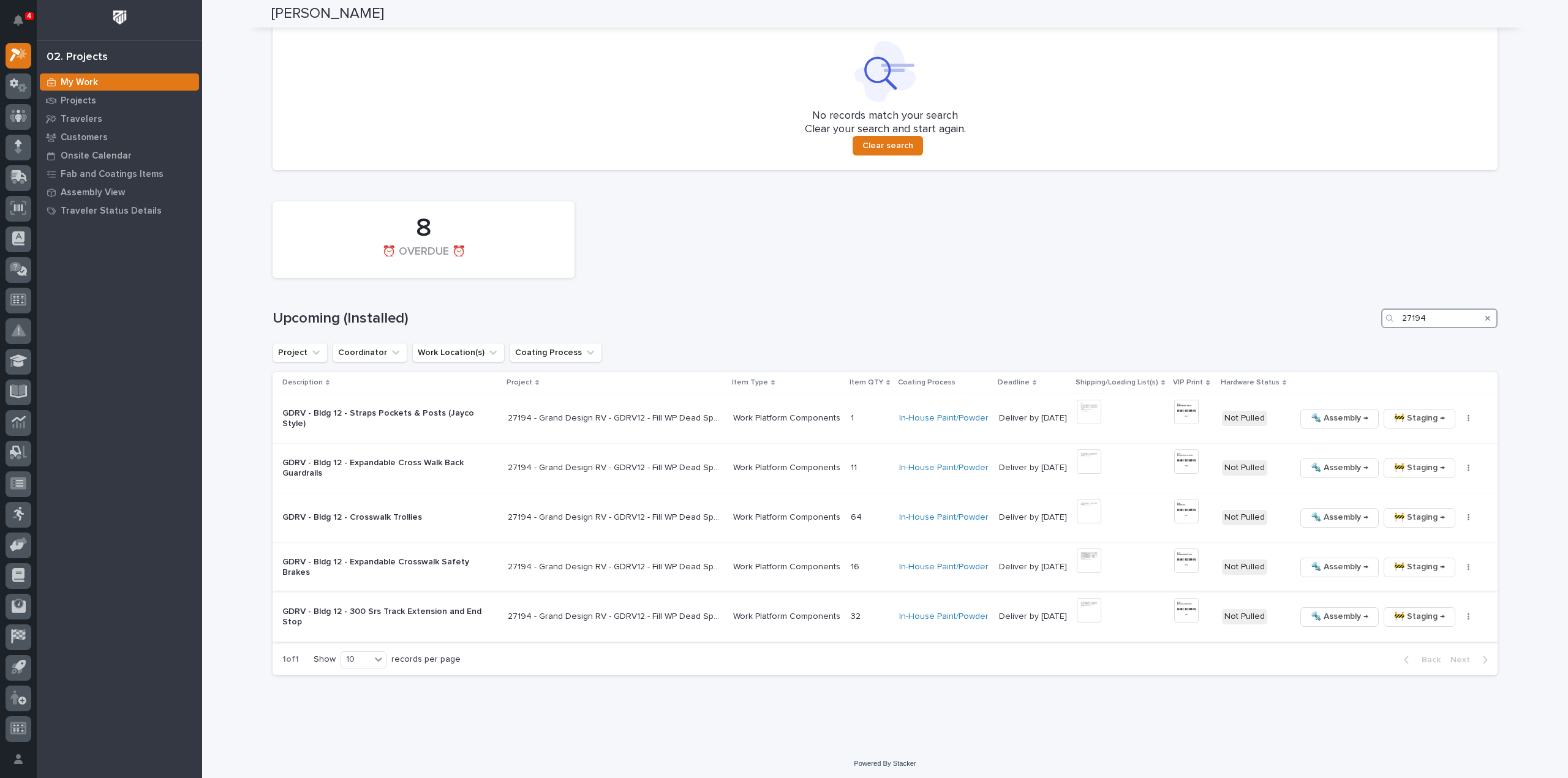
type input "27194"
click at [1082, 603] on img at bounding box center [1088, 610] width 24 height 24
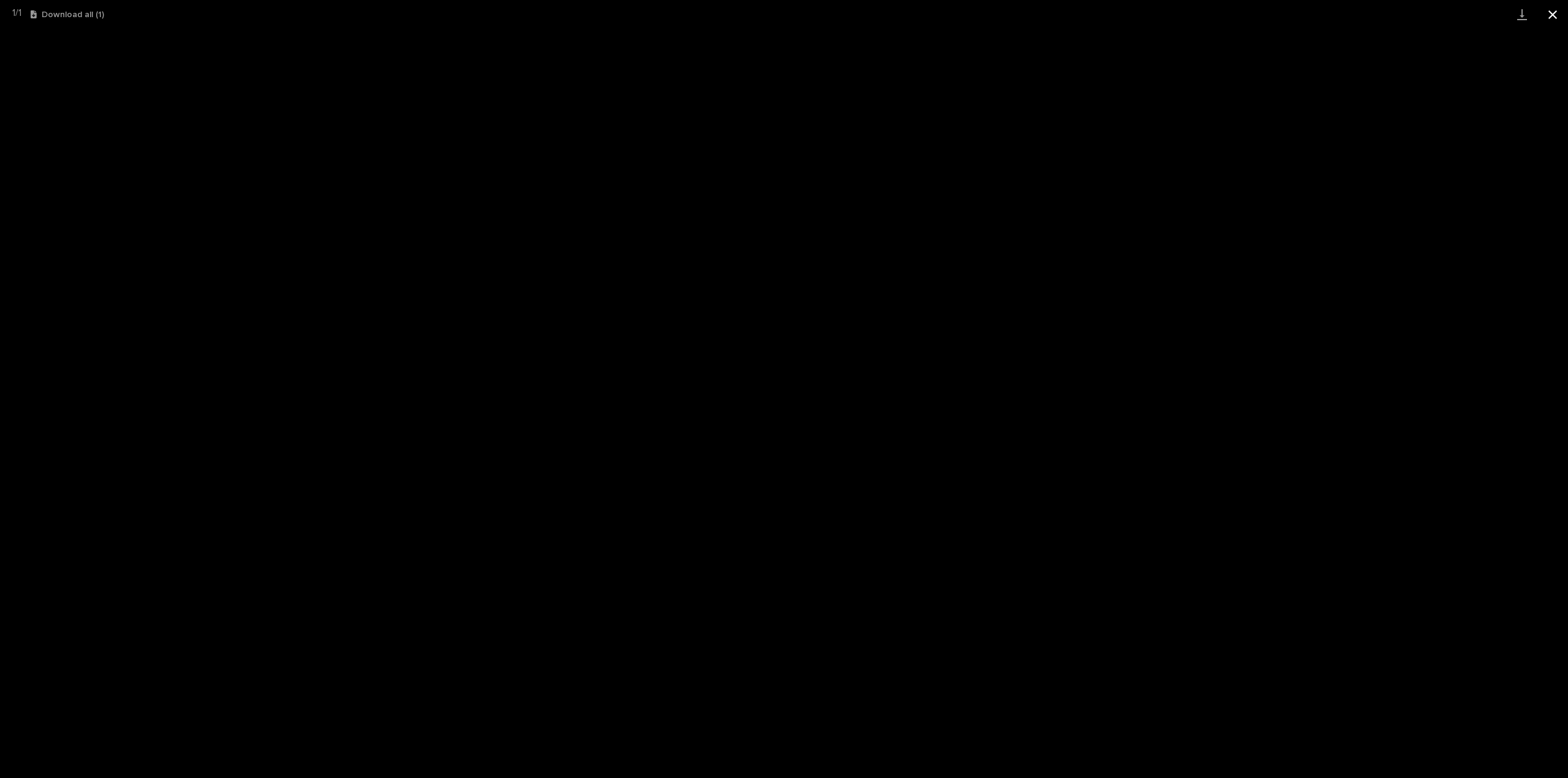
click at [1551, 9] on button "Close gallery" at bounding box center [1552, 14] width 30 height 29
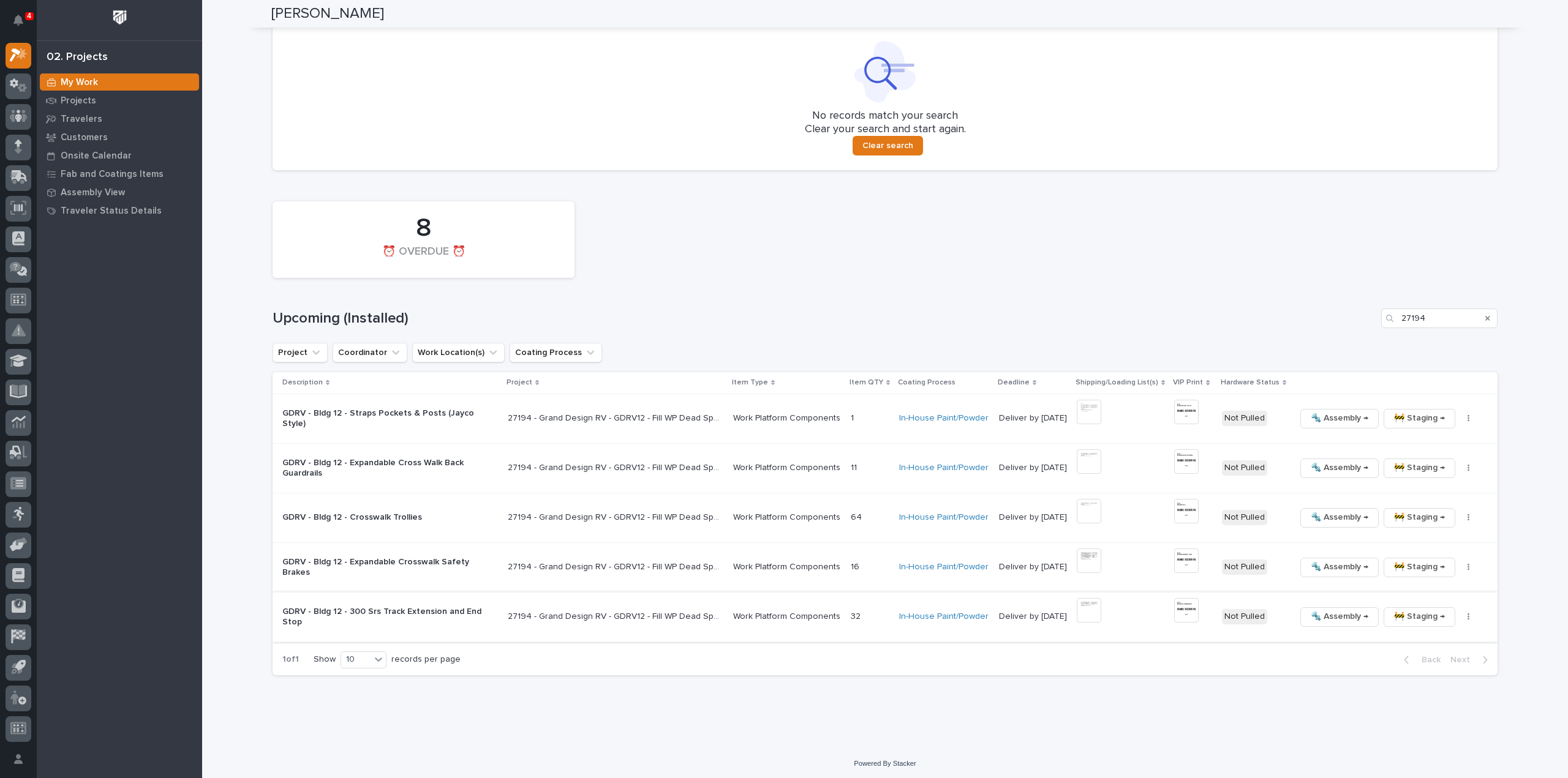
click at [1181, 610] on img at bounding box center [1186, 610] width 24 height 24
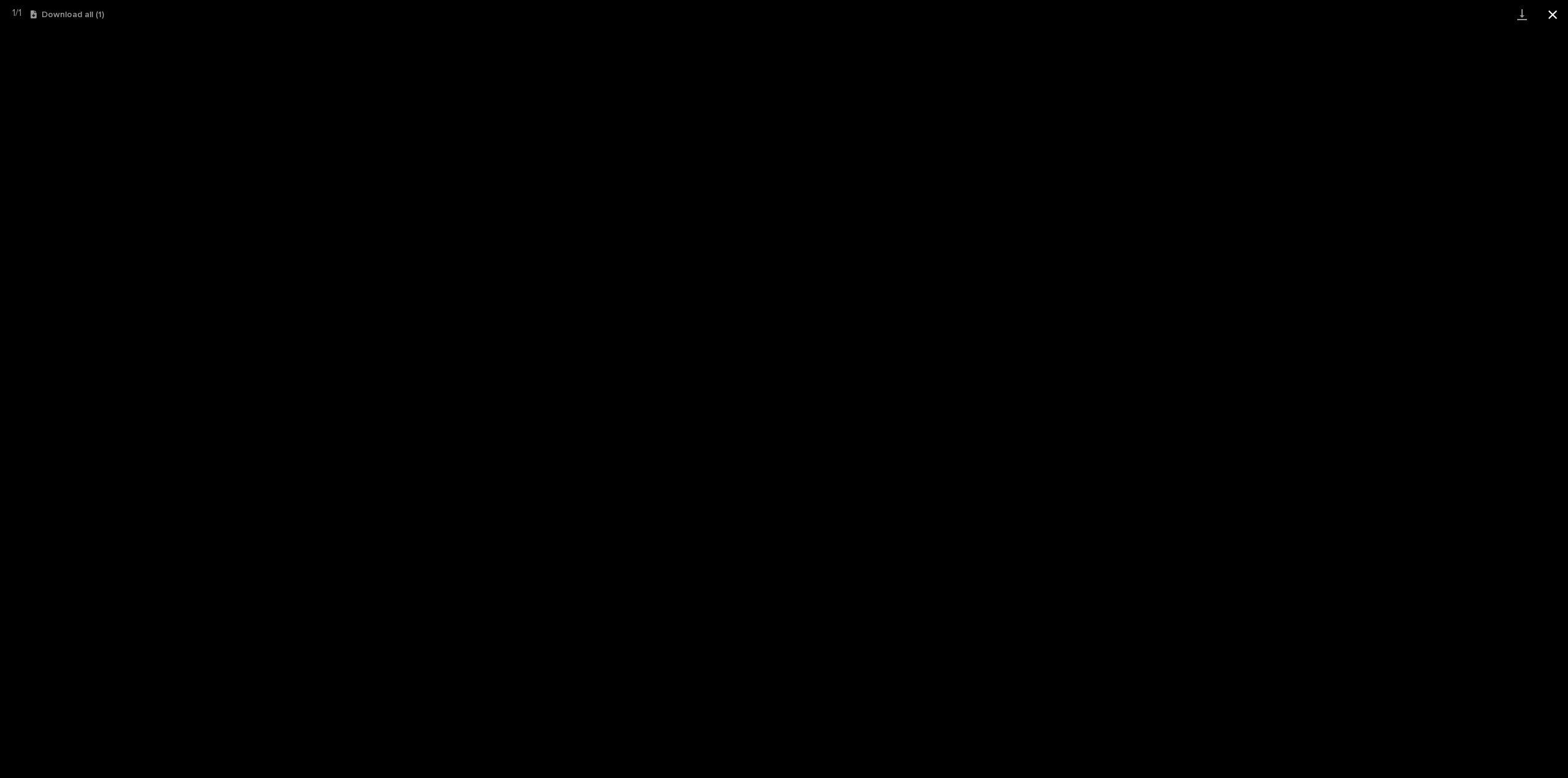
click at [1552, 16] on button "Close gallery" at bounding box center [1552, 14] width 30 height 29
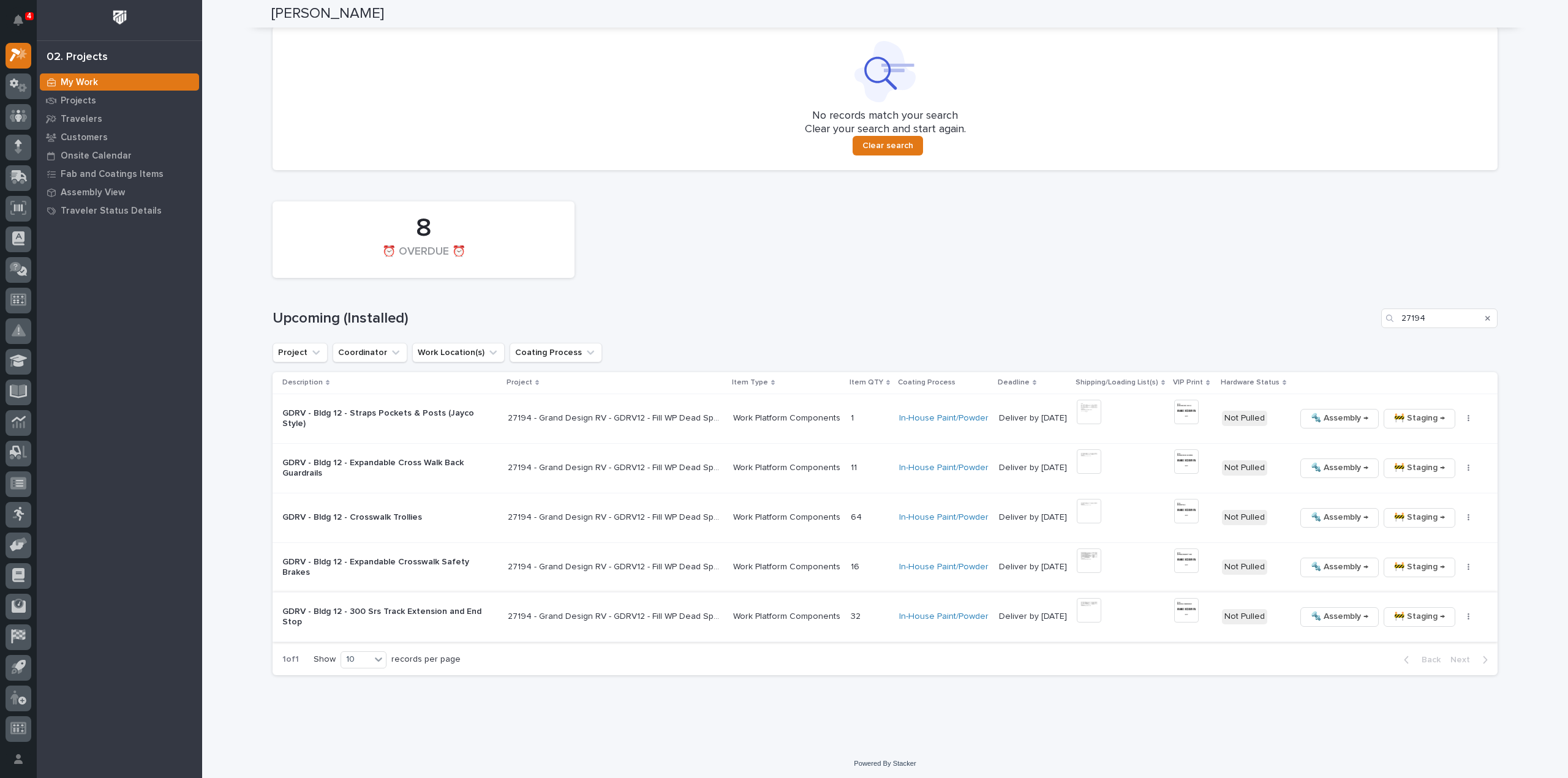
click at [1460, 613] on button "button" at bounding box center [1468, 617] width 17 height 9
click at [1394, 699] on span "🔩 Hardware" at bounding box center [1411, 699] width 52 height 14
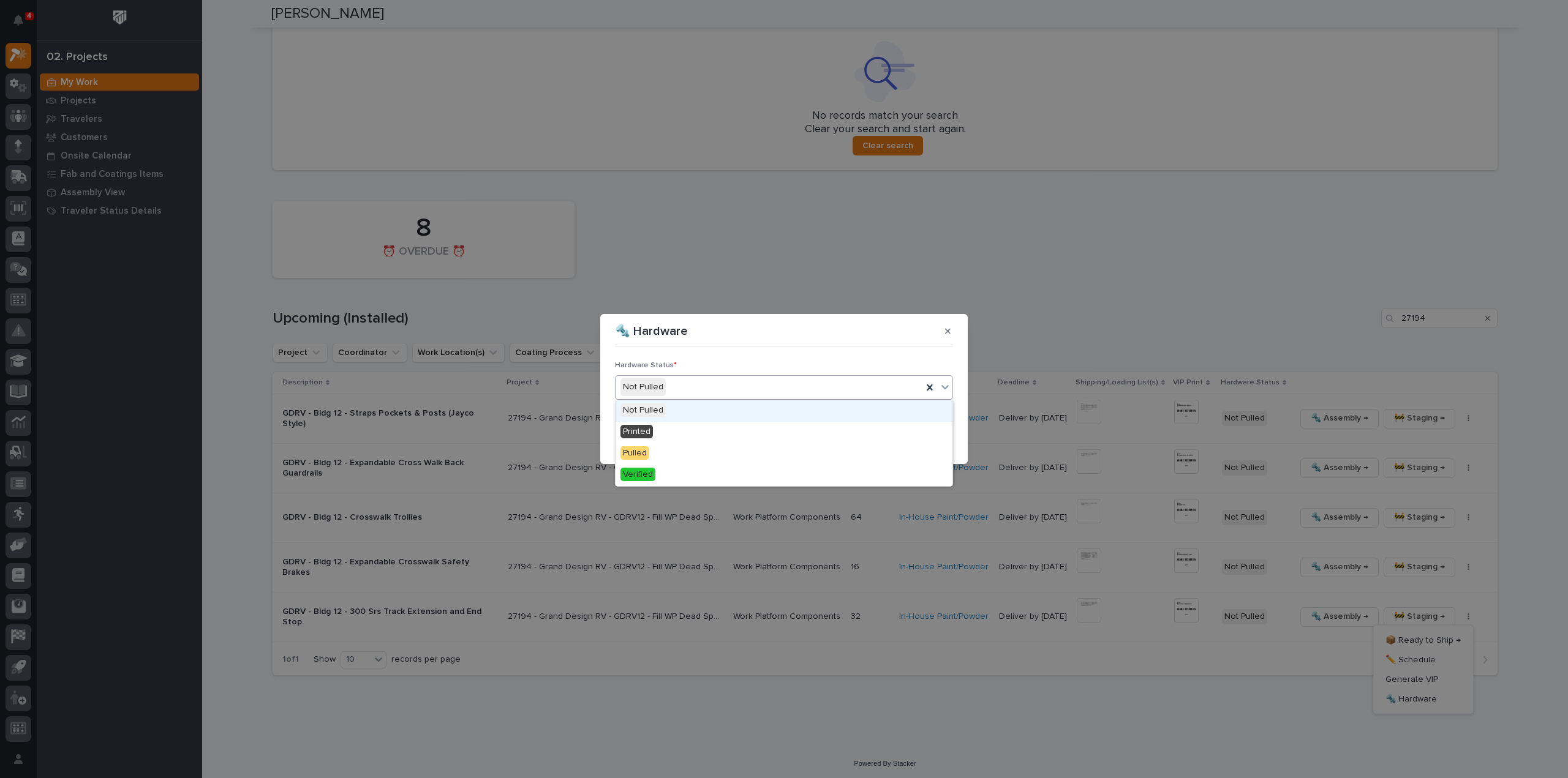
click at [692, 385] on div "Not Pulled" at bounding box center [768, 387] width 306 height 21
click at [672, 431] on div "Printed" at bounding box center [784, 432] width 337 height 21
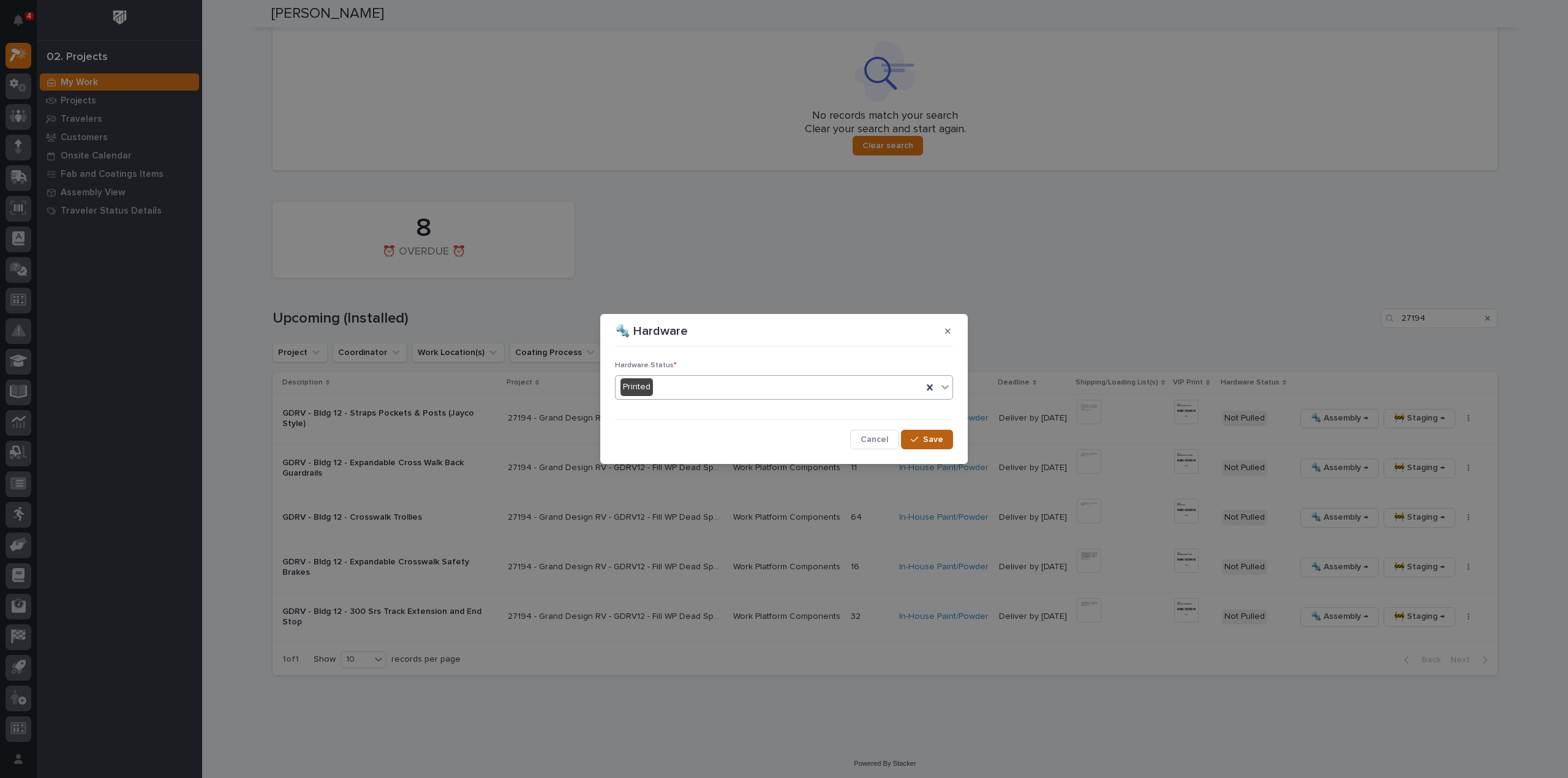
click at [949, 438] on button "Save" at bounding box center [927, 439] width 52 height 20
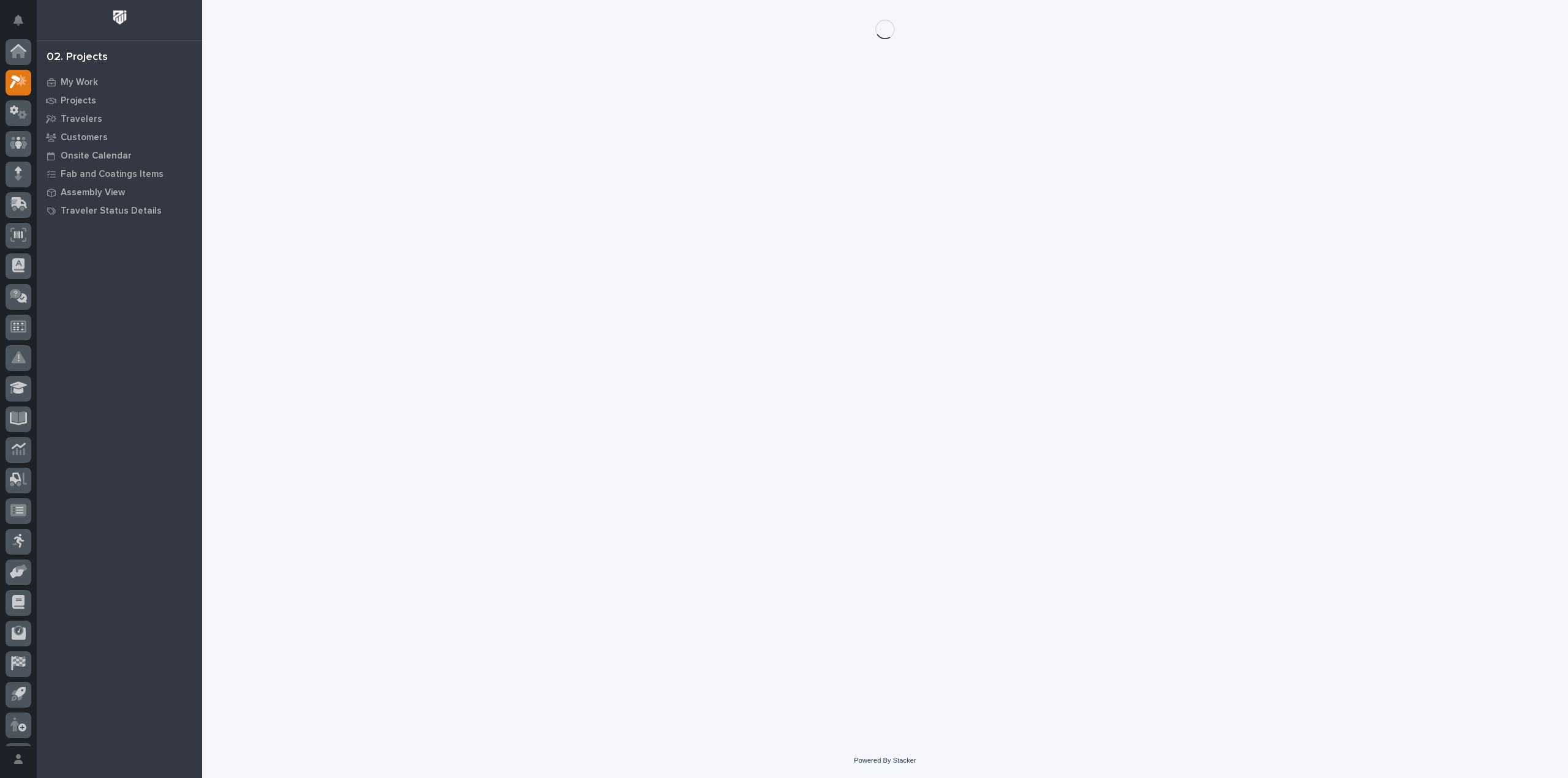
scroll to position [27, 0]
